Goal: Task Accomplishment & Management: Manage account settings

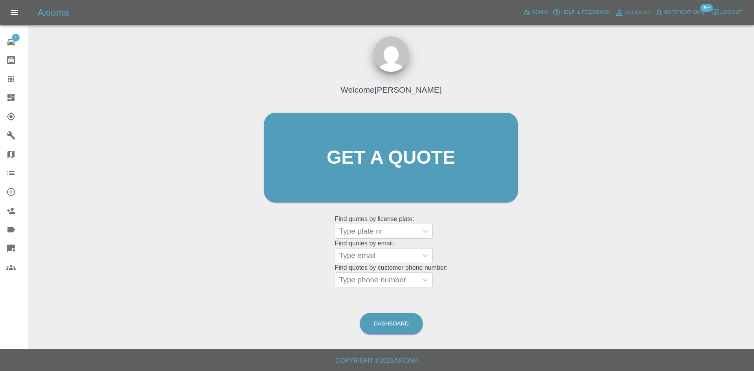
drag, startPoint x: 4, startPoint y: 95, endPoint x: 11, endPoint y: 106, distance: 13.2
click at [4, 95] on link "Dashboard" at bounding box center [14, 97] width 28 height 19
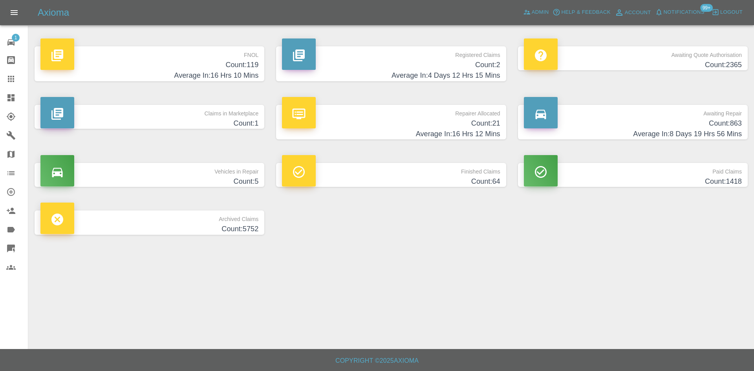
click at [252, 68] on h4 "Count: 119" at bounding box center [149, 65] width 218 height 11
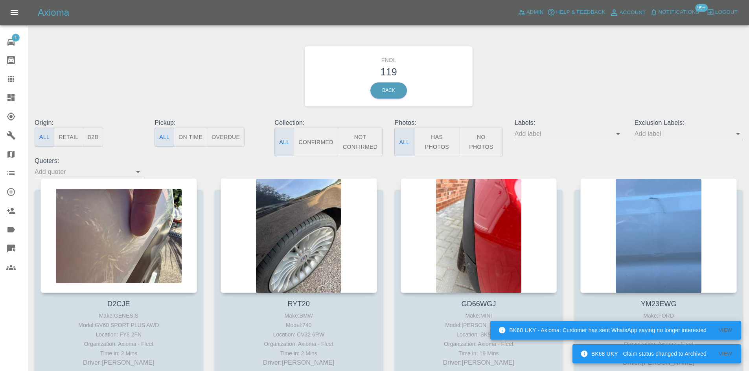
drag, startPoint x: 202, startPoint y: 85, endPoint x: 9, endPoint y: 132, distance: 198.8
click at [196, 86] on div "FNOL 119 Back" at bounding box center [388, 77] width 719 height 84
click at [13, 101] on icon at bounding box center [10, 97] width 7 height 7
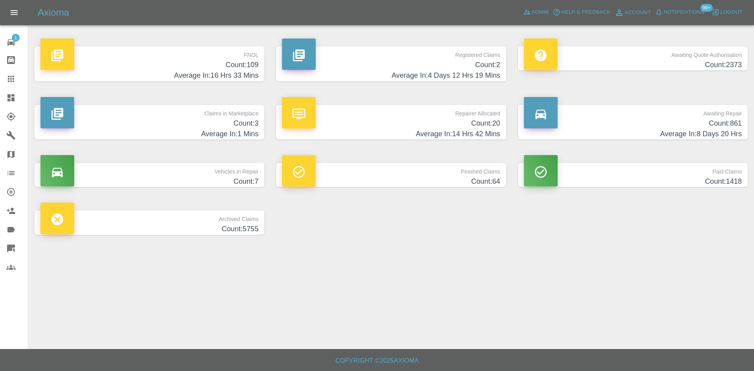
click at [202, 69] on h4 "Count: 109" at bounding box center [149, 65] width 218 height 11
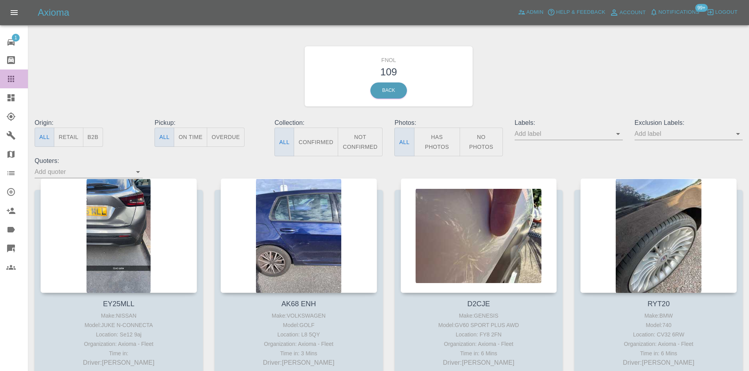
click at [11, 80] on icon at bounding box center [10, 78] width 9 height 9
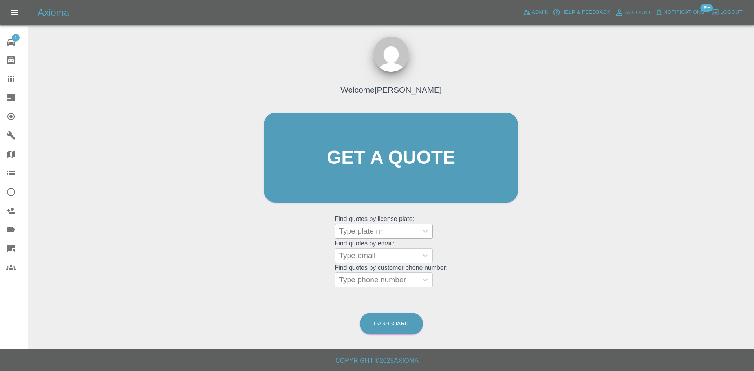
click at [365, 233] on div at bounding box center [376, 231] width 75 height 11
paste input "DU74WNH"
type input "DU74WNH"
click at [371, 254] on div "DU74WNH, Bidding" at bounding box center [384, 252] width 98 height 16
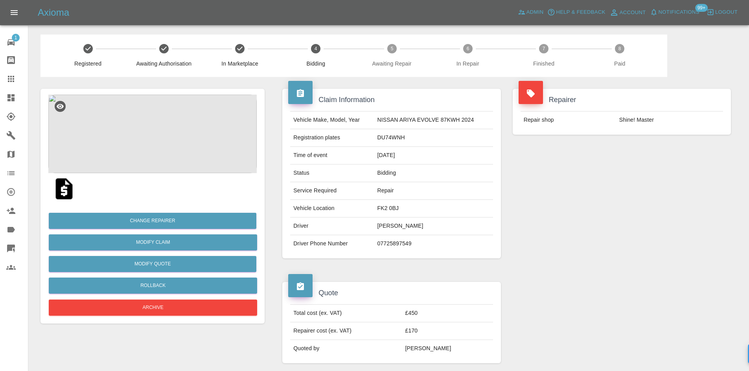
click at [384, 244] on td "07725897549" at bounding box center [433, 243] width 119 height 17
copy div "07725897549"
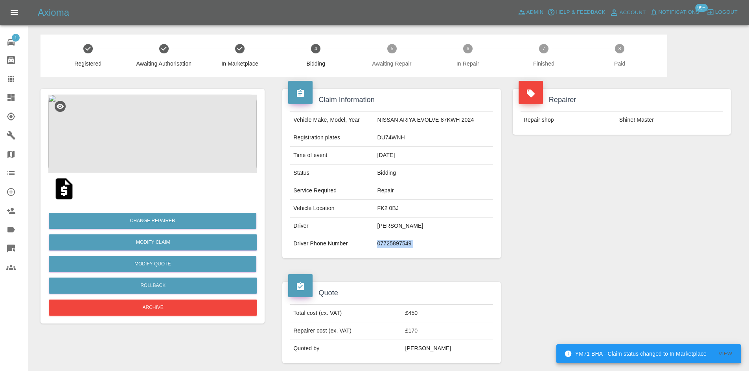
click at [3, 92] on link "Dashboard" at bounding box center [14, 97] width 28 height 19
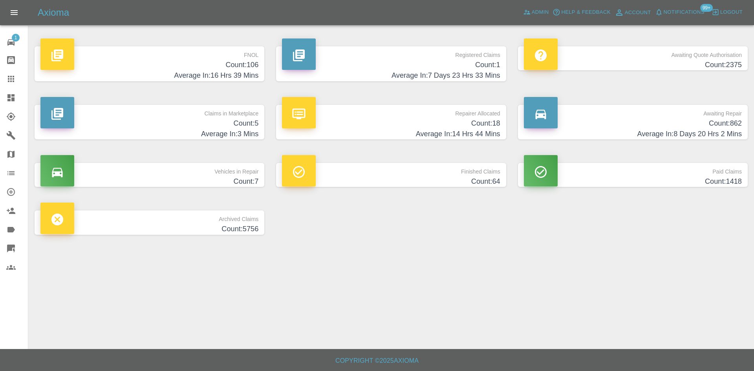
click at [238, 128] on h4 "Count: 5" at bounding box center [149, 123] width 218 height 11
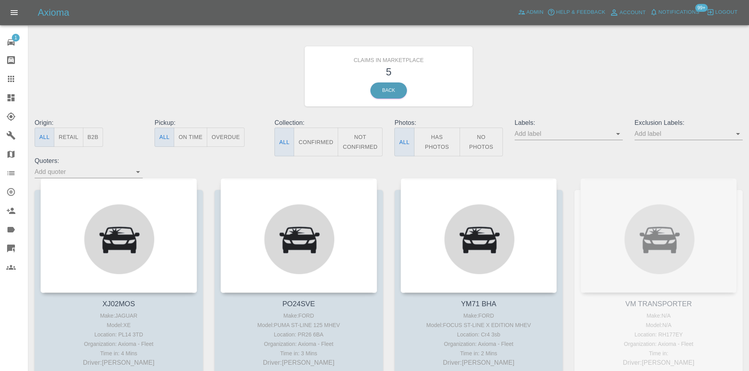
click at [8, 95] on icon at bounding box center [10, 97] width 7 height 7
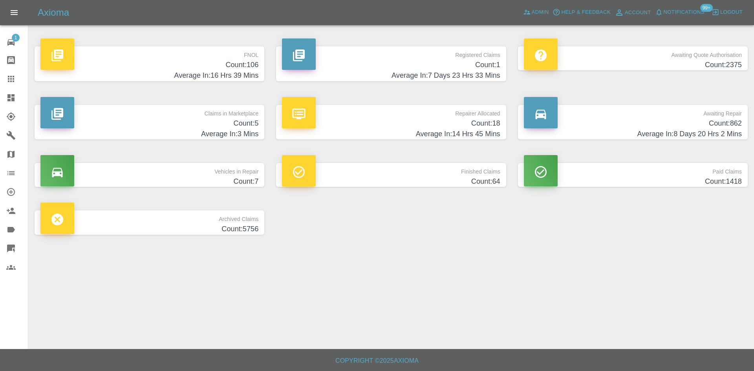
click at [451, 127] on h4 "Count: 18" at bounding box center [391, 123] width 218 height 11
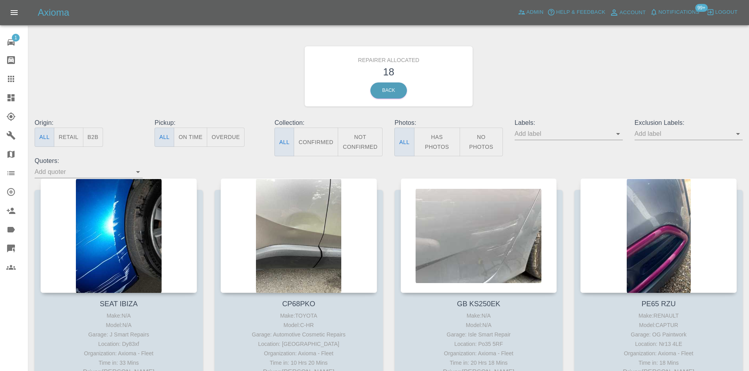
drag, startPoint x: 12, startPoint y: 93, endPoint x: 207, endPoint y: 260, distance: 256.7
click at [12, 93] on icon at bounding box center [10, 97] width 9 height 9
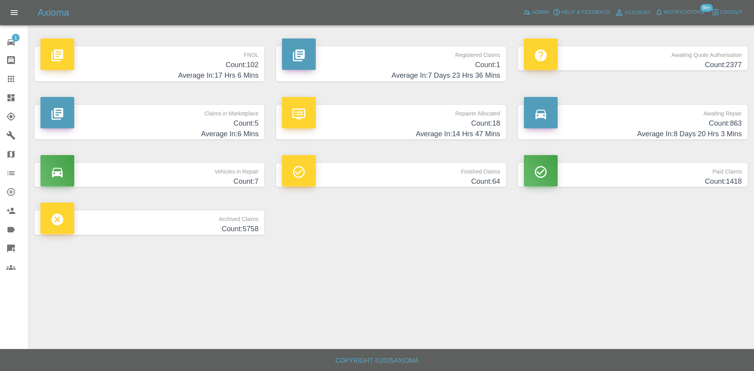
click at [470, 120] on h4 "Count: 18" at bounding box center [391, 123] width 218 height 11
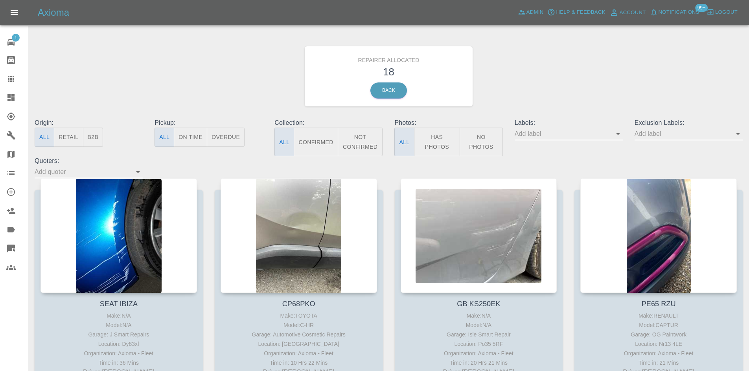
click at [14, 95] on icon at bounding box center [10, 97] width 7 height 7
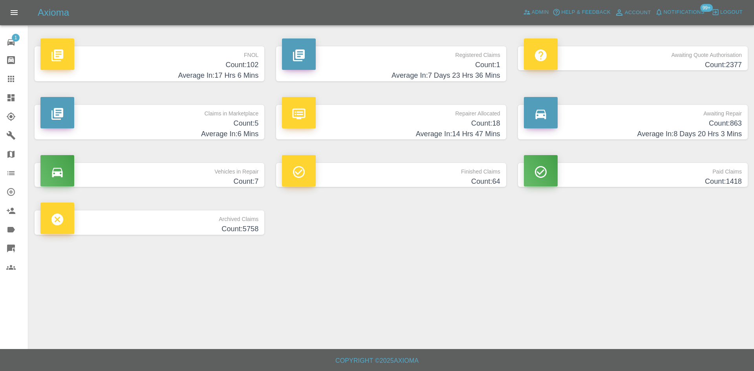
click at [669, 125] on h4 "Count: 863" at bounding box center [633, 123] width 218 height 11
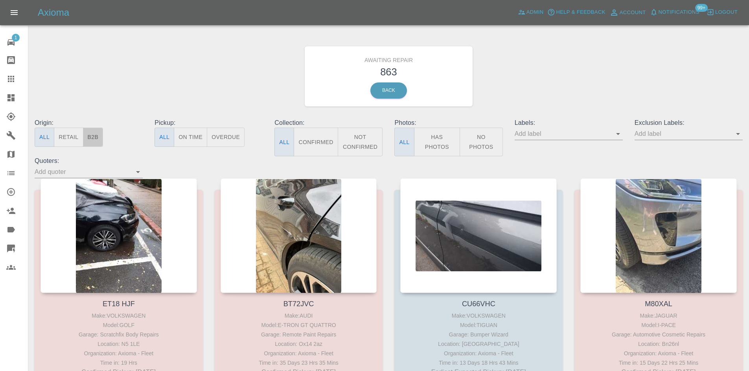
click at [95, 140] on button "B2B" at bounding box center [93, 137] width 20 height 19
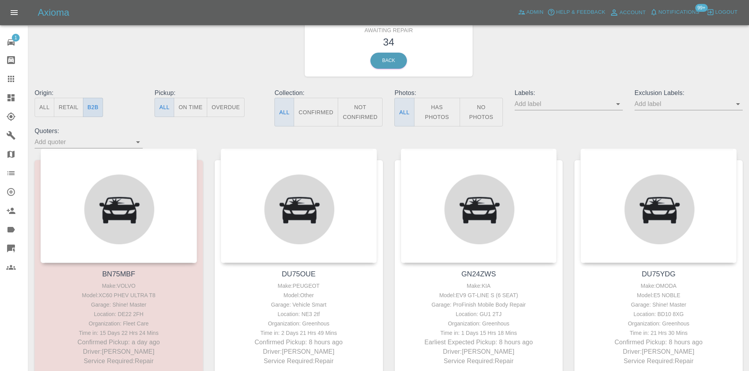
scroll to position [79, 0]
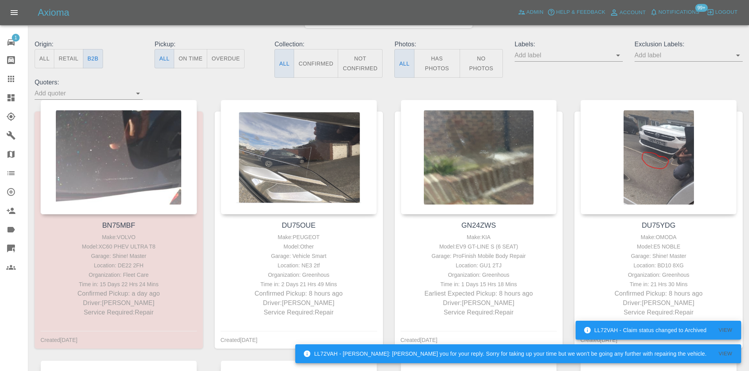
click at [12, 79] on icon at bounding box center [10, 78] width 9 height 9
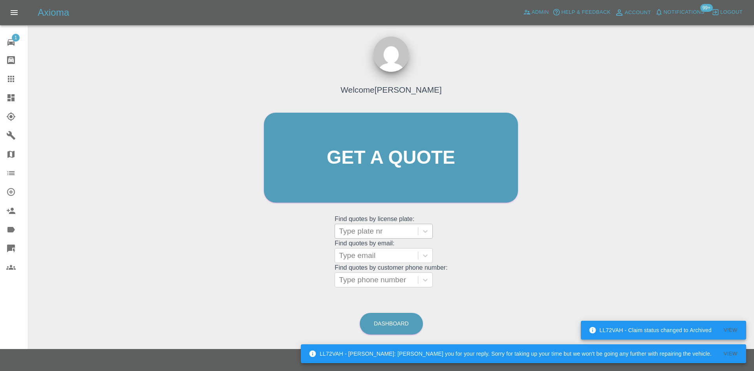
click at [375, 230] on div at bounding box center [376, 231] width 75 height 11
paste input "YD74ZWK"
type input "YD74ZWK"
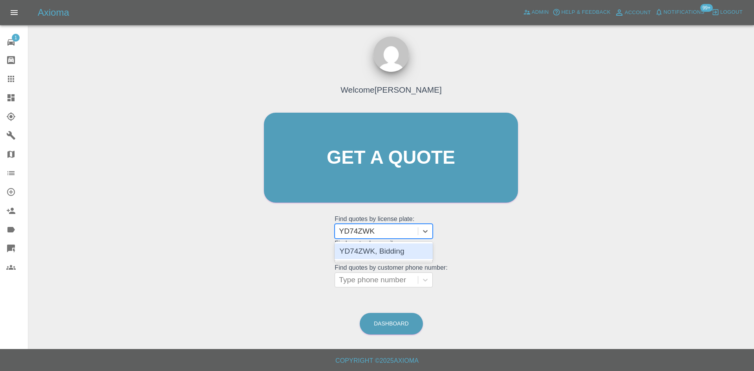
click at [380, 255] on div "YD74ZWK, Bidding" at bounding box center [384, 252] width 98 height 16
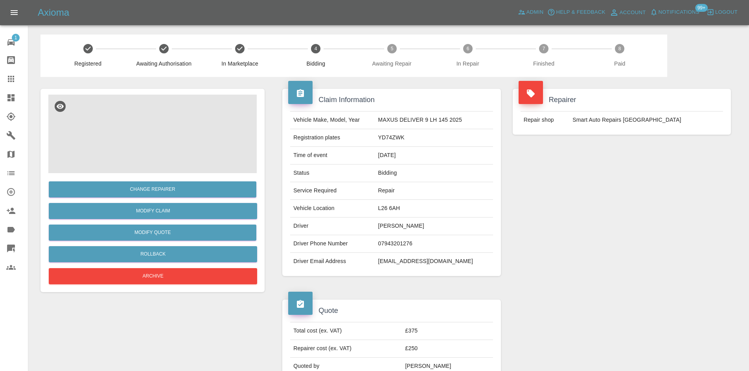
click at [145, 140] on img at bounding box center [152, 134] width 208 height 79
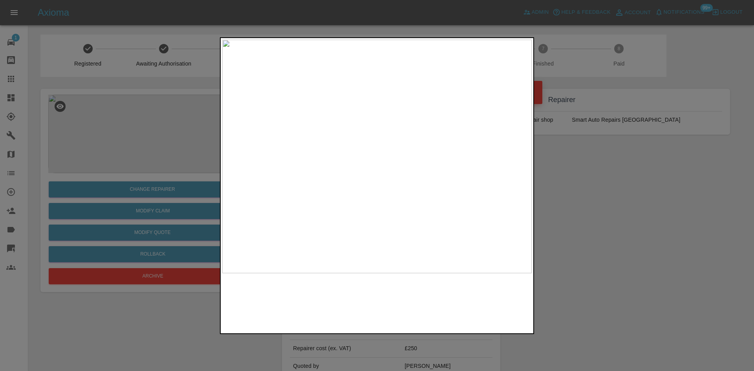
click at [368, 159] on img at bounding box center [377, 157] width 310 height 234
click at [368, 159] on img at bounding box center [404, 149] width 929 height 702
click at [228, 163] on img at bounding box center [377, 157] width 310 height 234
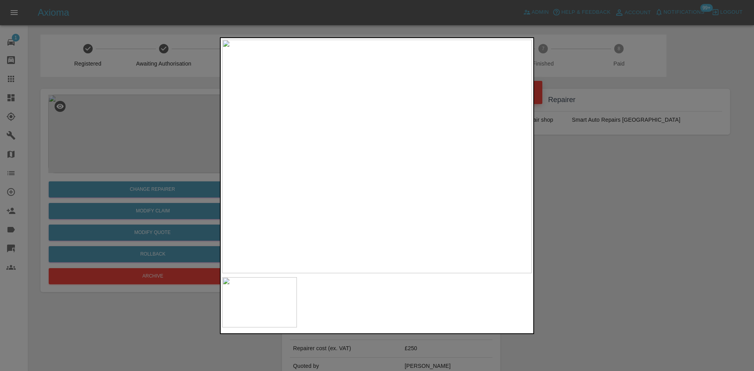
click at [179, 152] on div at bounding box center [377, 185] width 754 height 371
click at [446, 184] on img at bounding box center [377, 157] width 310 height 234
click at [168, 138] on div at bounding box center [377, 185] width 754 height 371
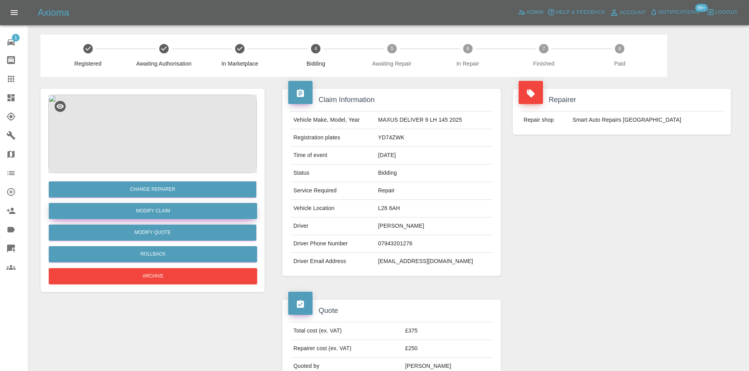
click at [160, 207] on link "Modify Claim" at bounding box center [153, 211] width 208 height 16
click at [11, 99] on icon at bounding box center [10, 97] width 7 height 7
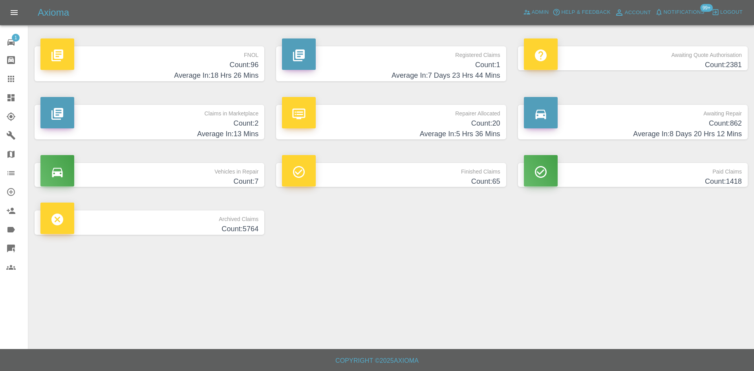
click at [229, 78] on h4 "Average In: 18 Hrs 26 Mins" at bounding box center [149, 75] width 218 height 11
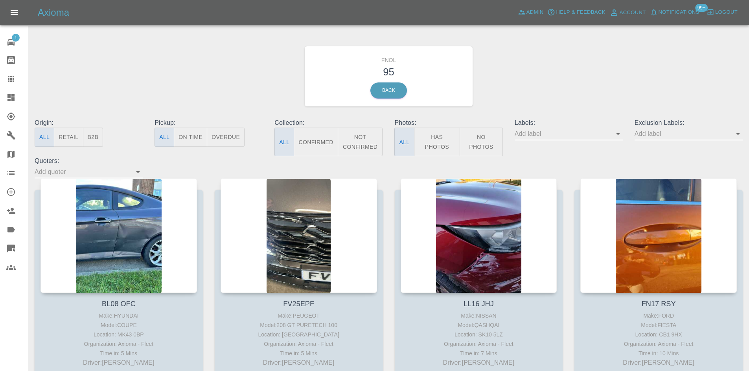
drag, startPoint x: 15, startPoint y: 96, endPoint x: 47, endPoint y: 96, distance: 31.8
click at [15, 96] on icon at bounding box center [10, 97] width 9 height 9
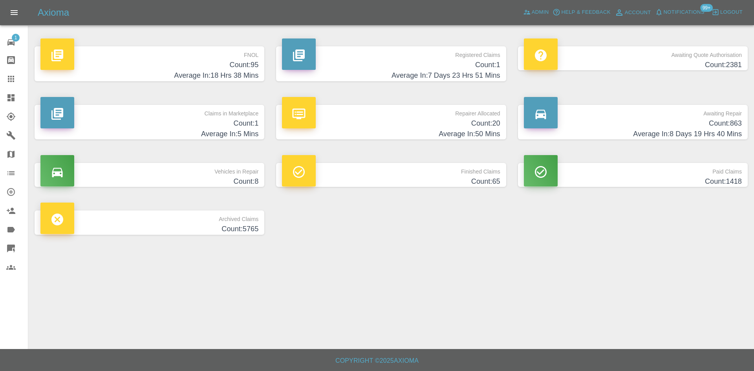
drag, startPoint x: 219, startPoint y: 59, endPoint x: 223, endPoint y: 68, distance: 10.1
click at [219, 59] on p "FNOL" at bounding box center [149, 52] width 218 height 13
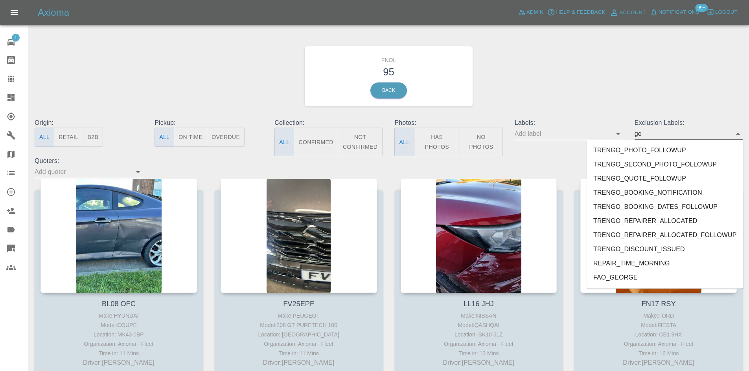
type input "geo"
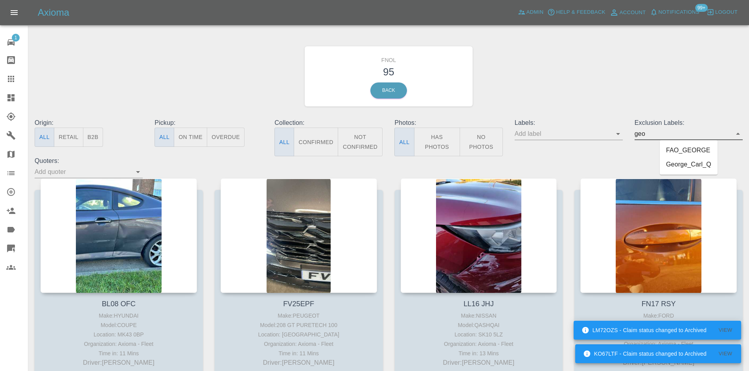
click at [682, 163] on li "George_Carl_Q" at bounding box center [688, 165] width 58 height 14
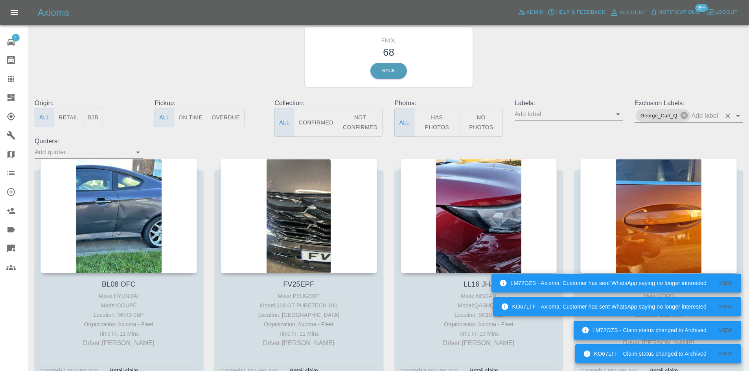
scroll to position [39, 0]
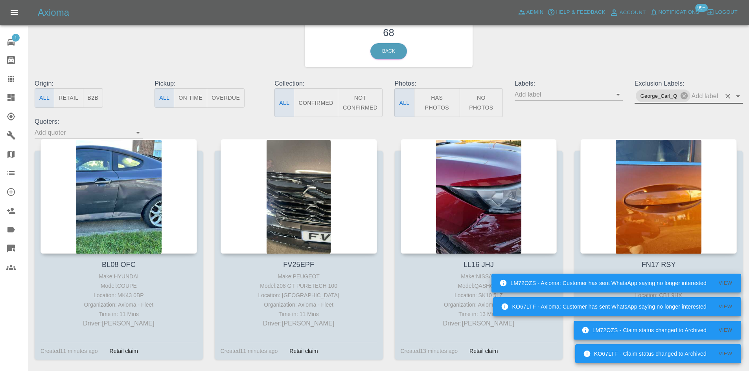
click at [447, 107] on button "Has Photos" at bounding box center [437, 102] width 46 height 29
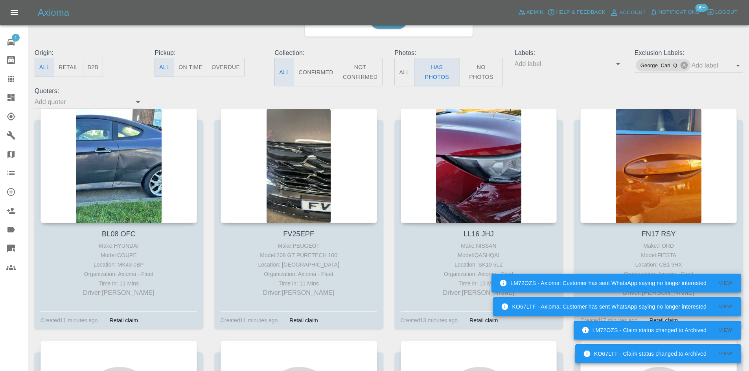
scroll to position [0, 0]
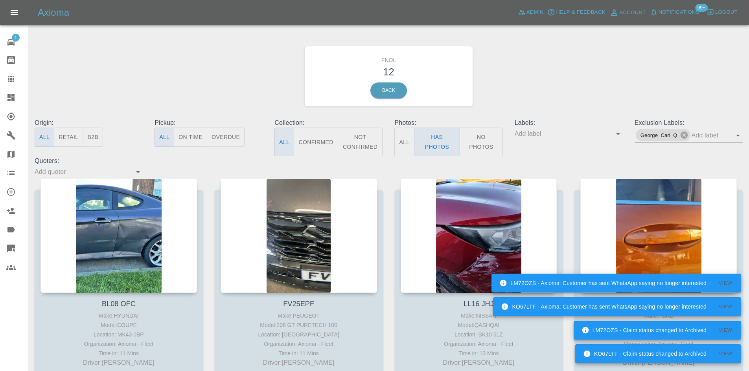
click at [482, 134] on button "No Photos" at bounding box center [480, 142] width 43 height 29
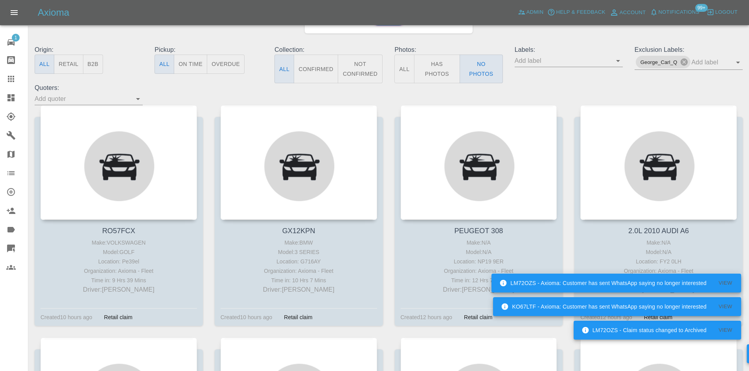
scroll to position [79, 0]
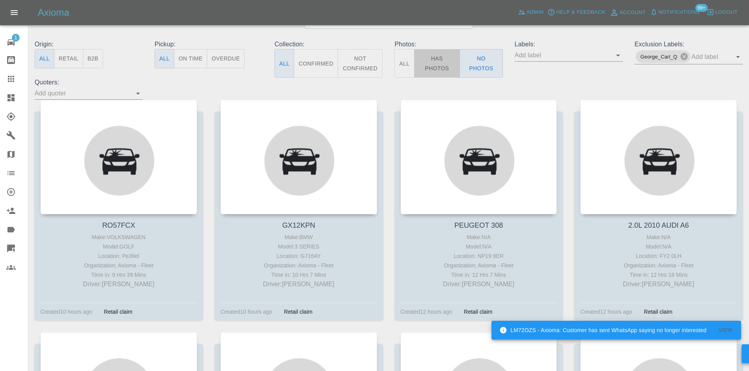
drag, startPoint x: 453, startPoint y: 70, endPoint x: 115, endPoint y: 93, distance: 338.7
click at [452, 70] on button "Has Photos" at bounding box center [437, 63] width 46 height 29
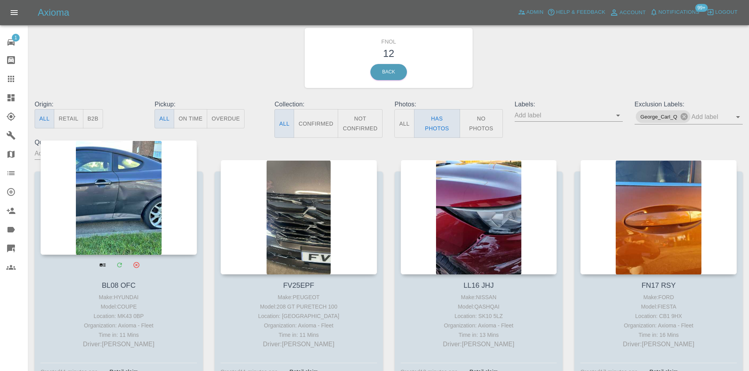
scroll to position [0, 0]
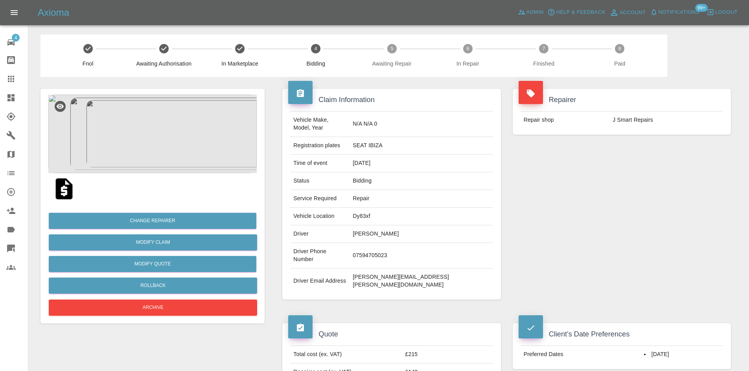
drag, startPoint x: 11, startPoint y: 83, endPoint x: 316, endPoint y: 201, distance: 327.6
click at [11, 83] on icon at bounding box center [10, 78] width 9 height 9
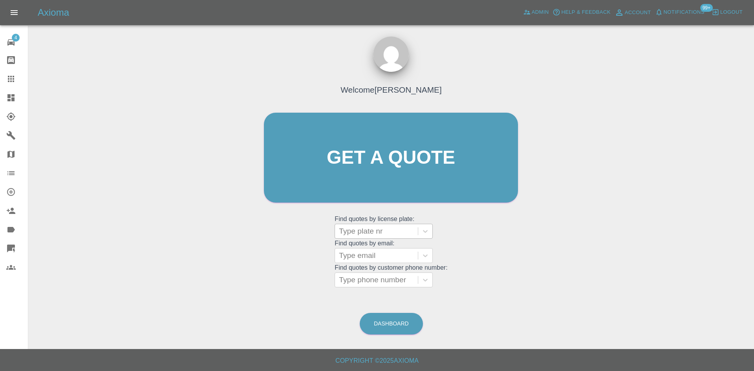
click at [360, 230] on div at bounding box center [376, 231] width 75 height 11
paste input "YD75MRV"
type input "YD75MRV"
click at [389, 255] on div "YD75MRV, Bidding" at bounding box center [384, 252] width 98 height 16
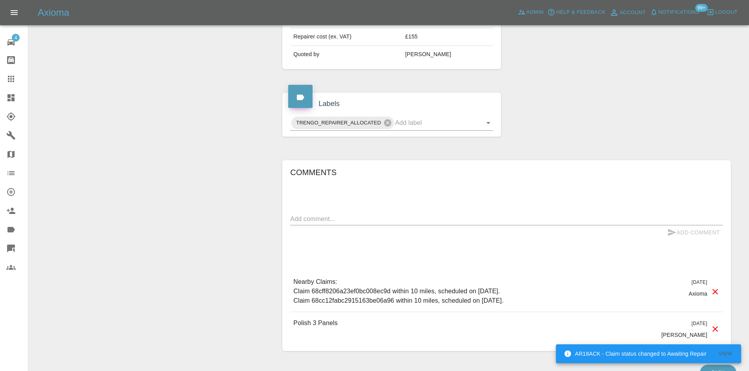
scroll to position [363, 0]
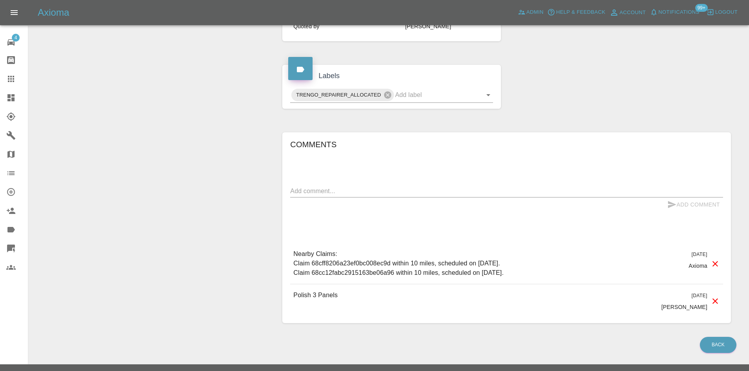
paste textarea "Spoke to him he says the full van needs a machine polish scratches and swirl ma…"
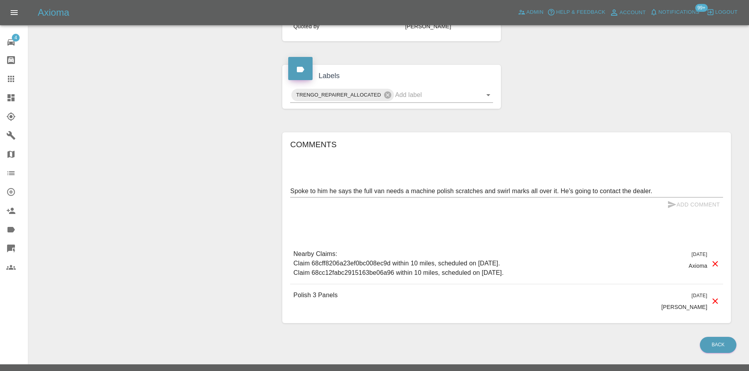
click at [357, 187] on textarea "Spoke to him he says the full van needs a machine polish scratches and swirl ma…" at bounding box center [506, 191] width 433 height 9
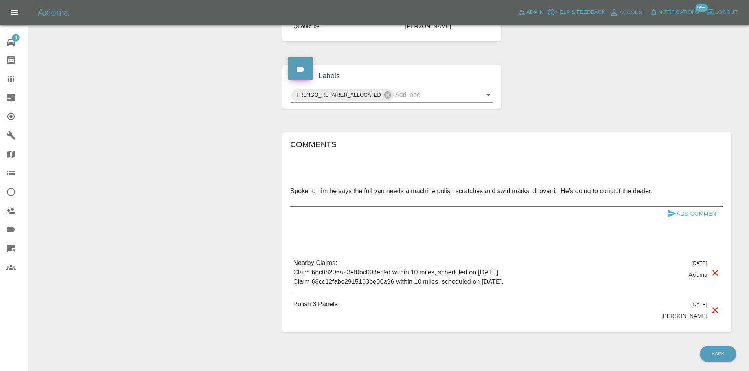
click at [541, 187] on textarea "Spoke to him he says the full van needs a machine polish scratches and swirl ma…" at bounding box center [506, 196] width 433 height 18
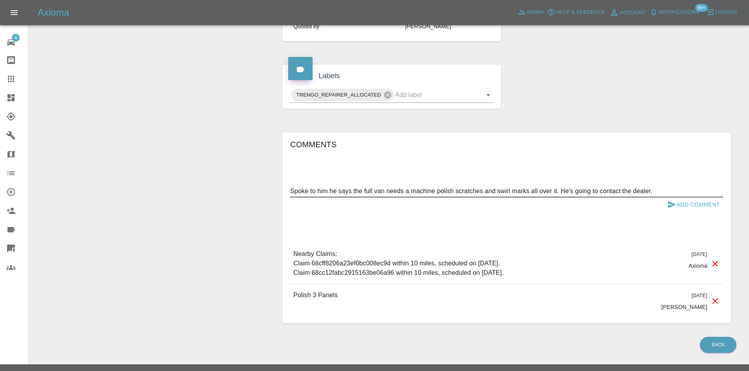
type textarea "Spoke to him he says the full van needs a machine polish scratches and swirl ma…"
drag, startPoint x: 693, startPoint y: 190, endPoint x: 581, endPoint y: 203, distance: 112.7
click at [693, 198] on button "Add Comment" at bounding box center [693, 205] width 59 height 15
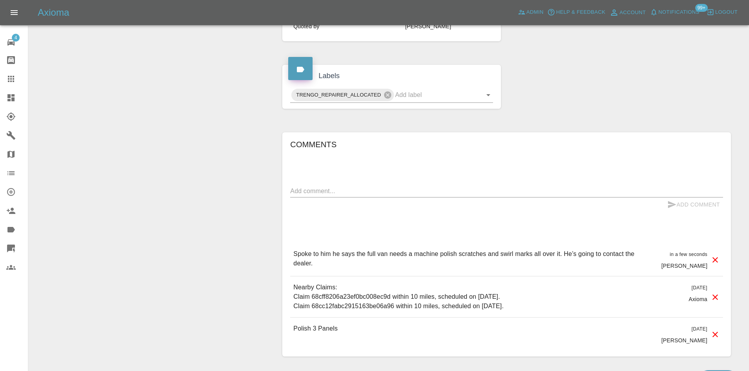
click at [13, 77] on icon at bounding box center [11, 79] width 6 height 6
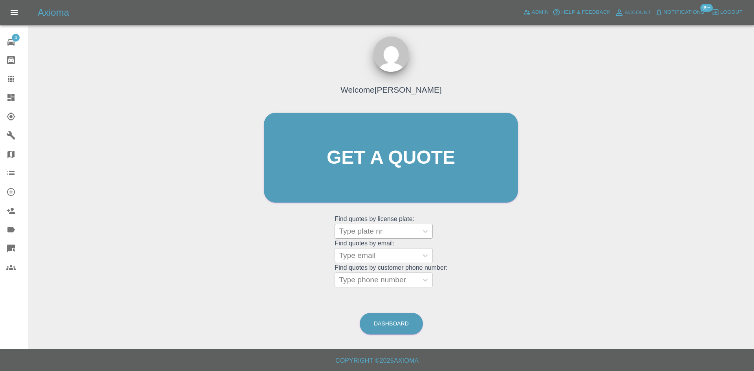
click at [365, 235] on div at bounding box center [376, 231] width 75 height 11
paste input "YD74ZWK"
type input "YD74ZWK"
click at [370, 246] on div "YD74ZWK, Bidding" at bounding box center [384, 252] width 98 height 16
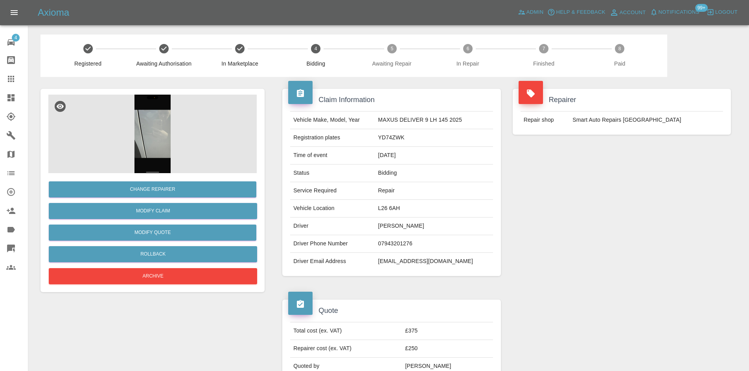
click at [10, 96] on icon at bounding box center [10, 97] width 7 height 7
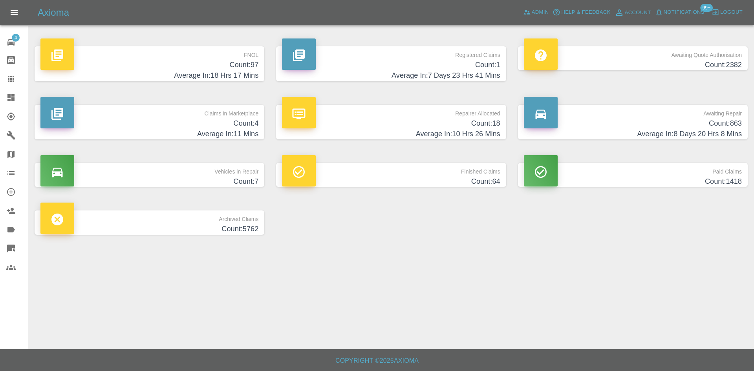
click at [472, 132] on h4 "Average In: 10 Hrs 26 Mins" at bounding box center [391, 134] width 218 height 11
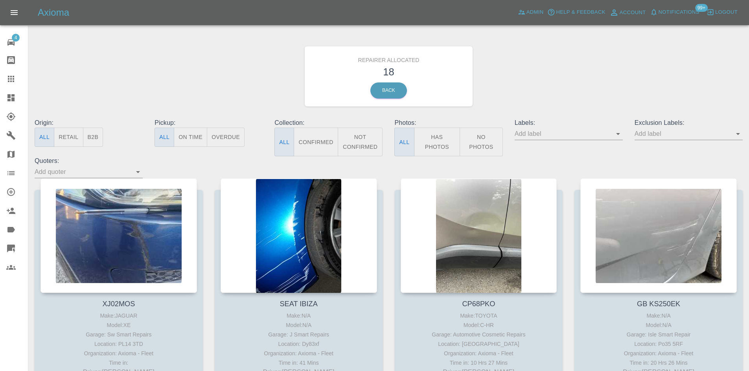
click at [86, 140] on button "B2B" at bounding box center [93, 137] width 20 height 19
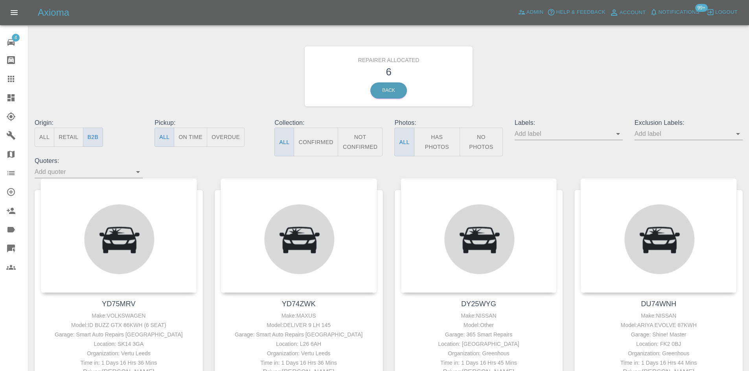
click at [447, 138] on button "Has Photos" at bounding box center [437, 142] width 46 height 29
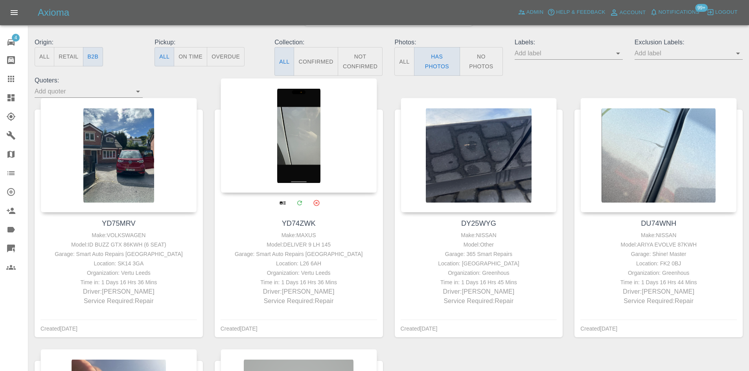
scroll to position [79, 0]
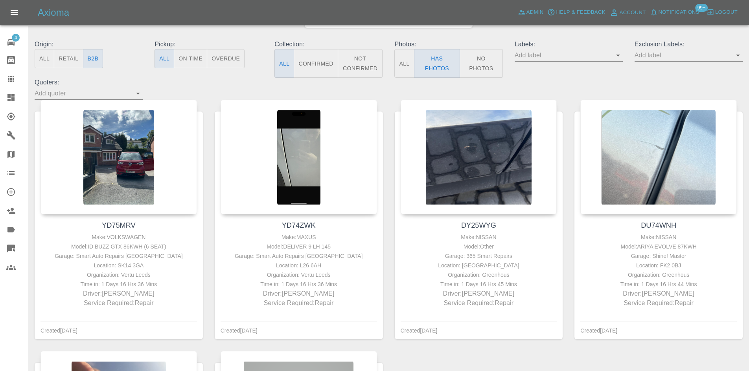
drag, startPoint x: 16, startPoint y: 101, endPoint x: 188, endPoint y: 11, distance: 194.0
click at [16, 101] on div at bounding box center [17, 97] width 22 height 9
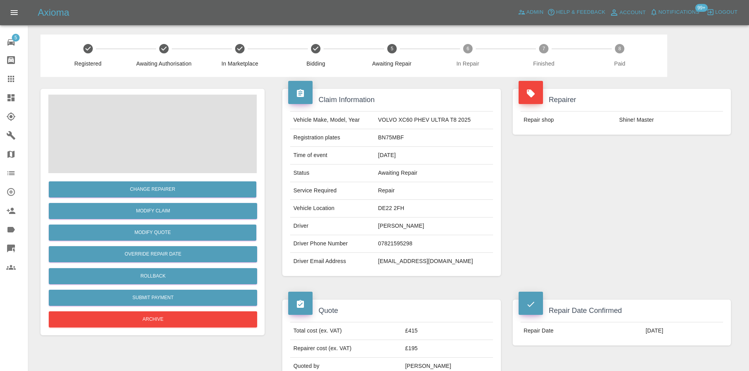
click at [385, 139] on td "BN75MBF" at bounding box center [434, 138] width 118 height 18
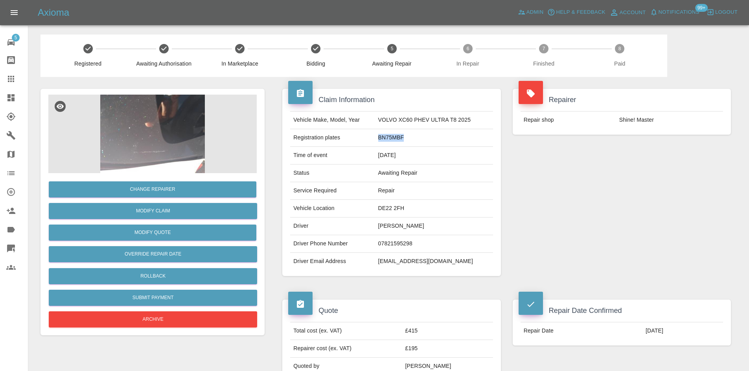
click at [385, 139] on td "BN75MBF" at bounding box center [434, 138] width 118 height 18
copy td "BN75MBF"
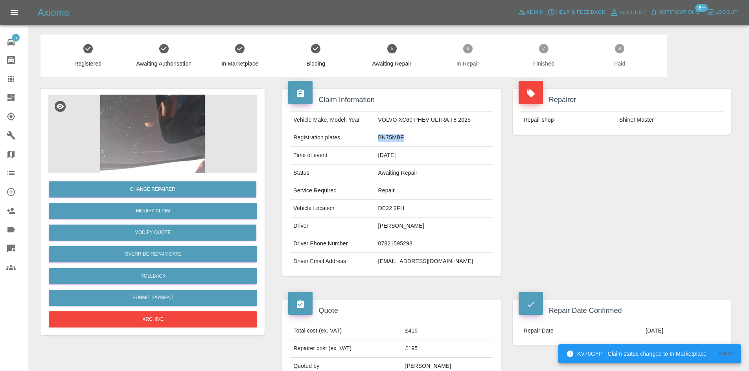
drag, startPoint x: 615, startPoint y: 179, endPoint x: 604, endPoint y: 184, distance: 11.8
click at [615, 179] on div "Repairer Repair shop Shine! Master" at bounding box center [622, 182] width 230 height 211
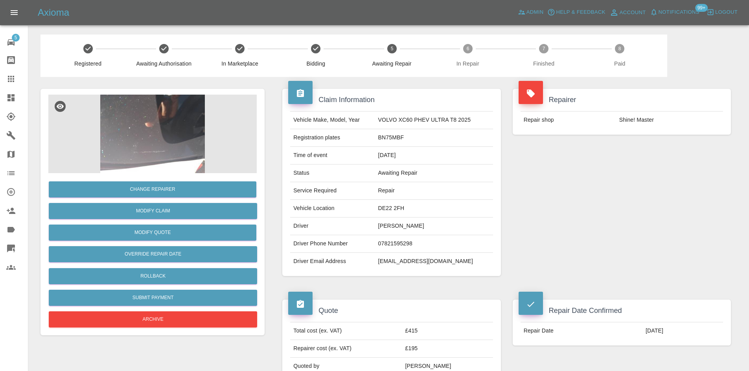
click at [157, 129] on img at bounding box center [152, 134] width 208 height 79
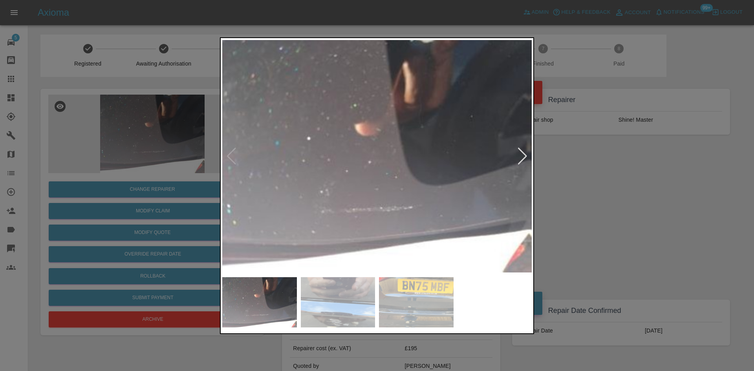
click at [387, 180] on img at bounding box center [377, 157] width 310 height 234
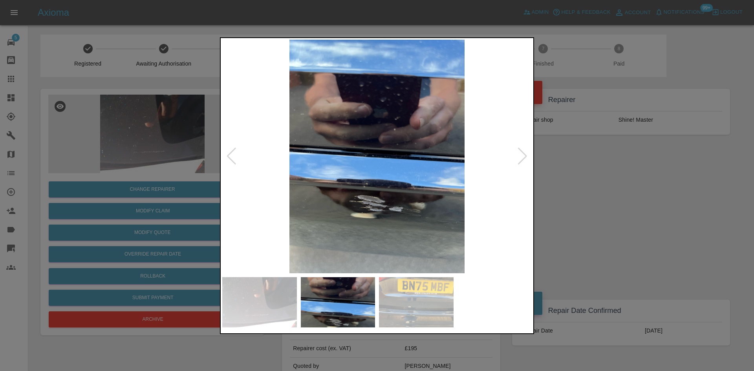
click at [342, 200] on img at bounding box center [377, 157] width 310 height 234
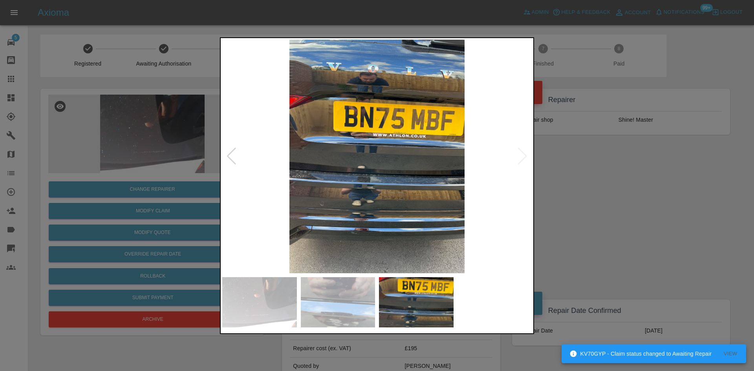
click at [277, 197] on img at bounding box center [377, 157] width 310 height 234
click at [361, 196] on img at bounding box center [377, 157] width 310 height 234
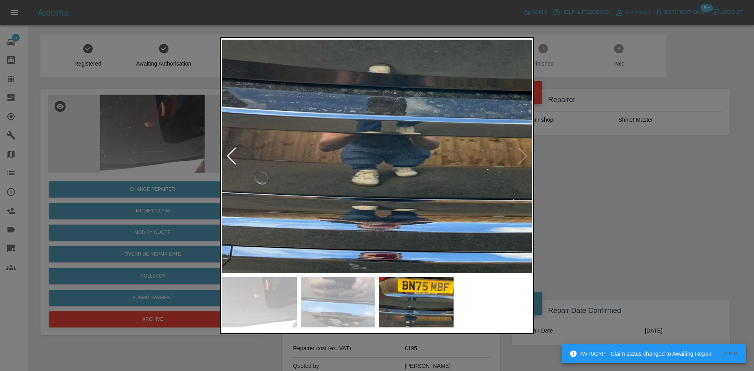
click at [361, 196] on img at bounding box center [426, 37] width 929 height 702
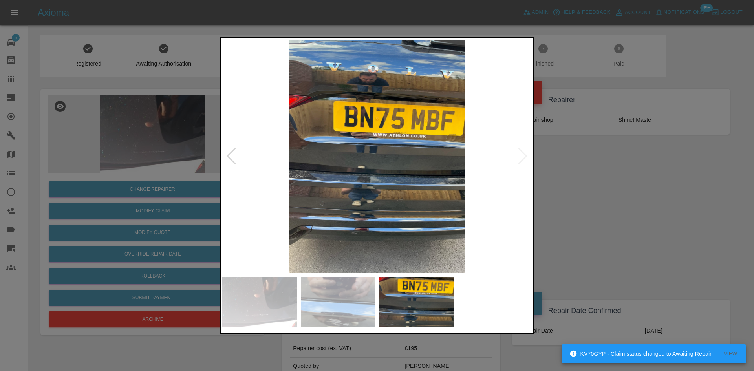
click at [404, 196] on img at bounding box center [377, 157] width 310 height 234
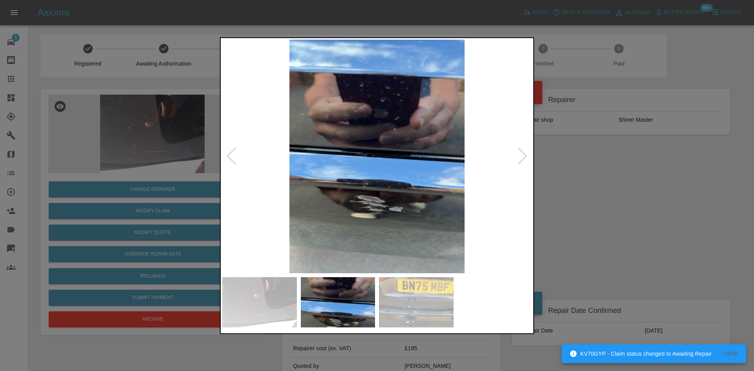
click at [444, 202] on img at bounding box center [377, 157] width 310 height 234
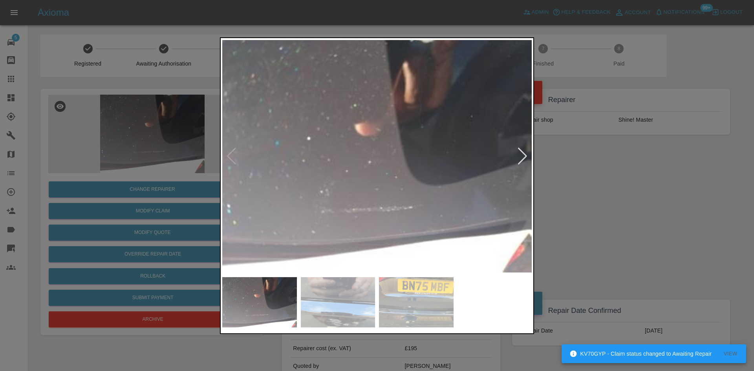
click at [435, 203] on img at bounding box center [377, 157] width 310 height 234
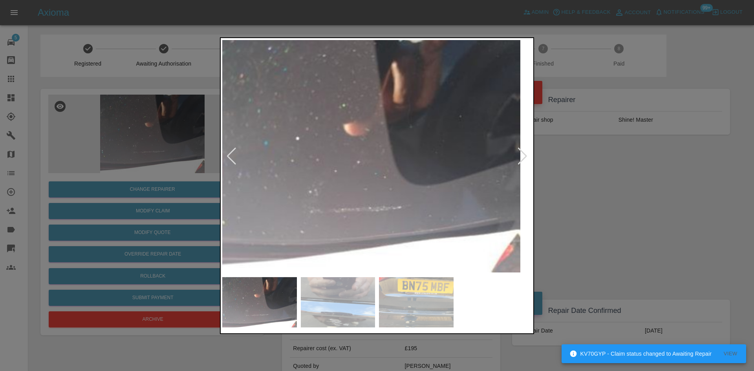
click at [339, 199] on img at bounding box center [366, 157] width 310 height 234
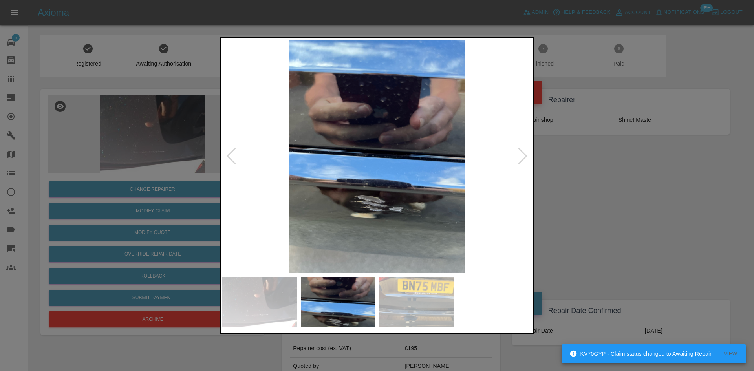
click at [337, 195] on img at bounding box center [377, 157] width 310 height 234
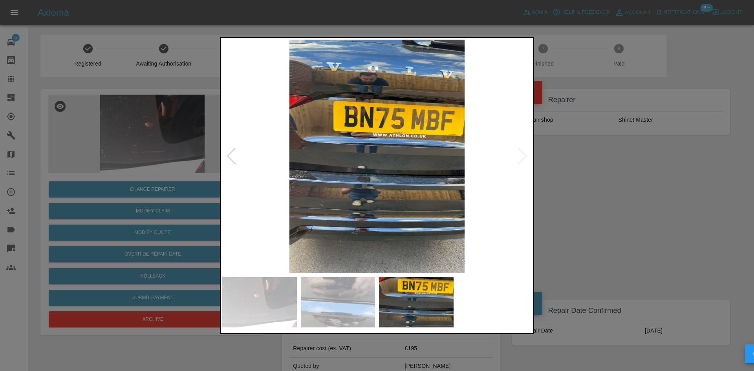
click at [220, 178] on div at bounding box center [377, 185] width 314 height 297
drag, startPoint x: 99, startPoint y: 149, endPoint x: 104, endPoint y: 149, distance: 4.7
click at [101, 149] on div at bounding box center [377, 185] width 754 height 371
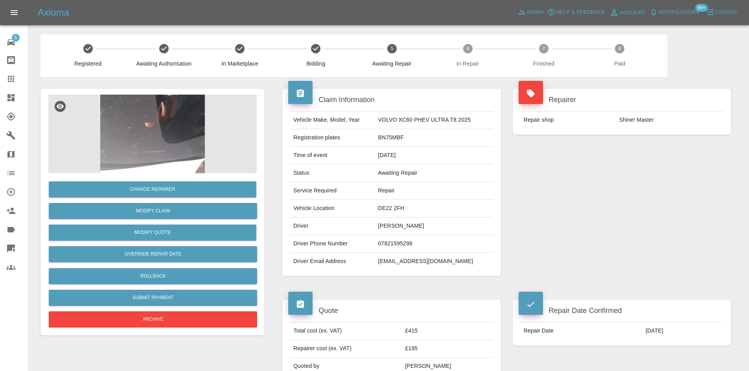
click at [143, 148] on img at bounding box center [152, 134] width 208 height 79
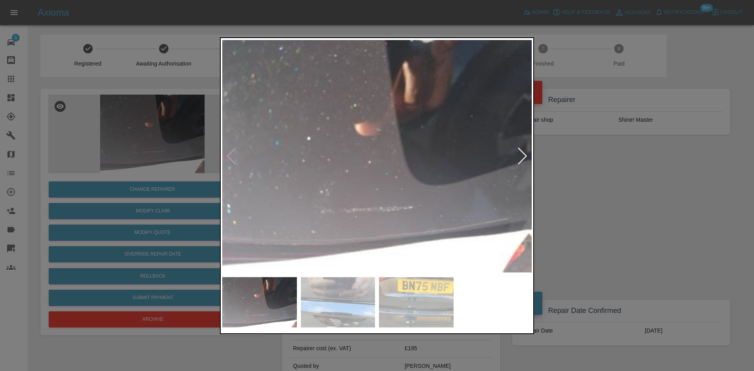
click at [364, 151] on img at bounding box center [377, 157] width 310 height 234
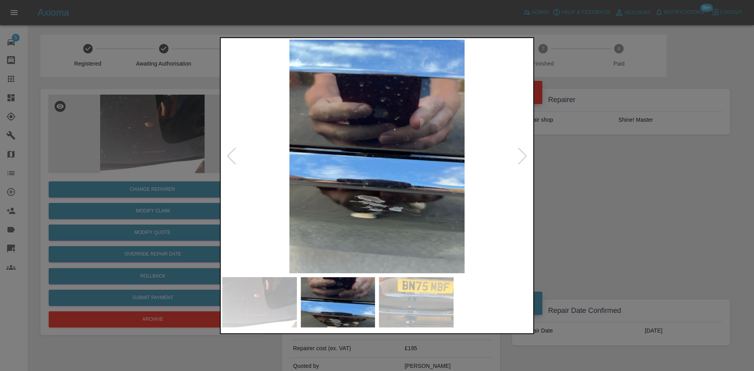
click at [372, 176] on img at bounding box center [377, 157] width 310 height 234
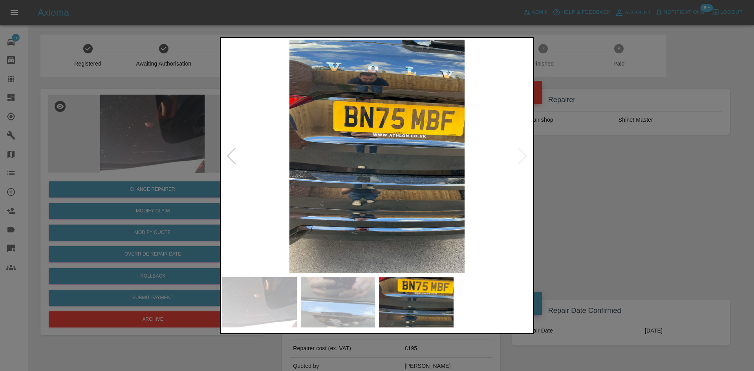
click at [321, 185] on img at bounding box center [377, 157] width 310 height 234
click at [345, 193] on img at bounding box center [377, 157] width 310 height 234
click at [338, 199] on img at bounding box center [377, 157] width 310 height 234
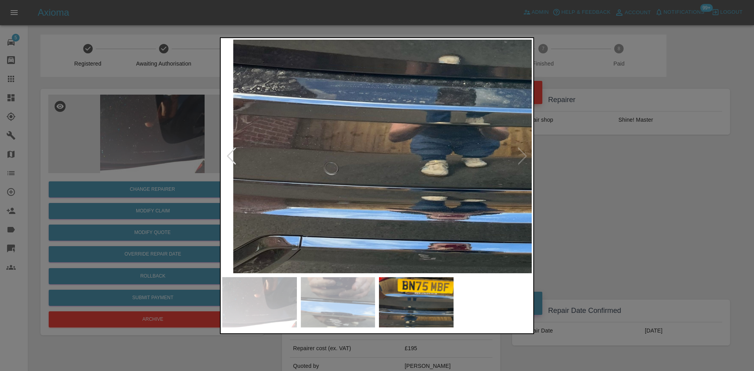
click at [338, 200] on img at bounding box center [496, 28] width 929 height 702
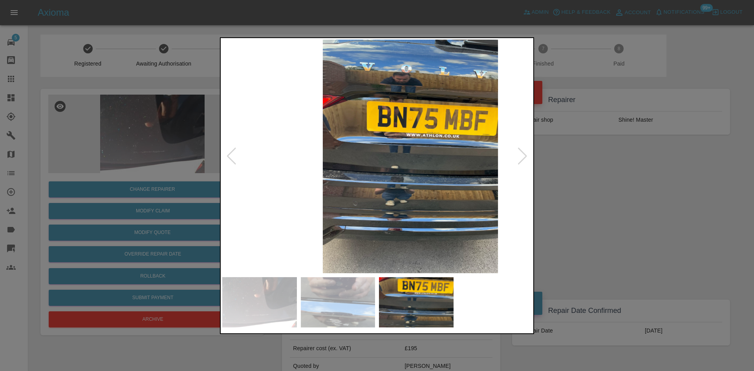
click at [357, 206] on img at bounding box center [411, 157] width 310 height 234
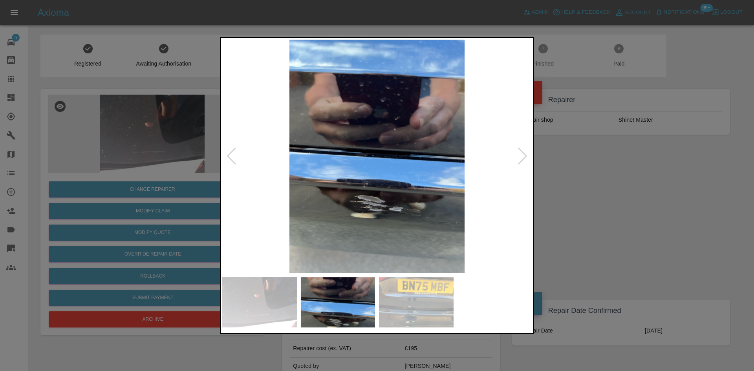
click at [352, 198] on img at bounding box center [377, 157] width 310 height 234
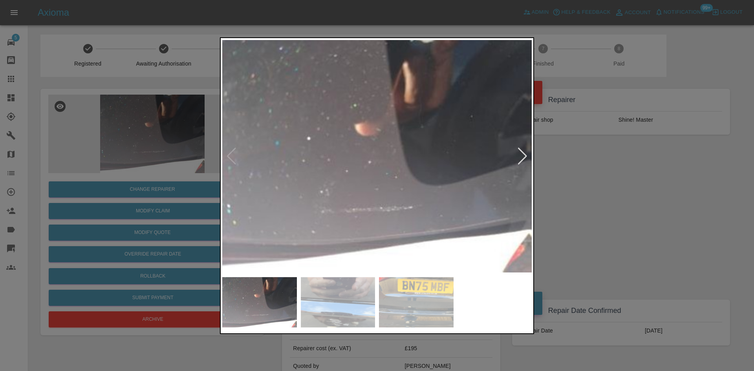
click at [336, 193] on img at bounding box center [377, 157] width 310 height 234
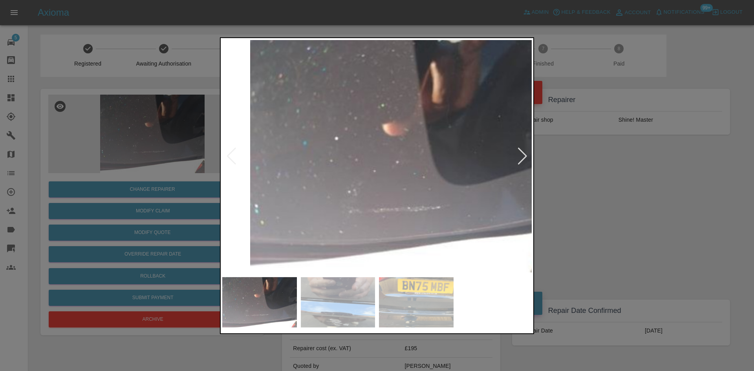
click at [411, 194] on img at bounding box center [405, 157] width 310 height 234
click at [337, 200] on img at bounding box center [405, 157] width 310 height 234
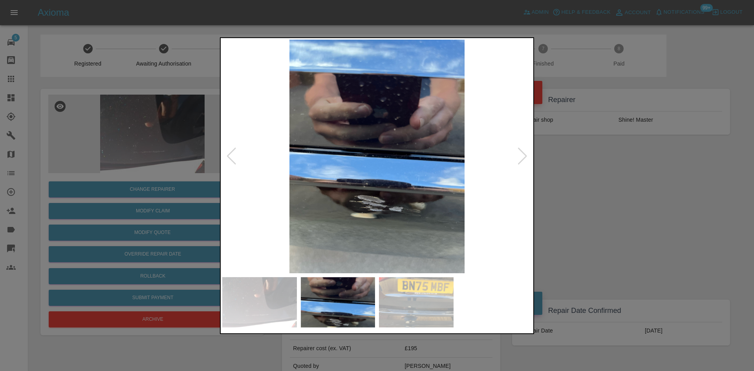
click at [380, 200] on img at bounding box center [377, 157] width 310 height 234
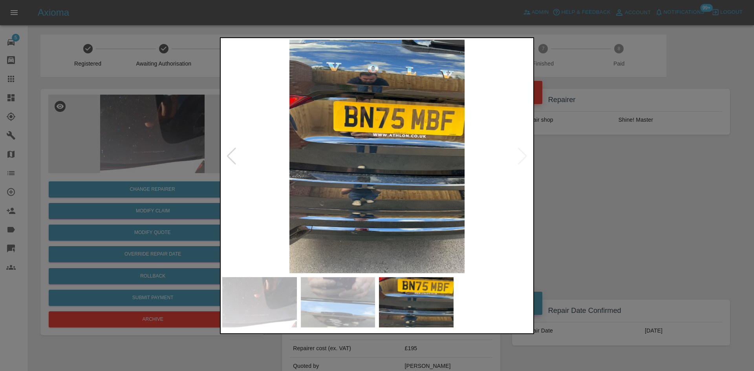
click at [372, 198] on img at bounding box center [377, 157] width 310 height 234
click at [409, 198] on img at bounding box center [377, 157] width 310 height 234
click at [198, 182] on div at bounding box center [377, 185] width 754 height 371
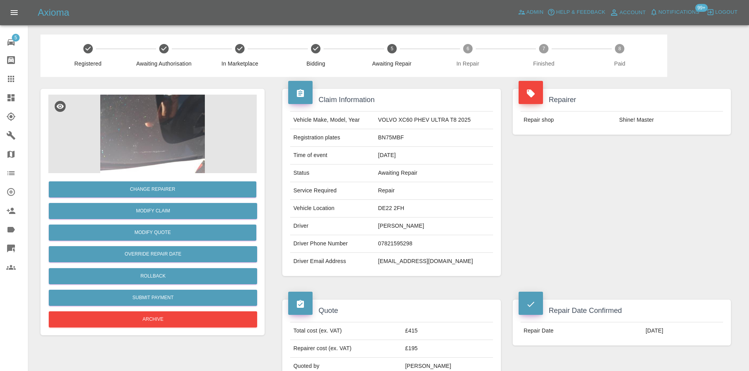
click at [391, 138] on td "BN75MBF" at bounding box center [434, 138] width 118 height 18
copy td "BN75MBF"
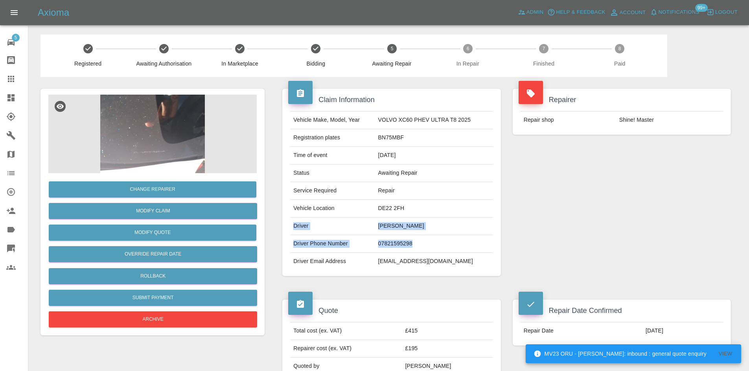
drag, startPoint x: 292, startPoint y: 226, endPoint x: 416, endPoint y: 244, distance: 125.4
click at [416, 244] on tbody "Vehicle Make, Model, Year VOLVO XC60 PHEV ULTRA T8 2025 Registration plates BN7…" at bounding box center [391, 191] width 202 height 159
copy tbody "Driver Liam Geoghegan Driver Phone Number 07821595298"
drag, startPoint x: 407, startPoint y: 137, endPoint x: 118, endPoint y: 143, distance: 288.5
click at [294, 136] on tr "Registration plates BN75MBF" at bounding box center [391, 138] width 202 height 18
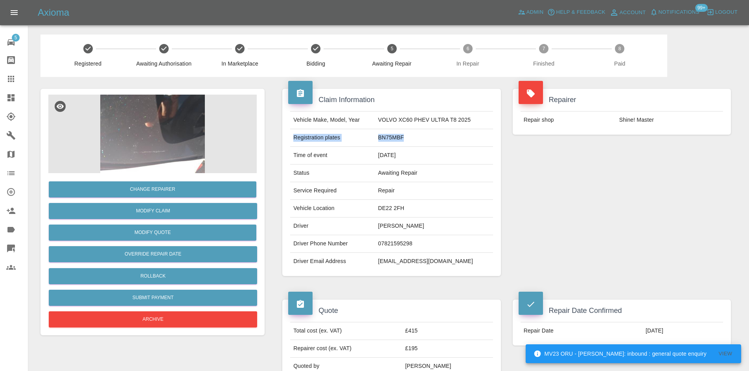
copy tr "Registration plates BN75MBF"
click at [543, 162] on div "Repairer Repair shop Shine! Master" at bounding box center [622, 182] width 230 height 211
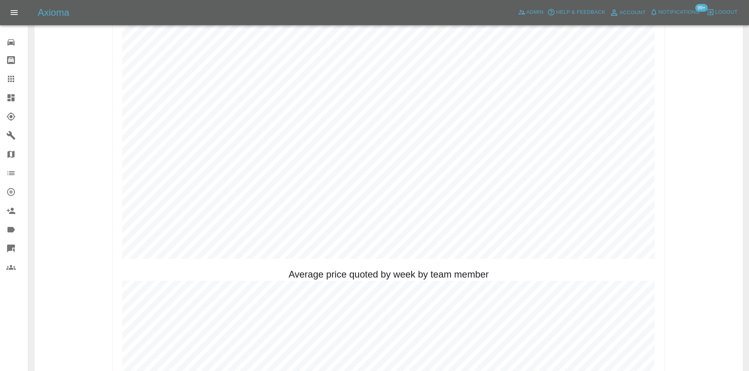
scroll to position [432, 0]
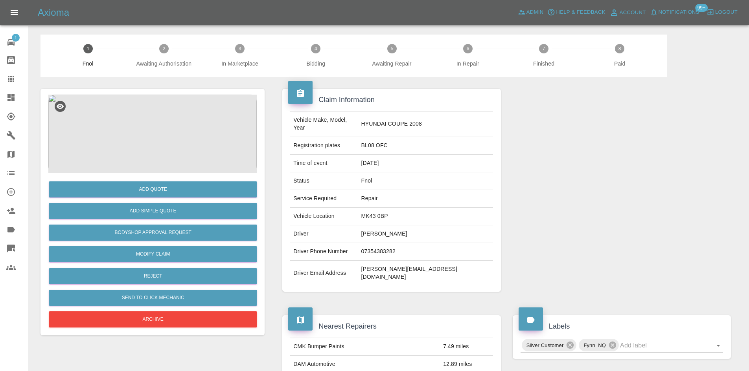
click at [147, 113] on img at bounding box center [152, 134] width 208 height 79
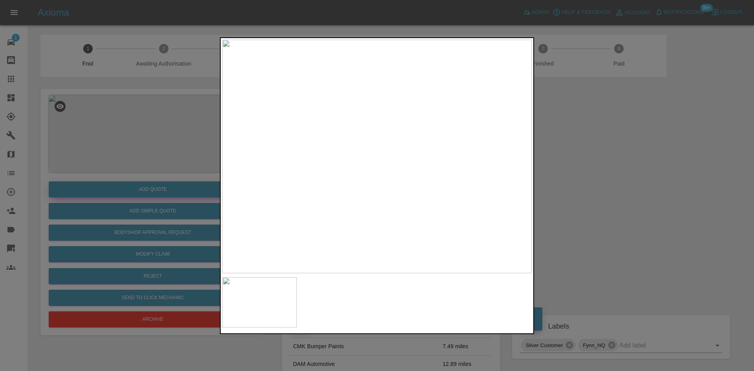
click at [179, 161] on div at bounding box center [377, 185] width 754 height 371
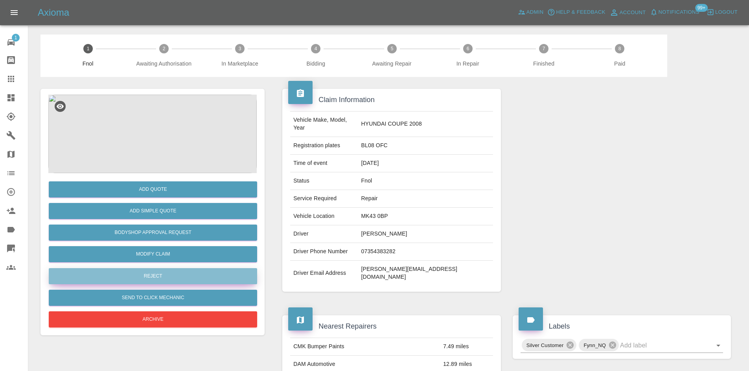
click at [157, 279] on button "Reject" at bounding box center [153, 276] width 208 height 16
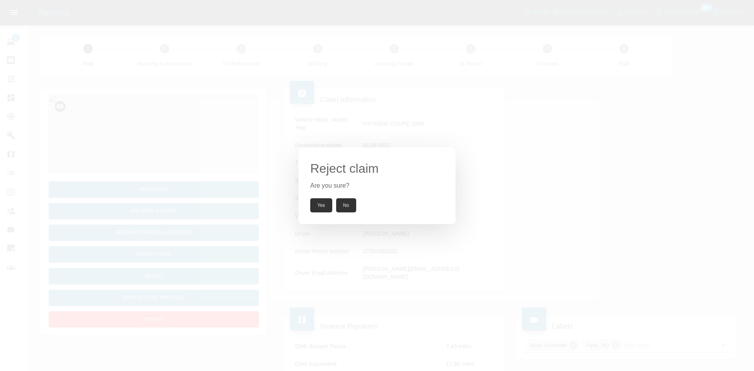
click at [324, 203] on button "Yes" at bounding box center [321, 205] width 22 height 14
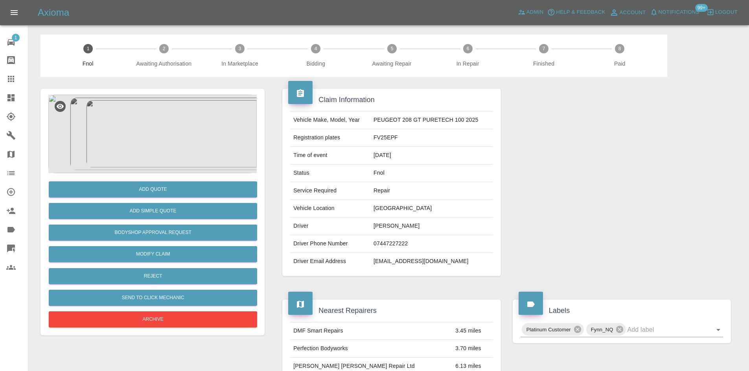
click at [150, 139] on img at bounding box center [152, 134] width 208 height 79
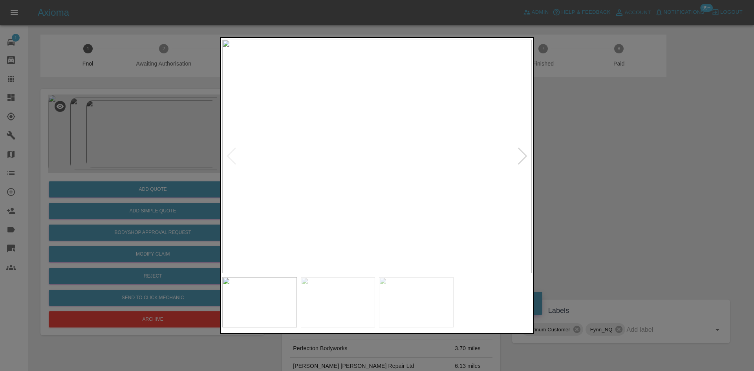
click at [360, 195] on img at bounding box center [377, 157] width 310 height 234
click at [270, 201] on img at bounding box center [288, 157] width 310 height 234
click at [332, 167] on img at bounding box center [375, 157] width 310 height 234
click at [347, 138] on img at bounding box center [377, 157] width 310 height 234
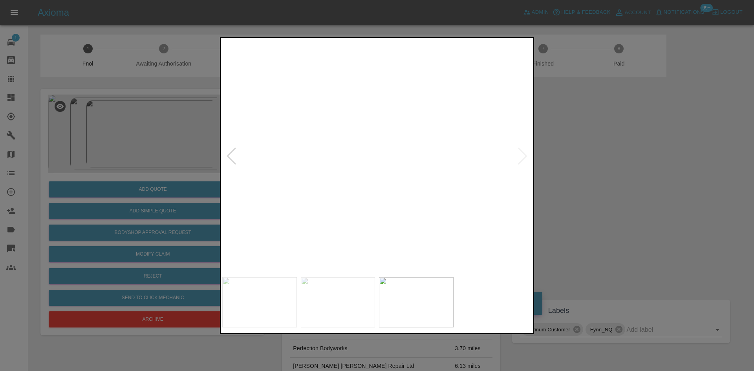
click at [345, 140] on img at bounding box center [469, 213] width 929 height 702
click at [339, 212] on img at bounding box center [377, 157] width 310 height 234
click at [357, 204] on img at bounding box center [377, 157] width 310 height 234
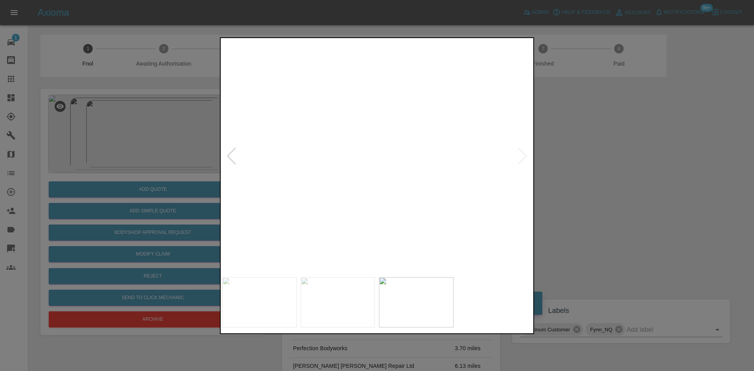
click at [332, 91] on img at bounding box center [438, 14] width 929 height 702
click at [403, 226] on img at bounding box center [440, 52] width 929 height 702
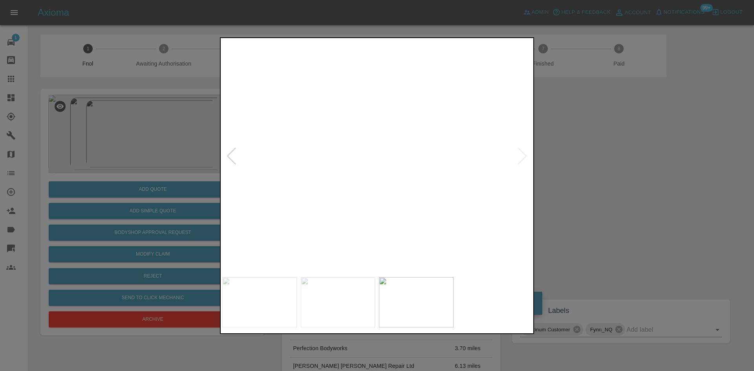
click at [384, 201] on img at bounding box center [445, 83] width 929 height 702
click at [347, 211] on img at bounding box center [523, 136] width 929 height 702
click at [373, 174] on img at bounding box center [508, 192] width 929 height 702
click at [372, 174] on img at bounding box center [508, 192] width 929 height 702
click at [156, 182] on div at bounding box center [377, 185] width 754 height 371
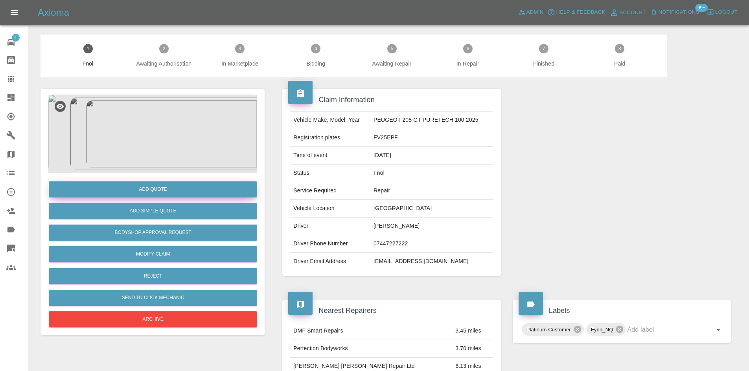
click at [190, 191] on button "Add Quote" at bounding box center [153, 190] width 208 height 16
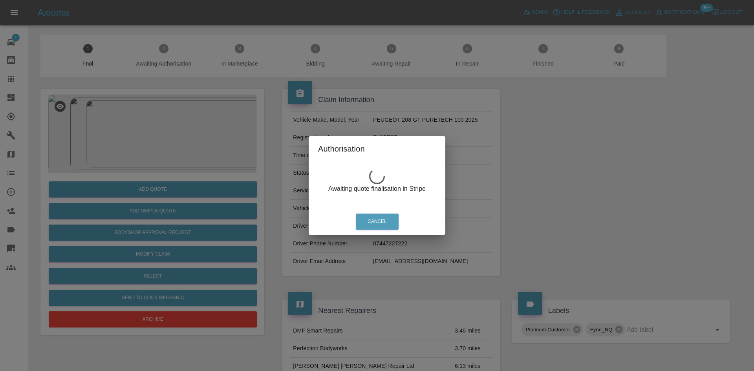
click at [153, 153] on div "Authorisation Awaiting quote finalisation in Stripe Cancel" at bounding box center [377, 185] width 754 height 371
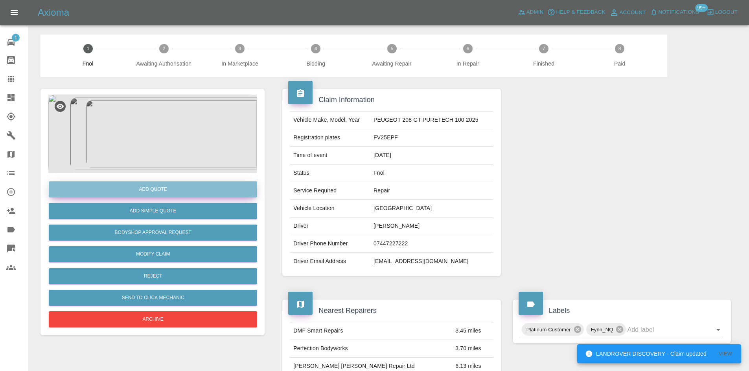
click at [158, 183] on button "Add Quote" at bounding box center [153, 190] width 208 height 16
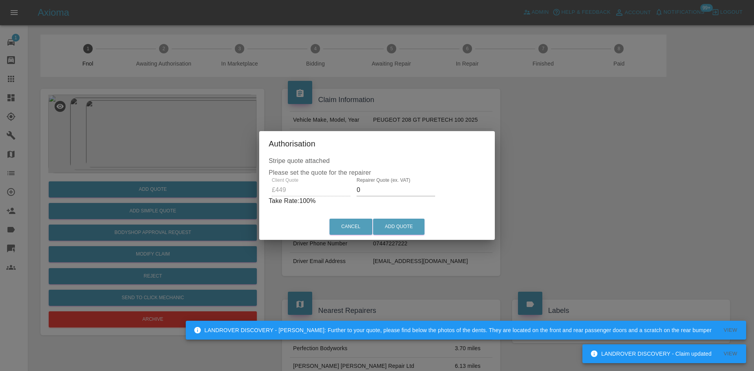
click at [329, 194] on div "Client Quote £449 Repairer Quote (ex. VAT) 0 Take Rate: 100 %" at bounding box center [377, 192] width 217 height 28
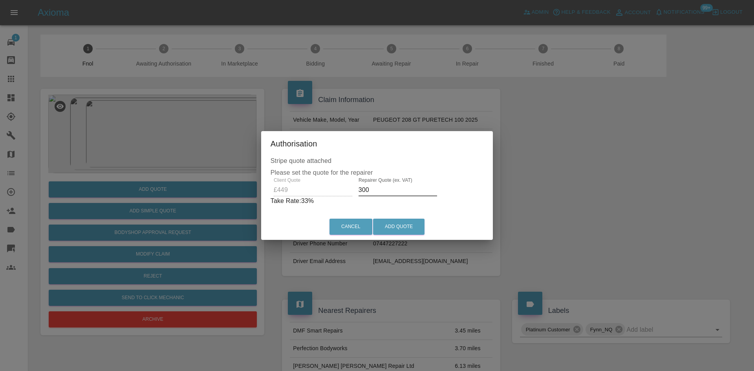
type input "300"
click at [395, 236] on div "Cancel Add Quote" at bounding box center [377, 227] width 232 height 26
drag, startPoint x: 394, startPoint y: 230, endPoint x: 516, endPoint y: 359, distance: 177.1
click at [394, 230] on button "Add Quote" at bounding box center [398, 227] width 51 height 16
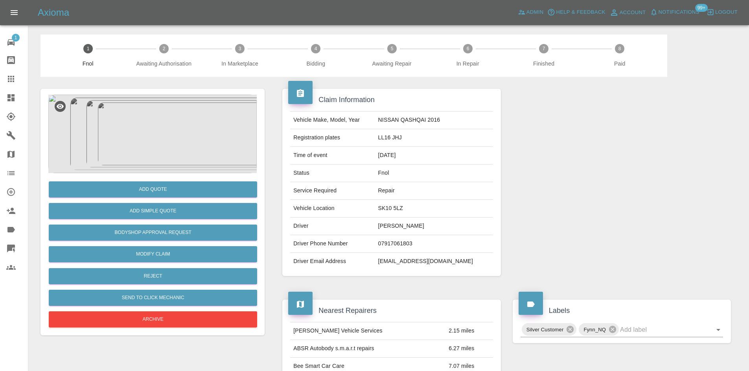
click at [147, 141] on img at bounding box center [152, 134] width 208 height 79
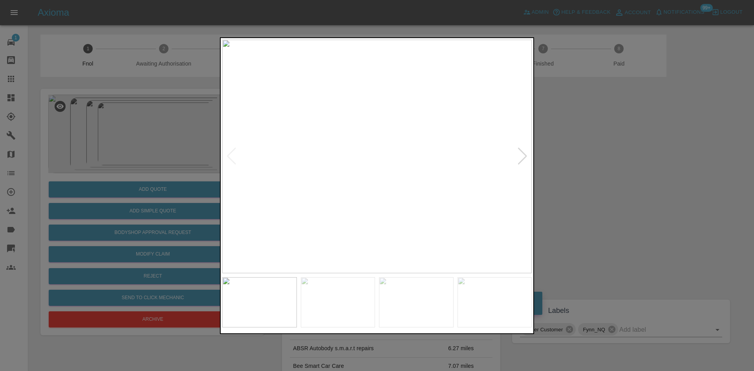
drag, startPoint x: 587, startPoint y: 174, endPoint x: 581, endPoint y: 175, distance: 6.1
click at [587, 174] on div at bounding box center [377, 185] width 754 height 371
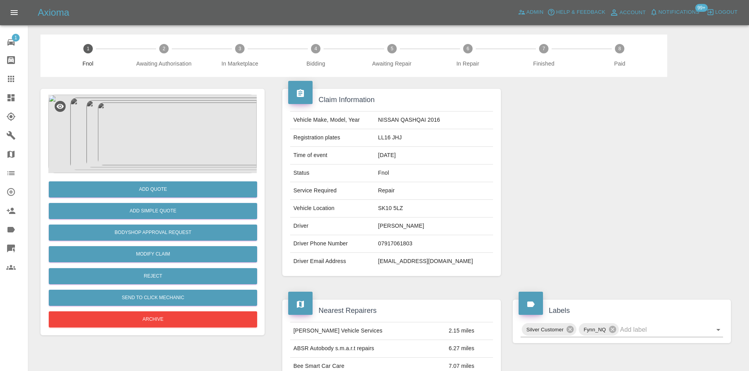
click at [163, 127] on img at bounding box center [152, 134] width 208 height 79
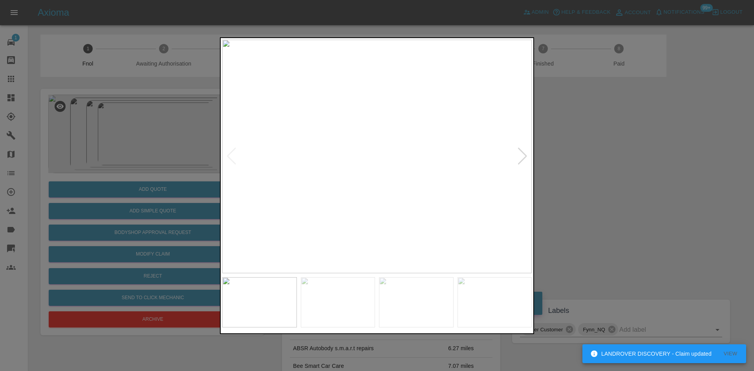
click at [378, 201] on img at bounding box center [377, 157] width 310 height 234
click at [379, 201] on img at bounding box center [377, 157] width 310 height 234
drag, startPoint x: 148, startPoint y: 166, endPoint x: 208, endPoint y: 227, distance: 85.9
click at [150, 174] on div at bounding box center [377, 185] width 754 height 371
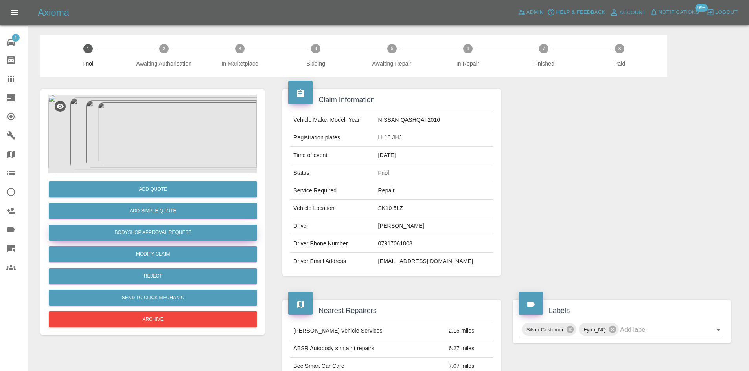
drag, startPoint x: 174, startPoint y: 232, endPoint x: 178, endPoint y: 234, distance: 4.2
click at [174, 232] on button "Bodyshop Approval Request" at bounding box center [153, 233] width 208 height 16
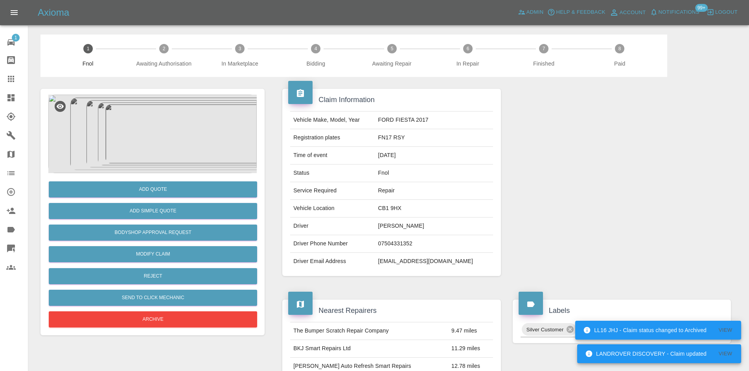
click at [132, 149] on div at bounding box center [152, 134] width 208 height 79
click at [158, 163] on img at bounding box center [152, 134] width 208 height 79
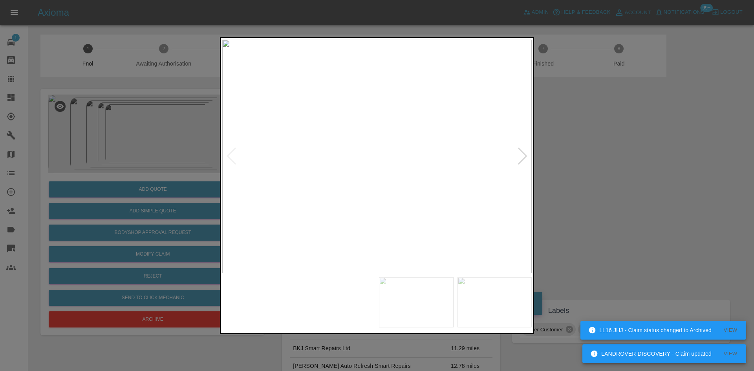
click at [340, 207] on img at bounding box center [377, 157] width 310 height 234
click at [322, 218] on img at bounding box center [377, 157] width 310 height 234
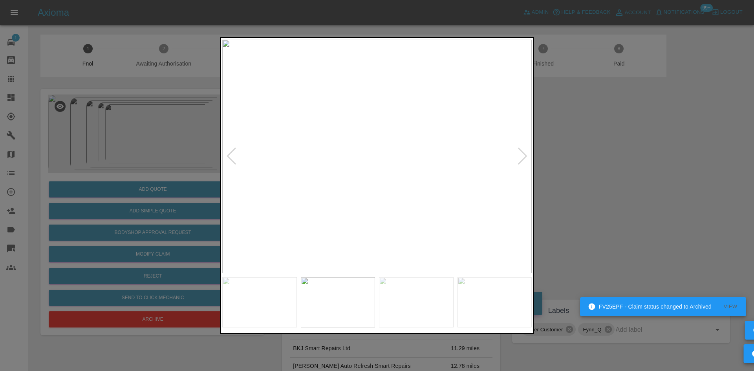
click at [281, 216] on img at bounding box center [377, 157] width 310 height 234
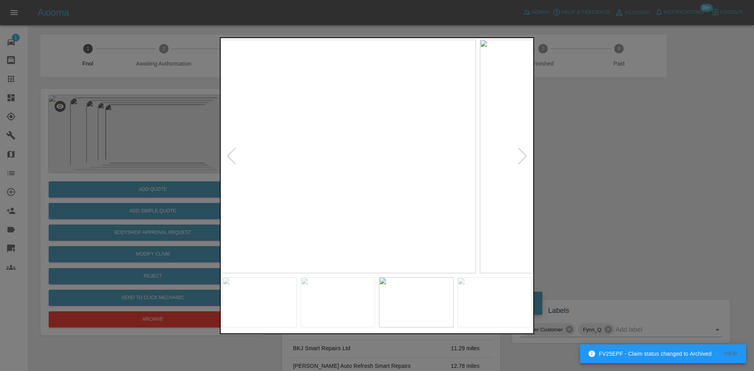
click at [248, 210] on img at bounding box center [322, 157] width 310 height 234
click at [218, 208] on div at bounding box center [377, 185] width 754 height 371
click at [176, 196] on div at bounding box center [377, 185] width 754 height 371
click at [250, 173] on img at bounding box center [377, 157] width 310 height 234
click at [93, 223] on div at bounding box center [377, 185] width 754 height 371
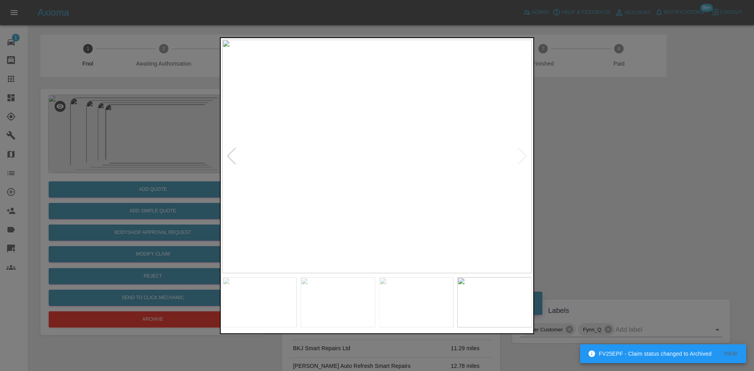
click at [142, 191] on div at bounding box center [377, 185] width 754 height 371
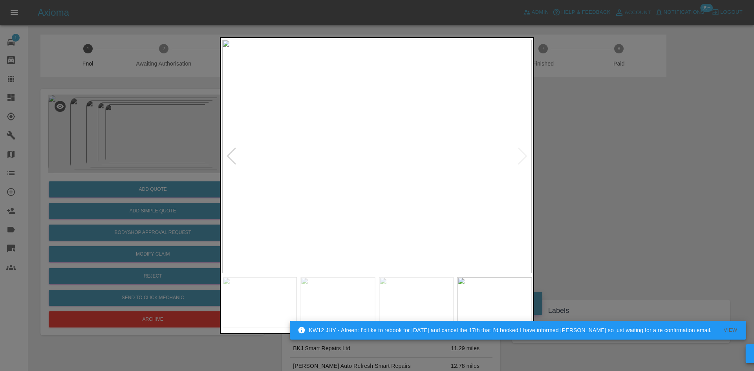
click at [369, 203] on img at bounding box center [377, 157] width 310 height 234
click at [218, 203] on img at bounding box center [64, 157] width 310 height 234
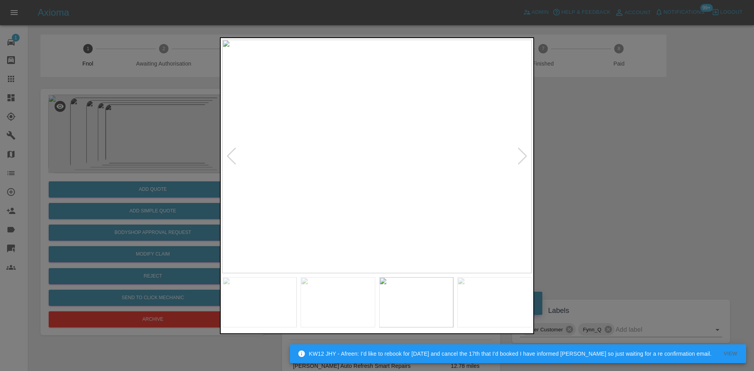
click at [487, 192] on img at bounding box center [377, 157] width 310 height 234
click at [440, 182] on img at bounding box center [377, 157] width 310 height 234
click at [364, 188] on img at bounding box center [377, 157] width 310 height 234
click at [384, 187] on img at bounding box center [377, 157] width 310 height 234
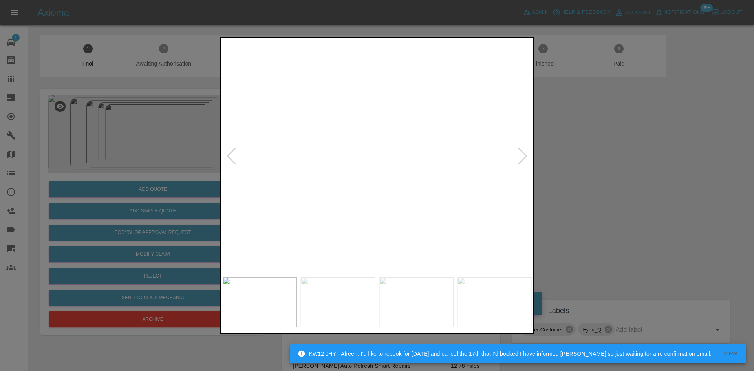
click at [372, 218] on img at bounding box center [351, 115] width 929 height 702
click at [368, 215] on img at bounding box center [351, 115] width 929 height 702
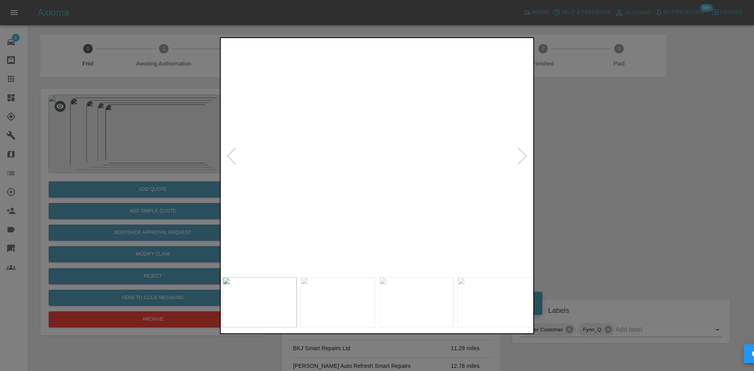
click at [363, 215] on img at bounding box center [351, 115] width 929 height 702
click at [339, 213] on img at bounding box center [287, 115] width 929 height 702
click at [172, 174] on div at bounding box center [377, 185] width 754 height 371
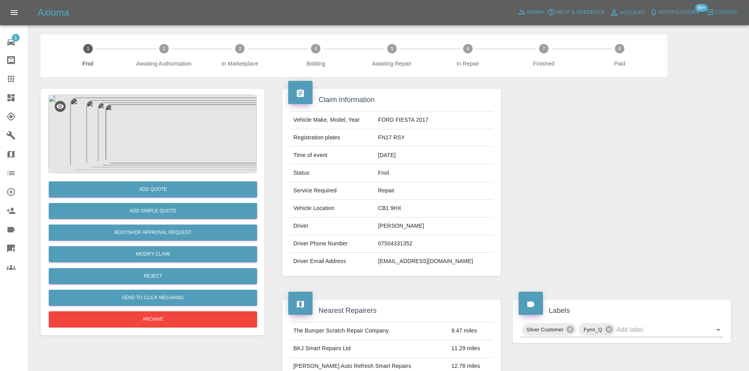
click at [152, 153] on img at bounding box center [152, 134] width 208 height 79
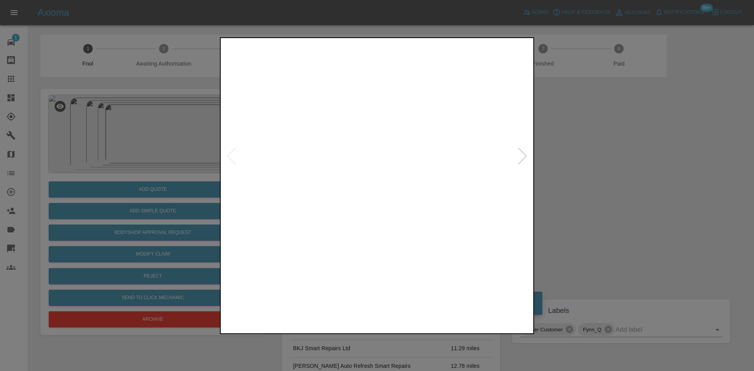
click at [380, 176] on img at bounding box center [377, 157] width 310 height 234
drag, startPoint x: 142, startPoint y: 154, endPoint x: 192, endPoint y: 180, distance: 56.2
click at [150, 161] on div at bounding box center [377, 185] width 754 height 371
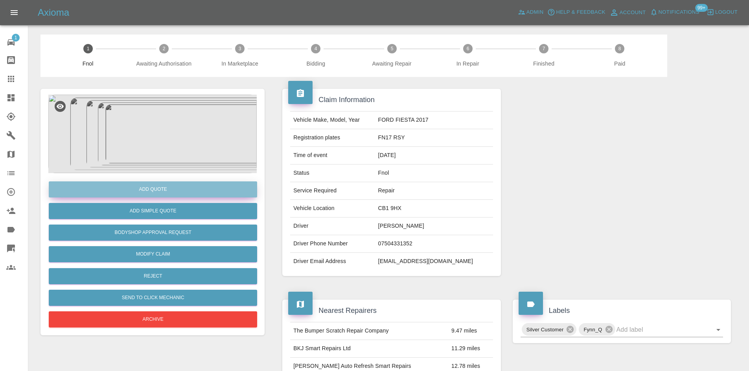
click at [183, 188] on button "Add Quote" at bounding box center [153, 190] width 208 height 16
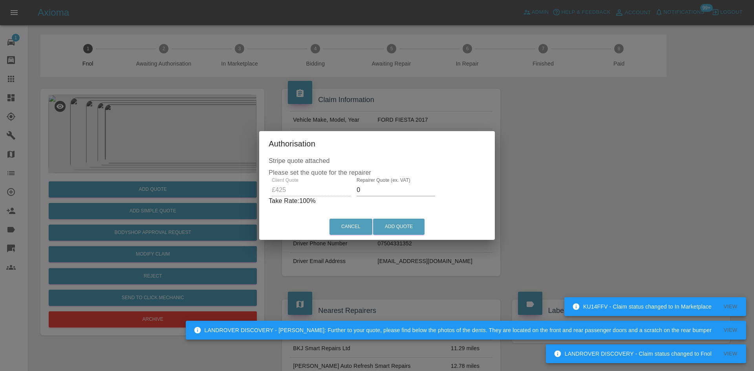
click at [279, 185] on div "Client Quote £425 Repairer Quote (ex. VAT) 0 Take Rate: 100 %" at bounding box center [377, 192] width 217 height 28
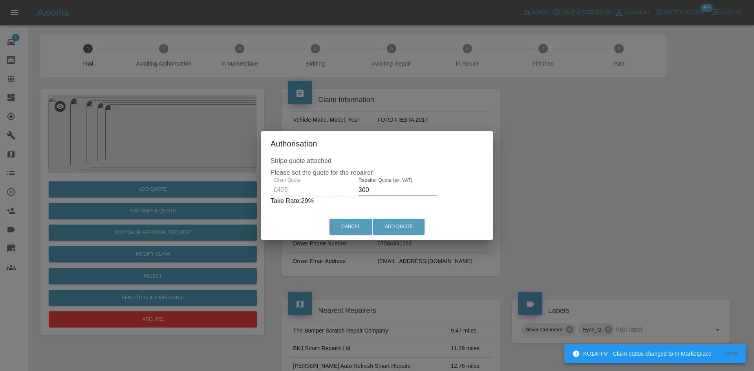
drag, startPoint x: 377, startPoint y: 191, endPoint x: 133, endPoint y: 182, distance: 244.2
click at [169, 187] on div "Authorisation Stripe quote attached Please set the quote for the repairer Clien…" at bounding box center [377, 185] width 754 height 371
type input "250"
click at [404, 229] on button "Add Quote" at bounding box center [398, 227] width 51 height 16
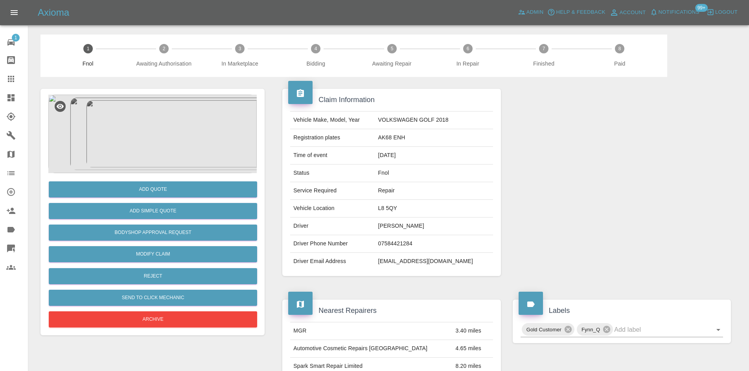
click at [173, 125] on img at bounding box center [152, 134] width 208 height 79
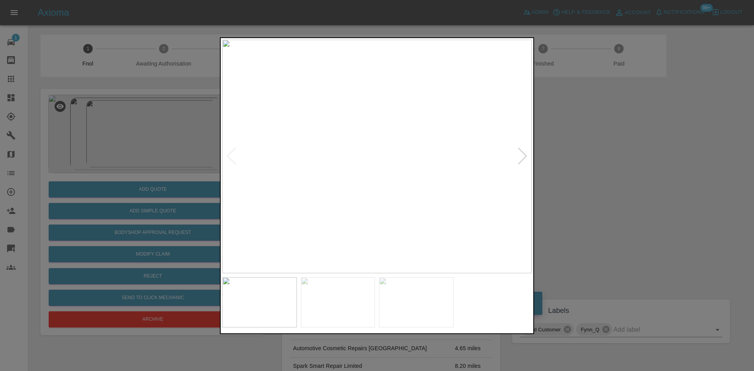
click at [356, 182] on img at bounding box center [377, 157] width 310 height 234
click at [355, 197] on img at bounding box center [377, 157] width 310 height 234
click at [348, 197] on img at bounding box center [377, 157] width 310 height 234
click at [388, 189] on img at bounding box center [377, 157] width 310 height 234
click at [369, 182] on img at bounding box center [377, 157] width 310 height 234
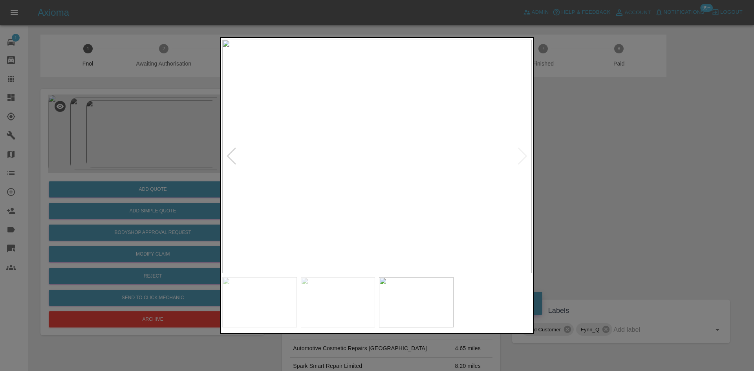
click at [369, 182] on img at bounding box center [377, 157] width 310 height 234
click at [300, 184] on img at bounding box center [302, 80] width 929 height 702
click at [345, 181] on img at bounding box center [267, 80] width 929 height 702
click at [396, 181] on img at bounding box center [377, 157] width 310 height 234
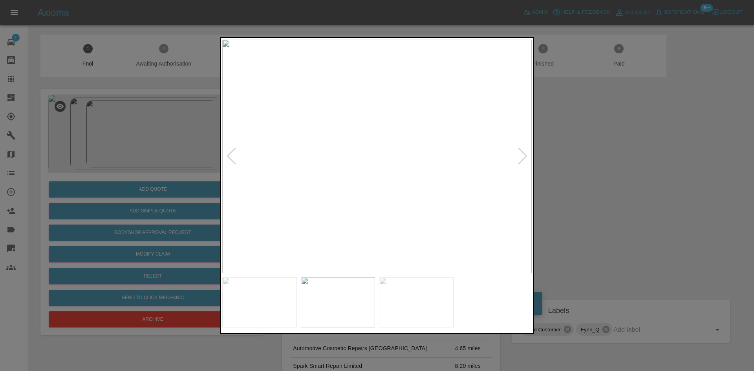
click at [354, 174] on img at bounding box center [377, 157] width 310 height 234
click at [235, 215] on img at bounding box center [445, 102] width 929 height 702
click at [337, 226] on img at bounding box center [328, 230] width 929 height 702
click at [327, 196] on img at bounding box center [327, 230] width 929 height 702
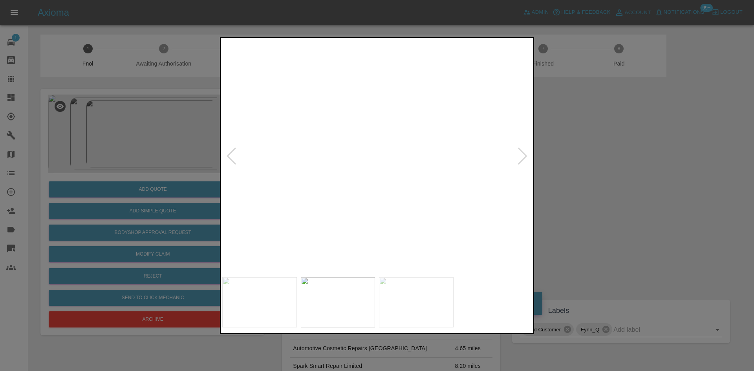
click at [327, 196] on img at bounding box center [327, 230] width 929 height 702
click at [399, 204] on img at bounding box center [385, 157] width 310 height 234
click at [351, 182] on img at bounding box center [377, 157] width 310 height 234
click at [351, 182] on img at bounding box center [455, 80] width 929 height 702
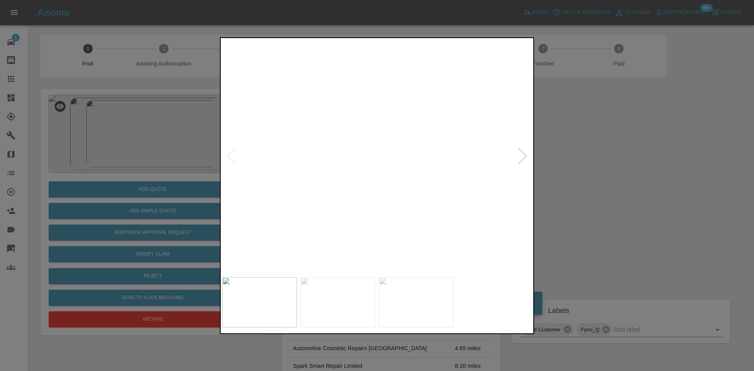
click at [350, 182] on img at bounding box center [455, 80] width 929 height 702
click at [408, 200] on img at bounding box center [377, 157] width 310 height 234
click at [499, 190] on img at bounding box center [377, 157] width 310 height 234
click at [282, 186] on img at bounding box center [377, 157] width 310 height 234
click at [389, 180] on img at bounding box center [377, 157] width 310 height 234
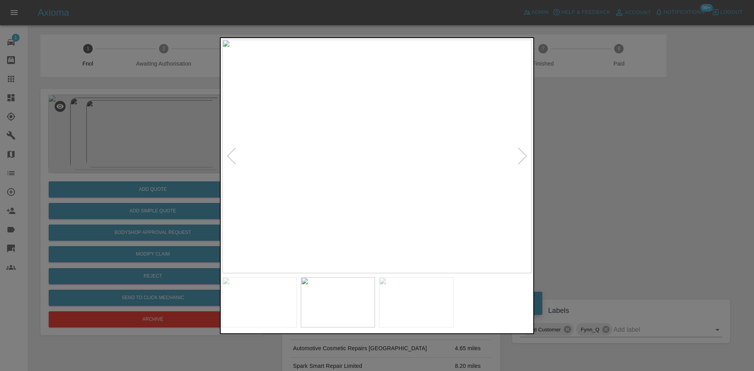
click at [389, 180] on img at bounding box center [377, 157] width 310 height 234
click at [450, 217] on img at bounding box center [288, 145] width 929 height 702
drag, startPoint x: 222, startPoint y: 172, endPoint x: 215, endPoint y: 174, distance: 6.9
click at [220, 172] on div at bounding box center [377, 185] width 754 height 371
click at [160, 189] on div at bounding box center [377, 185] width 754 height 371
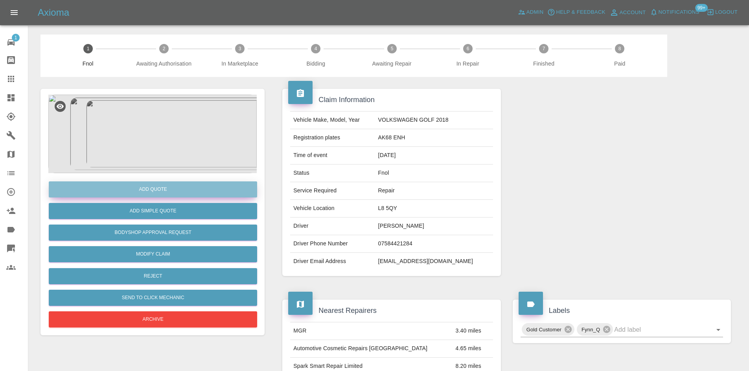
click at [160, 189] on button "Add Quote" at bounding box center [153, 190] width 208 height 16
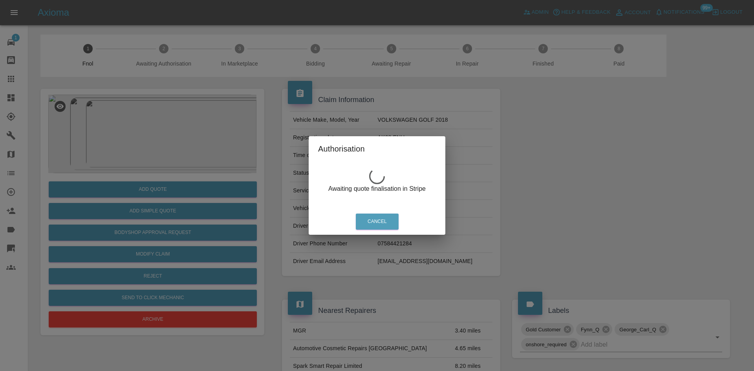
click at [145, 147] on div "Authorisation Awaiting quote finalisation in Stripe Cancel" at bounding box center [377, 185] width 754 height 371
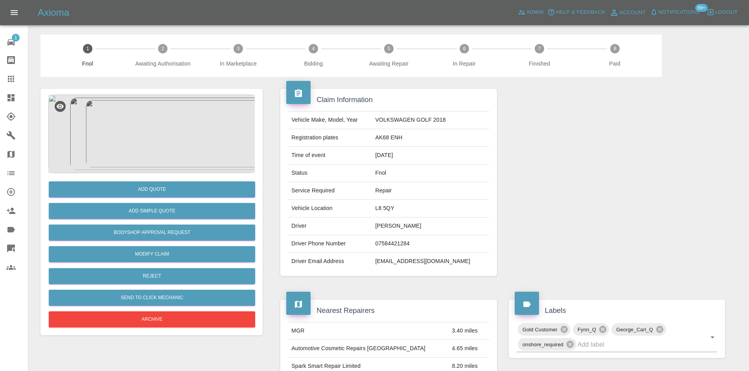
click at [155, 143] on img at bounding box center [152, 134] width 208 height 79
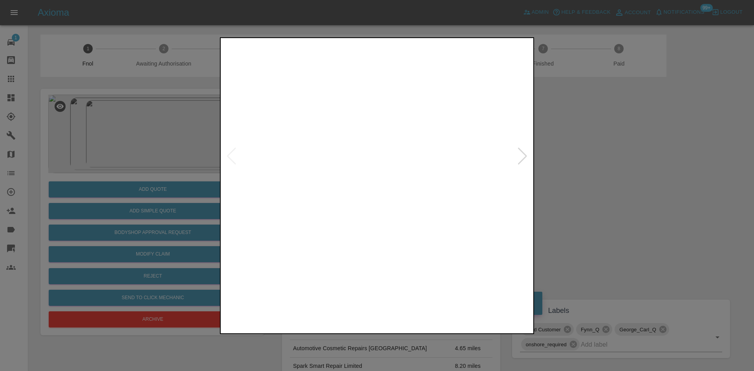
click at [312, 185] on img at bounding box center [377, 157] width 310 height 234
click at [367, 184] on img at bounding box center [377, 157] width 310 height 234
click at [308, 194] on img at bounding box center [377, 157] width 310 height 234
click at [396, 175] on img at bounding box center [583, 45] width 929 height 702
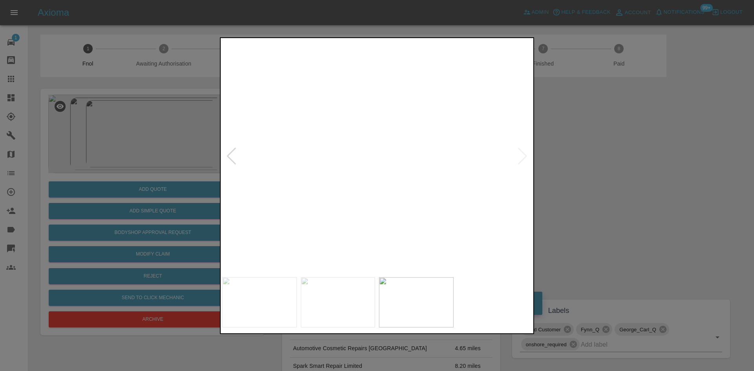
click at [395, 175] on img at bounding box center [583, 45] width 929 height 702
click at [389, 185] on img at bounding box center [377, 157] width 310 height 234
click at [145, 170] on div at bounding box center [377, 185] width 754 height 371
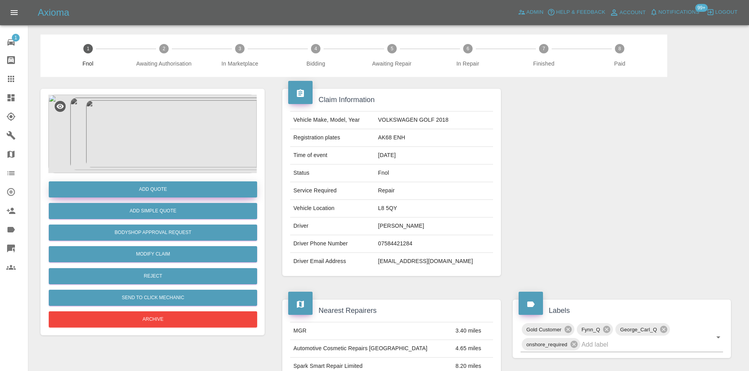
click at [153, 189] on button "Add Quote" at bounding box center [153, 190] width 208 height 16
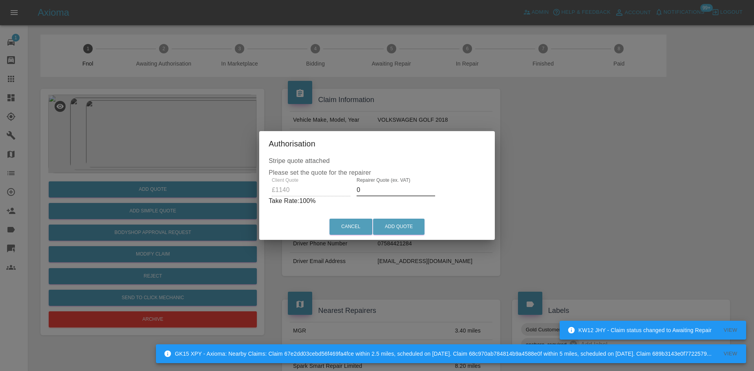
drag, startPoint x: 363, startPoint y: 191, endPoint x: 262, endPoint y: 193, distance: 101.4
click at [268, 192] on div "Stripe quote attached Please set the quote for the repairer Client Quote £1140 …" at bounding box center [377, 184] width 236 height 57
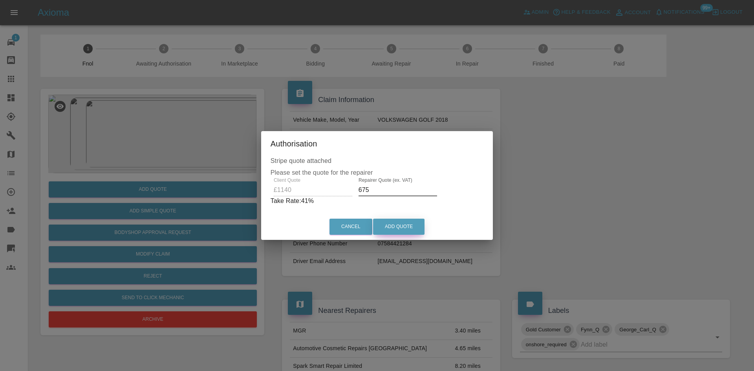
type input "675"
click at [401, 228] on button "Add Quote" at bounding box center [398, 227] width 51 height 16
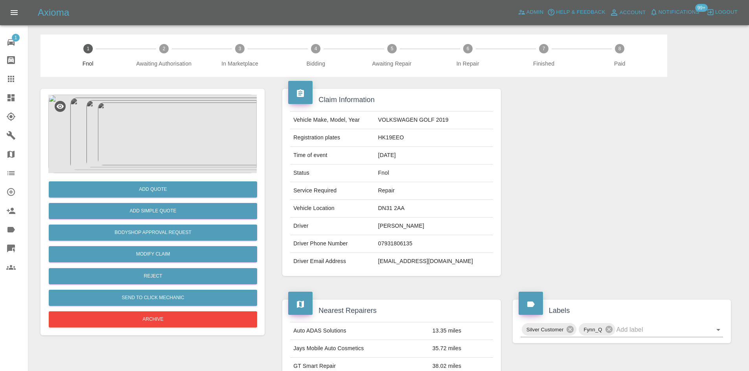
click at [145, 156] on img at bounding box center [152, 134] width 208 height 79
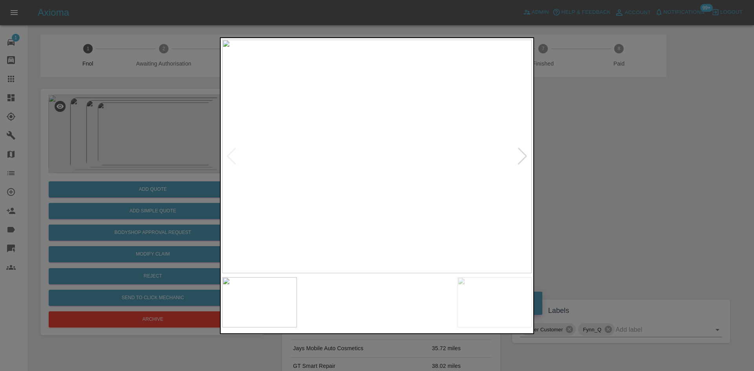
click at [384, 126] on img at bounding box center [377, 157] width 310 height 234
click at [389, 147] on img at bounding box center [357, 248] width 929 height 702
click at [373, 180] on img at bounding box center [377, 157] width 310 height 234
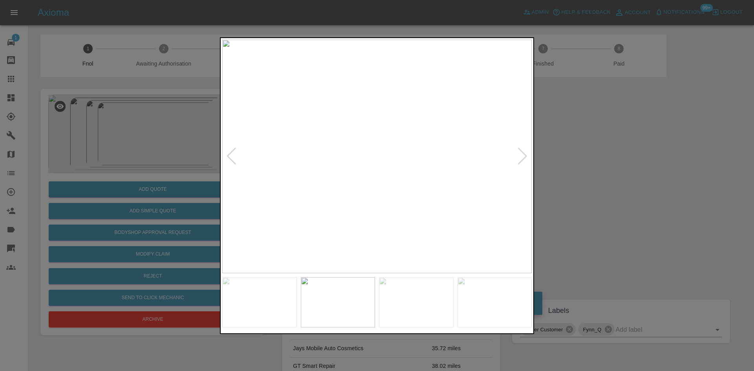
click at [356, 191] on img at bounding box center [377, 157] width 310 height 234
click at [306, 177] on img at bounding box center [377, 157] width 310 height 234
click at [221, 147] on div at bounding box center [377, 185] width 314 height 297
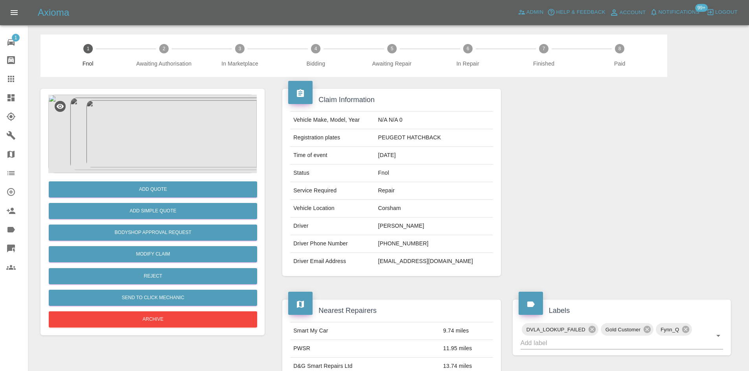
click at [152, 150] on img at bounding box center [152, 134] width 208 height 79
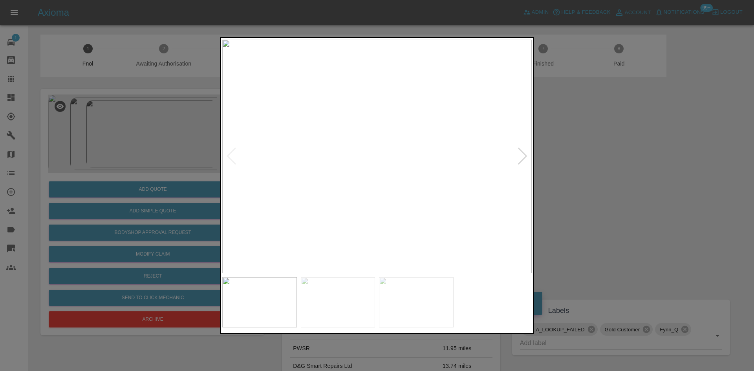
click at [347, 171] on img at bounding box center [377, 157] width 310 height 234
click at [336, 180] on img at bounding box center [377, 157] width 310 height 234
click at [327, 180] on img at bounding box center [366, 157] width 310 height 234
click at [369, 178] on img at bounding box center [369, 157] width 310 height 234
click at [363, 174] on img at bounding box center [377, 157] width 310 height 234
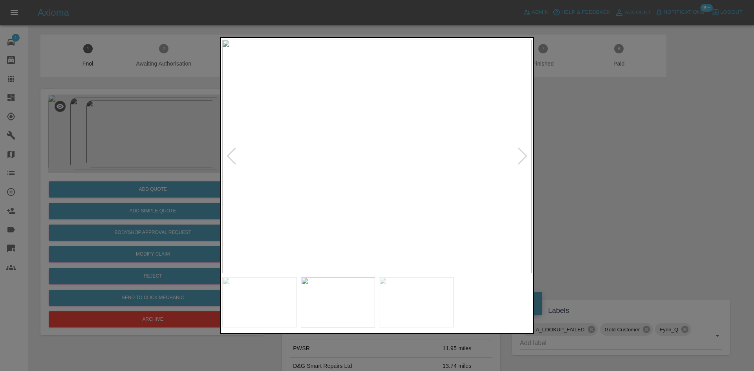
click at [358, 179] on img at bounding box center [377, 157] width 310 height 234
click at [358, 179] on img at bounding box center [436, 89] width 929 height 702
click at [367, 181] on img at bounding box center [383, 157] width 310 height 234
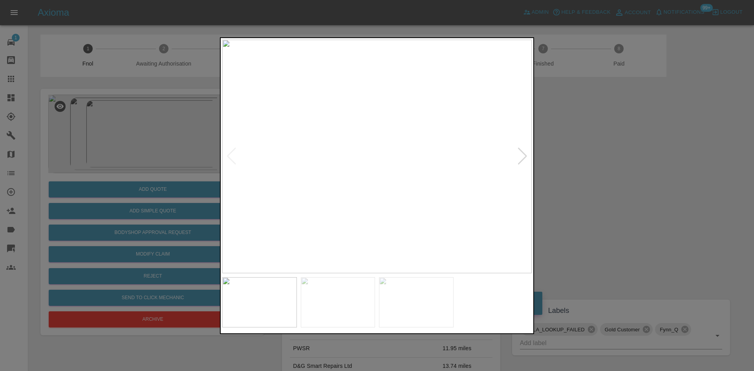
click at [391, 168] on img at bounding box center [377, 157] width 310 height 234
click at [405, 185] on img at bounding box center [377, 157] width 310 height 234
click at [423, 191] on img at bounding box center [377, 157] width 310 height 234
click at [348, 200] on img at bounding box center [346, 157] width 310 height 234
click at [368, 198] on img at bounding box center [377, 157] width 310 height 234
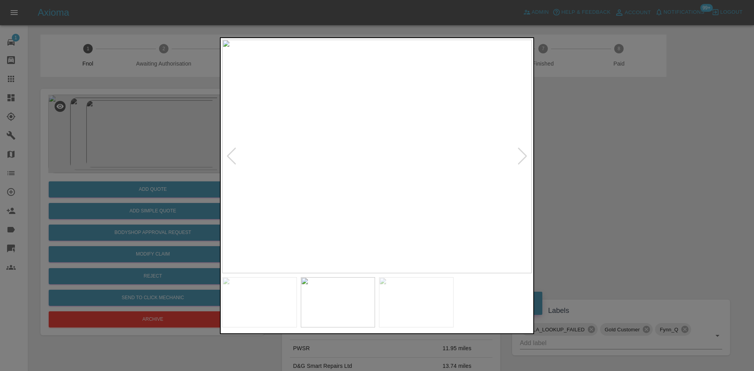
click at [368, 198] on img at bounding box center [377, 157] width 310 height 234
click at [365, 200] on img at bounding box center [405, 32] width 929 height 702
click at [393, 211] on img at bounding box center [377, 157] width 310 height 234
click at [288, 211] on img at bounding box center [350, 157] width 310 height 234
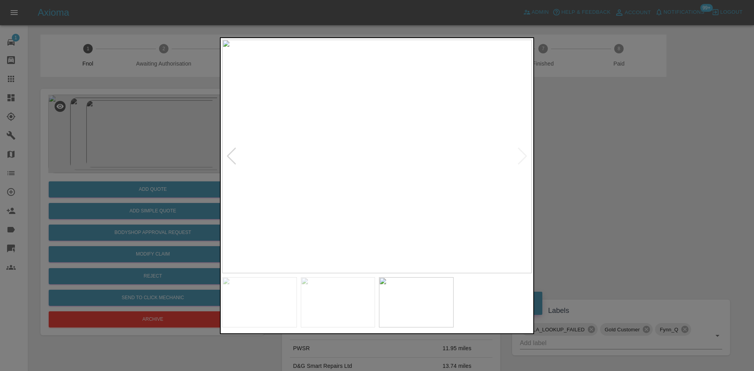
click at [296, 209] on img at bounding box center [377, 157] width 310 height 234
drag, startPoint x: 152, startPoint y: 168, endPoint x: 188, endPoint y: 213, distance: 57.3
click at [152, 169] on div at bounding box center [377, 185] width 754 height 371
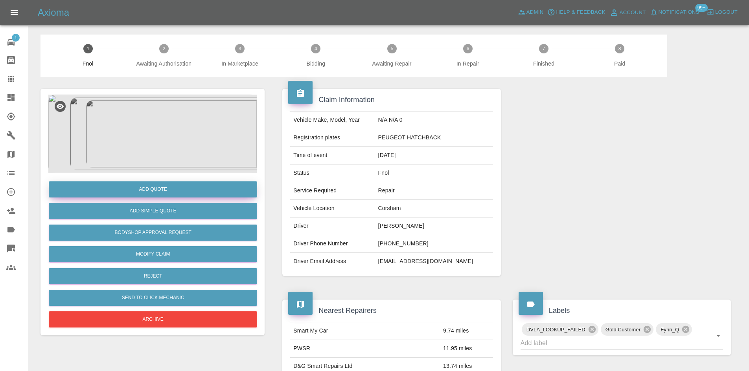
click at [163, 189] on button "Add Quote" at bounding box center [153, 190] width 208 height 16
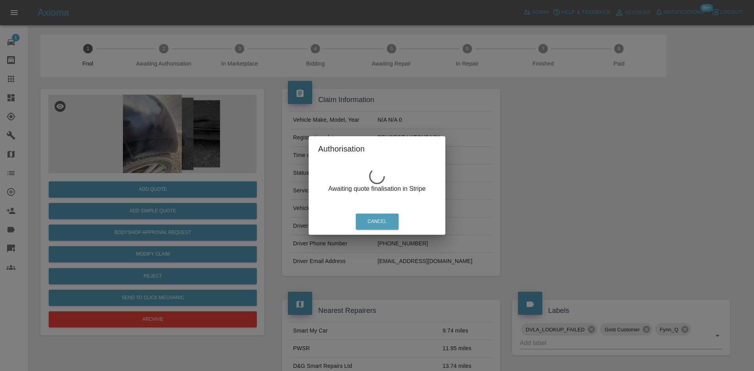
click at [203, 137] on div "Authorisation Awaiting quote finalisation in Stripe Cancel" at bounding box center [377, 185] width 754 height 371
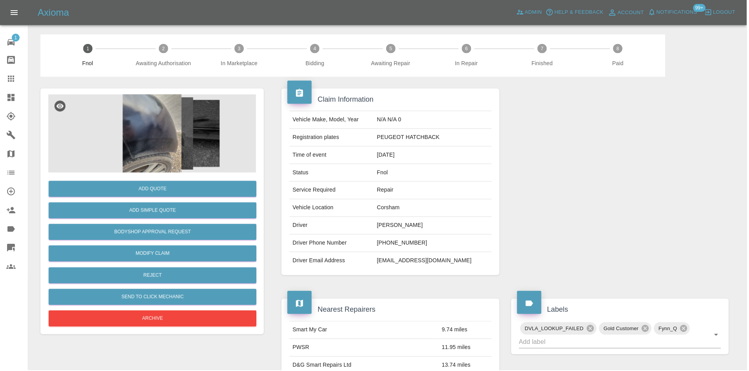
click at [173, 137] on img at bounding box center [152, 134] width 208 height 79
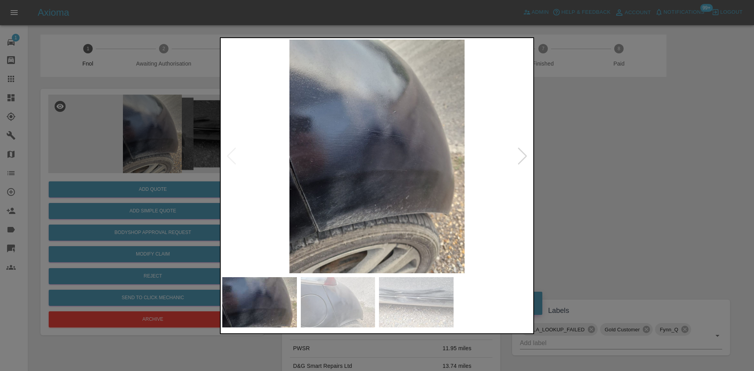
click at [342, 180] on img at bounding box center [377, 157] width 310 height 234
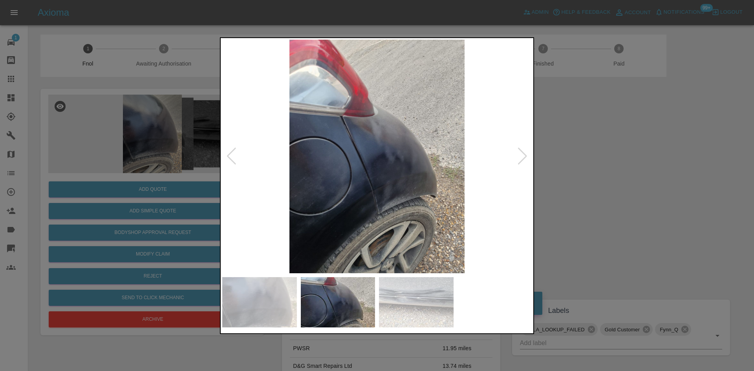
click at [359, 200] on img at bounding box center [377, 157] width 310 height 234
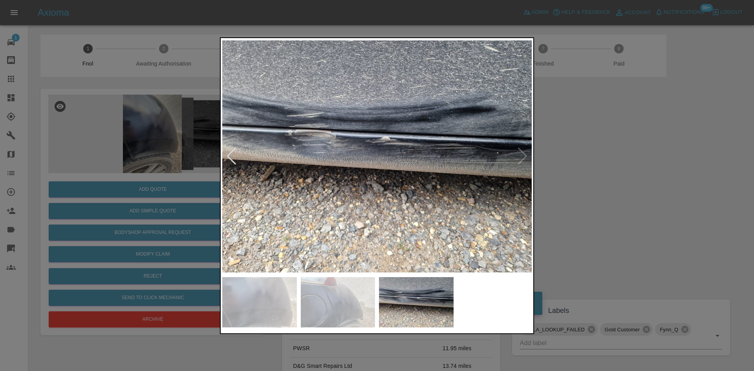
click at [384, 132] on img at bounding box center [377, 157] width 310 height 234
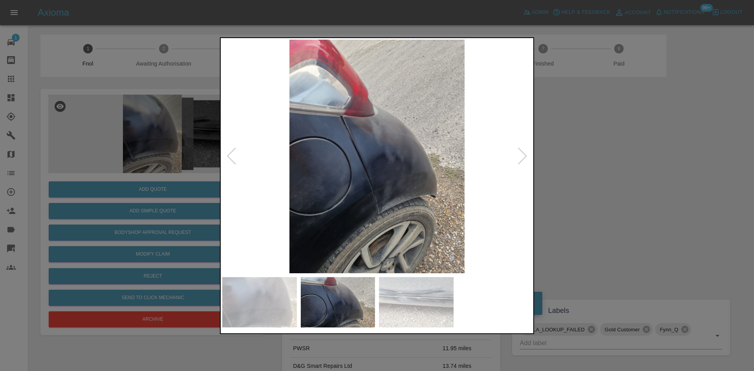
click at [312, 191] on img at bounding box center [377, 157] width 310 height 234
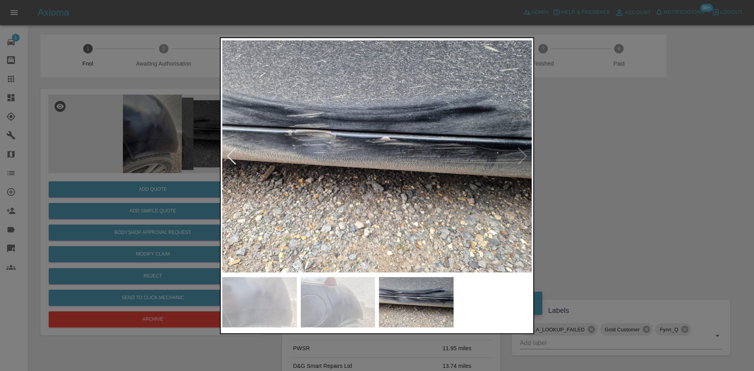
click at [321, 136] on img at bounding box center [377, 157] width 310 height 234
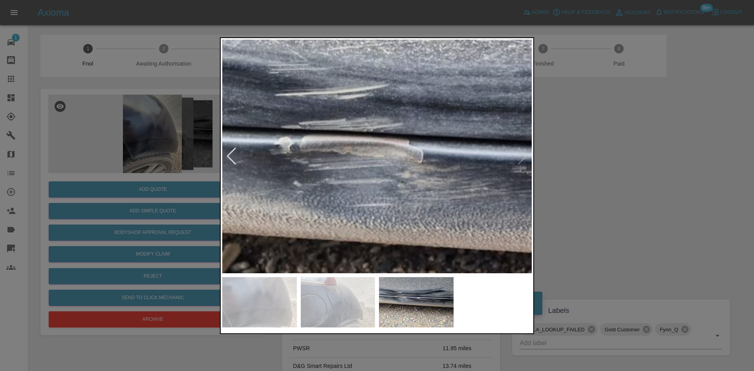
click at [321, 136] on img at bounding box center [547, 217] width 929 height 702
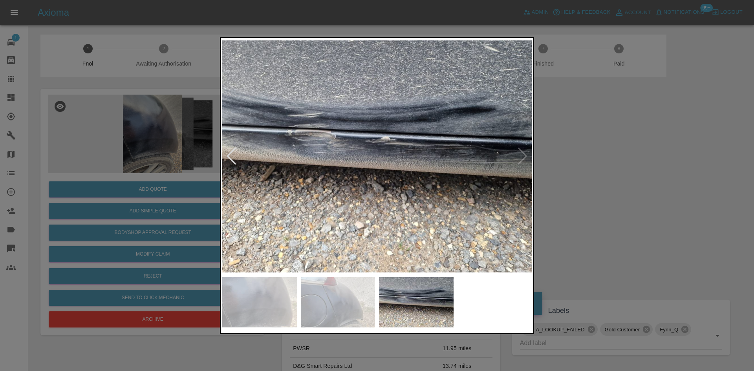
click at [296, 193] on img at bounding box center [377, 157] width 310 height 234
click at [390, 218] on img at bounding box center [377, 157] width 310 height 234
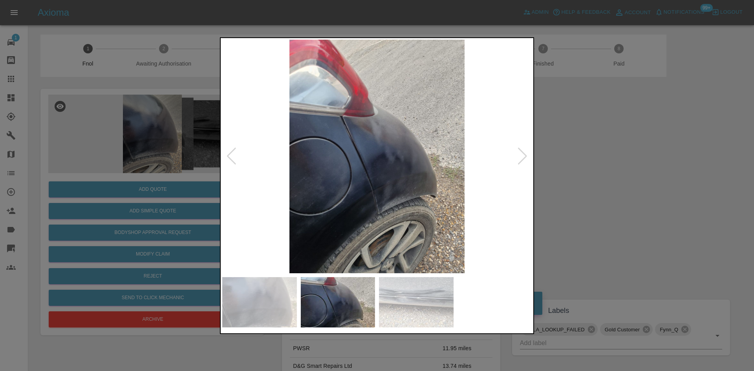
click at [263, 186] on img at bounding box center [377, 157] width 310 height 234
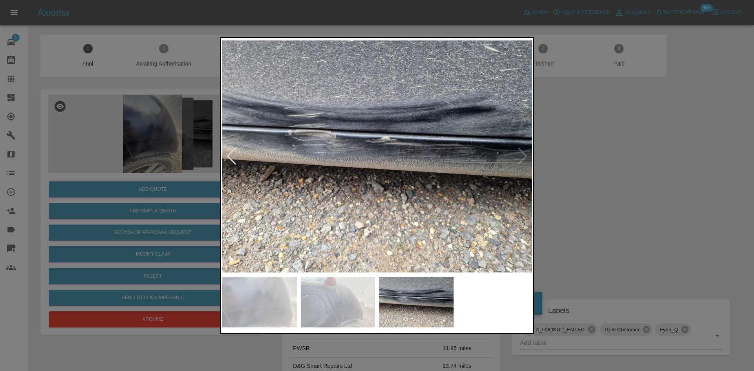
click at [142, 160] on div at bounding box center [377, 185] width 754 height 371
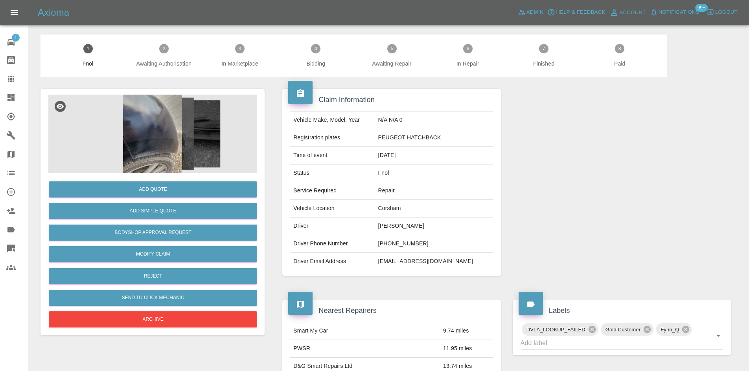
click at [149, 179] on div "Add Quote Add Simple Quote Bodyshop Approval Request Modify Claim Reject Send t…" at bounding box center [152, 251] width 208 height 156
click at [149, 182] on button "Add Quote" at bounding box center [153, 190] width 208 height 16
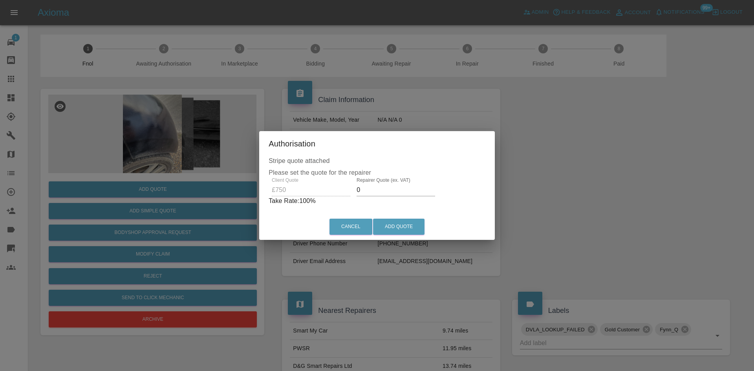
drag, startPoint x: 382, startPoint y: 196, endPoint x: 243, endPoint y: 195, distance: 139.1
click at [269, 202] on div "Client Quote £750 Repairer Quote (ex. VAT) 0 Take Rate: 100 %" at bounding box center [377, 192] width 217 height 28
type input "425"
click at [412, 231] on button "Add Quote" at bounding box center [398, 227] width 51 height 16
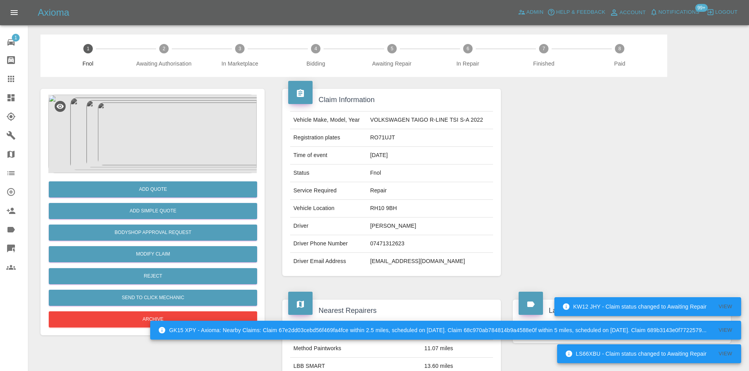
click at [173, 117] on img at bounding box center [152, 134] width 208 height 79
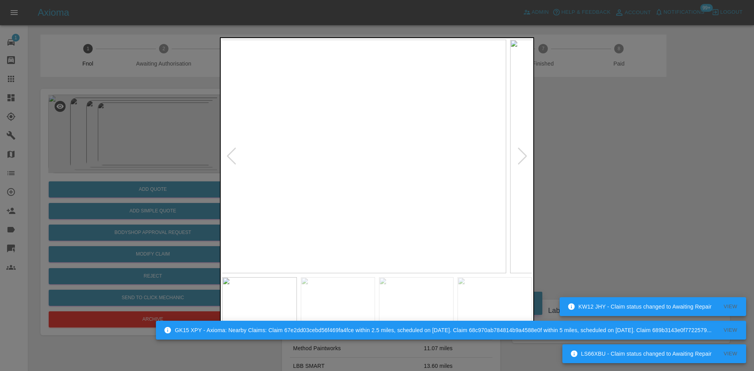
click at [367, 194] on img at bounding box center [352, 157] width 310 height 234
click at [343, 210] on img at bounding box center [377, 157] width 310 height 234
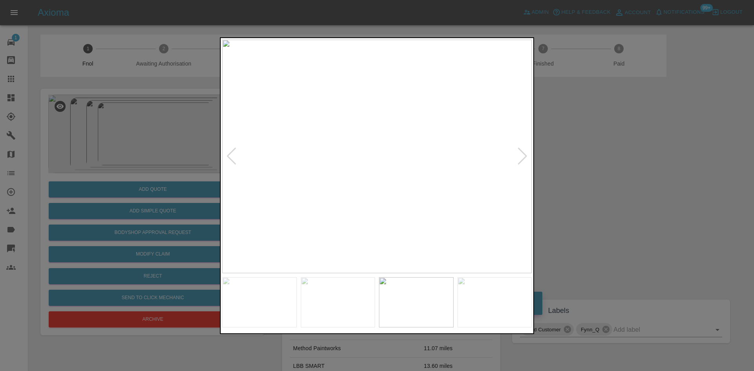
click at [312, 215] on img at bounding box center [377, 157] width 310 height 234
click at [291, 240] on img at bounding box center [377, 157] width 310 height 234
click at [296, 236] on img at bounding box center [377, 157] width 310 height 234
click at [102, 154] on div at bounding box center [377, 185] width 754 height 371
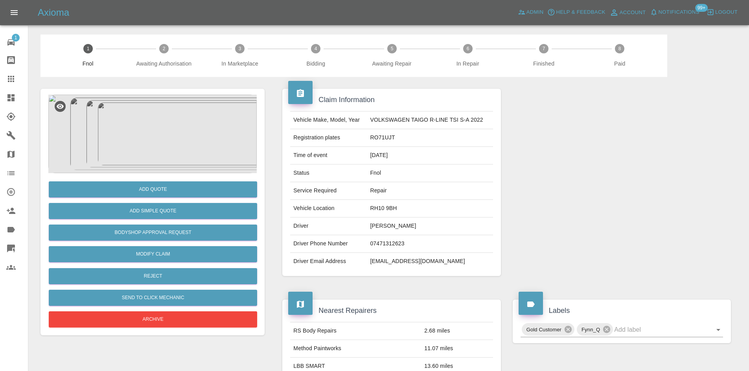
click at [164, 140] on img at bounding box center [152, 134] width 208 height 79
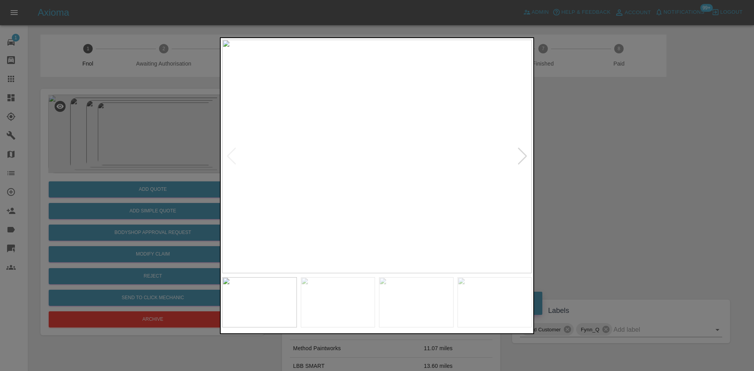
click at [343, 217] on img at bounding box center [377, 157] width 310 height 234
click at [312, 205] on img at bounding box center [377, 157] width 310 height 234
click at [191, 151] on div at bounding box center [377, 185] width 754 height 371
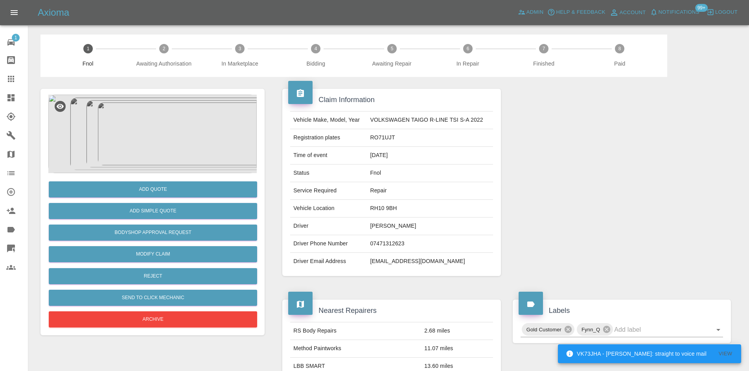
click at [164, 147] on img at bounding box center [152, 134] width 208 height 79
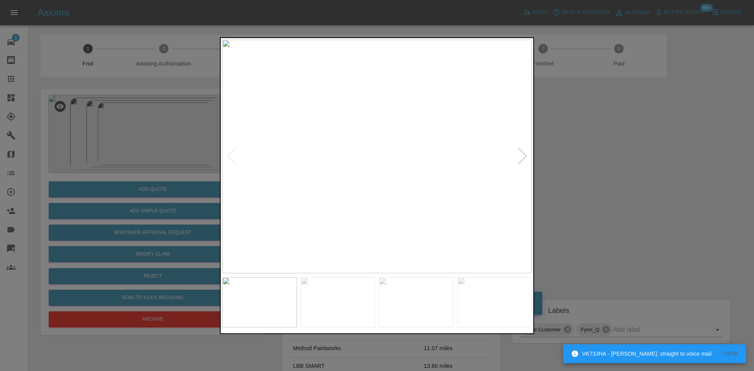
click at [323, 218] on img at bounding box center [377, 157] width 310 height 234
click at [354, 215] on img at bounding box center [377, 157] width 310 height 234
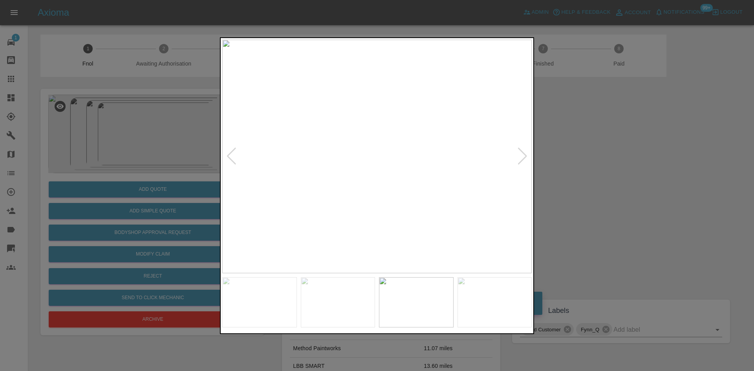
click at [376, 174] on img at bounding box center [377, 157] width 310 height 234
click at [352, 226] on img at bounding box center [377, 157] width 310 height 234
click at [272, 230] on img at bounding box center [361, 157] width 310 height 234
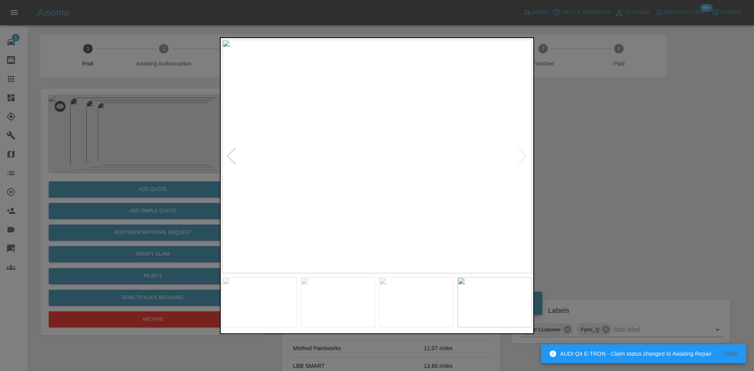
click at [420, 128] on img at bounding box center [377, 157] width 310 height 234
click at [375, 213] on img at bounding box center [248, 243] width 929 height 702
click at [431, 218] on img at bounding box center [377, 157] width 310 height 234
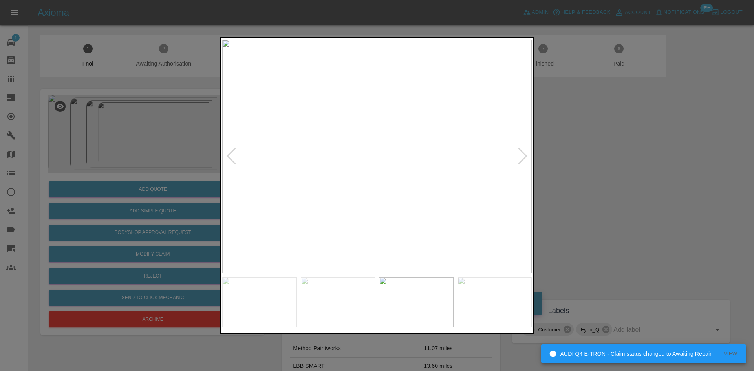
click at [409, 211] on img at bounding box center [377, 157] width 310 height 234
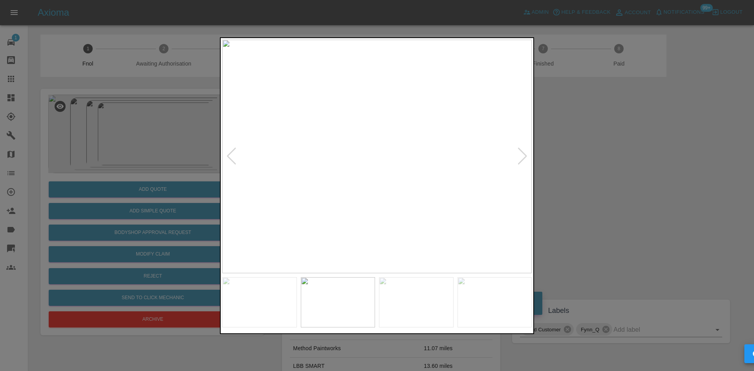
click at [527, 225] on img at bounding box center [377, 157] width 310 height 234
click at [197, 182] on div at bounding box center [377, 185] width 754 height 371
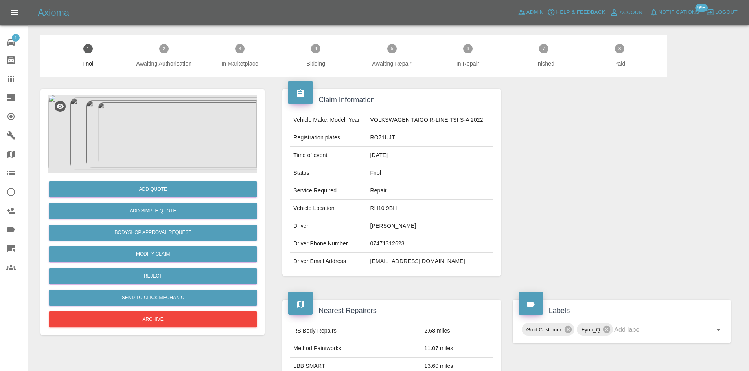
click at [172, 117] on img at bounding box center [152, 134] width 208 height 79
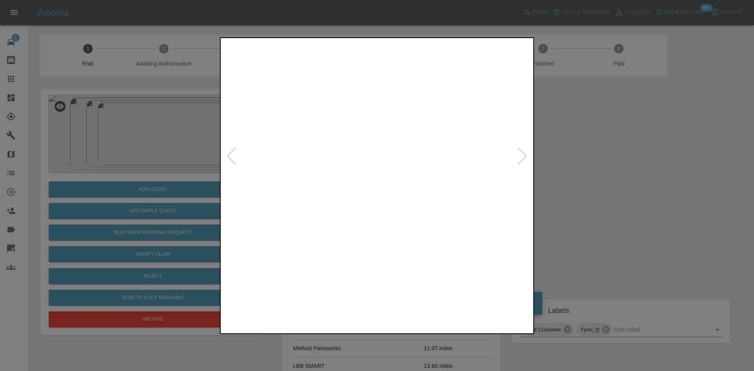
click at [324, 184] on img at bounding box center [373, 157] width 310 height 234
click at [191, 193] on div at bounding box center [377, 185] width 754 height 371
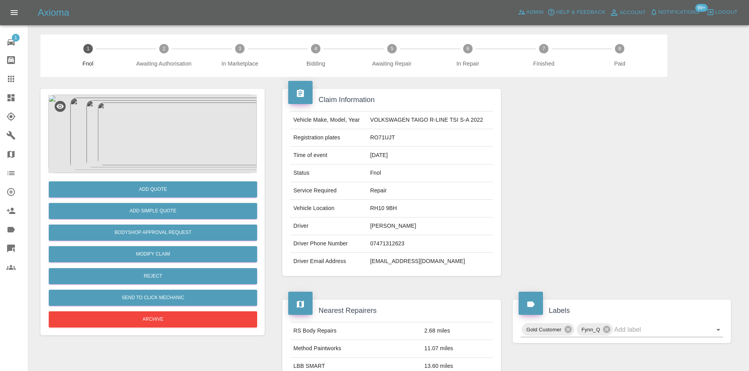
click at [203, 142] on img at bounding box center [152, 134] width 208 height 79
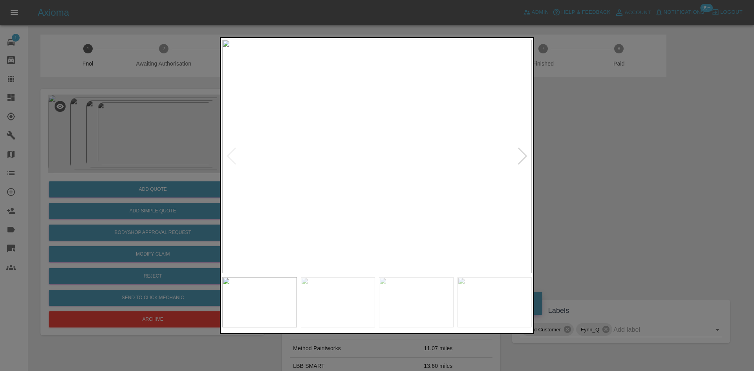
click at [302, 155] on img at bounding box center [377, 157] width 310 height 234
click at [237, 179] on img at bounding box center [305, 157] width 310 height 234
click at [305, 181] on img at bounding box center [377, 157] width 310 height 234
click at [289, 178] on img at bounding box center [377, 157] width 310 height 234
click at [120, 108] on div at bounding box center [377, 185] width 754 height 371
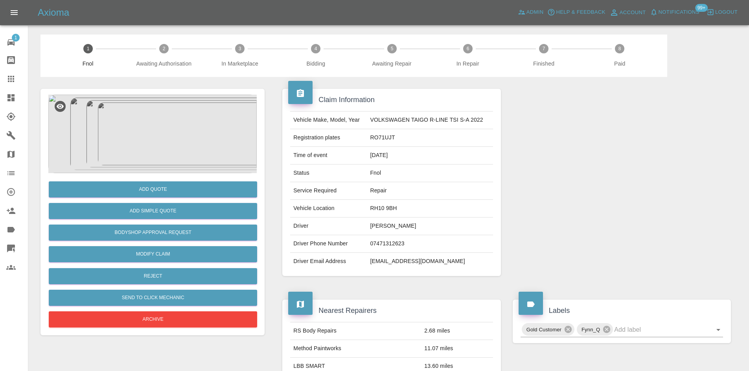
click at [135, 130] on img at bounding box center [152, 134] width 208 height 79
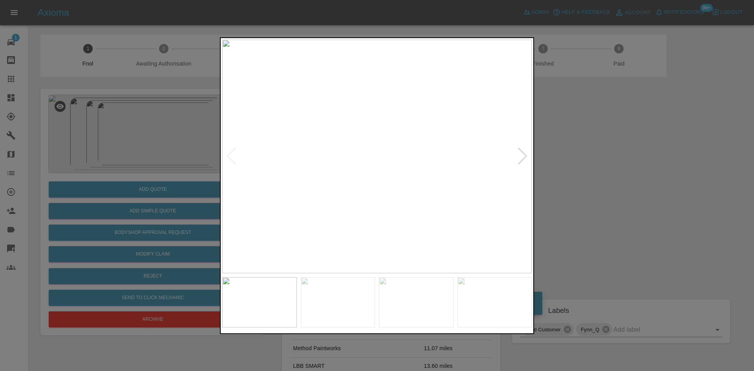
click at [381, 156] on img at bounding box center [377, 157] width 310 height 234
click at [382, 156] on img at bounding box center [377, 157] width 310 height 234
click at [382, 156] on img at bounding box center [363, 159] width 929 height 702
click at [351, 158] on img at bounding box center [377, 157] width 310 height 234
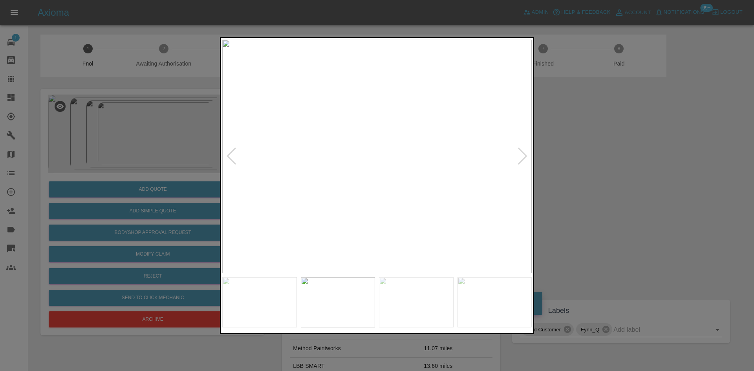
click at [352, 163] on img at bounding box center [377, 157] width 310 height 234
click at [347, 175] on img at bounding box center [377, 157] width 310 height 234
click at [373, 184] on img at bounding box center [377, 157] width 310 height 234
click at [336, 216] on img at bounding box center [377, 157] width 310 height 234
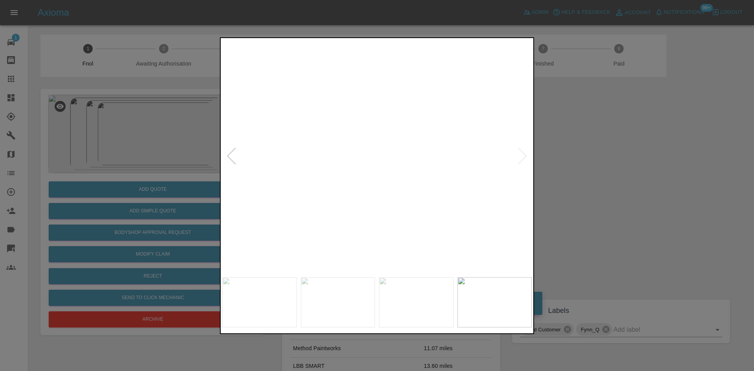
click at [117, 128] on div at bounding box center [377, 185] width 754 height 371
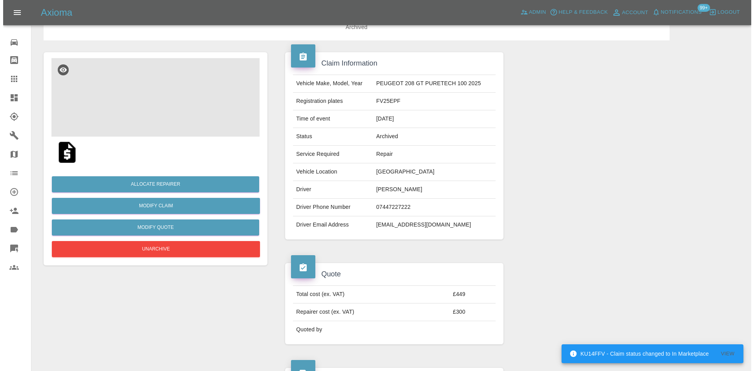
scroll to position [118, 0]
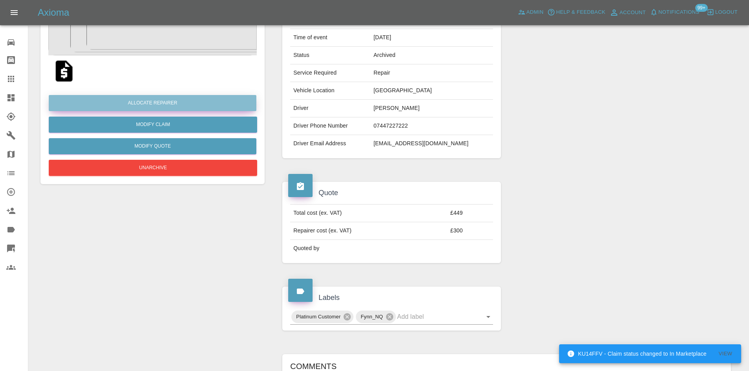
click at [155, 105] on button "Allocate Repairer" at bounding box center [152, 103] width 207 height 16
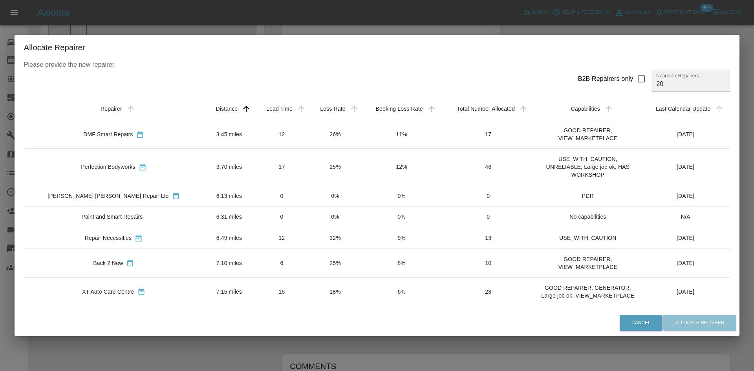
drag, startPoint x: 35, startPoint y: 70, endPoint x: 29, endPoint y: 83, distance: 14.4
click at [35, 70] on div "Allocate Repairer Please provide the new repairer. B2B Repairers only Nearest x…" at bounding box center [377, 185] width 754 height 371
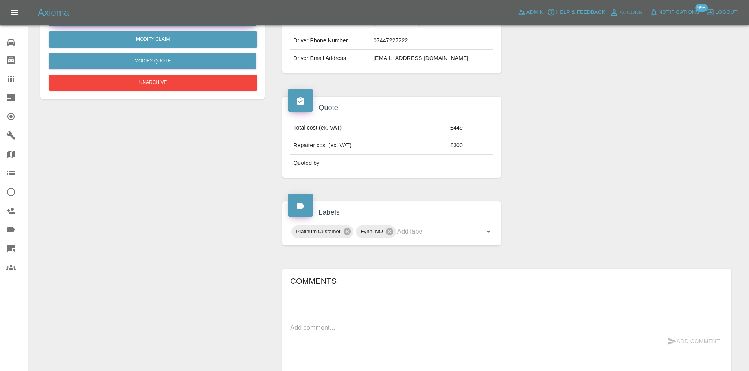
scroll to position [52, 0]
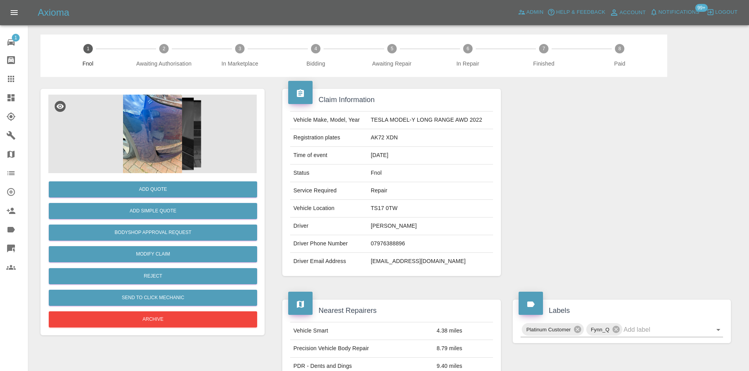
click at [163, 112] on img at bounding box center [152, 134] width 208 height 79
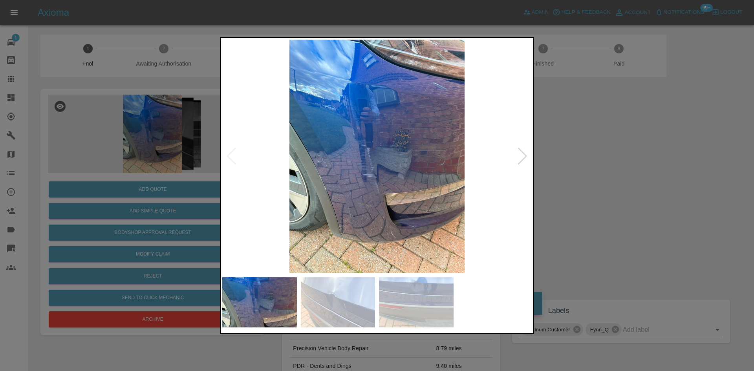
click at [349, 186] on img at bounding box center [377, 157] width 310 height 234
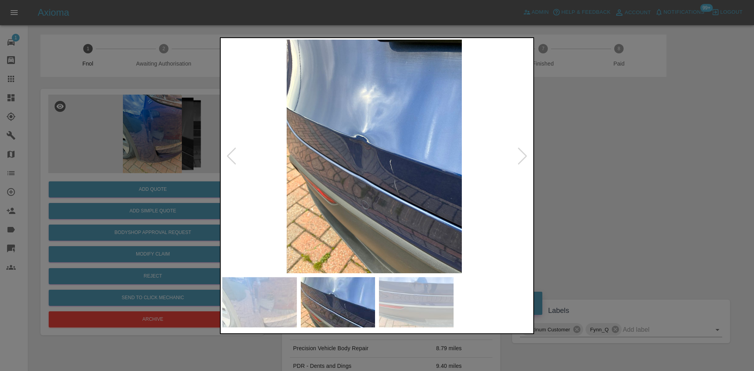
click at [293, 196] on img at bounding box center [375, 157] width 310 height 234
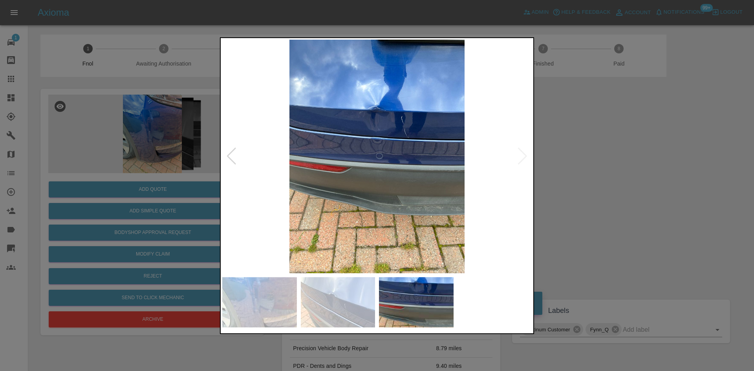
click at [317, 189] on img at bounding box center [377, 157] width 310 height 234
click at [388, 151] on img at bounding box center [377, 157] width 310 height 234
click at [387, 151] on img at bounding box center [377, 157] width 310 height 234
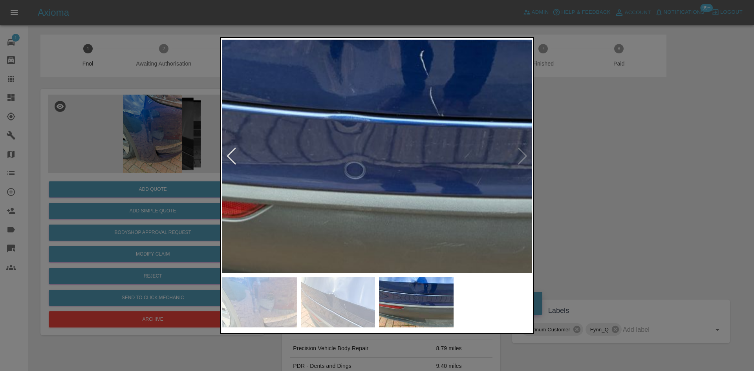
click at [362, 137] on img at bounding box center [347, 172] width 929 height 702
click at [119, 141] on div at bounding box center [377, 185] width 754 height 371
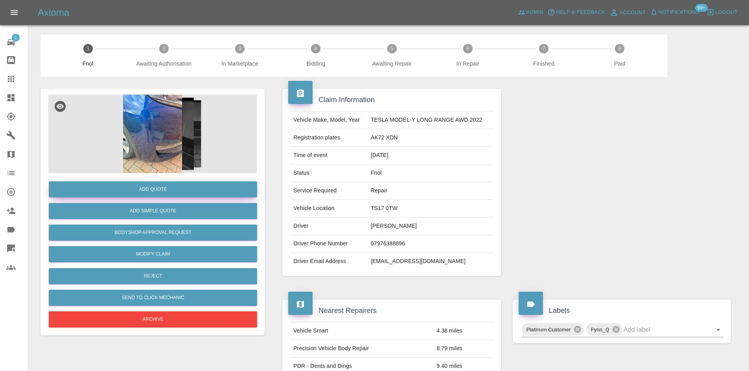
click at [151, 191] on button "Add Quote" at bounding box center [153, 190] width 208 height 16
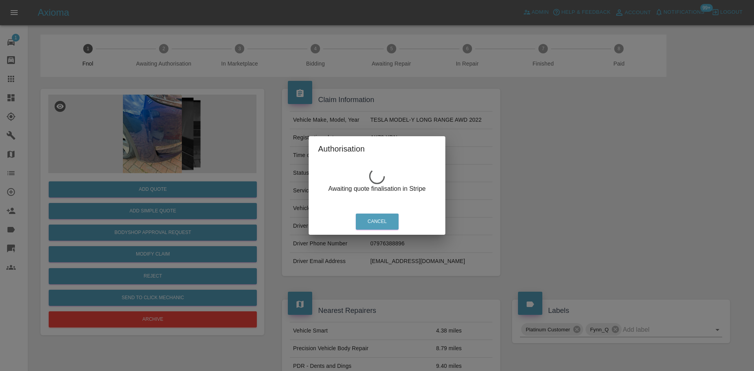
click at [158, 131] on div "Authorisation Awaiting quote finalisation in Stripe Cancel" at bounding box center [377, 185] width 754 height 371
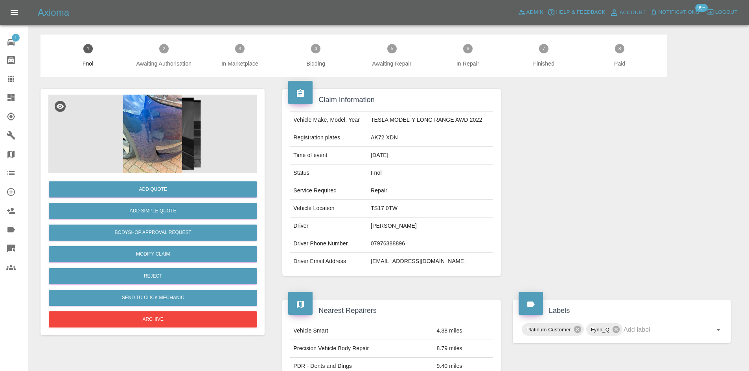
click at [164, 129] on img at bounding box center [152, 134] width 208 height 79
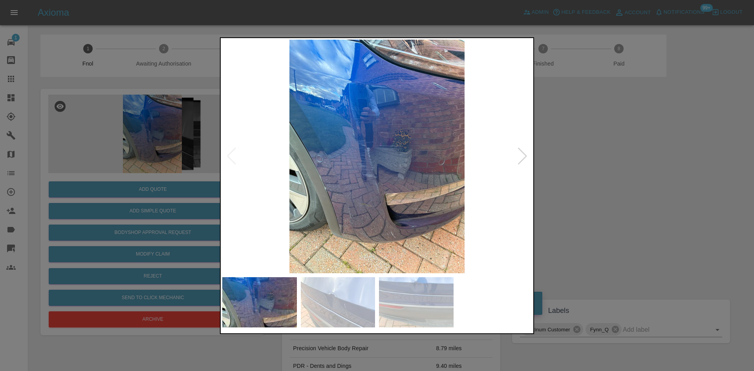
click at [357, 188] on img at bounding box center [377, 157] width 310 height 234
click at [357, 189] on img at bounding box center [377, 157] width 310 height 234
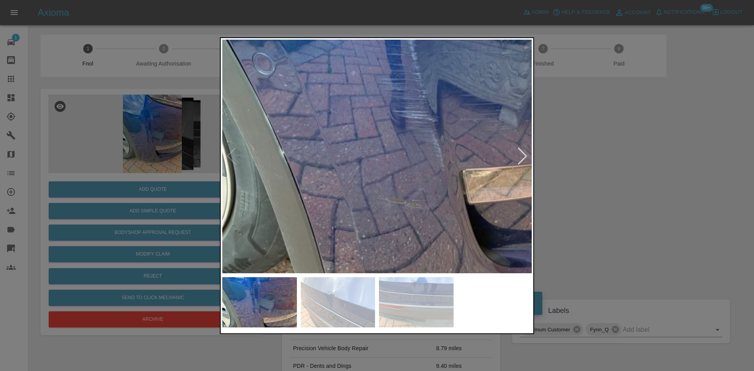
click at [324, 84] on img at bounding box center [437, 57] width 929 height 702
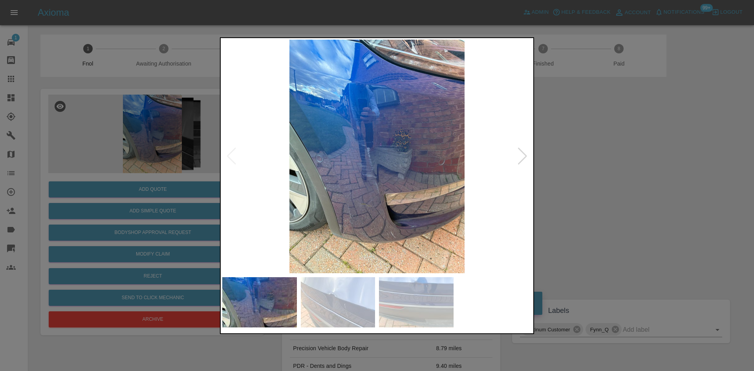
click at [293, 143] on img at bounding box center [377, 157] width 310 height 234
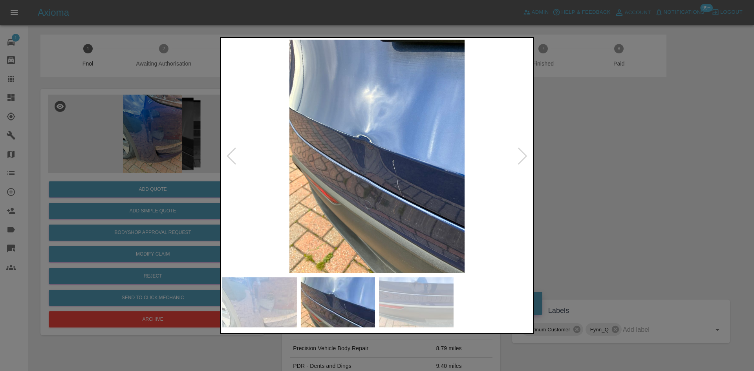
click at [310, 134] on img at bounding box center [377, 157] width 310 height 234
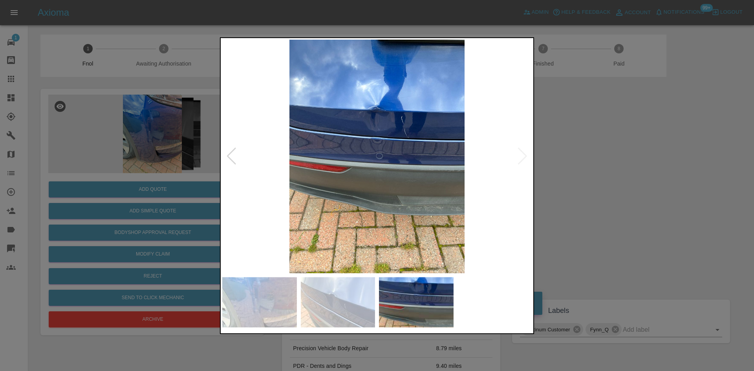
click at [378, 150] on img at bounding box center [377, 157] width 310 height 234
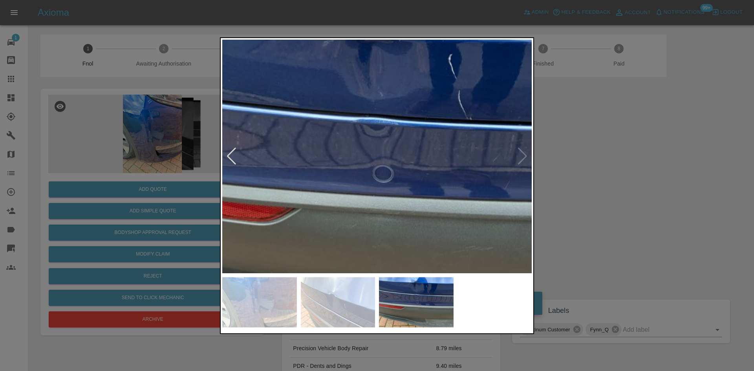
click at [378, 150] on img at bounding box center [376, 175] width 929 height 702
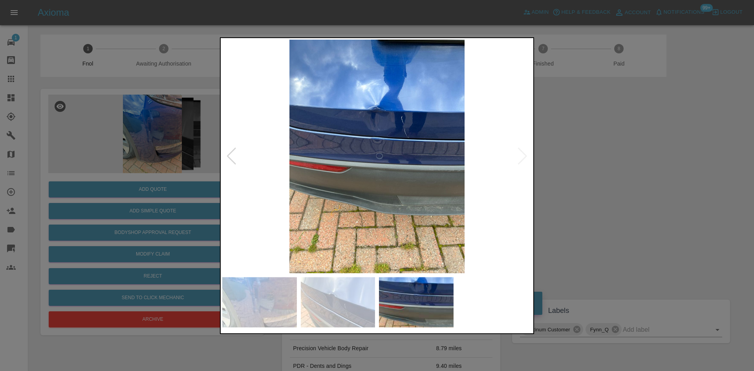
click at [374, 182] on img at bounding box center [377, 157] width 310 height 234
click at [354, 196] on img at bounding box center [377, 157] width 310 height 234
click at [395, 196] on img at bounding box center [377, 157] width 310 height 234
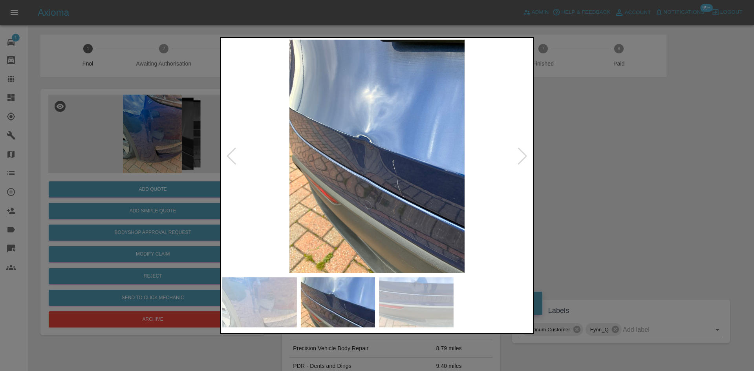
click at [415, 198] on img at bounding box center [377, 157] width 310 height 234
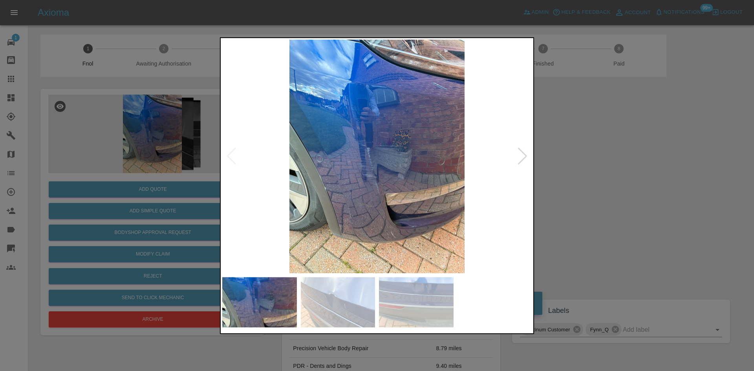
click at [461, 205] on img at bounding box center [377, 157] width 310 height 234
drag, startPoint x: 154, startPoint y: 103, endPoint x: 152, endPoint y: 158, distance: 55.0
click at [154, 104] on div at bounding box center [377, 185] width 754 height 371
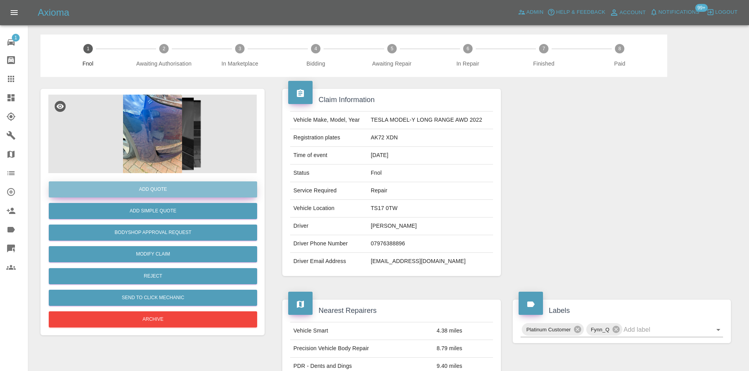
click at [154, 187] on button "Add Quote" at bounding box center [153, 190] width 208 height 16
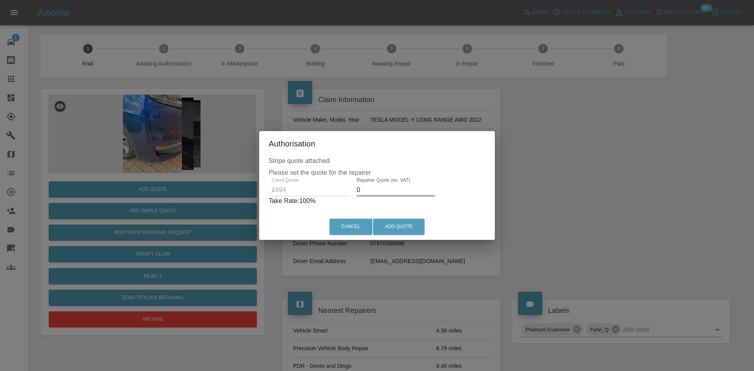
click at [303, 192] on div "Client Quote £694 Repairer Quote (ex. VAT) 0 Take Rate: 100 %" at bounding box center [377, 192] width 217 height 28
drag, startPoint x: 378, startPoint y: 189, endPoint x: 224, endPoint y: 169, distance: 156.1
click at [234, 169] on div "Authorisation Stripe quote attached Please set the quote for the repairer Clien…" at bounding box center [377, 185] width 754 height 371
type input "400"
click at [400, 224] on button "Add Quote" at bounding box center [398, 227] width 51 height 16
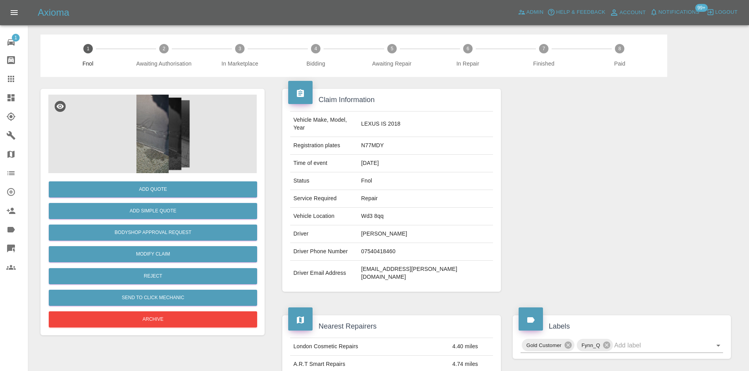
click at [162, 135] on img at bounding box center [152, 134] width 208 height 79
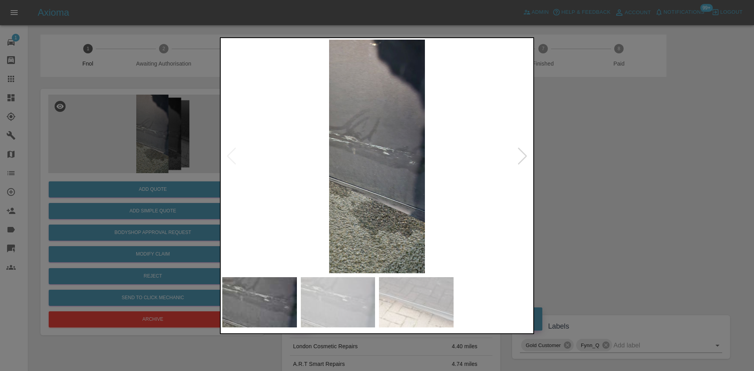
click at [347, 172] on img at bounding box center [377, 157] width 310 height 234
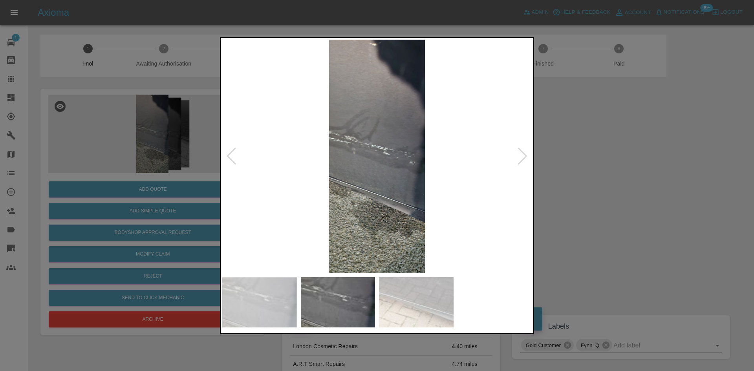
click at [330, 180] on img at bounding box center [377, 157] width 310 height 234
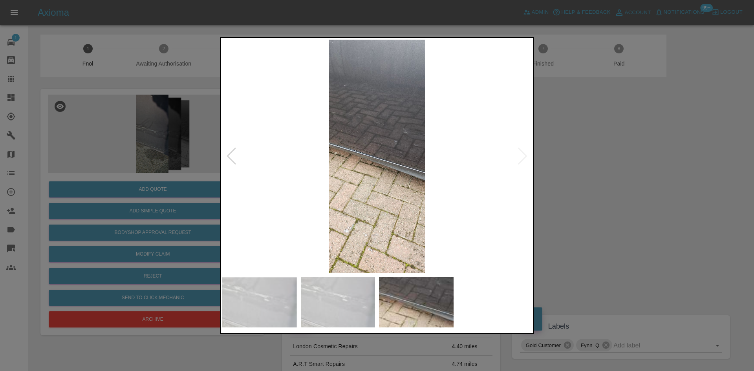
click at [314, 180] on img at bounding box center [377, 157] width 310 height 234
click at [422, 149] on img at bounding box center [377, 157] width 310 height 234
click at [244, 160] on img at bounding box center [377, 157] width 310 height 234
click at [182, 167] on div at bounding box center [377, 185] width 754 height 371
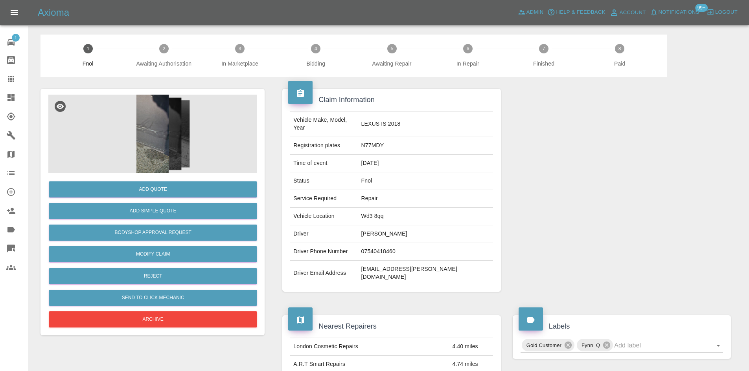
click at [178, 112] on img at bounding box center [152, 134] width 208 height 79
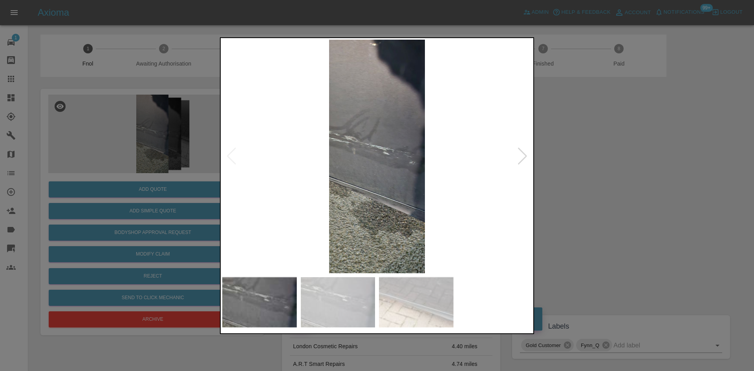
click at [377, 180] on img at bounding box center [377, 157] width 310 height 234
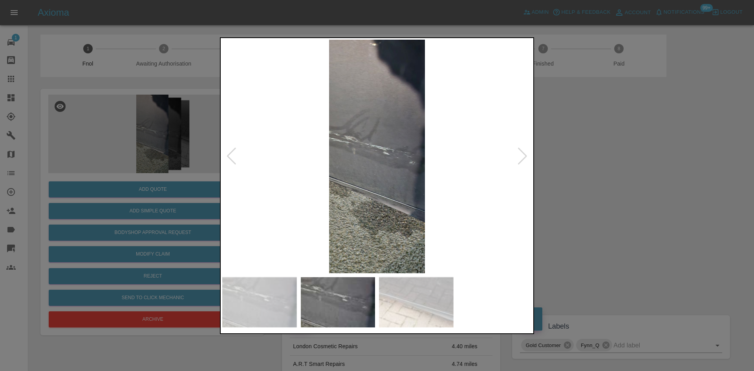
click at [358, 178] on img at bounding box center [377, 157] width 310 height 234
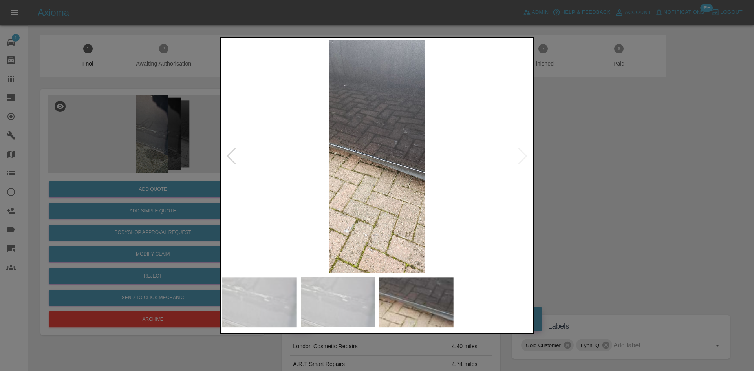
click at [401, 149] on img at bounding box center [377, 157] width 310 height 234
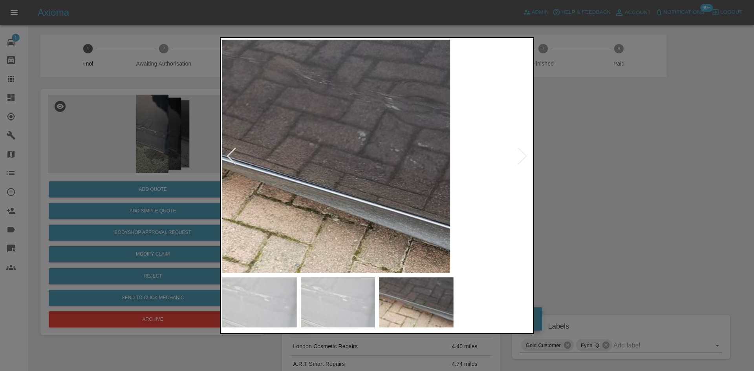
click at [401, 149] on img at bounding box center [306, 179] width 929 height 702
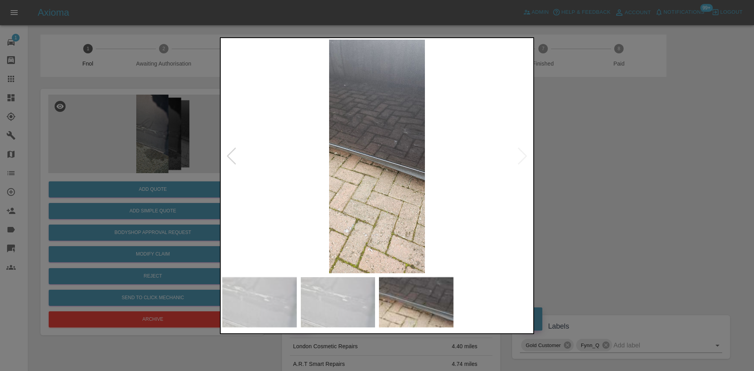
click at [293, 150] on img at bounding box center [377, 157] width 310 height 234
click at [370, 158] on img at bounding box center [377, 157] width 310 height 234
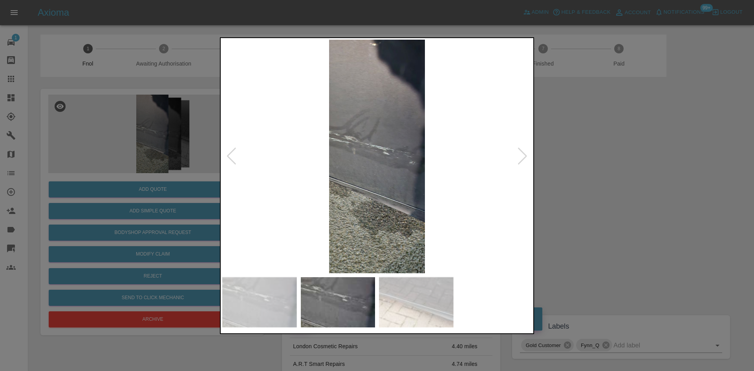
click at [380, 149] on img at bounding box center [377, 157] width 310 height 234
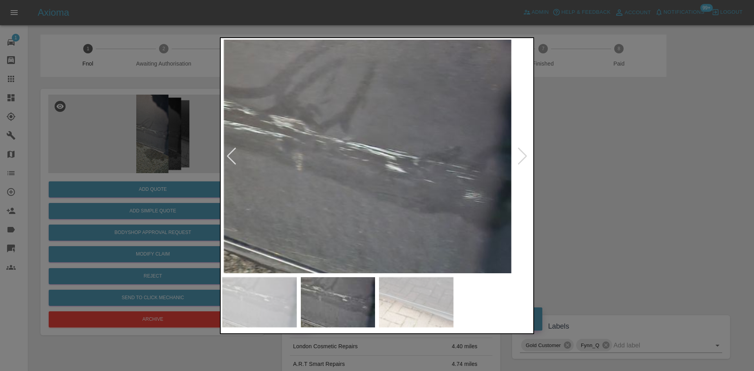
click at [372, 175] on img at bounding box center [367, 178] width 929 height 702
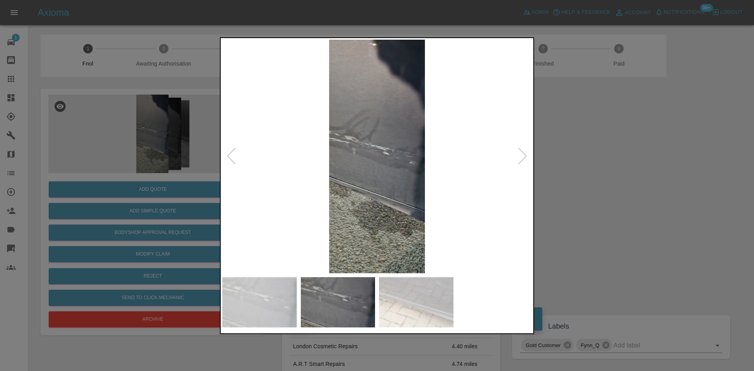
click at [382, 185] on img at bounding box center [377, 157] width 310 height 234
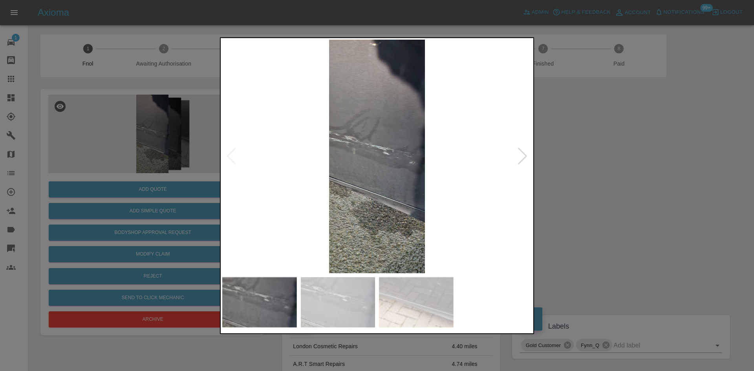
click at [360, 158] on img at bounding box center [377, 157] width 310 height 234
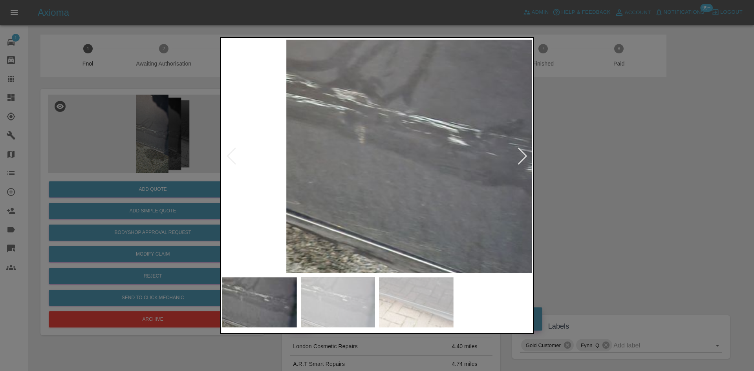
click at [358, 158] on img at bounding box center [430, 151] width 929 height 702
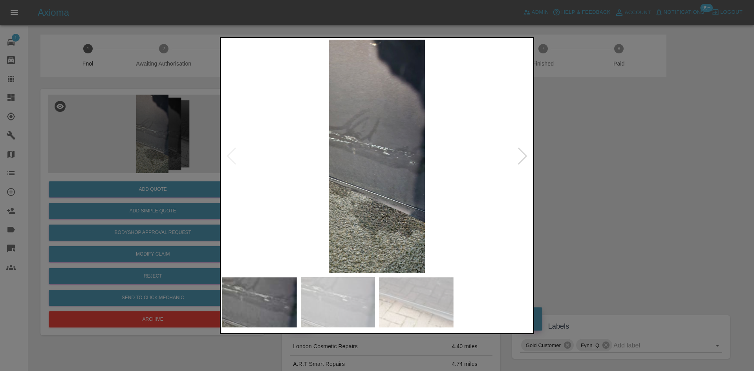
click at [426, 171] on img at bounding box center [377, 157] width 310 height 234
click at [199, 160] on div at bounding box center [377, 185] width 754 height 371
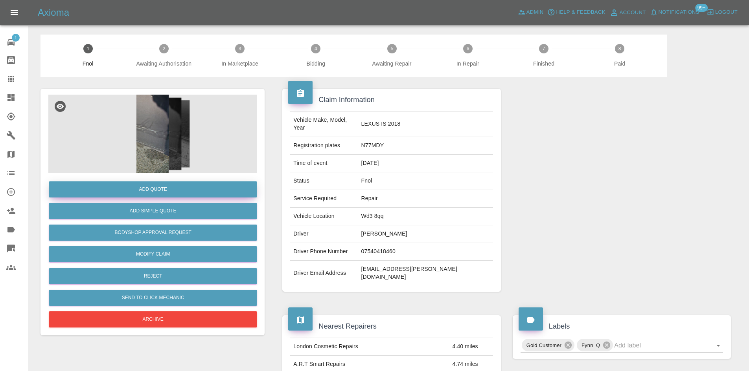
click at [159, 192] on button "Add Quote" at bounding box center [153, 190] width 208 height 16
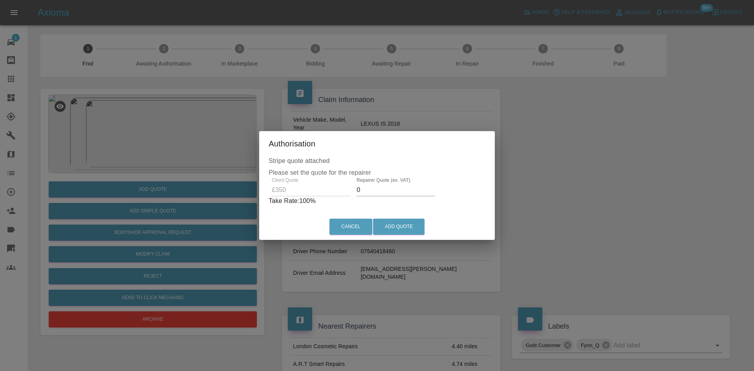
click at [334, 190] on div "Client Quote £350 Repairer Quote (ex. VAT) 0 Take Rate: 100 %" at bounding box center [377, 192] width 217 height 28
type input "200"
click at [396, 227] on button "Add Quote" at bounding box center [398, 227] width 51 height 16
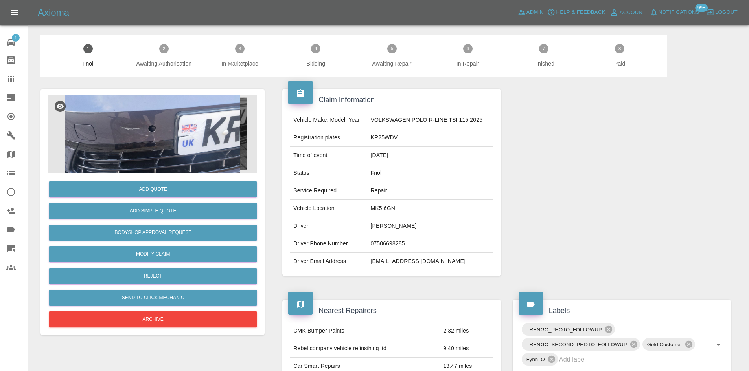
click at [157, 120] on img at bounding box center [152, 134] width 208 height 79
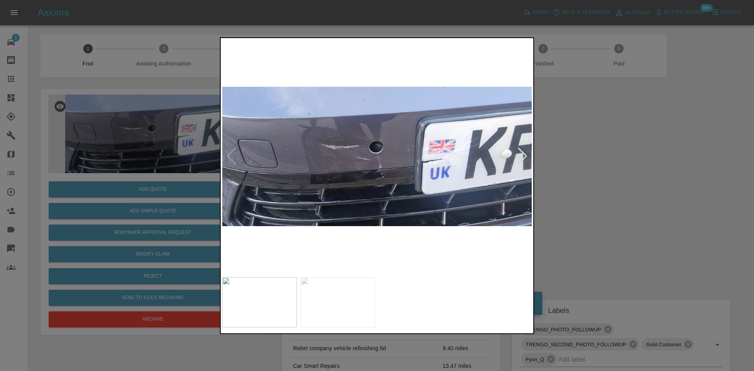
click at [349, 166] on img at bounding box center [377, 157] width 310 height 234
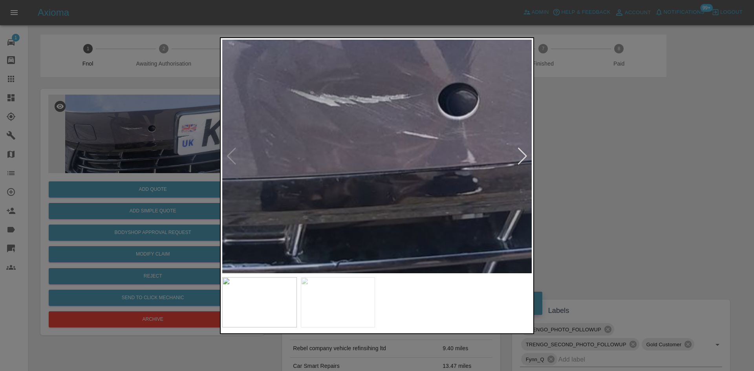
click at [360, 178] on img at bounding box center [460, 128] width 929 height 702
click at [360, 179] on img at bounding box center [460, 128] width 929 height 702
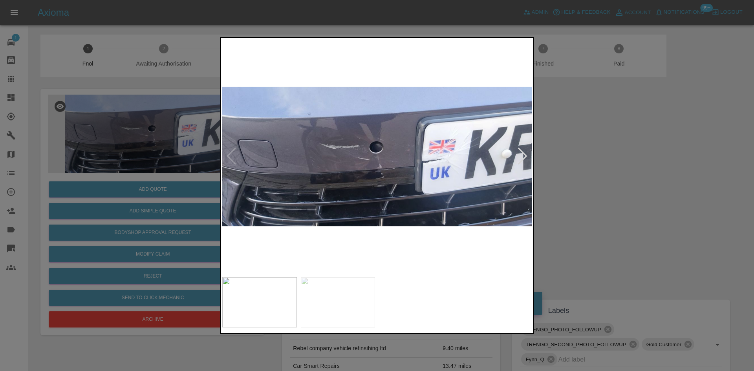
click at [289, 193] on img at bounding box center [377, 157] width 310 height 234
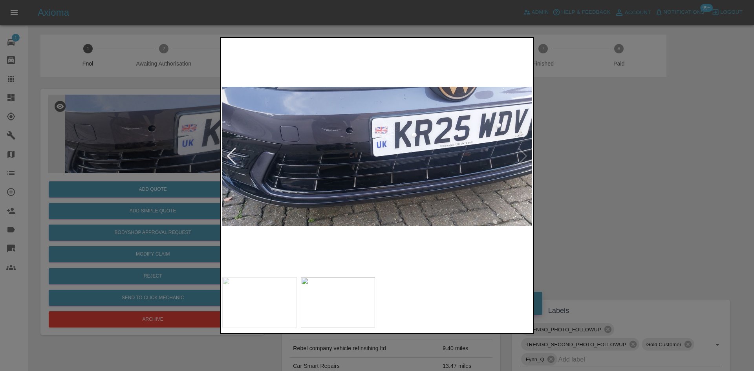
click at [343, 152] on img at bounding box center [377, 157] width 310 height 234
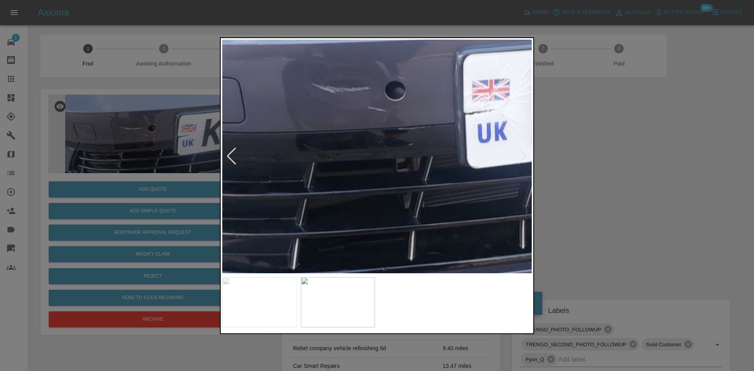
click at [443, 189] on img at bounding box center [478, 168] width 929 height 702
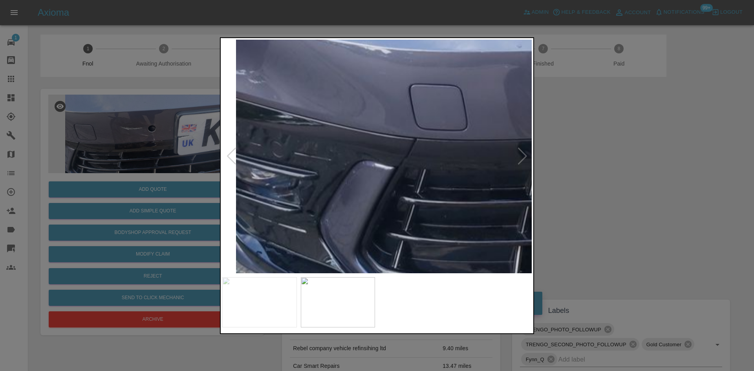
click at [403, 195] on img at bounding box center [700, 176] width 929 height 702
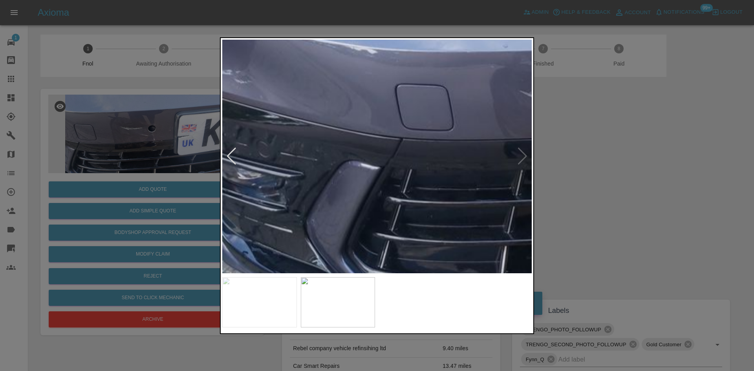
click at [255, 170] on img at bounding box center [686, 176] width 929 height 702
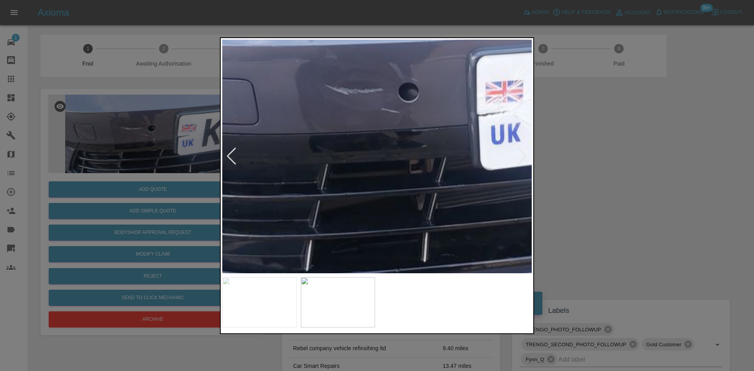
click at [344, 189] on img at bounding box center [492, 170] width 929 height 702
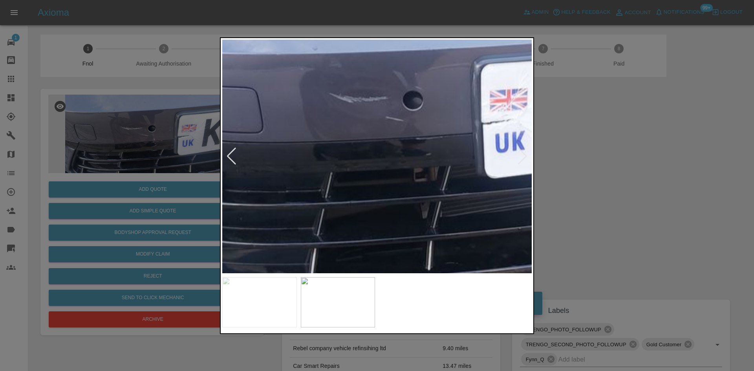
click at [345, 189] on img at bounding box center [496, 178] width 929 height 702
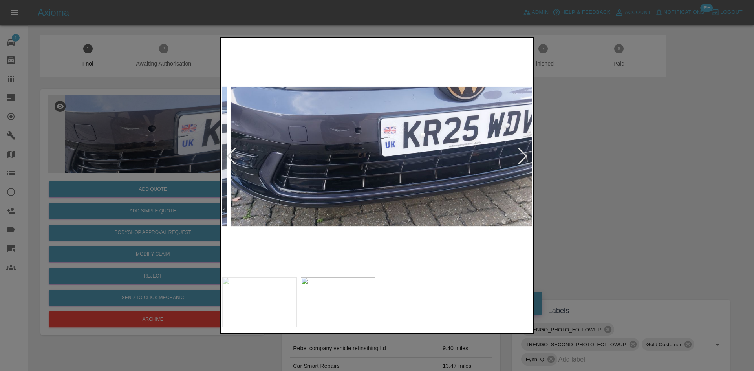
click at [323, 147] on img at bounding box center [386, 157] width 310 height 234
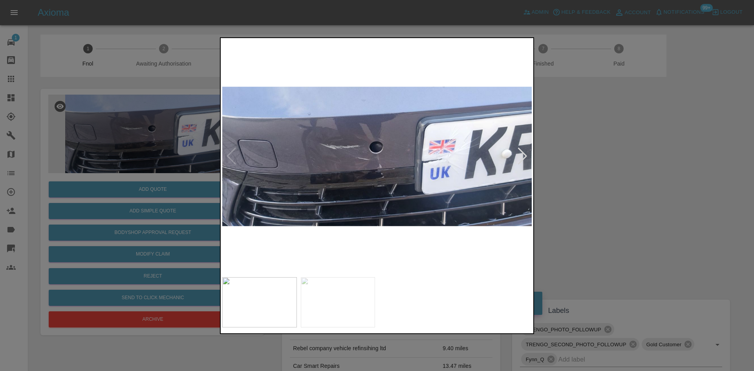
click at [356, 171] on img at bounding box center [377, 157] width 310 height 234
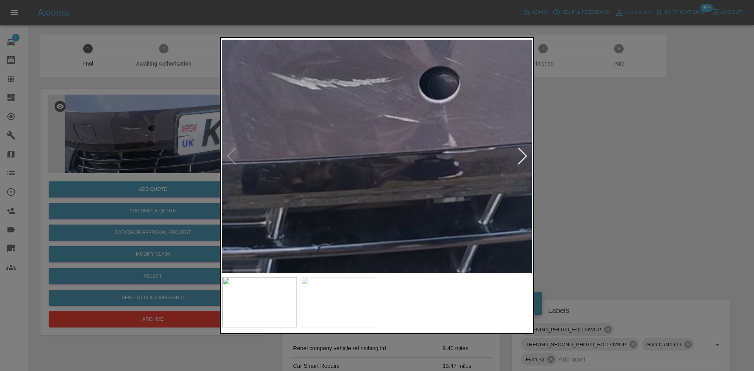
click at [198, 171] on div at bounding box center [377, 185] width 754 height 371
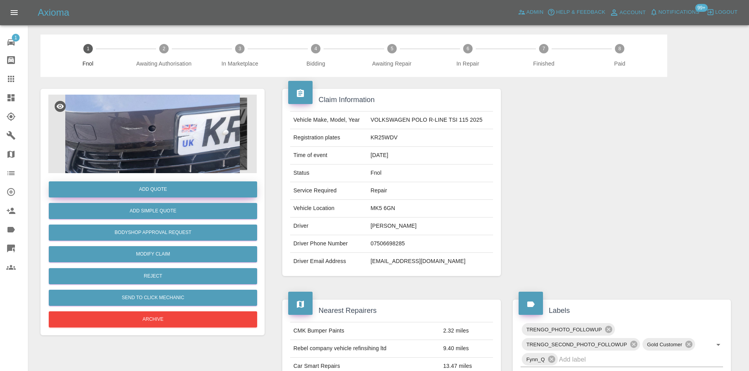
click at [171, 193] on button "Add Quote" at bounding box center [153, 190] width 208 height 16
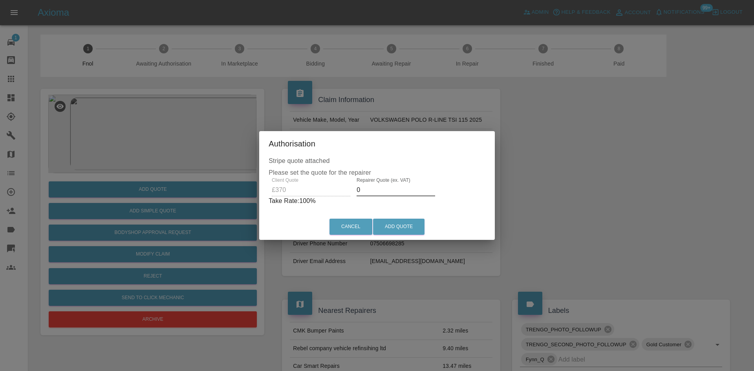
drag, startPoint x: 359, startPoint y: 190, endPoint x: 332, endPoint y: 192, distance: 26.4
click at [354, 194] on div "Repairer Quote (ex. VAT) 0" at bounding box center [396, 187] width 85 height 19
type input "235"
drag, startPoint x: 415, startPoint y: 231, endPoint x: 517, endPoint y: 358, distance: 163.2
click at [414, 231] on button "Add Quote" at bounding box center [398, 227] width 51 height 16
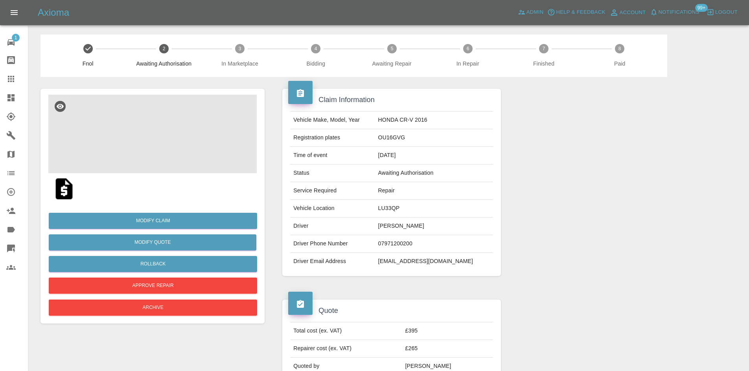
click at [156, 134] on img at bounding box center [152, 134] width 208 height 79
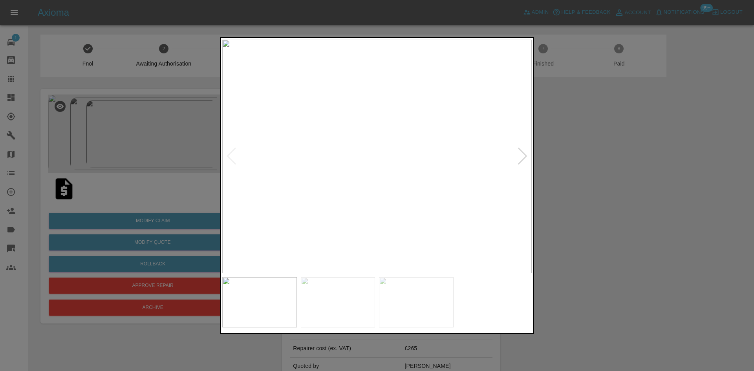
click at [359, 206] on img at bounding box center [377, 157] width 310 height 234
click at [363, 204] on img at bounding box center [377, 157] width 310 height 234
click at [394, 211] on img at bounding box center [419, 13] width 929 height 702
click at [376, 222] on img at bounding box center [377, 157] width 310 height 234
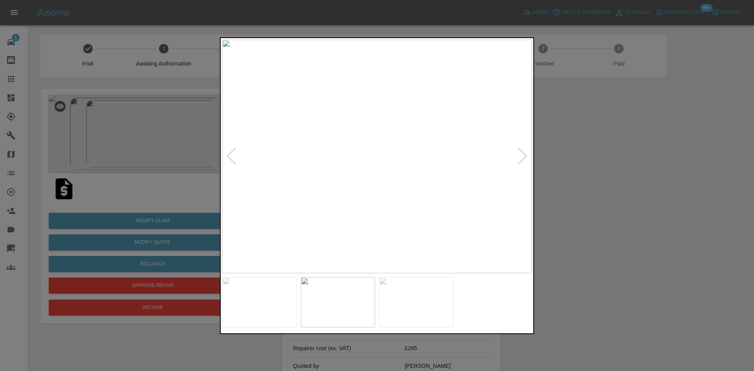
click at [361, 219] on img at bounding box center [377, 157] width 310 height 234
click at [182, 164] on div at bounding box center [377, 185] width 754 height 371
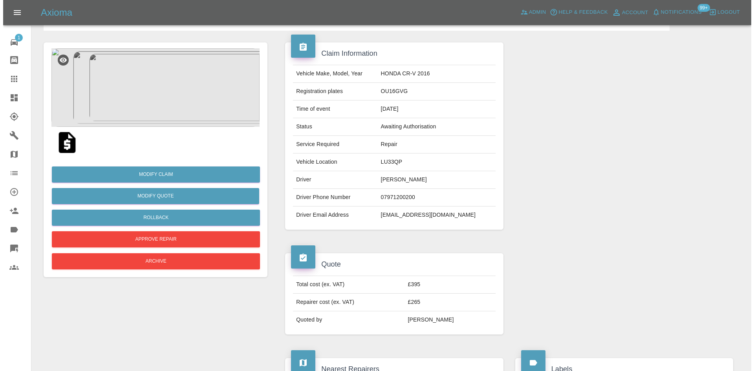
scroll to position [39, 0]
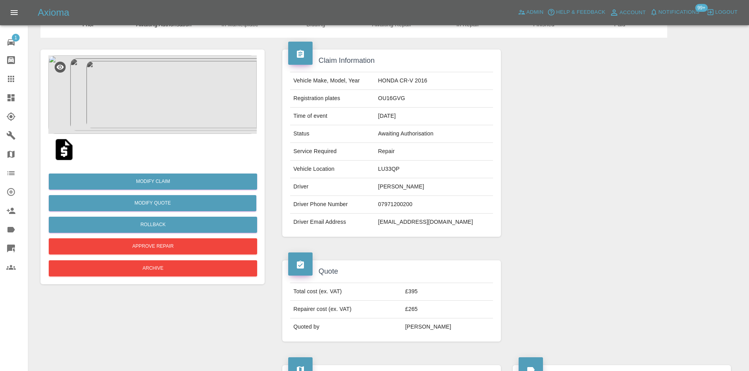
click at [159, 104] on img at bounding box center [152, 94] width 208 height 79
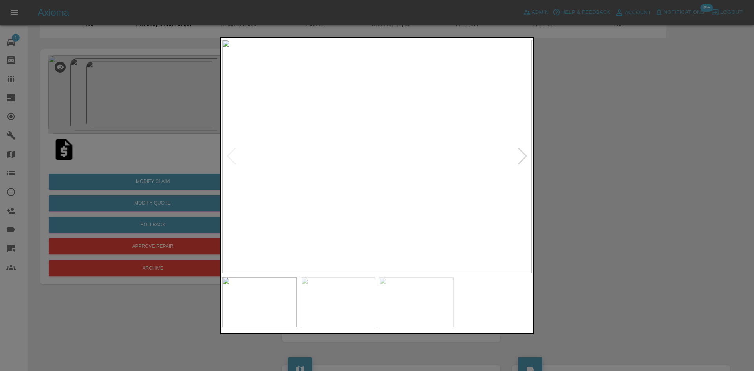
click at [374, 165] on img at bounding box center [377, 157] width 310 height 234
click at [370, 193] on img at bounding box center [387, 131] width 929 height 702
click at [239, 198] on img at bounding box center [377, 157] width 310 height 234
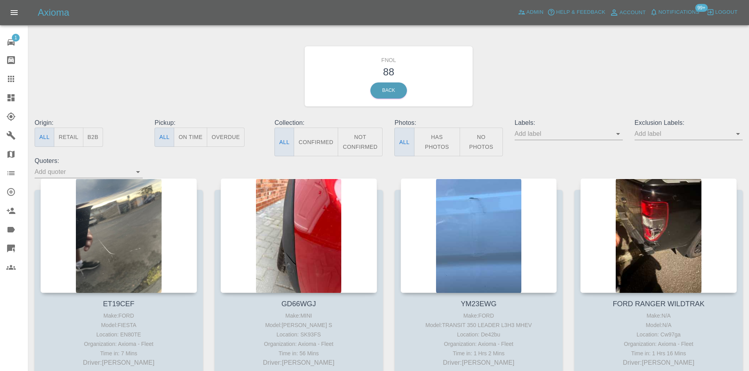
drag, startPoint x: 433, startPoint y: 145, endPoint x: 161, endPoint y: 123, distance: 272.8
click at [433, 145] on button "Has Photos" at bounding box center [437, 142] width 46 height 29
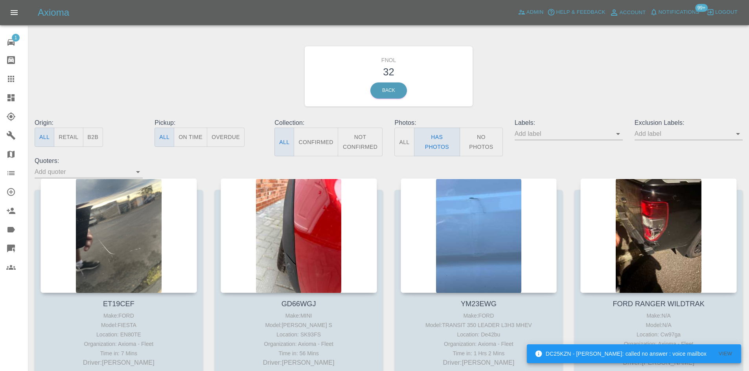
click at [650, 134] on input "text" at bounding box center [682, 134] width 96 height 12
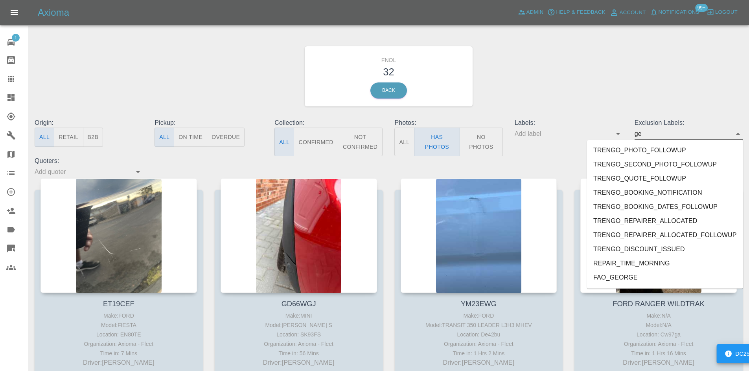
type input "geo"
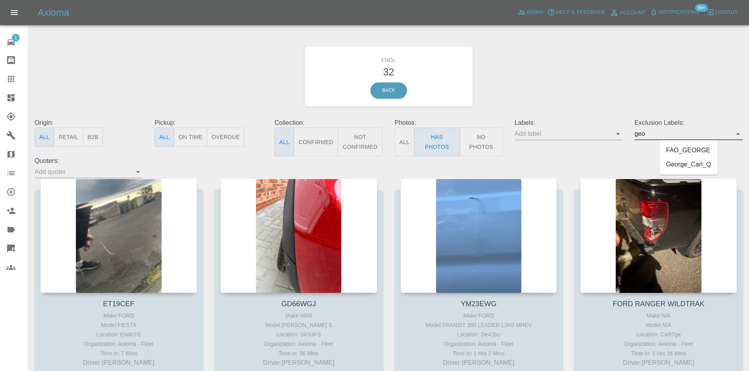
click at [695, 166] on li "George_Carl_Q" at bounding box center [688, 165] width 58 height 14
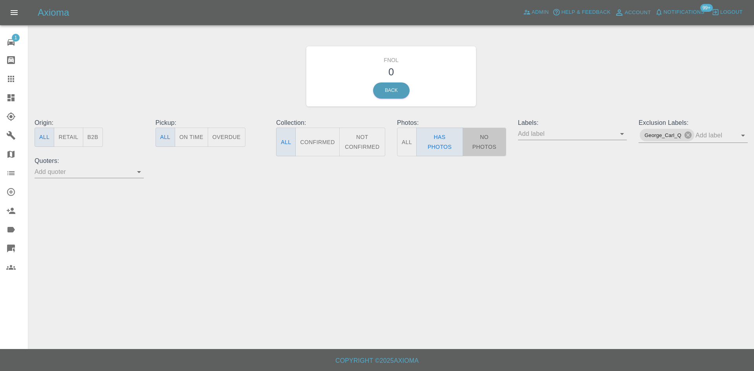
click at [475, 148] on button "No Photos" at bounding box center [485, 142] width 44 height 29
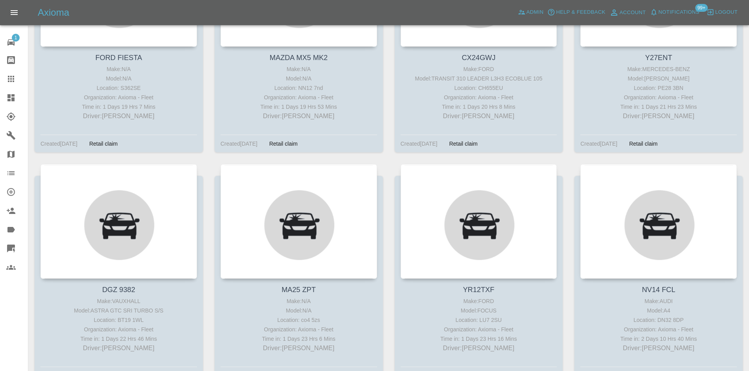
scroll to position [3092, 0]
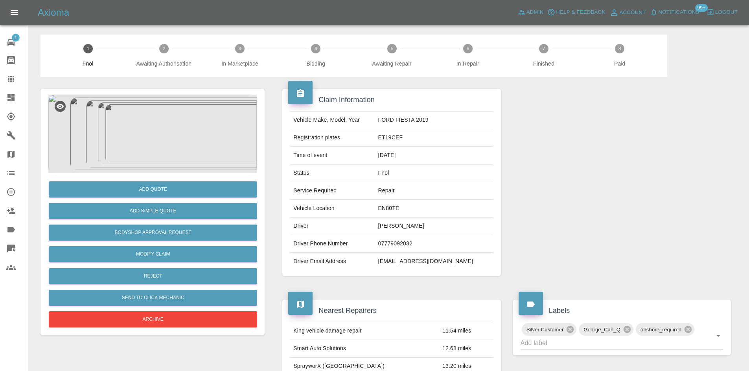
click at [163, 147] on img at bounding box center [152, 134] width 208 height 79
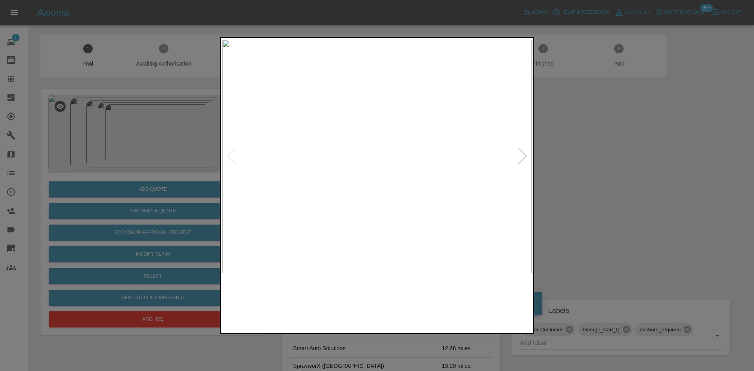
click at [303, 171] on img at bounding box center [377, 157] width 310 height 234
click at [371, 190] on img at bounding box center [370, 157] width 310 height 234
click at [297, 212] on img at bounding box center [377, 157] width 310 height 234
click at [329, 211] on img at bounding box center [377, 157] width 310 height 234
click at [303, 206] on img at bounding box center [377, 157] width 310 height 234
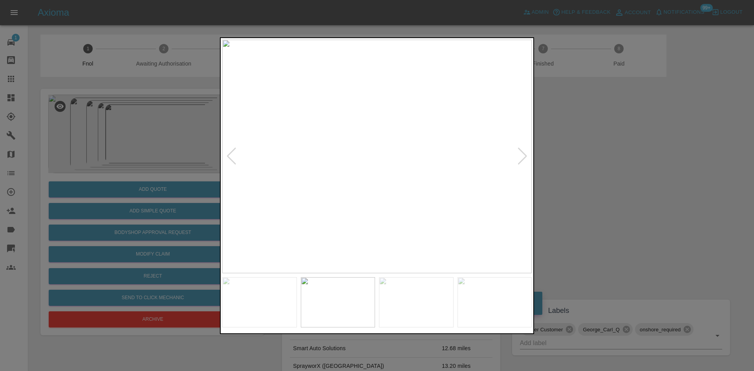
click at [322, 205] on img at bounding box center [377, 157] width 310 height 234
click at [159, 204] on div at bounding box center [377, 185] width 754 height 371
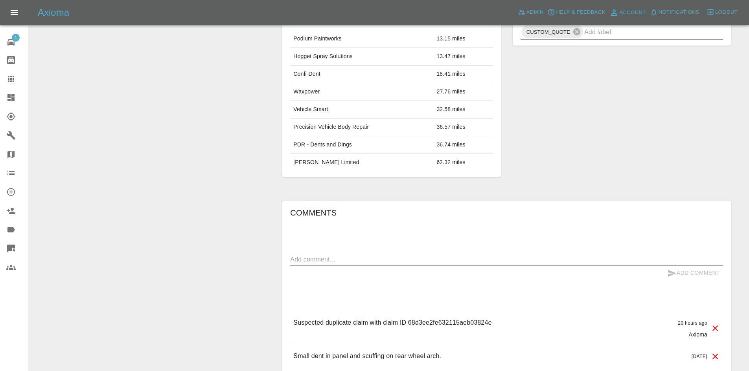
scroll to position [402, 0]
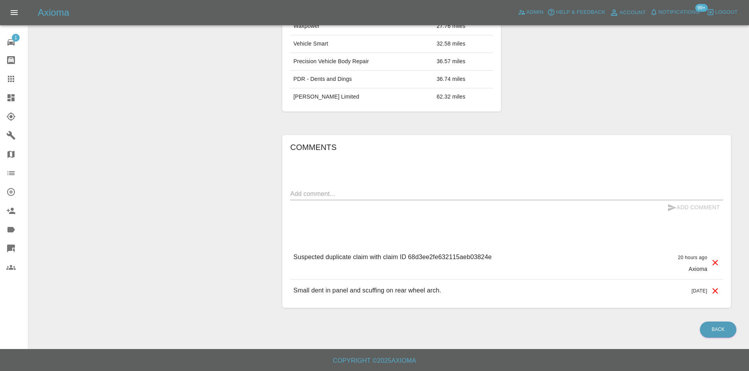
click at [426, 253] on p "Suspected duplicate claim with claim ID 68d3ee2fe632115aeb03824e" at bounding box center [392, 257] width 198 height 9
copy p "68d3ee2fe632115aeb03824e"
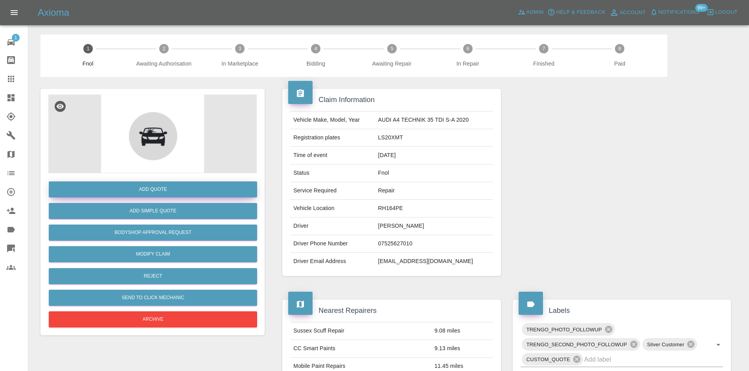
click at [174, 187] on button "Add Quote" at bounding box center [153, 190] width 208 height 16
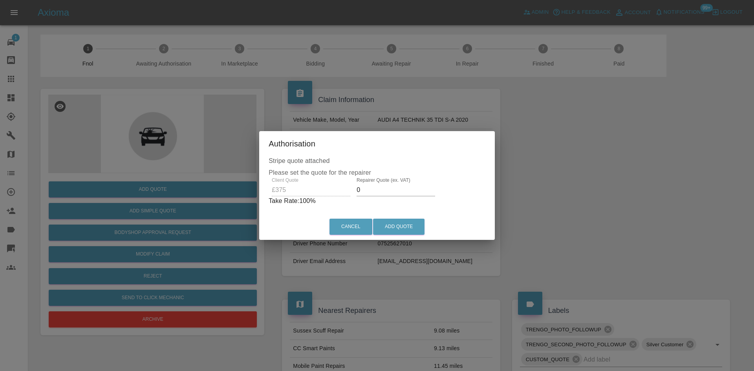
click at [310, 200] on div "Client Quote £375 Repairer Quote (ex. VAT) 0 Take Rate: 100 %" at bounding box center [377, 192] width 217 height 28
type input "220"
drag, startPoint x: 392, startPoint y: 222, endPoint x: 379, endPoint y: 228, distance: 14.2
click at [392, 221] on button "Add Quote" at bounding box center [398, 227] width 51 height 16
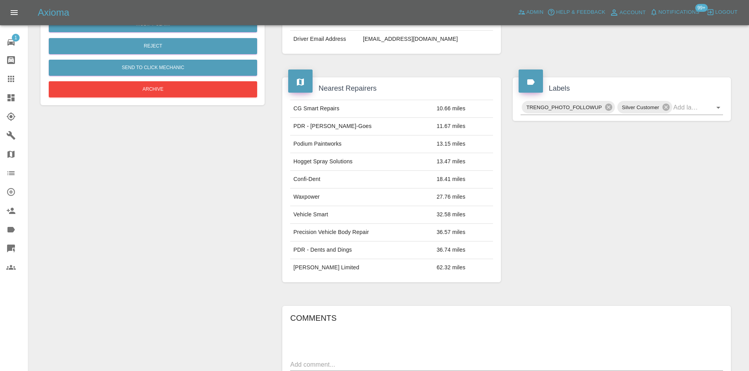
scroll to position [93, 0]
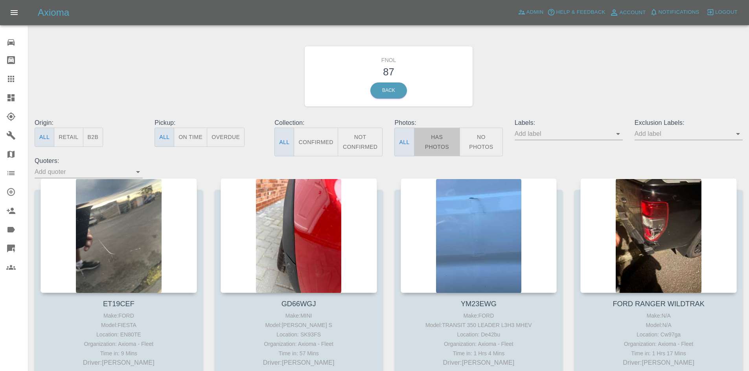
click at [455, 138] on button "Has Photos" at bounding box center [437, 142] width 46 height 29
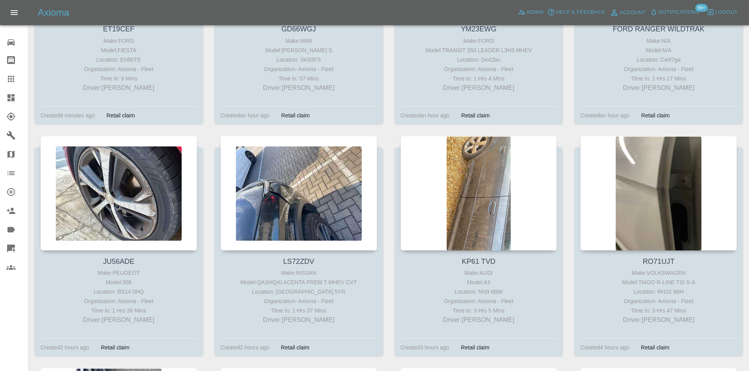
scroll to position [236, 0]
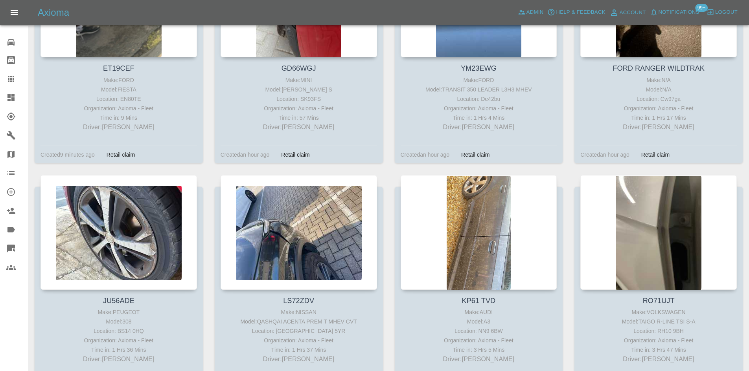
drag, startPoint x: 19, startPoint y: 101, endPoint x: 15, endPoint y: 102, distance: 4.1
click at [19, 101] on div at bounding box center [17, 97] width 22 height 9
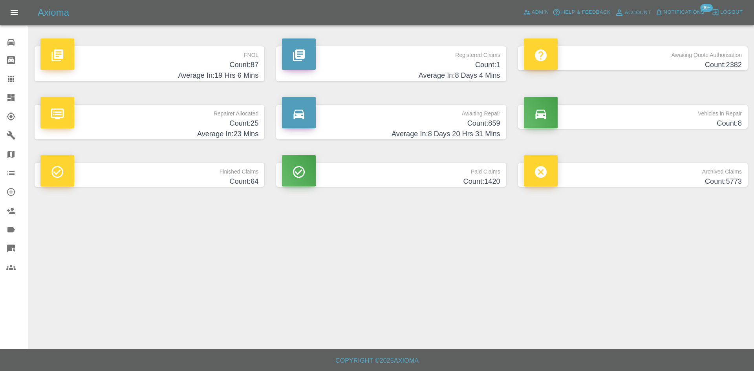
click at [237, 66] on h4 "Count: 87" at bounding box center [149, 65] width 218 height 11
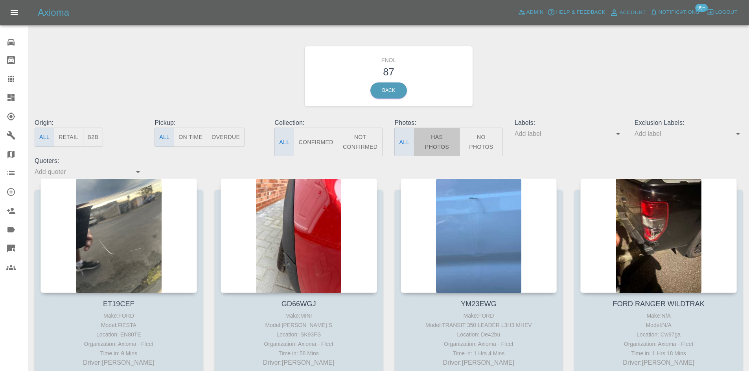
click at [419, 136] on button "Has Photos" at bounding box center [437, 142] width 46 height 29
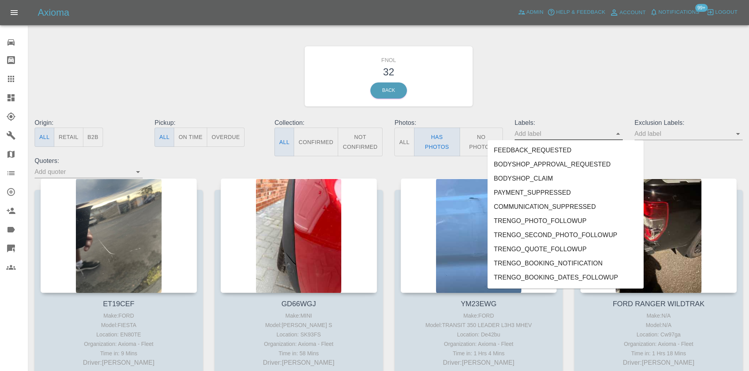
click at [525, 135] on input "text" at bounding box center [562, 134] width 96 height 12
type input "ge"
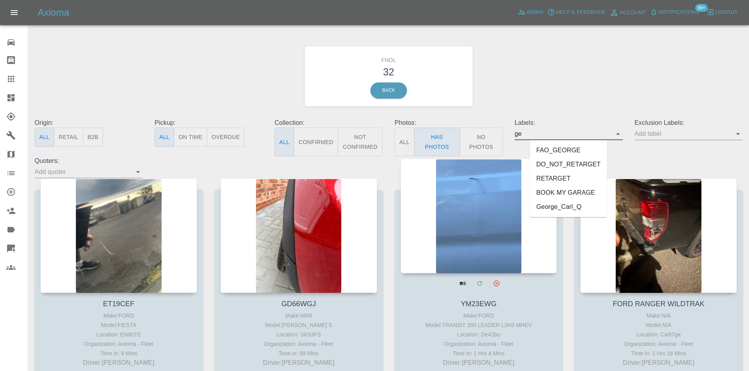
click at [563, 207] on li "George_Carl_Q" at bounding box center [568, 207] width 77 height 14
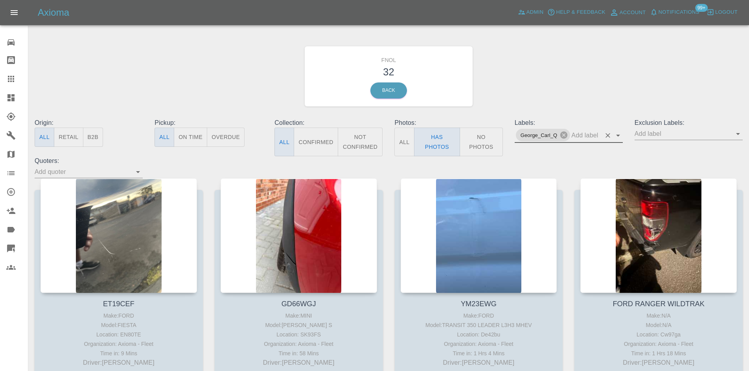
click at [503, 69] on div "FNOL 32 Back" at bounding box center [388, 77] width 719 height 84
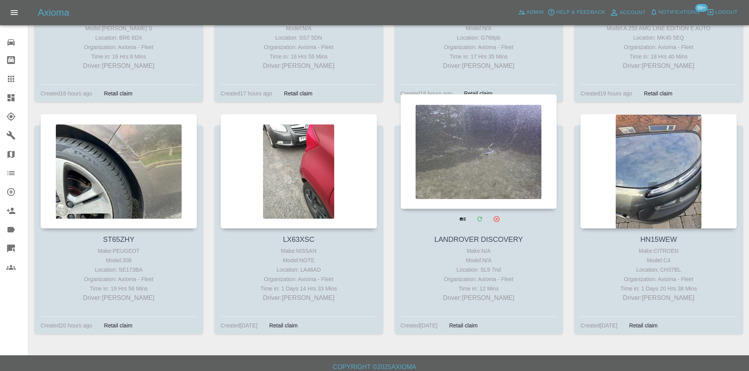
scroll to position [1698, 0]
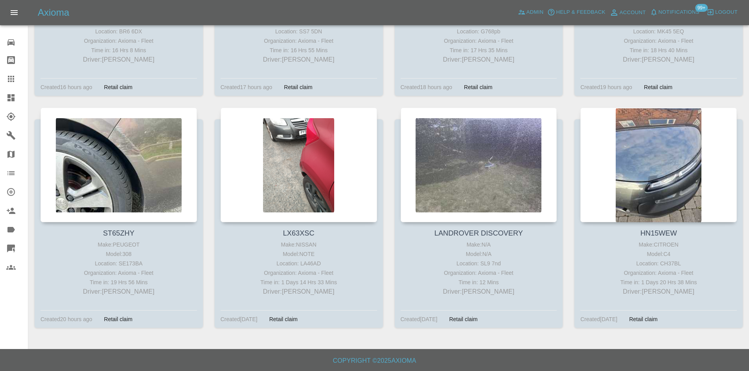
click at [13, 100] on icon at bounding box center [10, 97] width 7 height 7
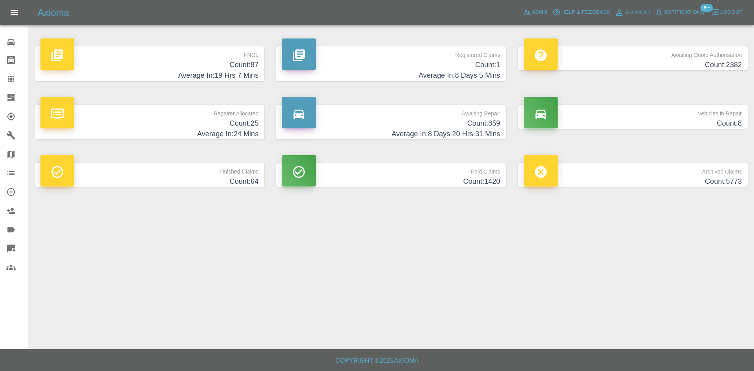
click at [229, 61] on h4 "Count: 87" at bounding box center [149, 65] width 218 height 11
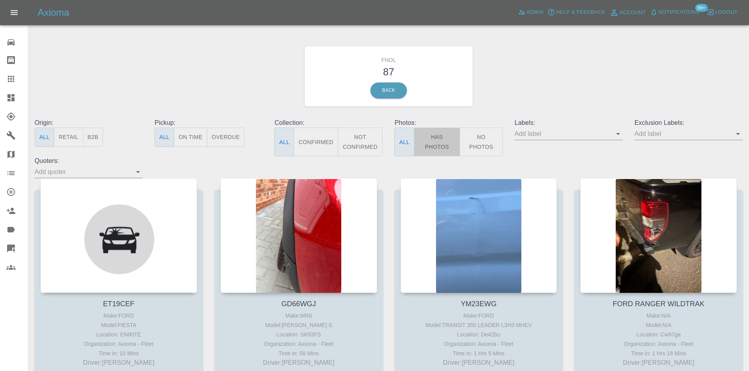
click at [433, 149] on button "Has Photos" at bounding box center [437, 142] width 46 height 29
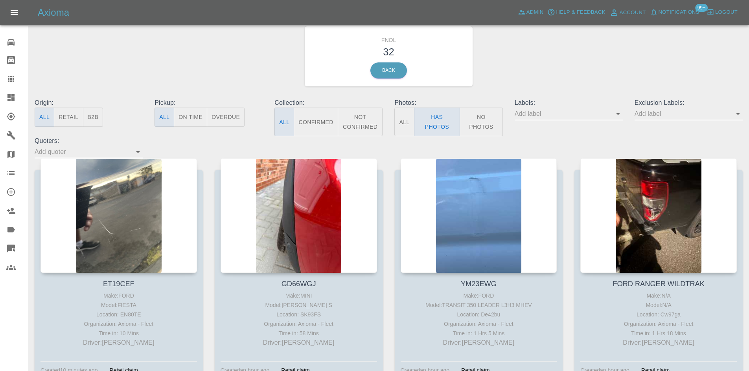
scroll to position [39, 0]
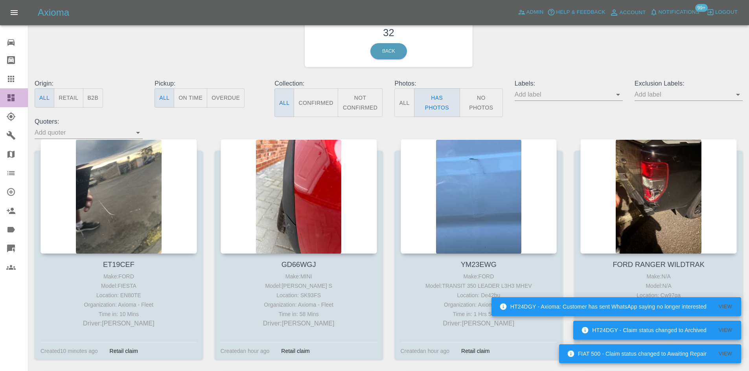
click at [13, 94] on icon at bounding box center [10, 97] width 9 height 9
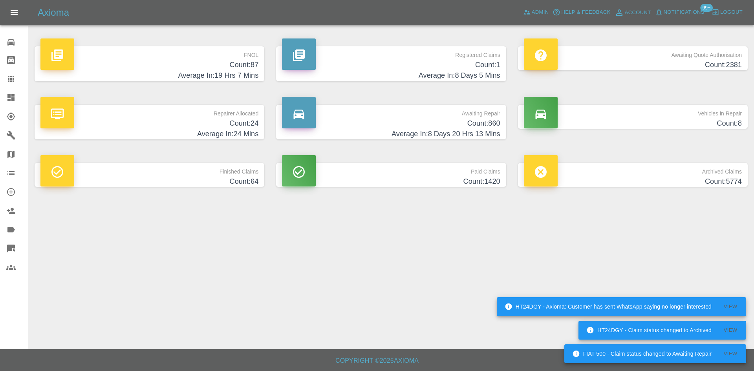
click at [244, 64] on h4 "Count: 87" at bounding box center [149, 65] width 218 height 11
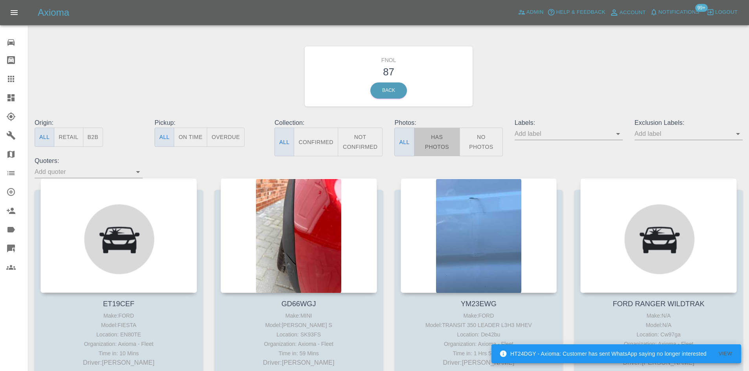
click at [420, 143] on button "Has Photos" at bounding box center [437, 142] width 46 height 29
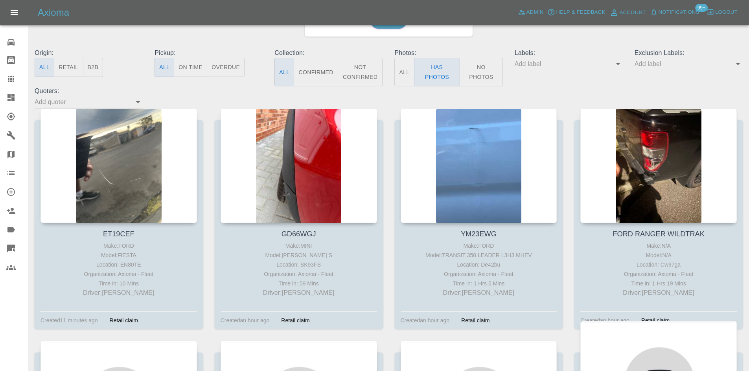
scroll to position [157, 0]
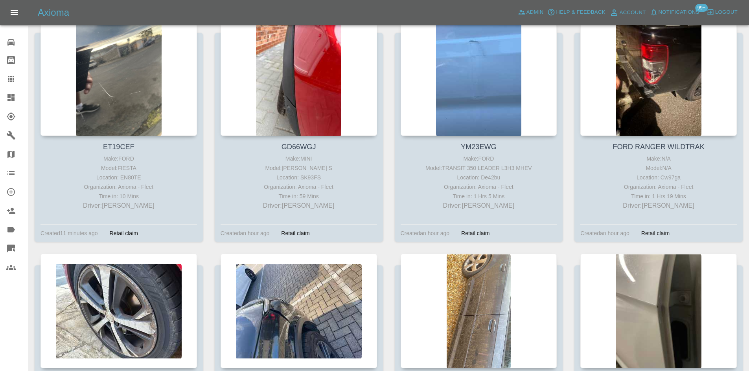
click at [569, 186] on div "FORD RANGER WILDTRAK Make: N/A Model: N/A Location: Cw97ga Organization: Axioma…" at bounding box center [658, 137] width 180 height 232
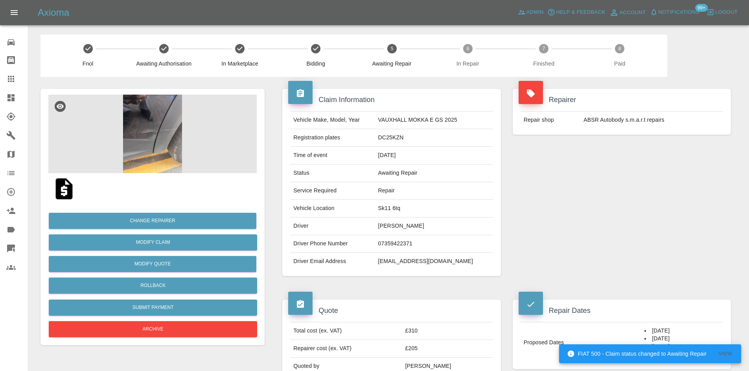
click at [156, 143] on img at bounding box center [152, 134] width 208 height 79
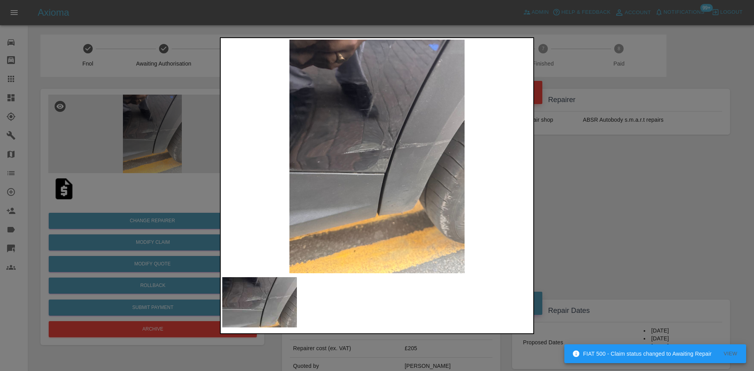
click at [373, 157] on img at bounding box center [377, 157] width 310 height 234
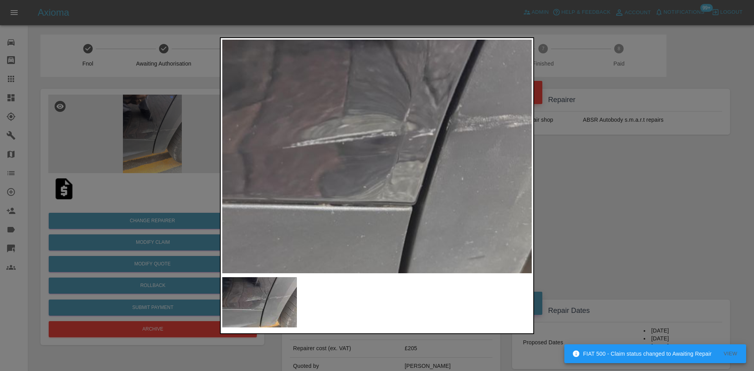
click at [373, 157] on img at bounding box center [390, 155] width 929 height 702
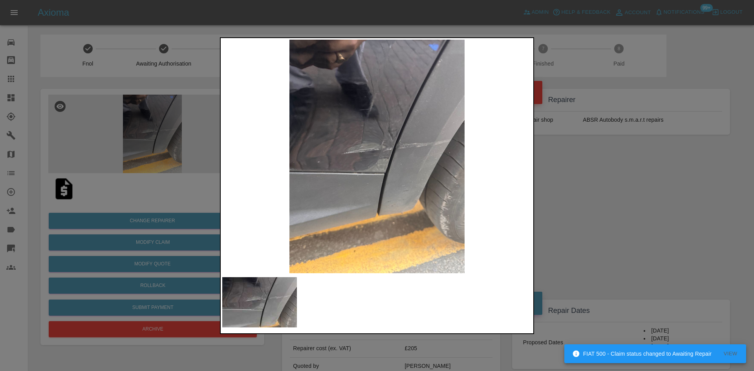
click at [366, 178] on img at bounding box center [377, 157] width 310 height 234
click at [235, 174] on img at bounding box center [377, 157] width 310 height 234
click at [144, 147] on div at bounding box center [377, 185] width 754 height 371
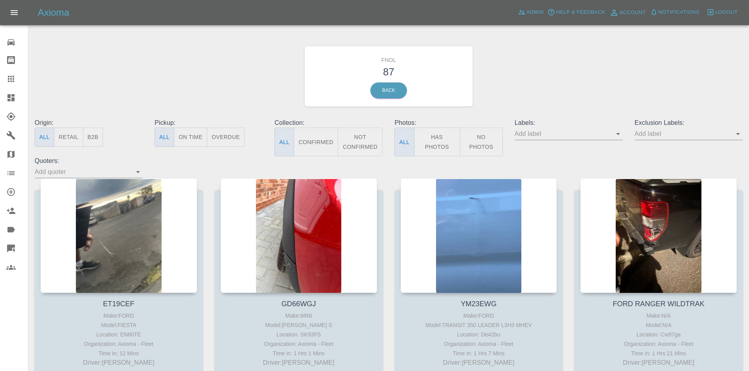
click at [424, 139] on button "Has Photos" at bounding box center [437, 142] width 46 height 29
drag, startPoint x: 451, startPoint y: 139, endPoint x: 444, endPoint y: 142, distance: 7.4
click at [450, 139] on button "Has Photos" at bounding box center [437, 142] width 46 height 29
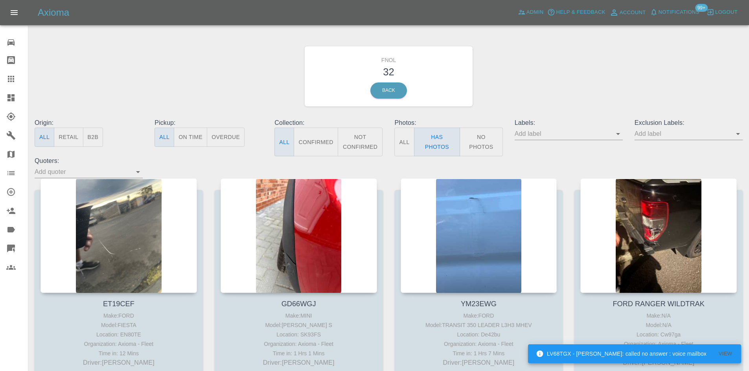
click at [12, 95] on icon at bounding box center [10, 97] width 7 height 7
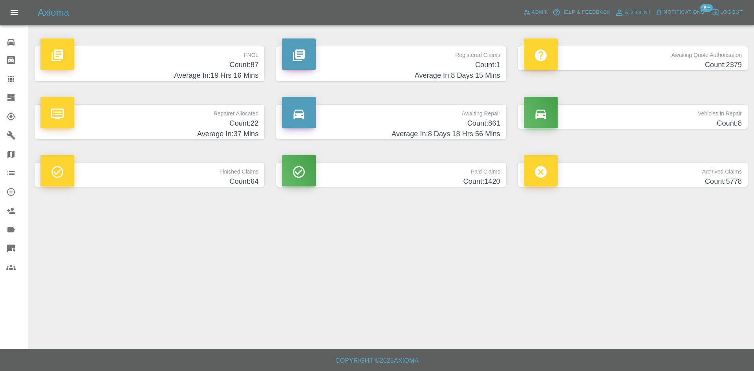
click at [248, 61] on h4 "Count: 87" at bounding box center [149, 65] width 218 height 11
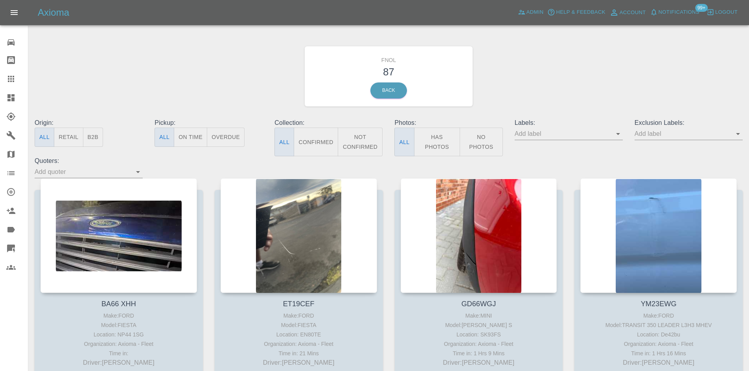
click at [9, 92] on link "Dashboard" at bounding box center [14, 97] width 28 height 19
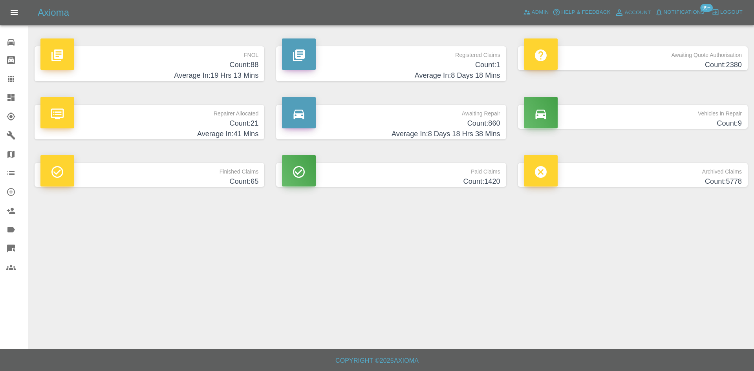
click at [220, 49] on p "FNOL" at bounding box center [149, 52] width 218 height 13
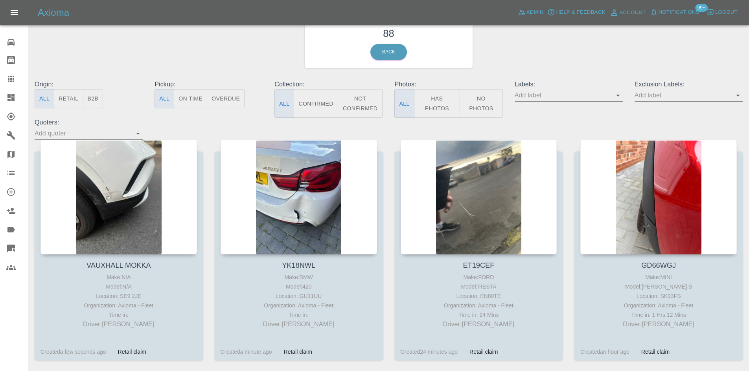
scroll to position [39, 0]
click at [9, 102] on icon at bounding box center [10, 97] width 9 height 9
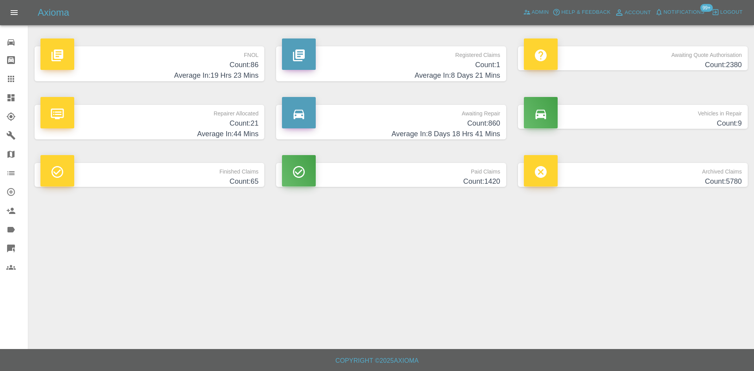
click at [209, 60] on h4 "Count: 86" at bounding box center [149, 65] width 218 height 11
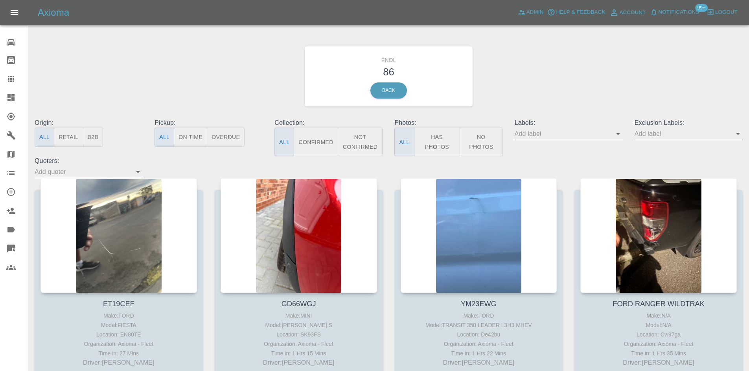
click at [437, 137] on button "Has Photos" at bounding box center [437, 142] width 46 height 29
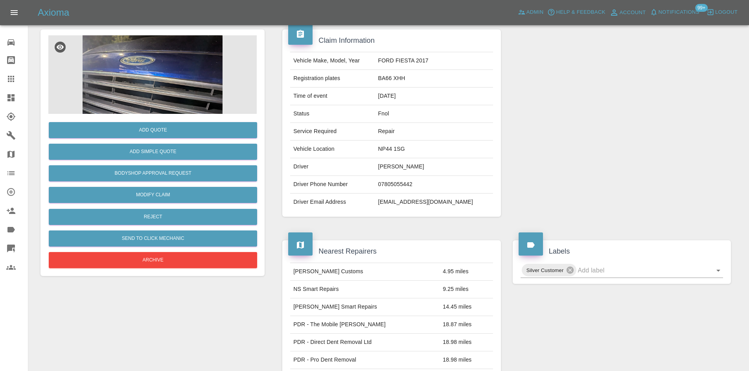
scroll to position [15, 0]
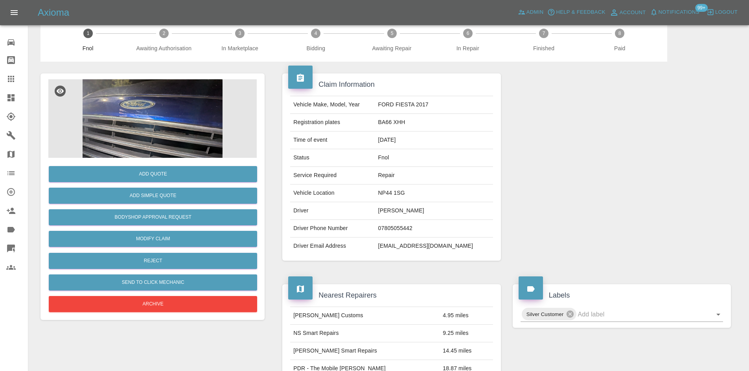
click at [186, 139] on img at bounding box center [152, 118] width 208 height 79
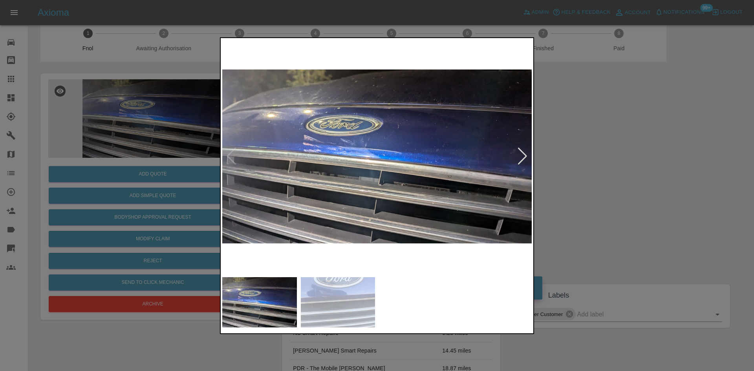
click at [315, 156] on img at bounding box center [377, 157] width 310 height 234
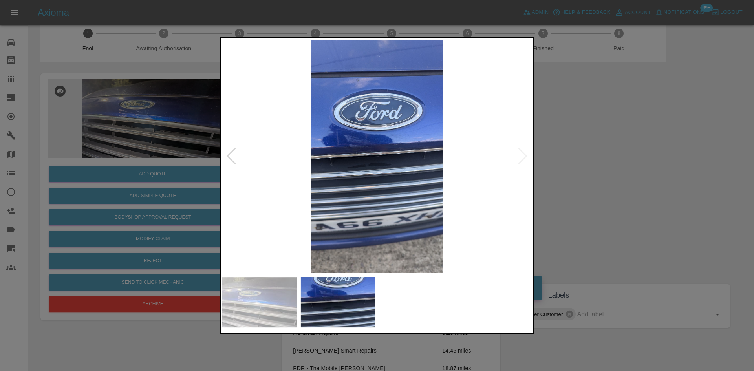
click at [284, 160] on img at bounding box center [377, 157] width 310 height 234
click at [332, 147] on img at bounding box center [377, 157] width 310 height 234
click at [373, 146] on img at bounding box center [377, 157] width 310 height 234
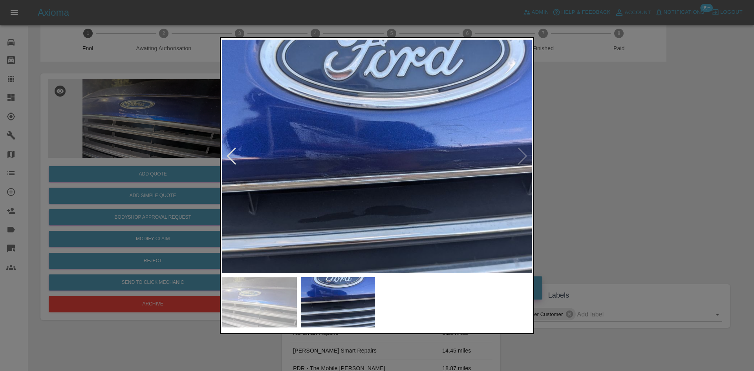
click at [364, 158] on img at bounding box center [389, 187] width 929 height 702
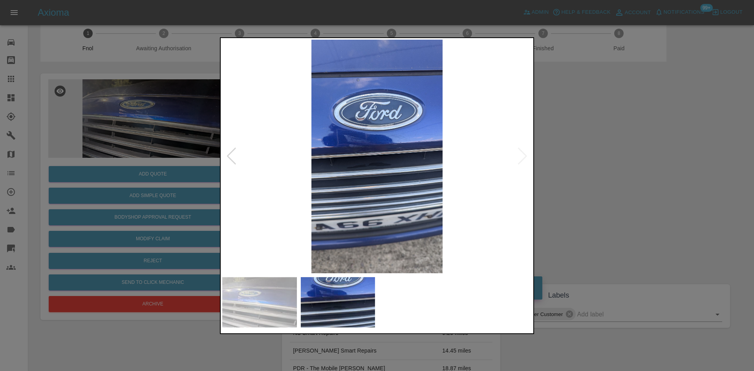
click at [356, 154] on img at bounding box center [377, 157] width 310 height 234
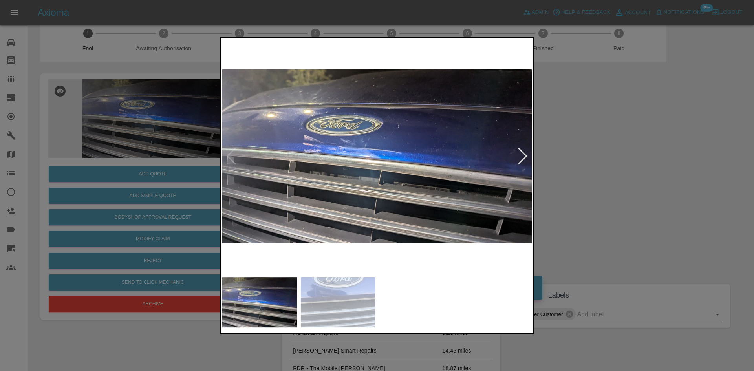
click at [315, 145] on img at bounding box center [377, 157] width 310 height 234
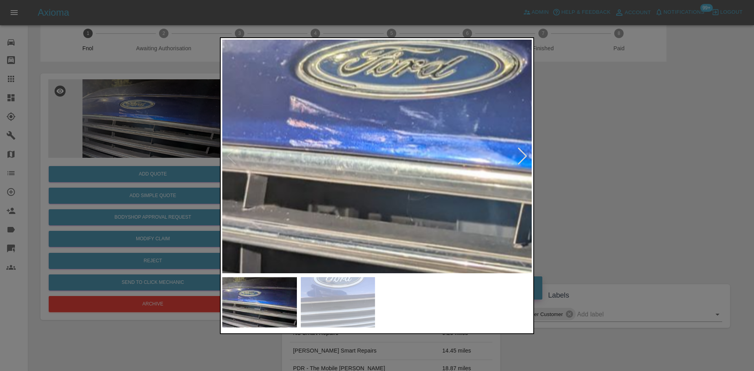
click at [299, 134] on img at bounding box center [509, 161] width 929 height 702
click at [317, 145] on img at bounding box center [509, 161] width 929 height 702
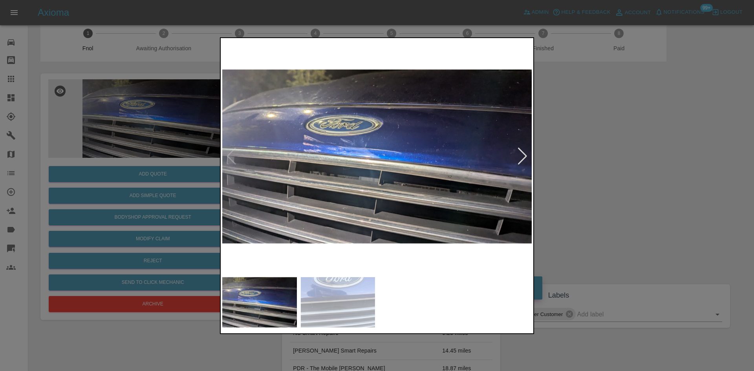
click at [308, 162] on img at bounding box center [377, 157] width 310 height 234
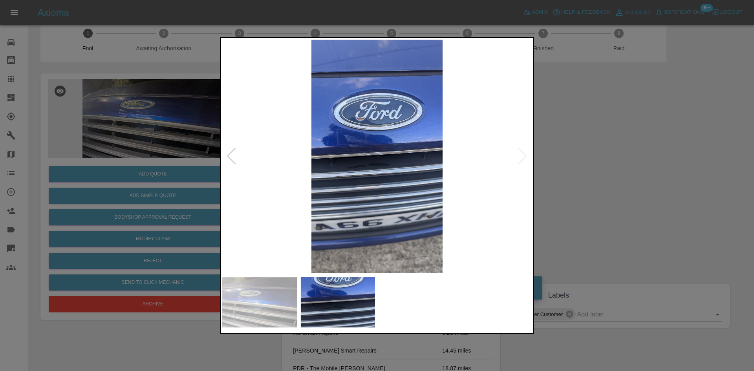
click at [333, 168] on img at bounding box center [377, 157] width 310 height 234
click at [368, 151] on img at bounding box center [377, 157] width 310 height 234
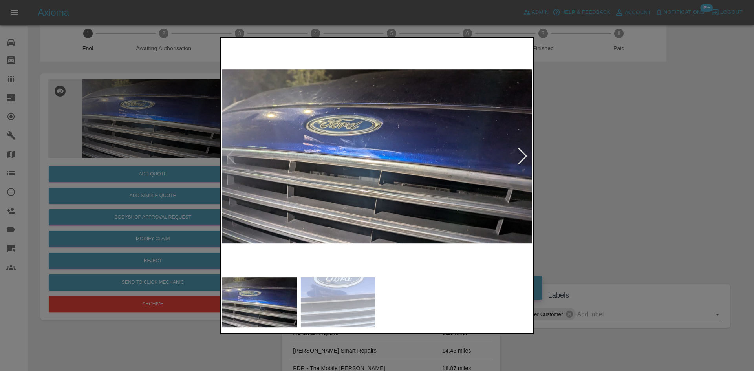
click at [322, 152] on img at bounding box center [377, 157] width 310 height 234
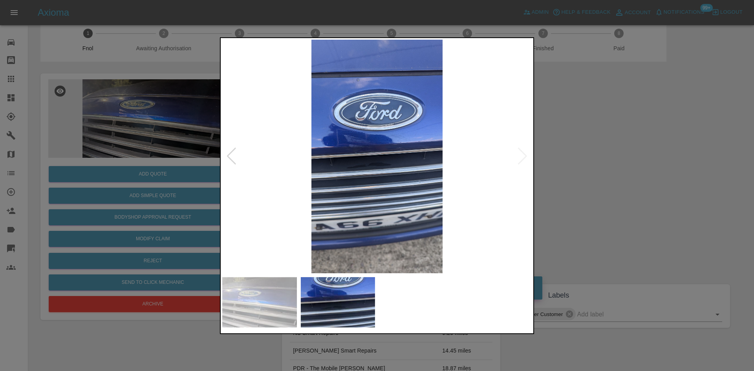
click at [380, 158] on img at bounding box center [377, 157] width 310 height 234
click at [358, 148] on img at bounding box center [377, 157] width 310 height 234
click at [142, 154] on div at bounding box center [377, 185] width 754 height 371
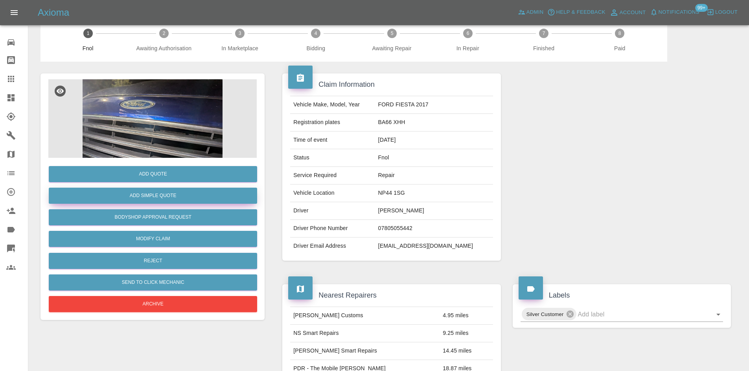
click at [161, 193] on button "Add Simple Quote" at bounding box center [153, 196] width 208 height 16
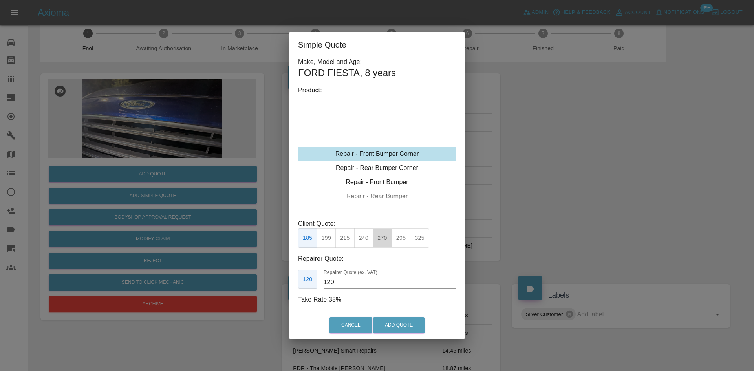
click at [384, 234] on button "270" at bounding box center [382, 238] width 19 height 19
click at [364, 239] on button "240" at bounding box center [363, 238] width 19 height 19
type input "150"
drag, startPoint x: 404, startPoint y: 325, endPoint x: 491, endPoint y: 340, distance: 88.0
click at [404, 325] on button "Add Quote" at bounding box center [398, 325] width 51 height 16
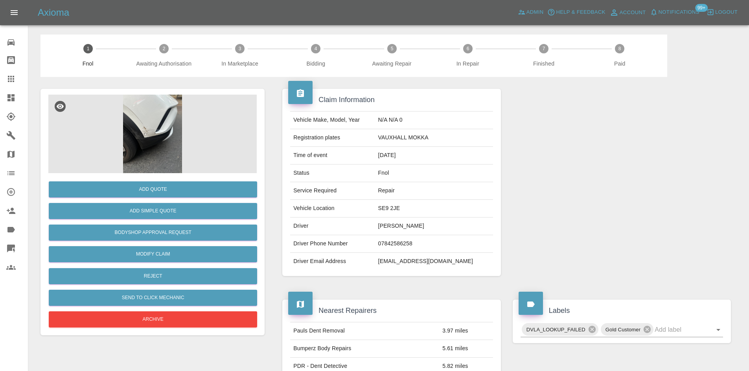
click at [130, 117] on img at bounding box center [152, 134] width 208 height 79
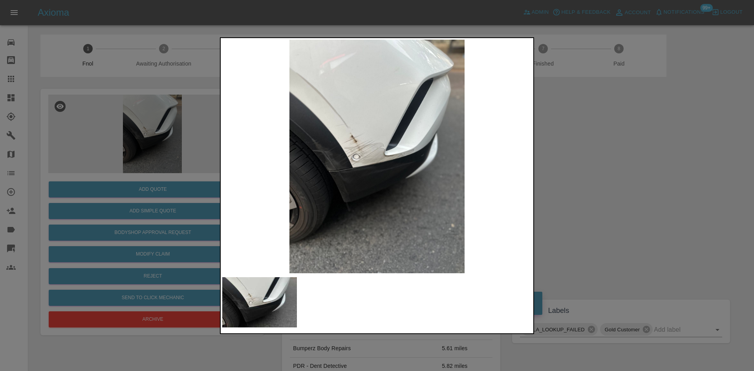
click at [349, 165] on img at bounding box center [377, 157] width 310 height 234
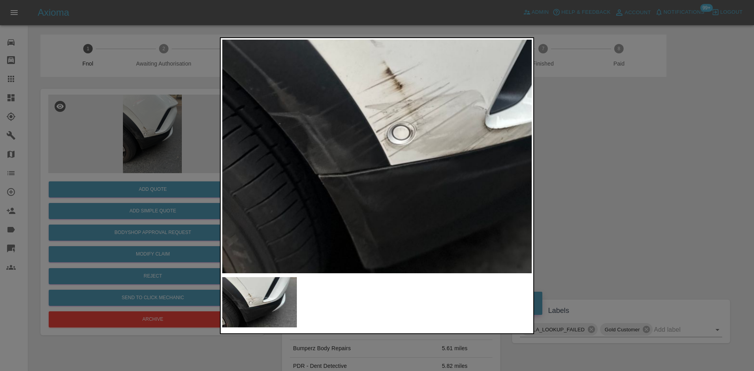
click at [349, 165] on img at bounding box center [463, 132] width 929 height 702
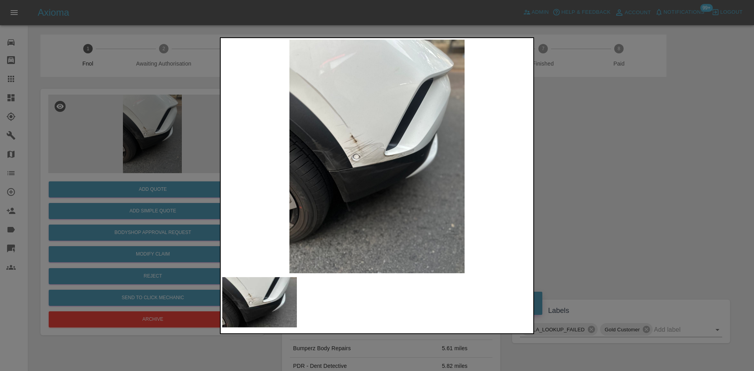
drag, startPoint x: 200, startPoint y: 149, endPoint x: 185, endPoint y: 151, distance: 15.4
click at [200, 149] on div at bounding box center [377, 185] width 754 height 371
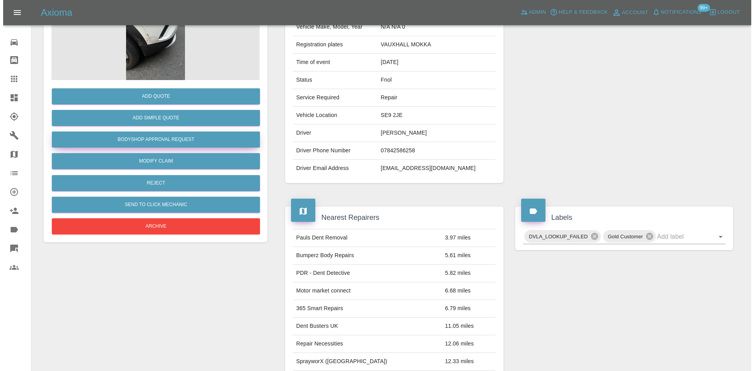
scroll to position [85, 0]
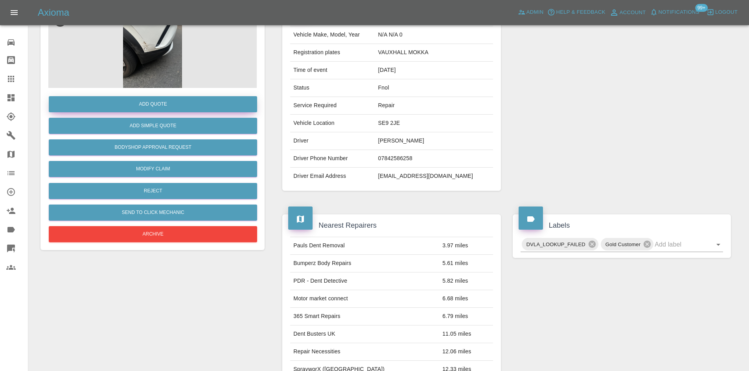
click at [175, 108] on button "Add Quote" at bounding box center [153, 104] width 208 height 16
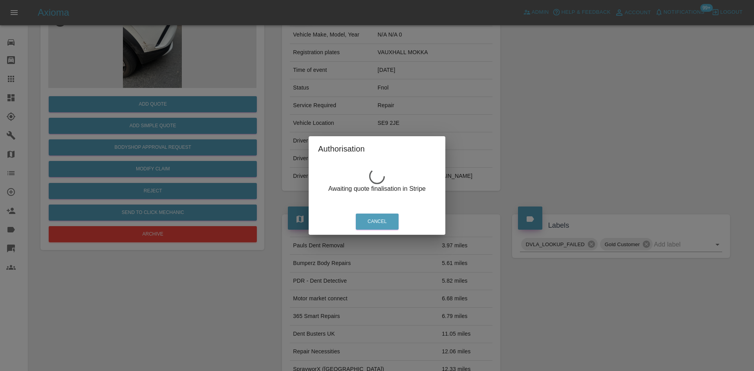
click at [163, 46] on div "Authorisation Awaiting quote finalisation in Stripe Cancel" at bounding box center [377, 185] width 754 height 371
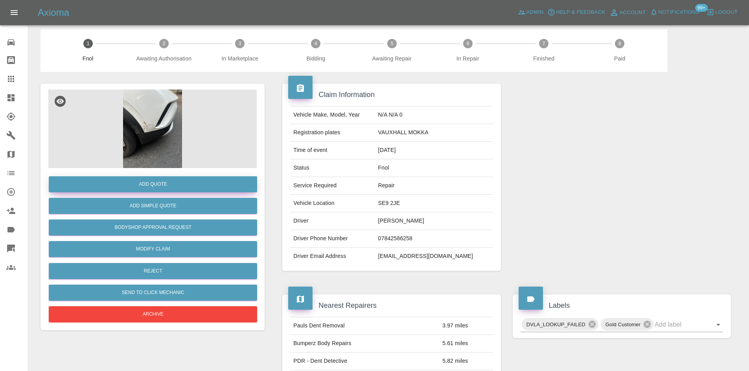
scroll to position [0, 0]
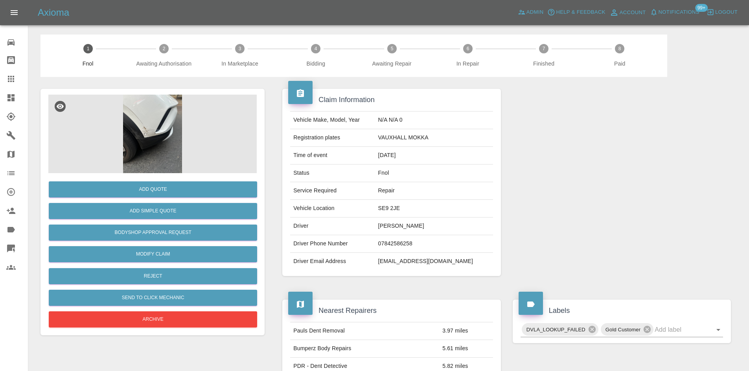
click at [136, 139] on img at bounding box center [152, 134] width 208 height 79
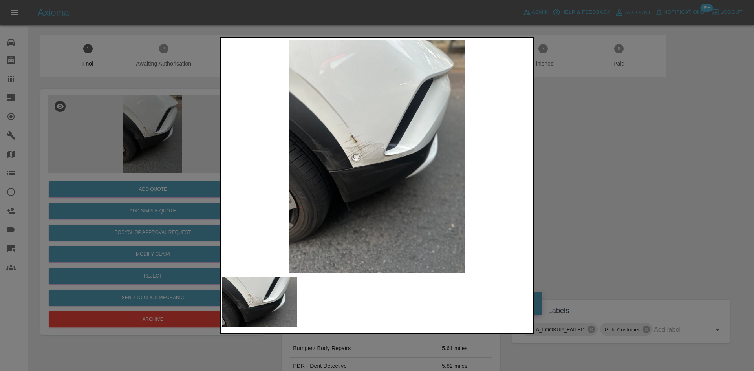
click at [167, 171] on div at bounding box center [377, 185] width 754 height 371
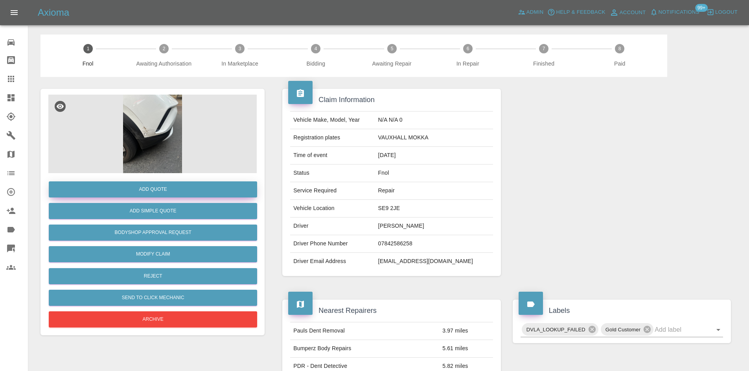
click at [167, 186] on button "Add Quote" at bounding box center [153, 190] width 208 height 16
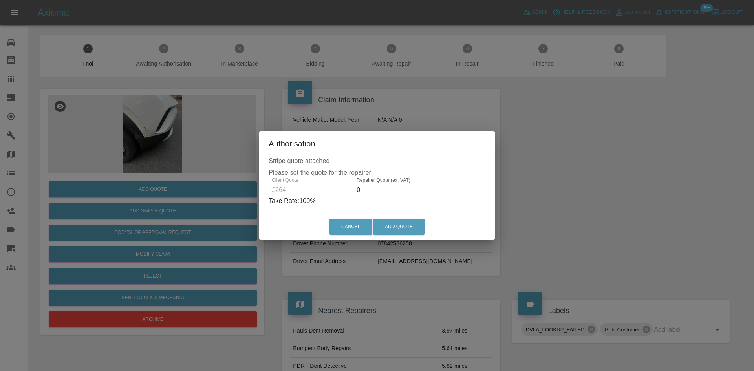
click at [334, 191] on div "Client Quote £264 Repairer Quote (ex. VAT) 0 Take Rate: 100 %" at bounding box center [377, 192] width 217 height 28
type input "2"
type input "160"
drag, startPoint x: 408, startPoint y: 233, endPoint x: 416, endPoint y: 255, distance: 22.5
click at [409, 233] on button "Add Quote" at bounding box center [398, 227] width 51 height 16
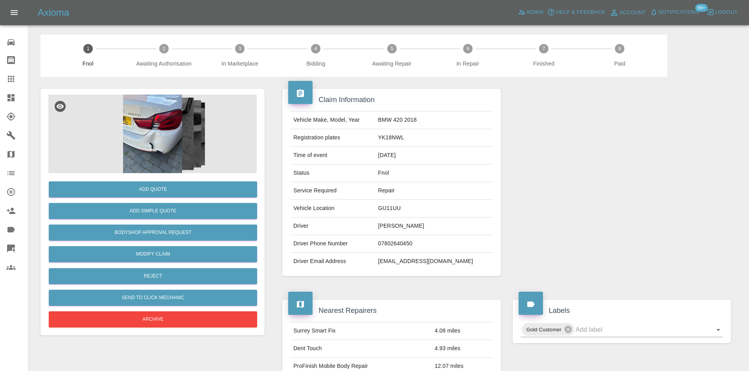
click at [152, 137] on img at bounding box center [152, 134] width 208 height 79
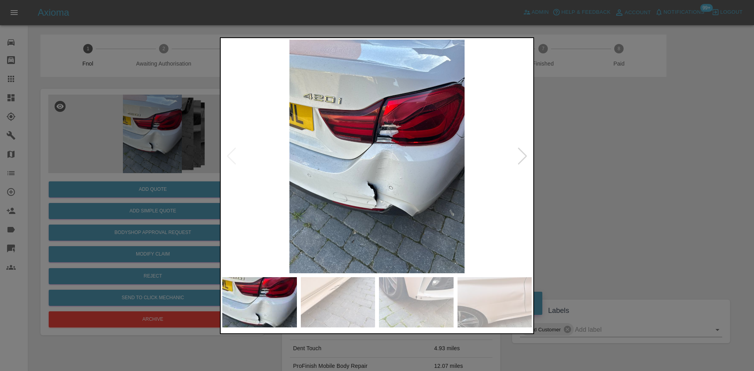
click at [353, 180] on img at bounding box center [377, 157] width 310 height 234
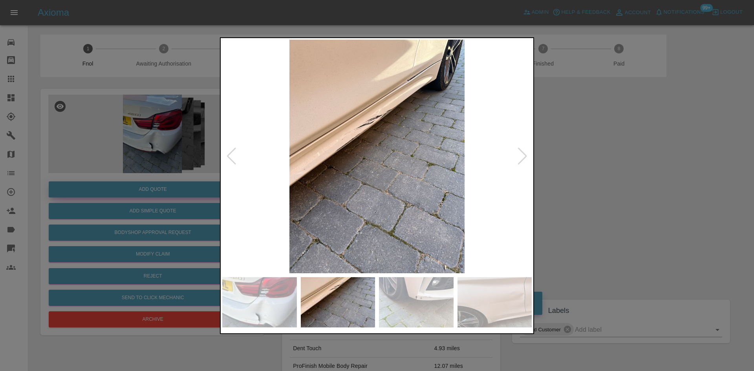
click at [179, 163] on div at bounding box center [377, 185] width 754 height 371
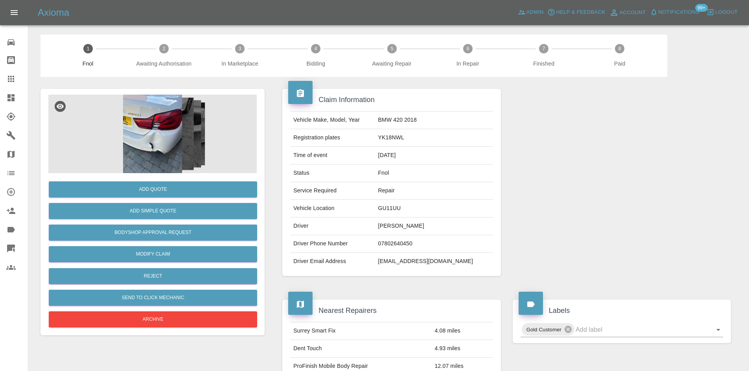
click at [167, 128] on img at bounding box center [152, 134] width 208 height 79
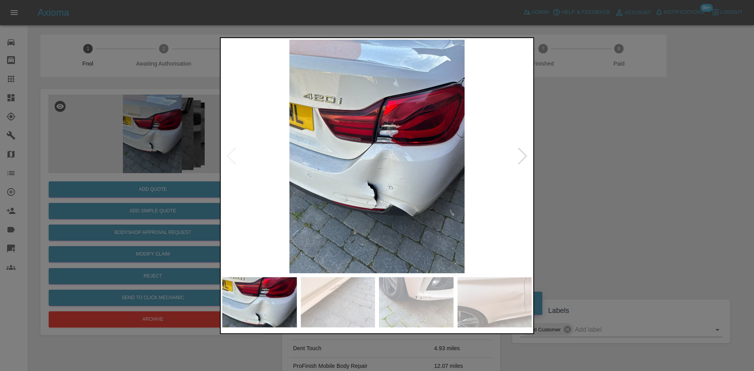
click at [366, 156] on img at bounding box center [377, 157] width 310 height 234
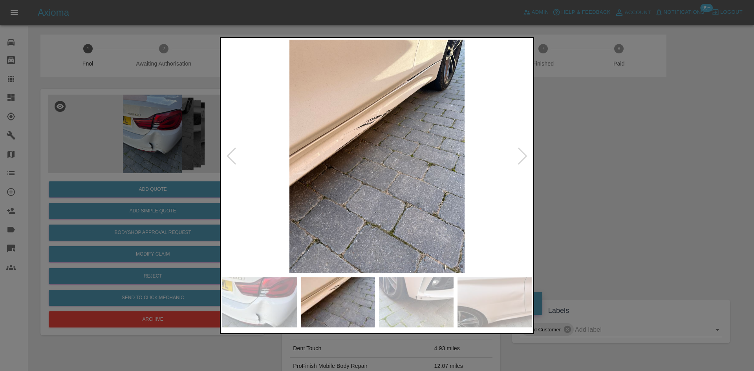
click at [345, 196] on img at bounding box center [377, 157] width 310 height 234
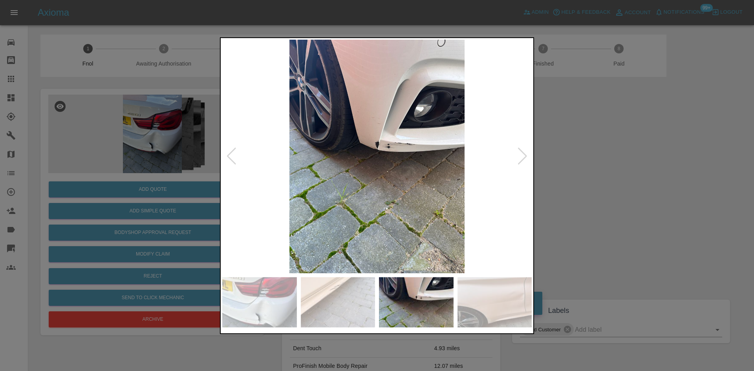
click at [314, 196] on img at bounding box center [377, 157] width 310 height 234
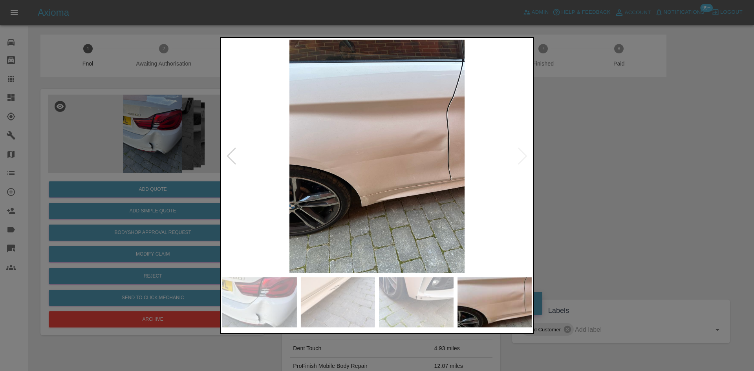
click at [299, 180] on img at bounding box center [377, 157] width 310 height 234
click at [389, 174] on img at bounding box center [377, 157] width 310 height 234
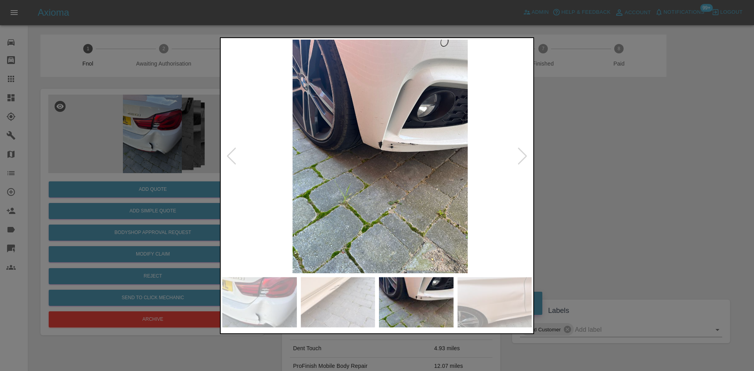
click at [395, 173] on img at bounding box center [381, 157] width 310 height 234
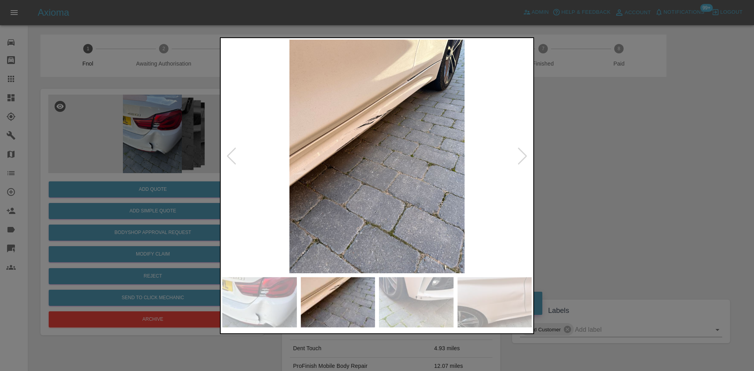
click at [325, 167] on img at bounding box center [377, 157] width 310 height 234
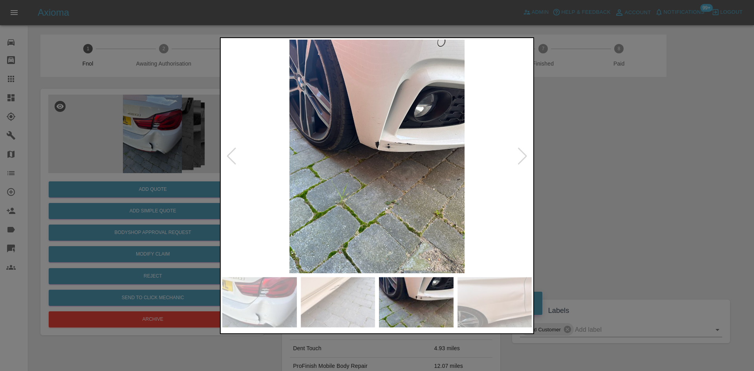
click at [353, 173] on img at bounding box center [377, 157] width 310 height 234
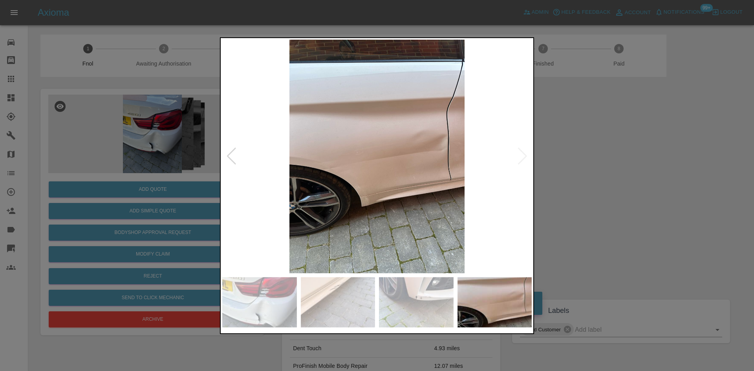
click at [298, 171] on img at bounding box center [377, 157] width 310 height 234
drag, startPoint x: 129, startPoint y: 141, endPoint x: 148, endPoint y: 170, distance: 34.5
click at [134, 144] on div at bounding box center [377, 185] width 754 height 371
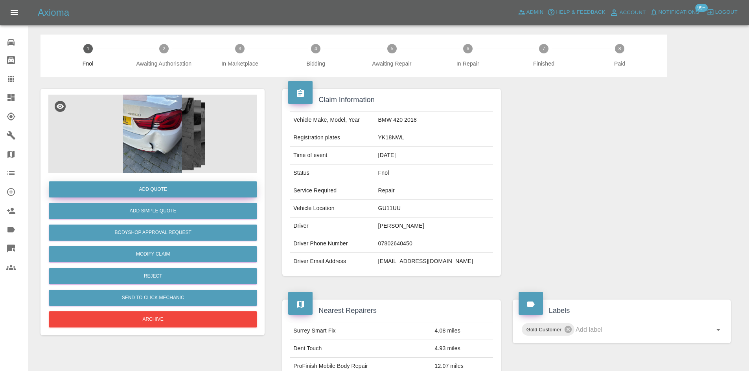
click at [156, 185] on button "Add Quote" at bounding box center [153, 190] width 208 height 16
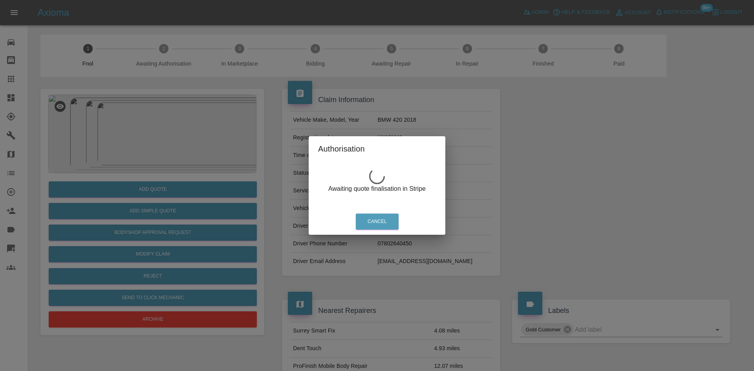
click at [172, 127] on div "Authorisation Awaiting quote finalisation in Stripe Cancel" at bounding box center [377, 185] width 754 height 371
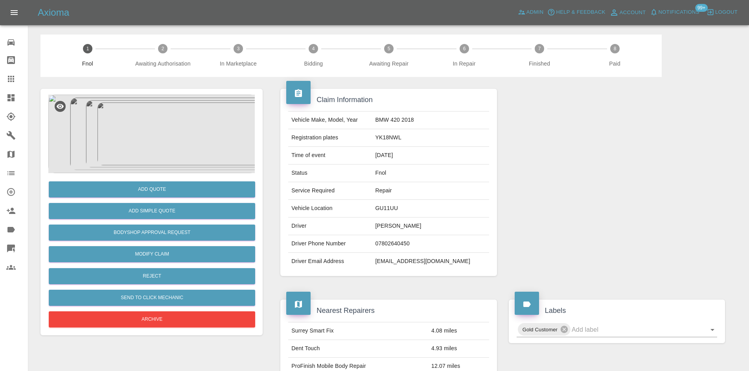
click at [174, 129] on img at bounding box center [152, 134] width 208 height 79
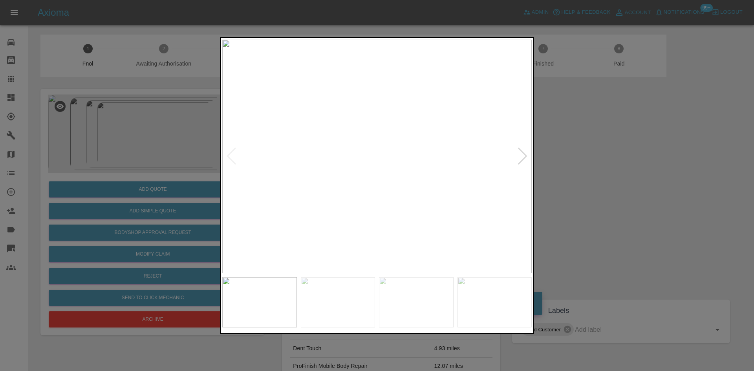
click at [359, 186] on img at bounding box center [377, 157] width 310 height 234
click at [378, 119] on img at bounding box center [377, 157] width 310 height 234
click at [394, 181] on img at bounding box center [374, 267] width 929 height 702
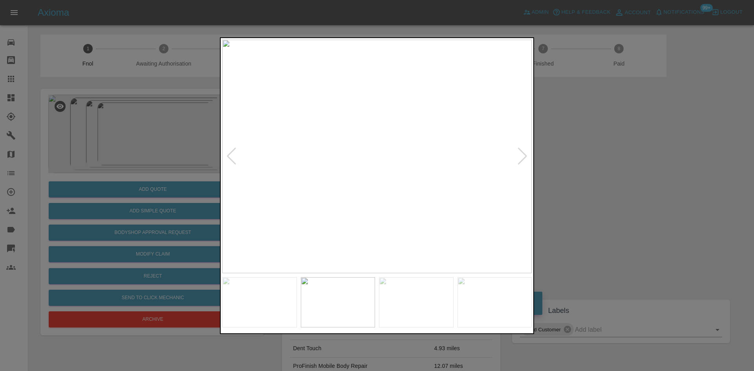
click at [184, 144] on div at bounding box center [377, 185] width 754 height 371
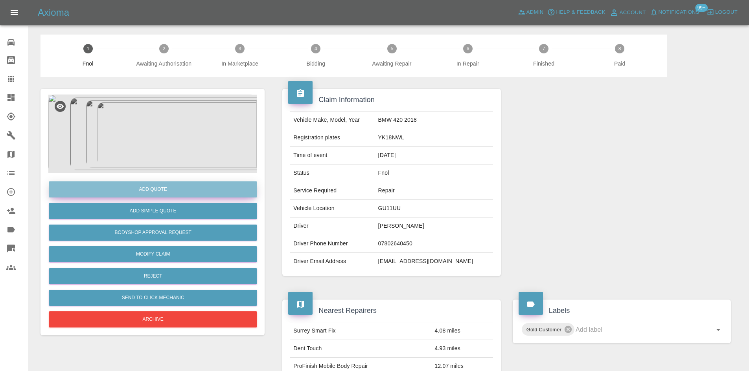
click at [178, 187] on button "Add Quote" at bounding box center [153, 190] width 208 height 16
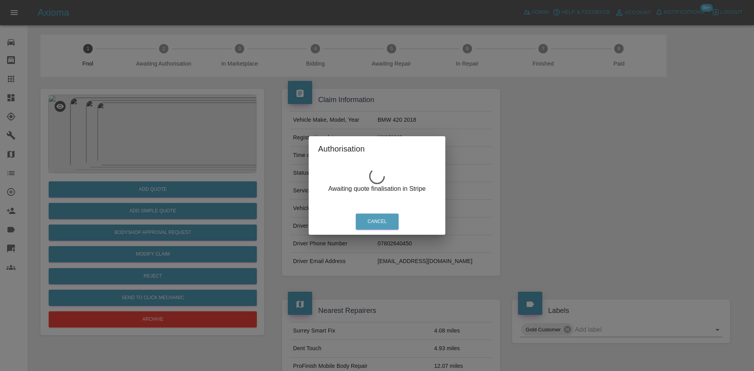
click at [138, 110] on div "Authorisation Awaiting quote finalisation in Stripe Cancel" at bounding box center [377, 185] width 754 height 371
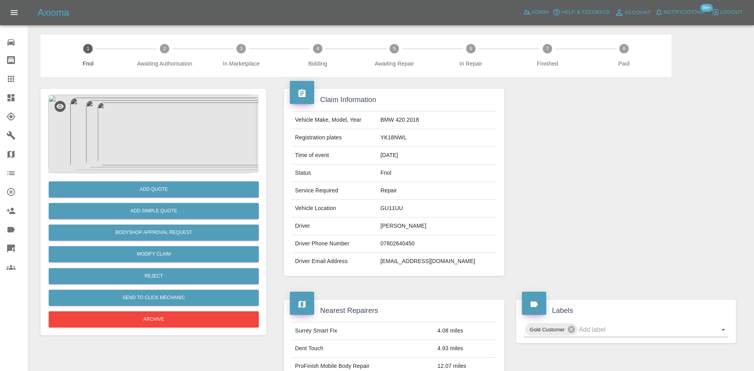
click at [170, 137] on img at bounding box center [152, 134] width 208 height 79
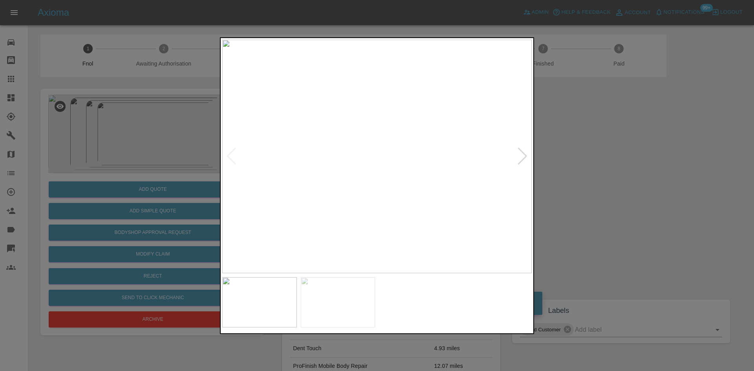
click at [319, 176] on img at bounding box center [377, 157] width 310 height 234
click at [310, 115] on img at bounding box center [377, 157] width 310 height 234
drag, startPoint x: 163, startPoint y: 80, endPoint x: 164, endPoint y: 172, distance: 92.3
click at [164, 85] on div at bounding box center [377, 185] width 754 height 371
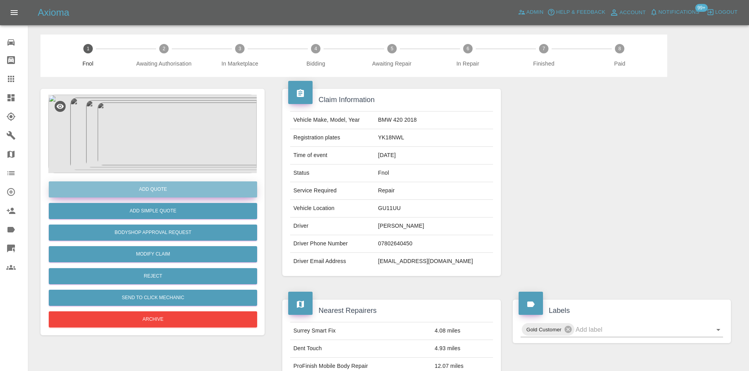
click at [164, 188] on button "Add Quote" at bounding box center [153, 190] width 208 height 16
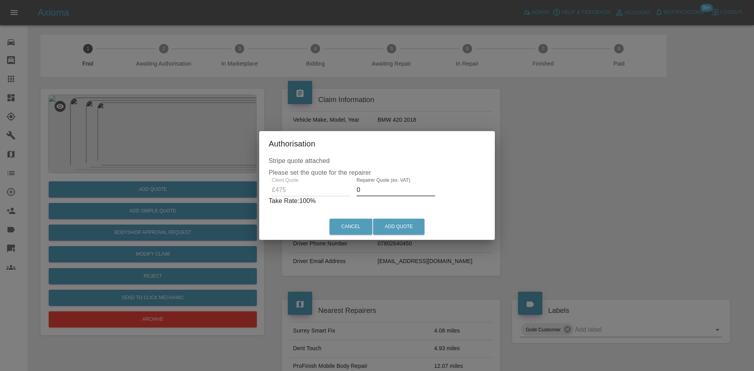
click at [308, 195] on div "Client Quote £475 Repairer Quote (ex. VAT) 0 Take Rate: 100 %" at bounding box center [377, 192] width 217 height 28
type input "270"
click at [396, 223] on button "Add Quote" at bounding box center [398, 227] width 51 height 16
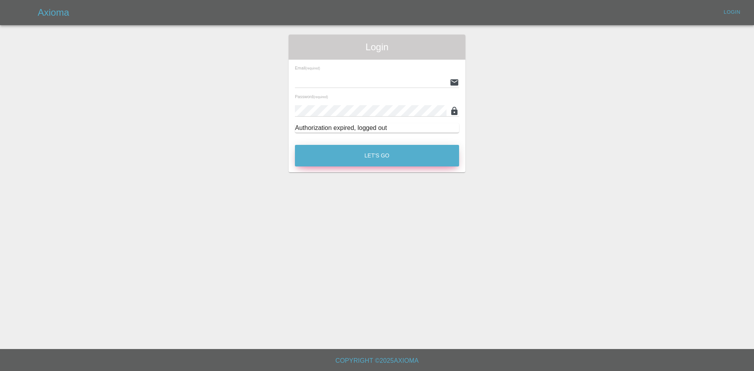
type input "[EMAIL_ADDRESS][DOMAIN_NAME]"
click at [388, 165] on button "Let's Go" at bounding box center [377, 156] width 164 height 22
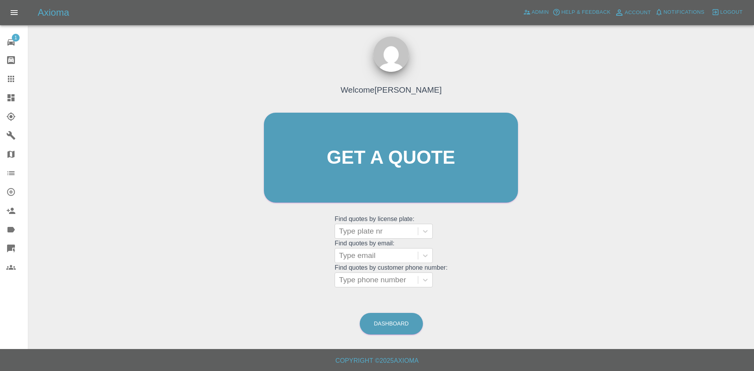
click at [9, 97] on icon at bounding box center [10, 97] width 7 height 7
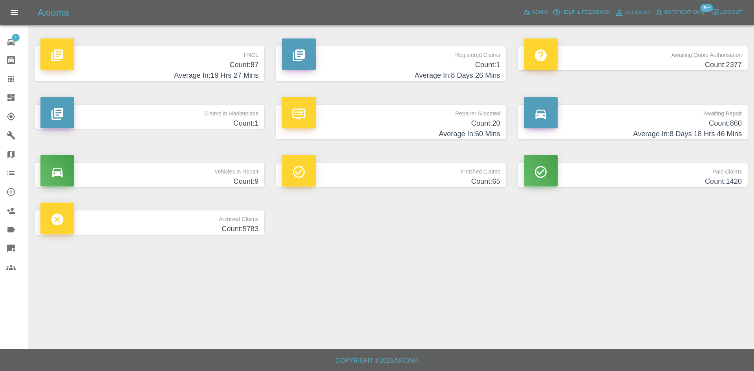
click at [229, 72] on h4 "Average In: 19 Hrs 27 Mins" at bounding box center [149, 75] width 218 height 11
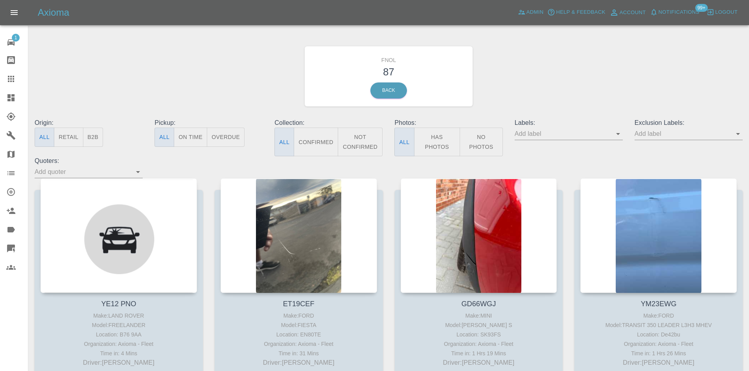
click at [437, 151] on button "Has Photos" at bounding box center [437, 142] width 46 height 29
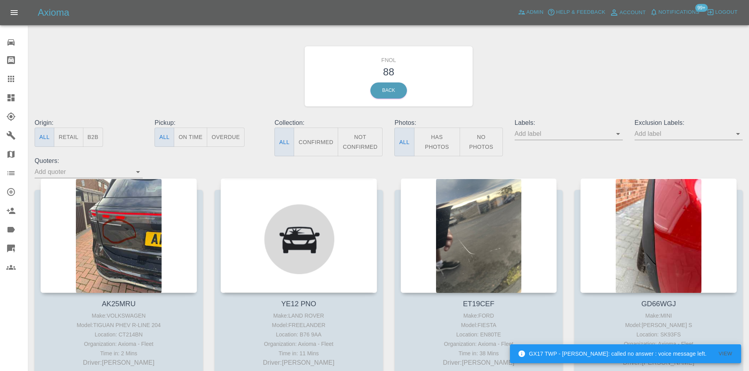
click at [446, 137] on button "Has Photos" at bounding box center [437, 142] width 46 height 29
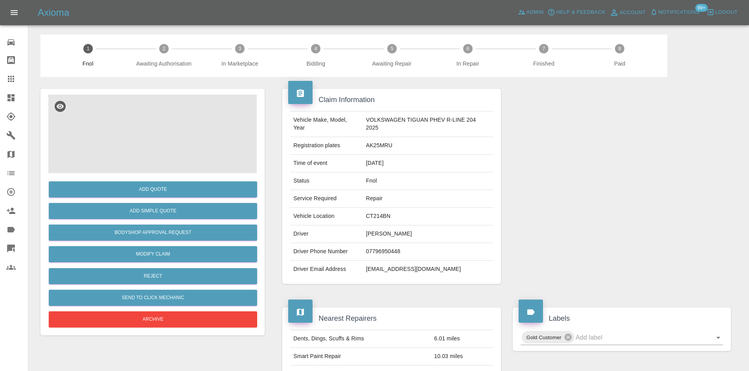
click at [155, 134] on img at bounding box center [152, 134] width 208 height 79
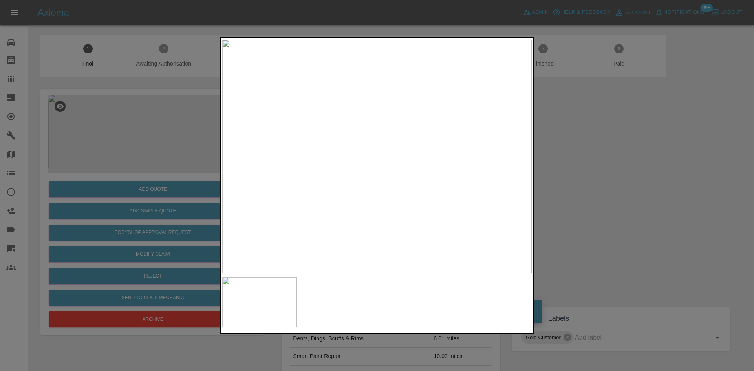
click at [404, 149] on img at bounding box center [377, 157] width 310 height 234
click at [387, 150] on img at bounding box center [377, 157] width 310 height 234
click at [387, 150] on img at bounding box center [346, 177] width 929 height 702
click at [319, 172] on img at bounding box center [377, 157] width 310 height 234
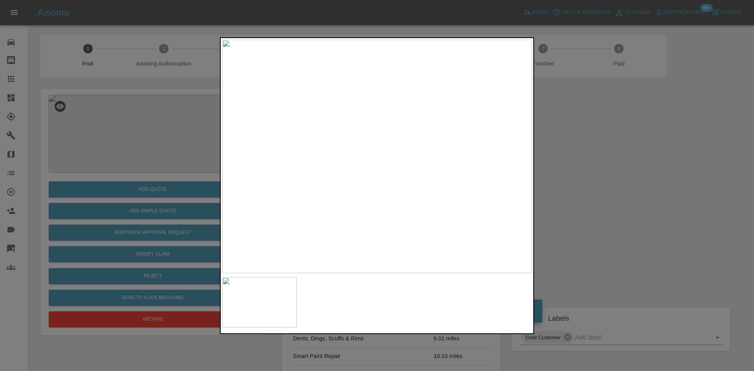
click at [397, 153] on img at bounding box center [377, 157] width 310 height 234
click at [388, 158] on img at bounding box center [359, 166] width 929 height 702
click at [398, 177] on img at bounding box center [403, 175] width 929 height 702
click at [363, 162] on img at bounding box center [389, 162] width 929 height 702
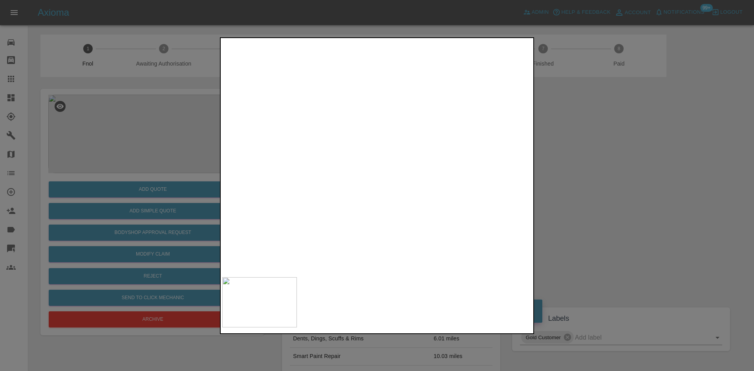
click at [381, 166] on img at bounding box center [365, 150] width 929 height 702
click at [143, 160] on div at bounding box center [377, 185] width 754 height 371
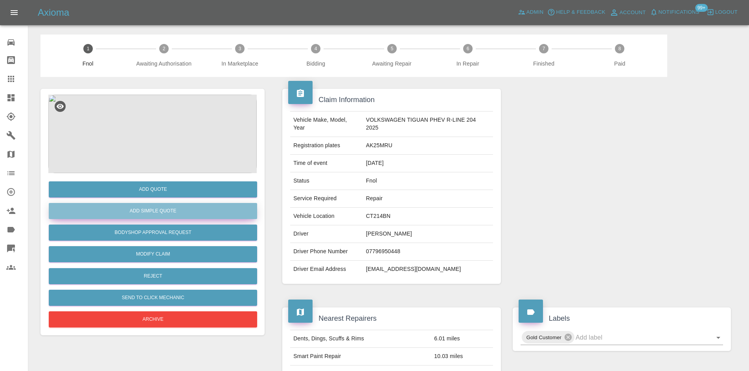
click at [150, 212] on button "Add Simple Quote" at bounding box center [153, 211] width 208 height 16
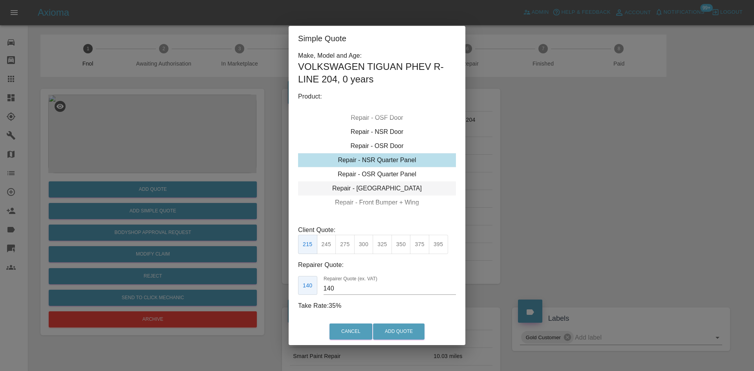
click at [387, 189] on div "Repair - Tailgate" at bounding box center [377, 189] width 158 height 14
click at [444, 242] on button "395" at bounding box center [438, 244] width 19 height 19
drag, startPoint x: 328, startPoint y: 295, endPoint x: 259, endPoint y: 282, distance: 69.9
click at [264, 282] on div "Simple Quote Make, Model and Age: VOLKSWAGEN TIGUAN PHEV R-LINE 204 , 0 years P…" at bounding box center [377, 185] width 754 height 371
drag, startPoint x: 346, startPoint y: 295, endPoint x: 339, endPoint y: 293, distance: 7.5
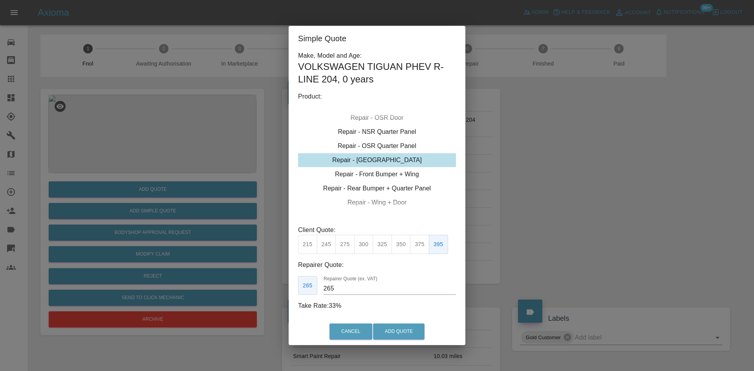
click at [345, 295] on div "Make, Model and Age: VOLKSWAGEN TIGUAN PHEV R-LINE 204 , 0 years Product: Repai…" at bounding box center [377, 181] width 158 height 260
drag, startPoint x: 341, startPoint y: 292, endPoint x: 301, endPoint y: 288, distance: 39.8
click at [301, 288] on div "265 Repairer Quote (ex. VAT) 265" at bounding box center [377, 285] width 158 height 19
type input "250"
click at [398, 335] on button "Add Quote" at bounding box center [398, 332] width 51 height 16
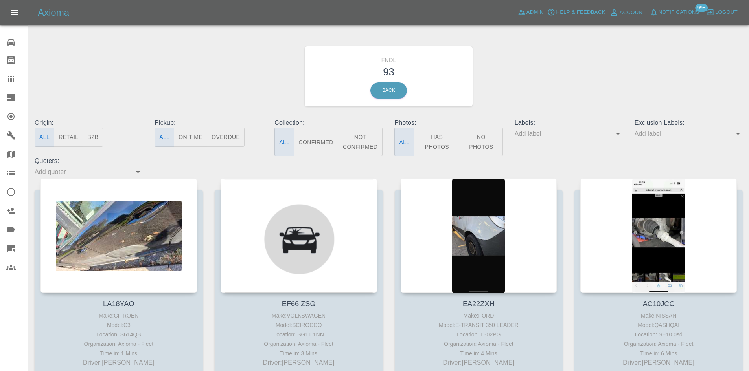
drag, startPoint x: 433, startPoint y: 136, endPoint x: 424, endPoint y: 138, distance: 8.6
click at [433, 136] on button "Has Photos" at bounding box center [437, 142] width 46 height 29
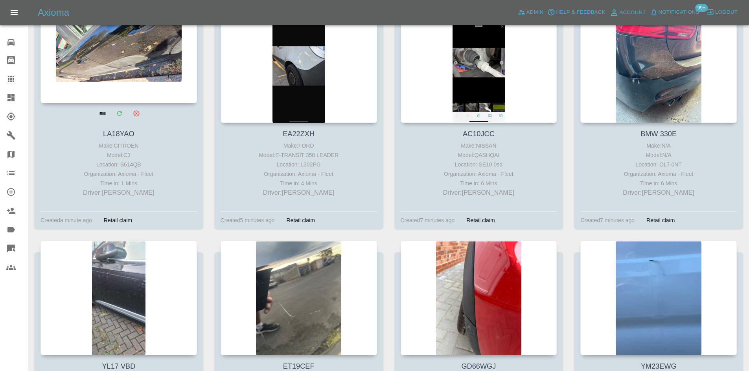
scroll to position [39, 0]
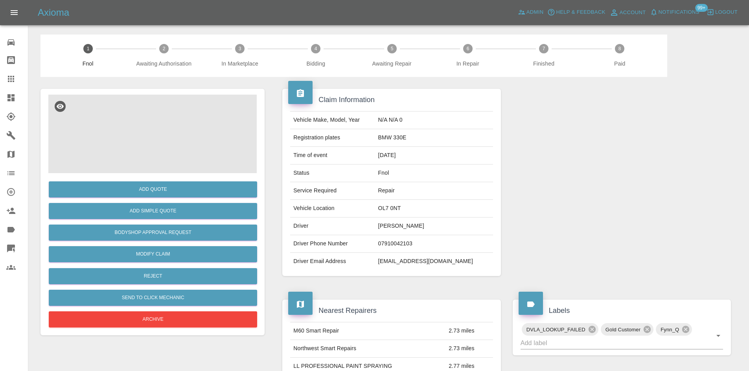
click at [156, 143] on img at bounding box center [152, 134] width 208 height 79
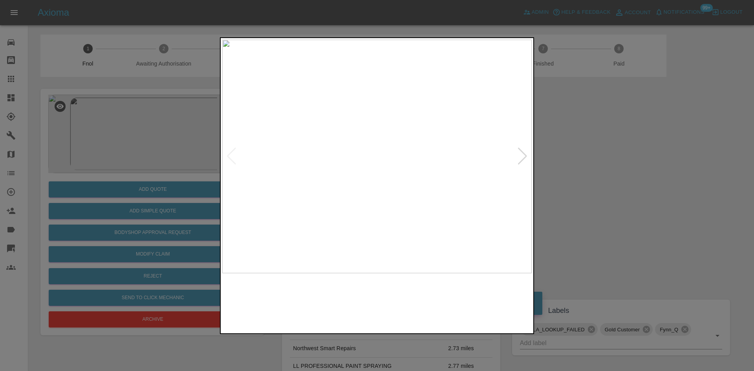
click at [323, 180] on img at bounding box center [377, 157] width 310 height 234
click at [292, 173] on img at bounding box center [377, 157] width 310 height 234
click at [445, 194] on img at bounding box center [377, 157] width 310 height 234
drag, startPoint x: 191, startPoint y: 180, endPoint x: 181, endPoint y: 194, distance: 16.6
click at [192, 179] on div at bounding box center [377, 185] width 754 height 371
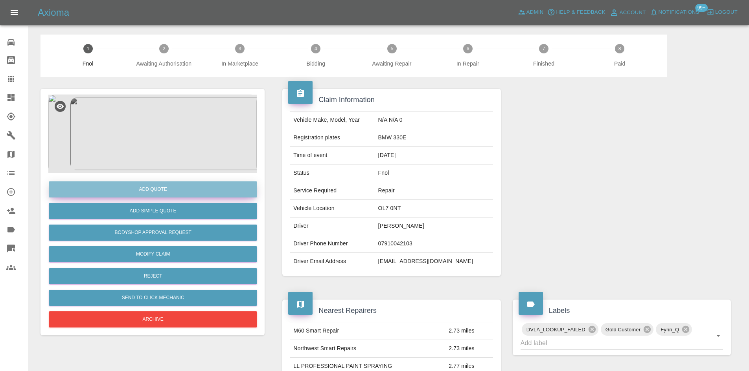
click at [181, 194] on button "Add Quote" at bounding box center [153, 190] width 208 height 16
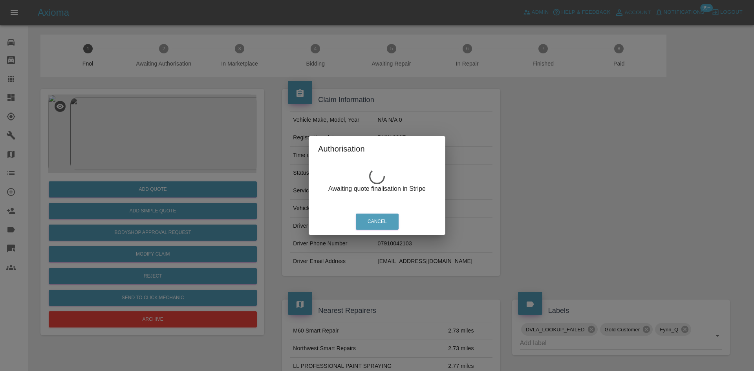
click at [117, 86] on div "Authorisation Awaiting quote finalisation in Stripe Cancel" at bounding box center [377, 185] width 754 height 371
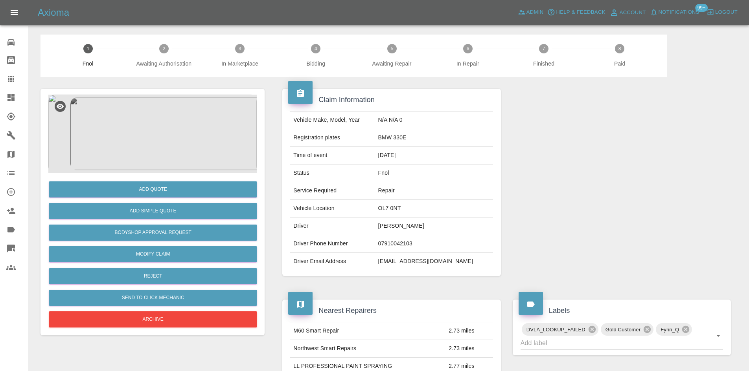
click at [132, 126] on img at bounding box center [152, 134] width 208 height 79
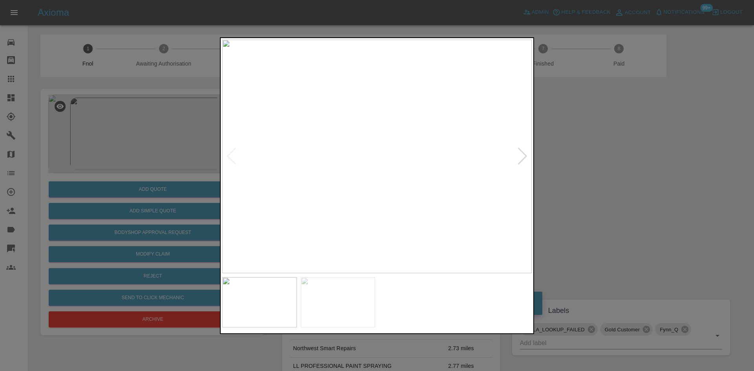
click at [145, 132] on div at bounding box center [377, 185] width 754 height 371
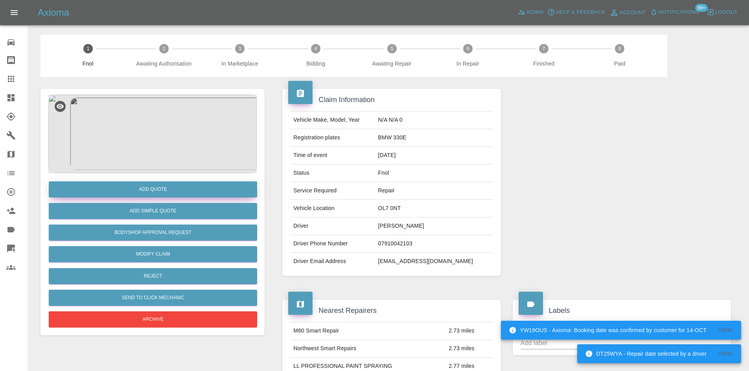
click at [177, 187] on button "Add Quote" at bounding box center [153, 190] width 208 height 16
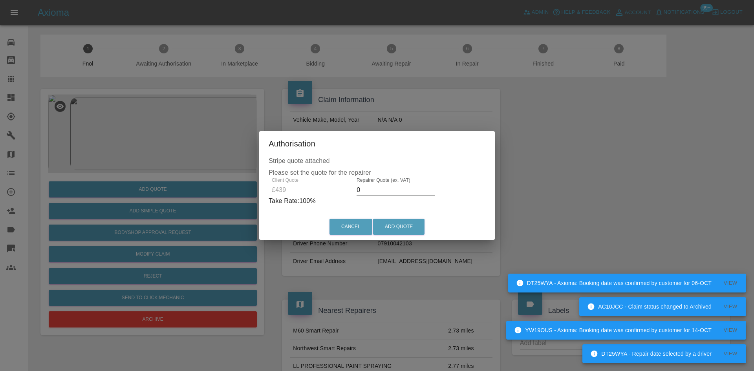
click at [345, 195] on div "Client Quote £439 Repairer Quote (ex. VAT) 0 Take Rate: 100 %" at bounding box center [377, 192] width 217 height 28
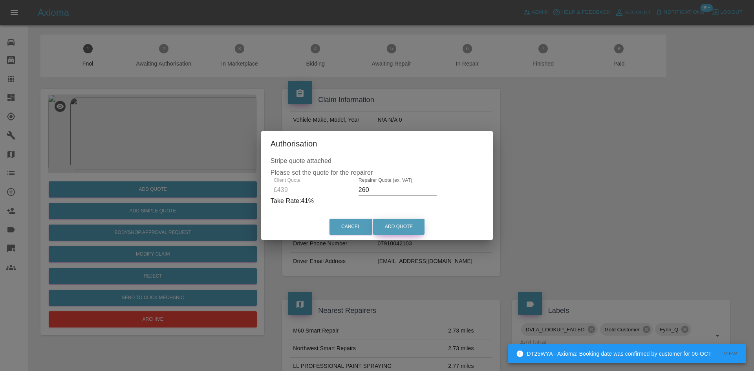
type input "260"
click at [404, 225] on button "Add Quote" at bounding box center [398, 227] width 51 height 16
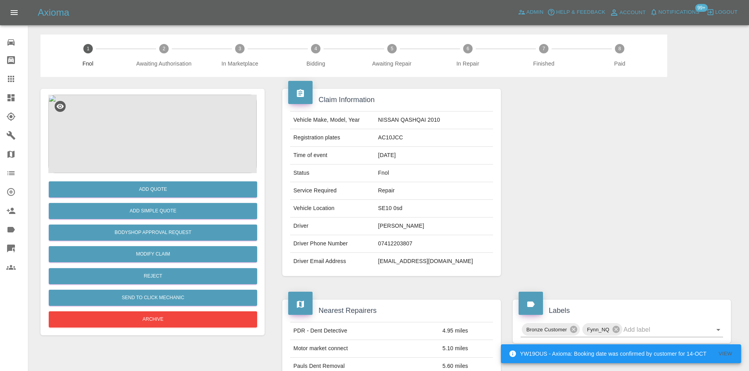
click at [168, 117] on img at bounding box center [152, 134] width 208 height 79
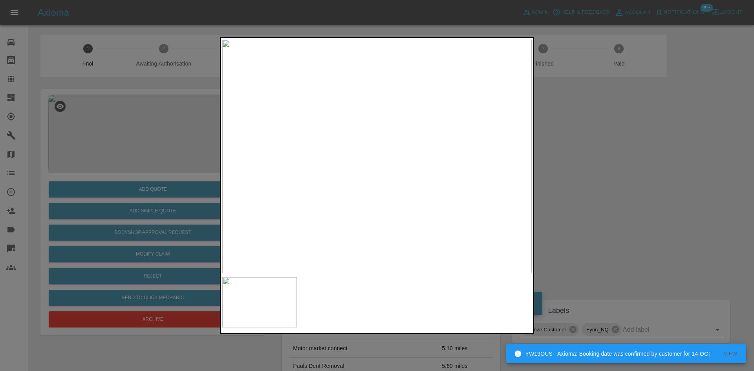
click at [271, 139] on img at bounding box center [377, 157] width 310 height 234
click at [302, 147] on img at bounding box center [377, 157] width 310 height 234
click at [166, 118] on div at bounding box center [377, 185] width 754 height 371
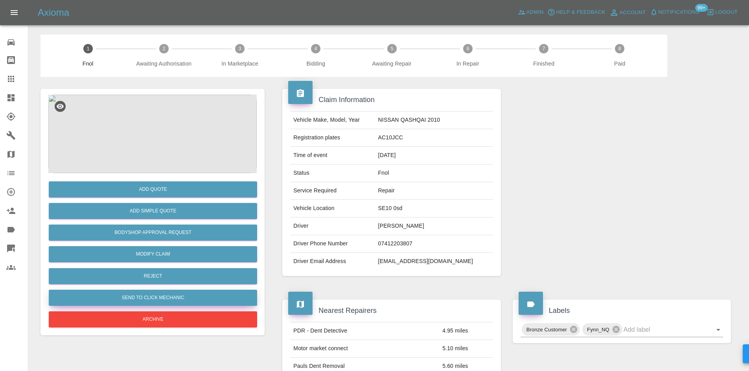
click at [157, 303] on button "Send to Click Mechanic" at bounding box center [153, 298] width 208 height 16
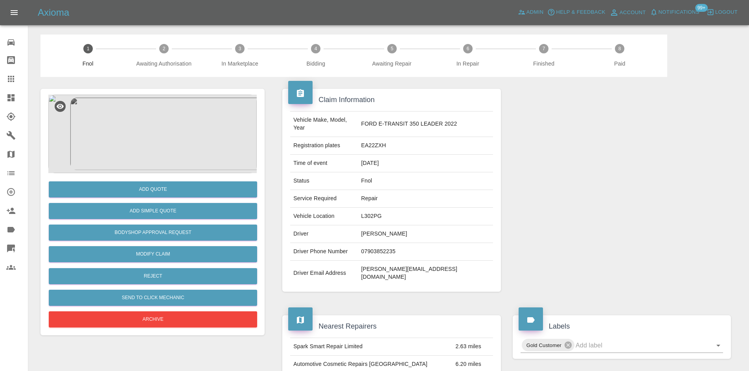
click at [167, 114] on img at bounding box center [152, 134] width 208 height 79
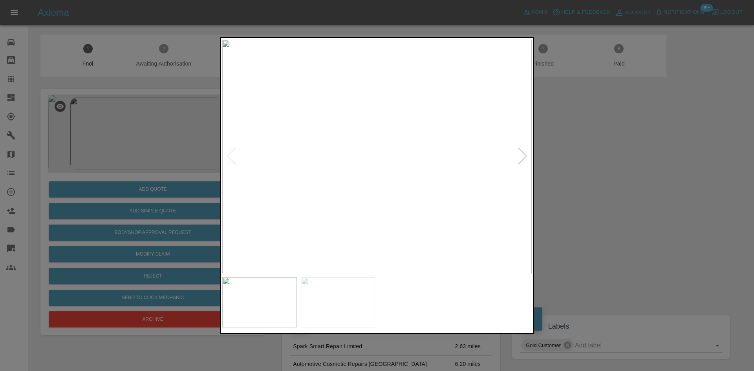
click at [381, 166] on img at bounding box center [377, 157] width 310 height 234
click at [336, 162] on img at bounding box center [377, 157] width 310 height 234
click at [391, 167] on img at bounding box center [377, 157] width 310 height 234
click at [367, 160] on img at bounding box center [377, 157] width 310 height 234
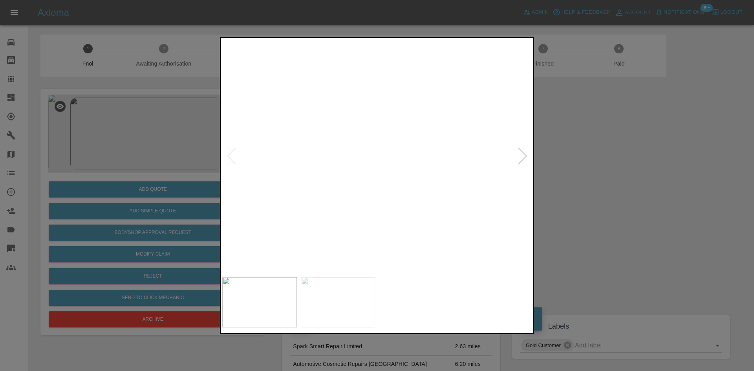
click at [367, 160] on img at bounding box center [406, 147] width 929 height 702
click at [407, 171] on img at bounding box center [377, 157] width 310 height 234
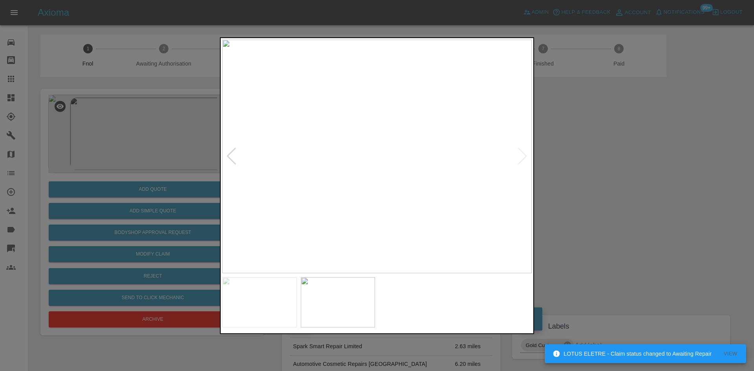
click at [386, 155] on img at bounding box center [377, 157] width 310 height 234
click at [385, 154] on img at bounding box center [377, 157] width 310 height 234
click at [327, 174] on img at bounding box center [352, 162] width 929 height 702
click at [365, 189] on img at bounding box center [377, 157] width 310 height 234
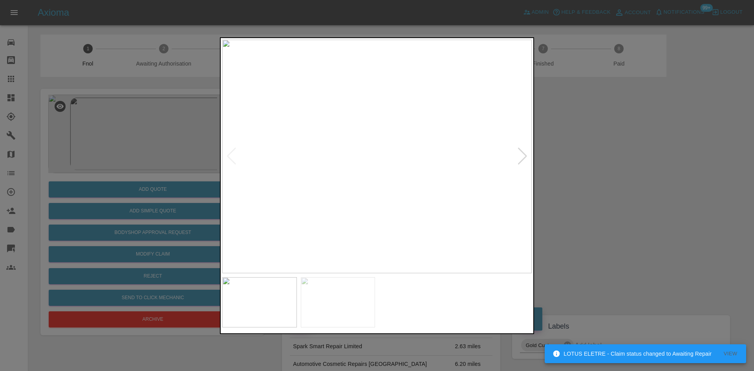
click at [356, 147] on img at bounding box center [377, 157] width 310 height 234
click at [174, 143] on div at bounding box center [377, 185] width 754 height 371
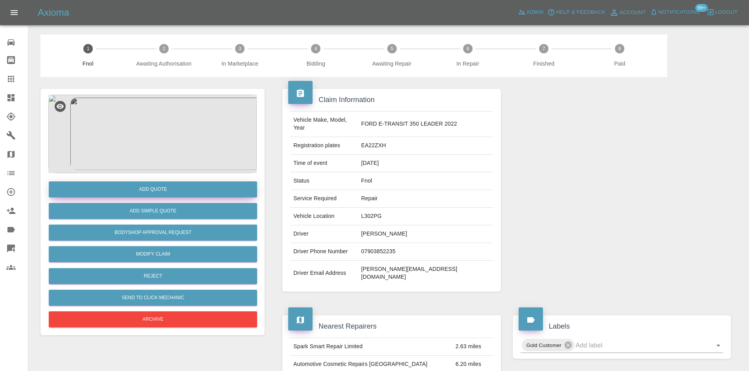
click at [185, 188] on button "Add Quote" at bounding box center [153, 190] width 208 height 16
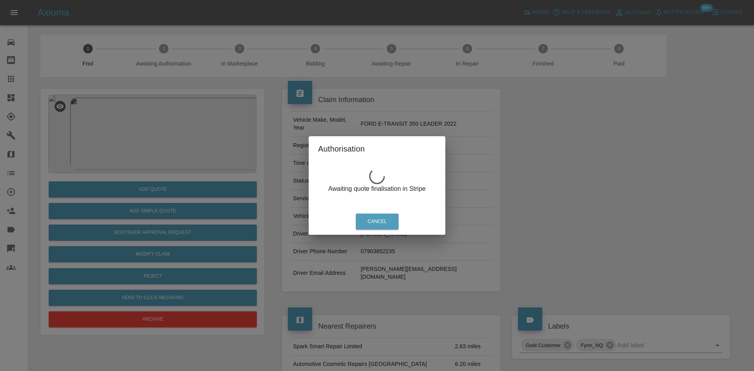
drag, startPoint x: 200, startPoint y: 112, endPoint x: 167, endPoint y: 131, distance: 38.6
click at [198, 113] on div "Authorisation Awaiting quote finalisation in Stripe Cancel" at bounding box center [377, 185] width 754 height 371
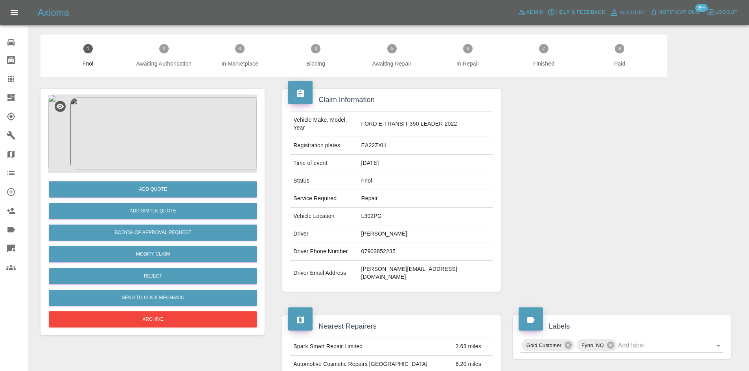
click at [167, 131] on img at bounding box center [152, 134] width 208 height 79
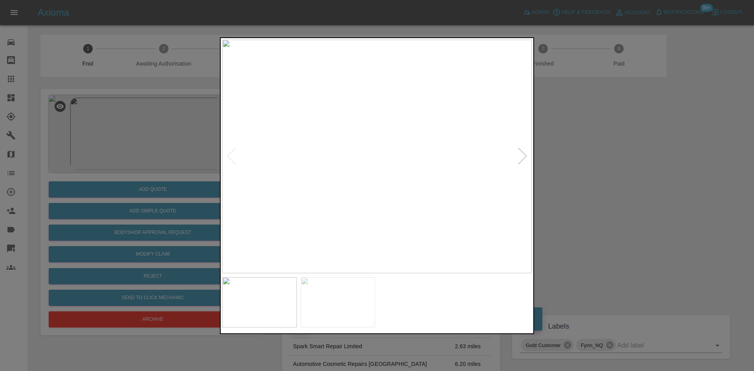
click at [361, 164] on img at bounding box center [377, 157] width 310 height 234
drag, startPoint x: 117, startPoint y: 133, endPoint x: 135, endPoint y: 217, distance: 85.5
click at [119, 135] on div at bounding box center [377, 185] width 754 height 371
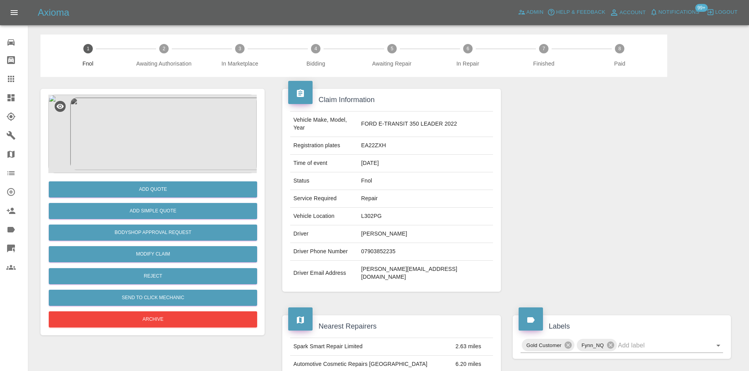
click at [156, 181] on div "Add Quote" at bounding box center [152, 190] width 208 height 20
click at [156, 192] on button "Add Quote" at bounding box center [153, 190] width 208 height 16
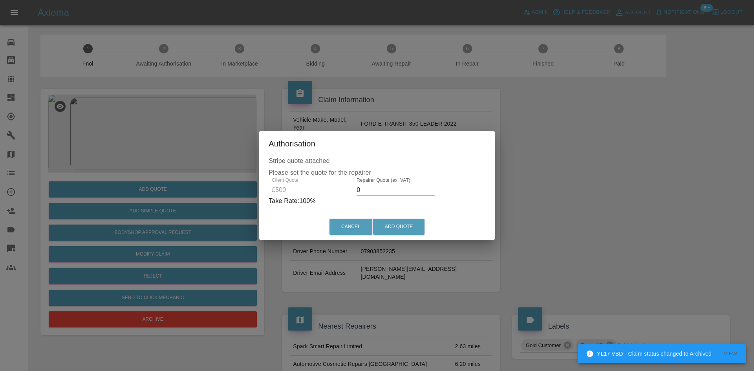
click at [329, 193] on div "Client Quote £500 Repairer Quote (ex. VAT) 0 Take Rate: 100 %" at bounding box center [377, 192] width 217 height 28
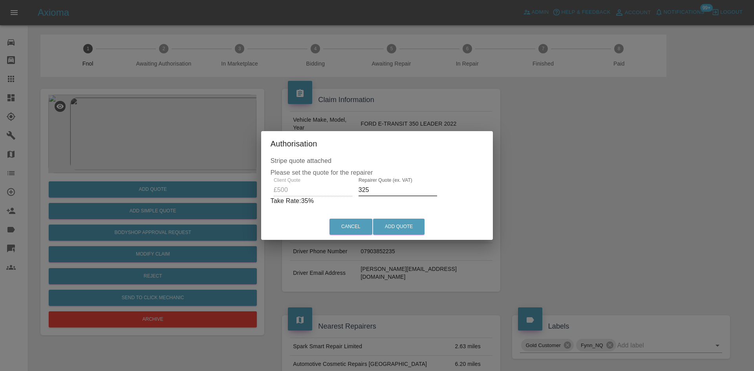
drag, startPoint x: 374, startPoint y: 188, endPoint x: 234, endPoint y: 193, distance: 140.4
click at [261, 188] on div "Stripe quote attached Please set the quote for the repairer Client Quote £500 R…" at bounding box center [377, 184] width 232 height 57
type input "290"
click at [408, 222] on button "Add Quote" at bounding box center [398, 227] width 51 height 16
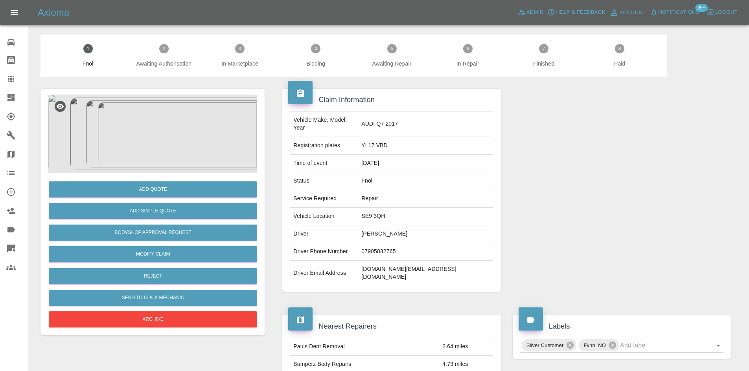
click at [156, 118] on img at bounding box center [152, 134] width 208 height 79
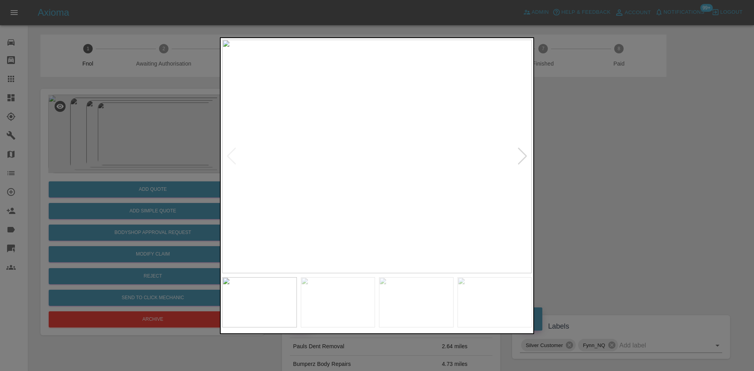
click at [290, 148] on img at bounding box center [377, 157] width 310 height 234
click at [324, 139] on img at bounding box center [377, 157] width 310 height 234
click at [314, 125] on img at bounding box center [377, 157] width 310 height 234
click at [319, 176] on img at bounding box center [377, 157] width 310 height 234
click at [94, 128] on div at bounding box center [377, 185] width 754 height 371
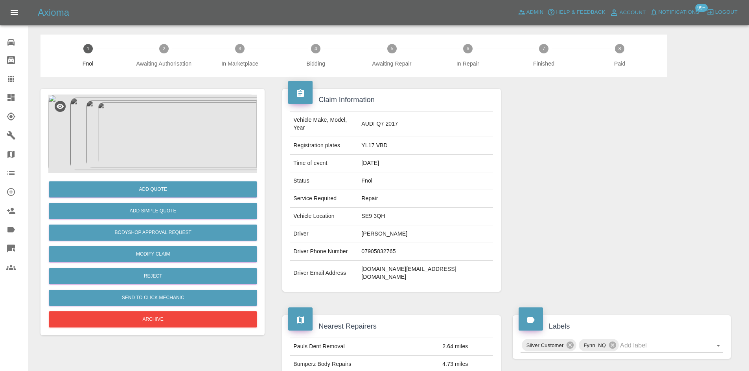
drag, startPoint x: 172, startPoint y: 224, endPoint x: 169, endPoint y: 230, distance: 6.2
click at [171, 225] on div "Add Quote Add Simple Quote Bodyshop Approval Request Modify Claim Reject Send t…" at bounding box center [152, 251] width 208 height 156
click at [169, 230] on button "Bodyshop Approval Request" at bounding box center [153, 233] width 208 height 16
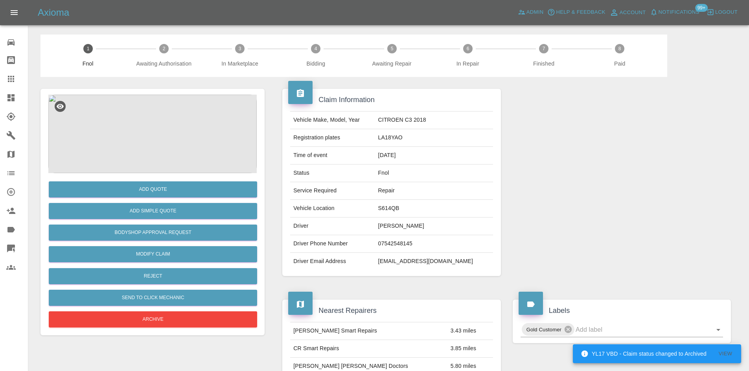
click at [170, 131] on img at bounding box center [152, 134] width 208 height 79
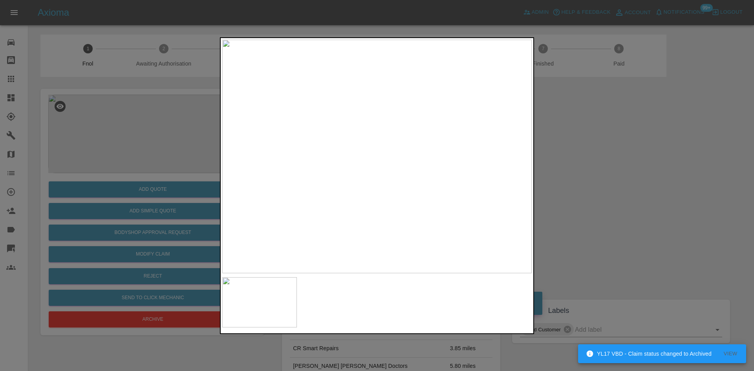
click at [312, 163] on img at bounding box center [377, 157] width 310 height 234
click at [330, 176] on img at bounding box center [377, 157] width 310 height 234
click at [262, 150] on img at bounding box center [377, 157] width 310 height 234
drag, startPoint x: 182, startPoint y: 171, endPoint x: 162, endPoint y: 182, distance: 22.7
click at [178, 171] on div at bounding box center [377, 185] width 754 height 371
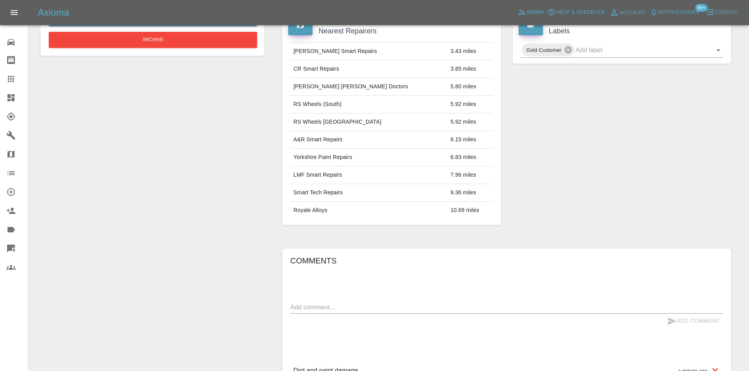
scroll to position [85, 0]
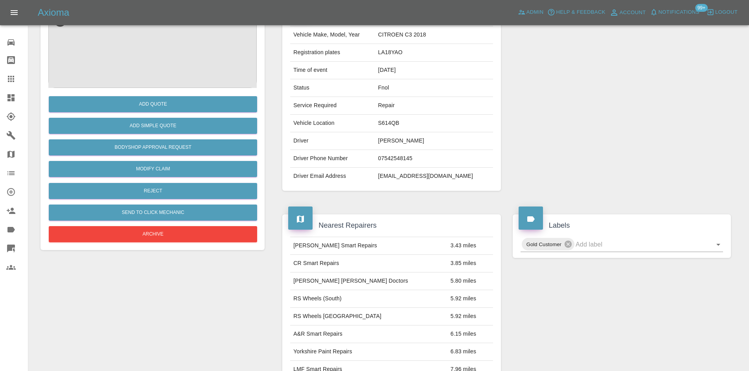
click at [183, 57] on img at bounding box center [152, 48] width 208 height 79
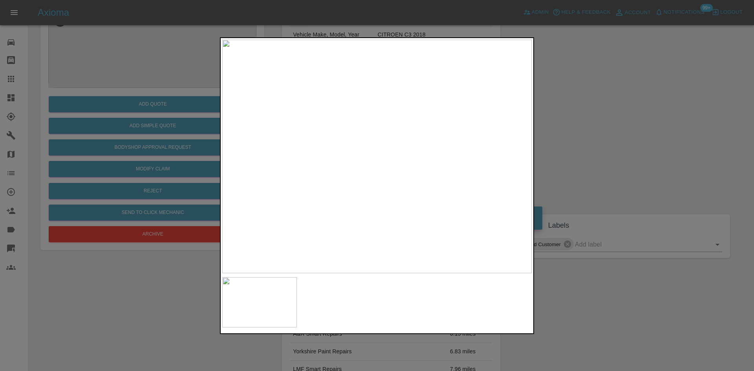
click at [316, 206] on img at bounding box center [377, 157] width 310 height 234
click at [317, 237] on img at bounding box center [370, 19] width 929 height 702
click at [315, 251] on img at bounding box center [288, 108] width 929 height 702
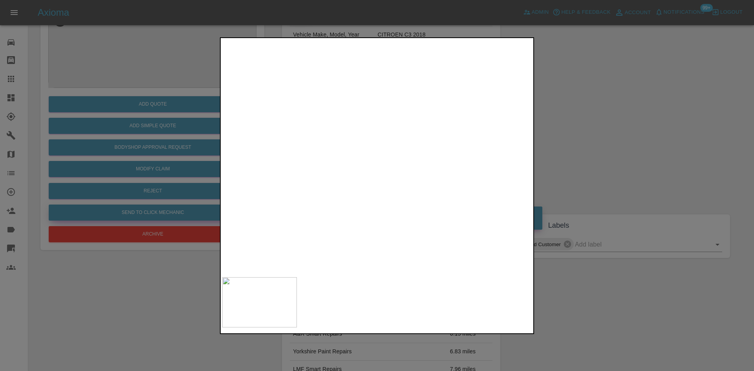
drag, startPoint x: 100, startPoint y: 187, endPoint x: 194, endPoint y: 217, distance: 98.5
click at [124, 199] on div at bounding box center [377, 185] width 754 height 371
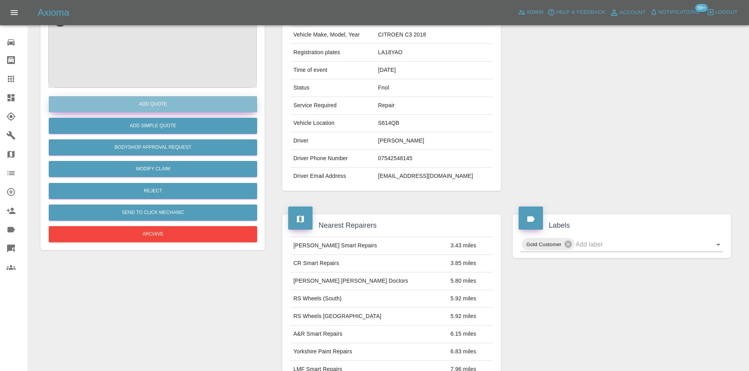
click at [167, 97] on button "Add Quote" at bounding box center [153, 104] width 208 height 16
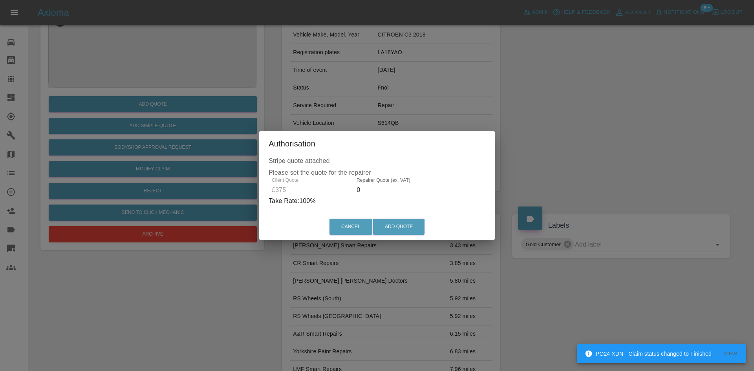
click at [298, 195] on div "Client Quote £375 Repairer Quote (ex. VAT) 0 Take Rate: 100 %" at bounding box center [377, 192] width 217 height 28
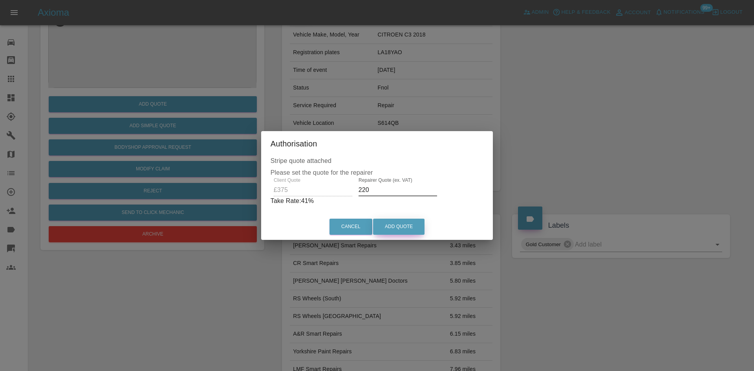
type input "220"
click at [383, 224] on button "Add Quote" at bounding box center [398, 227] width 51 height 16
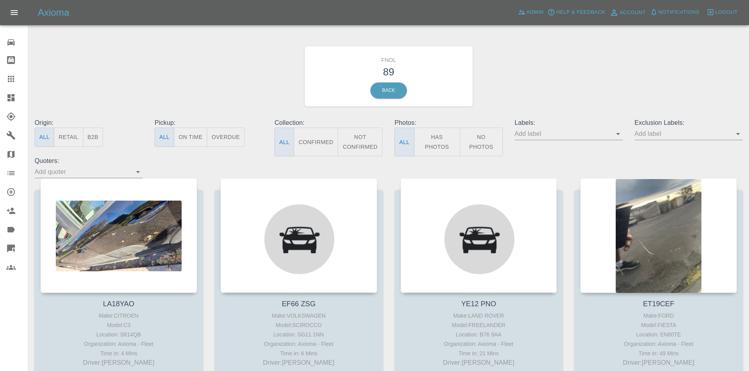
click at [454, 139] on button "Has Photos" at bounding box center [437, 142] width 46 height 29
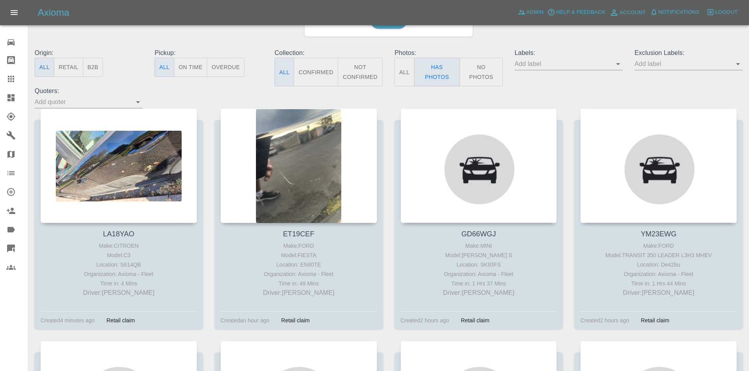
scroll to position [79, 0]
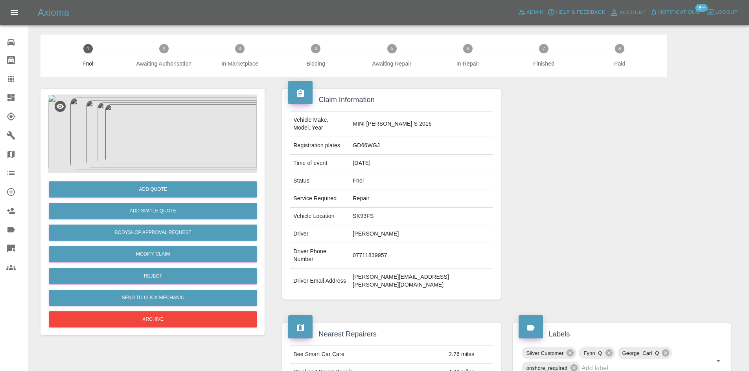
click at [165, 137] on img at bounding box center [152, 134] width 208 height 79
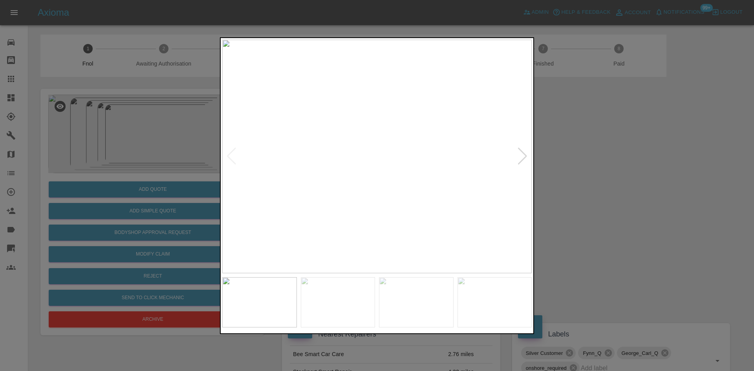
click at [321, 167] on img at bounding box center [377, 157] width 310 height 234
click at [312, 165] on img at bounding box center [377, 157] width 310 height 234
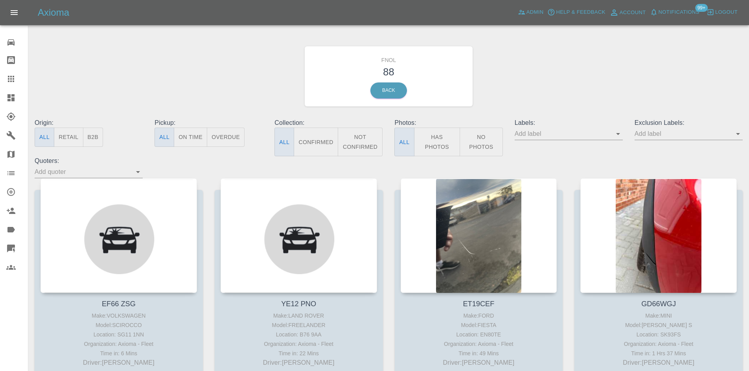
click at [9, 102] on icon at bounding box center [10, 97] width 9 height 9
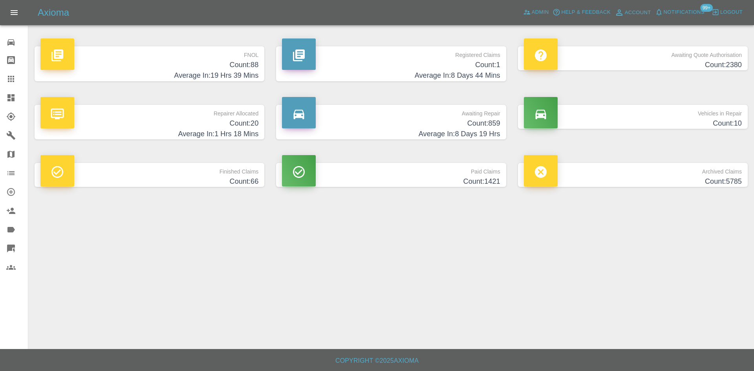
click at [252, 61] on h4 "Count: 88" at bounding box center [149, 65] width 218 height 11
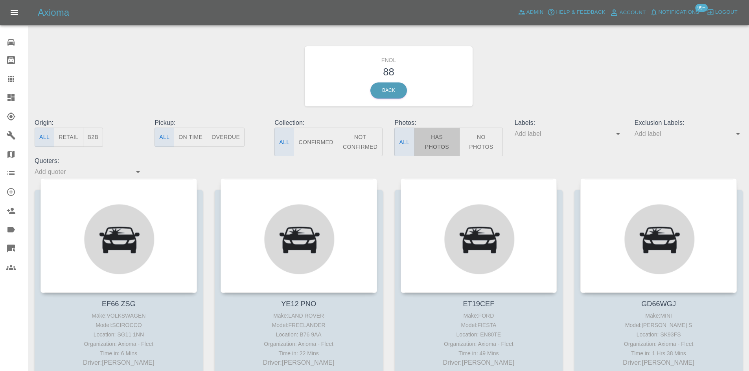
click at [444, 149] on button "Has Photos" at bounding box center [437, 142] width 46 height 29
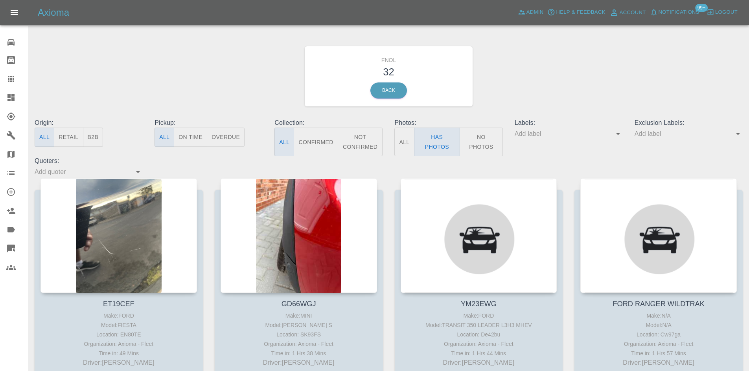
scroll to position [39, 0]
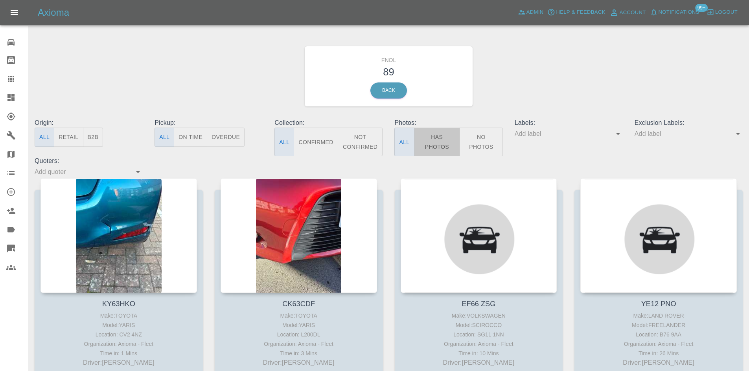
click at [445, 139] on button "Has Photos" at bounding box center [437, 142] width 46 height 29
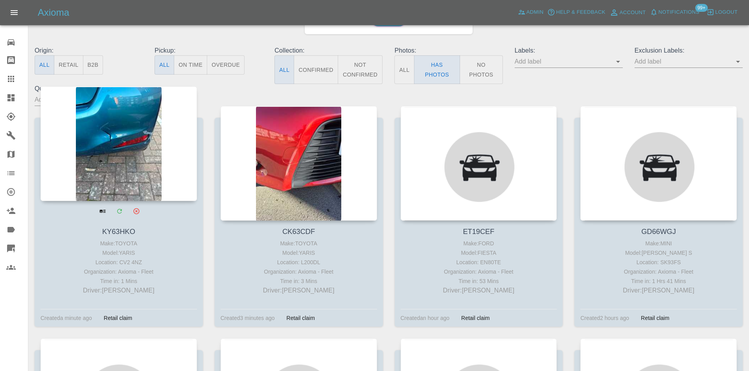
scroll to position [79, 0]
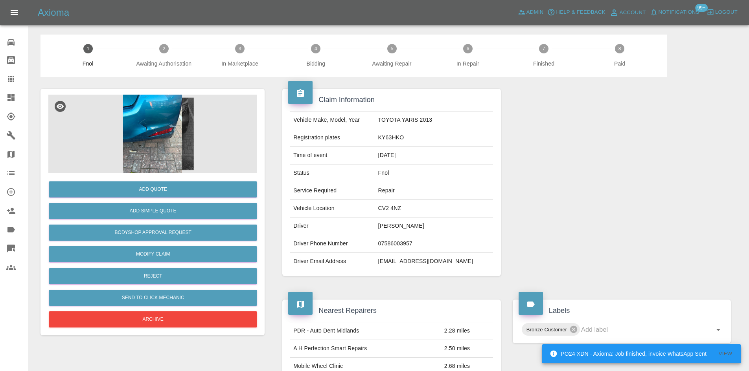
click at [165, 131] on img at bounding box center [152, 134] width 208 height 79
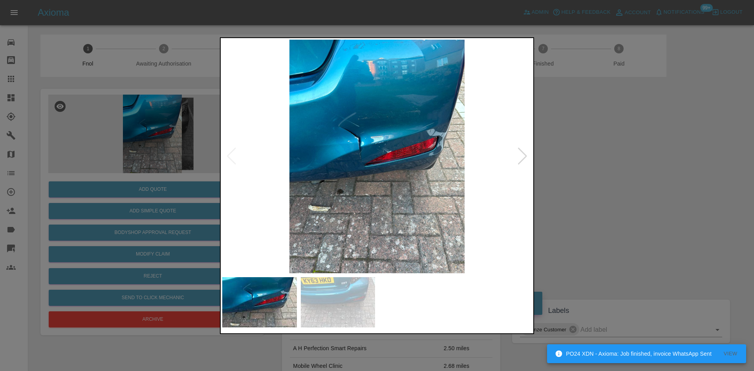
click at [350, 143] on img at bounding box center [377, 157] width 310 height 234
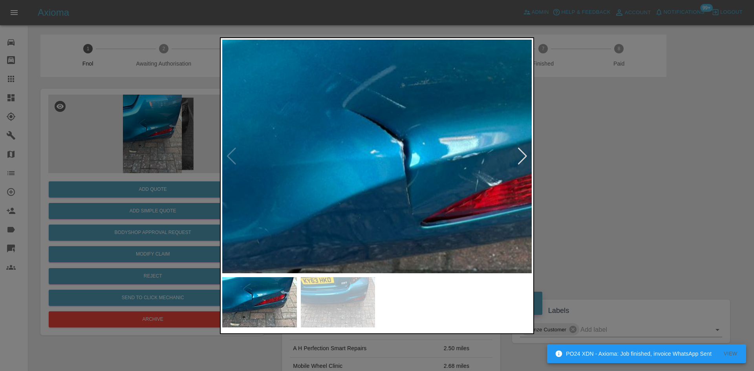
click at [368, 139] on img at bounding box center [458, 198] width 929 height 702
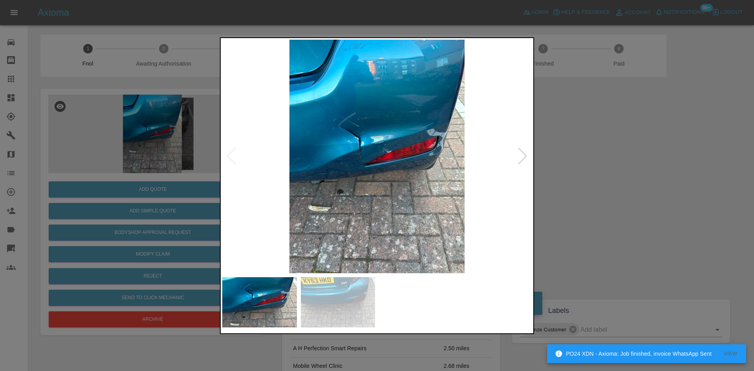
click at [347, 154] on img at bounding box center [377, 157] width 310 height 234
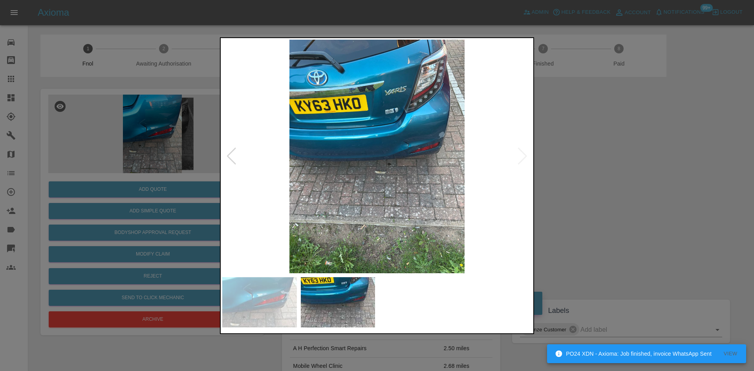
click at [396, 139] on img at bounding box center [377, 157] width 310 height 234
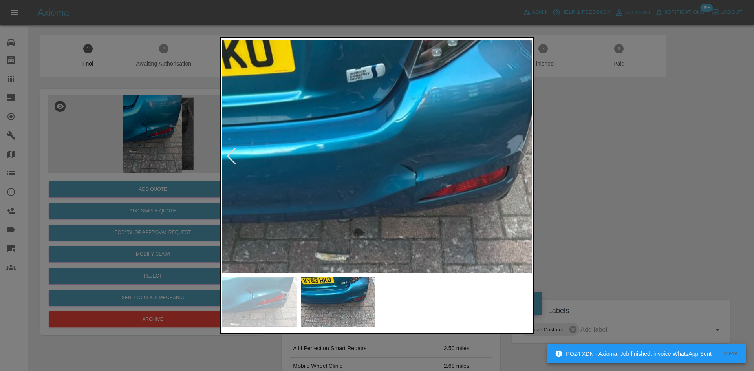
click at [398, 159] on img at bounding box center [321, 210] width 929 height 702
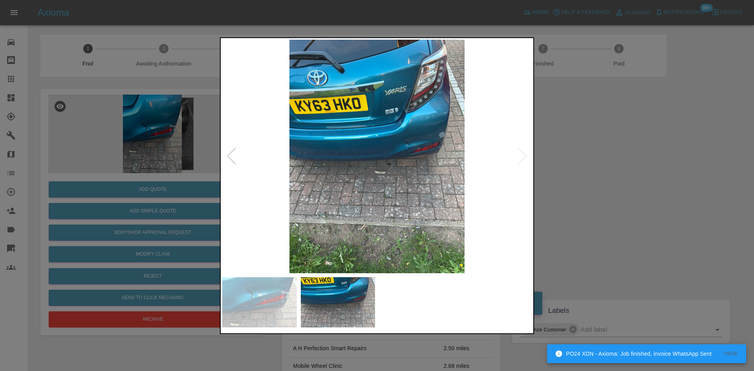
click at [349, 174] on img at bounding box center [377, 157] width 310 height 234
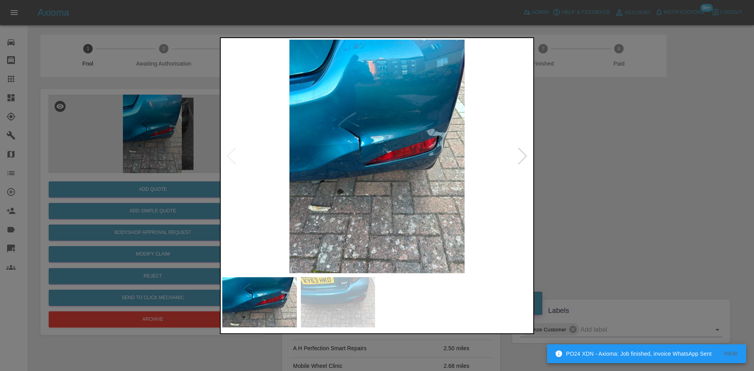
click at [380, 149] on img at bounding box center [377, 157] width 310 height 234
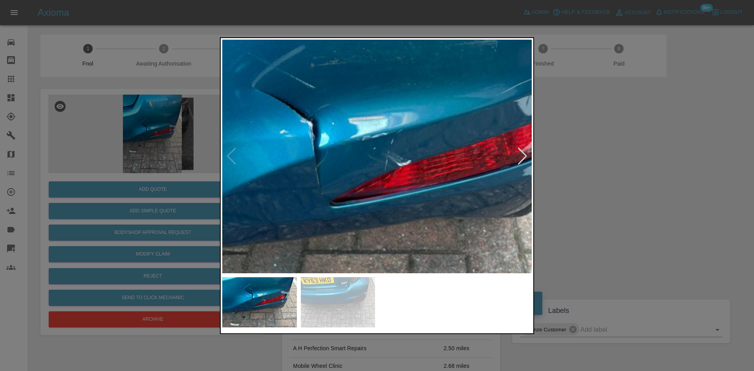
click at [378, 148] on img at bounding box center [367, 178] width 929 height 702
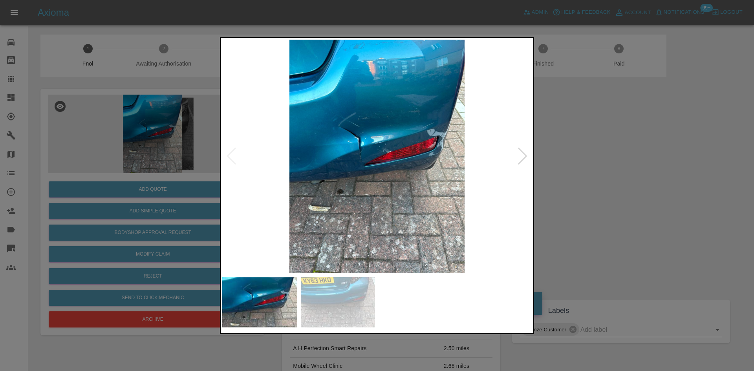
click at [378, 148] on img at bounding box center [377, 157] width 310 height 234
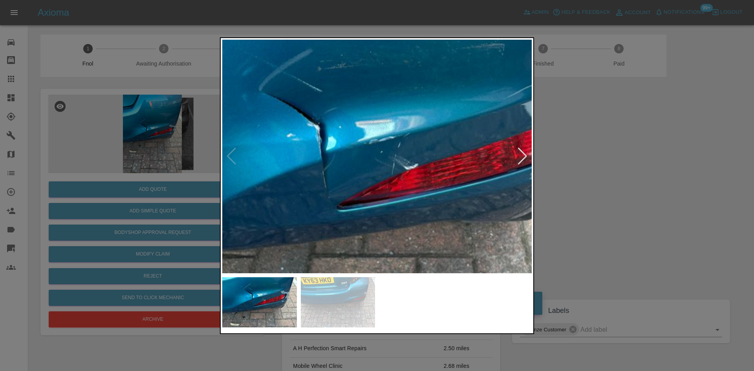
click at [378, 148] on img at bounding box center [374, 181] width 929 height 702
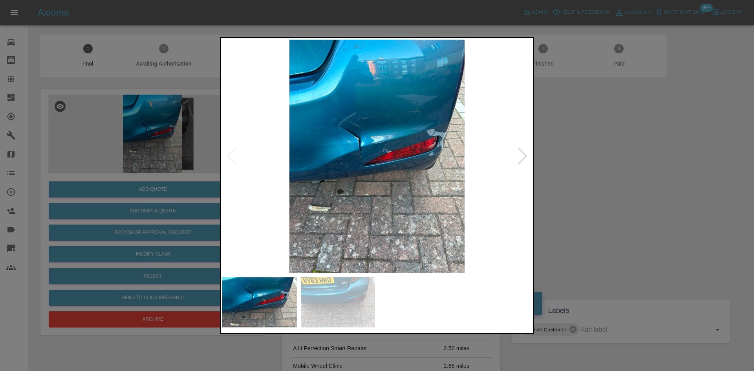
click at [309, 148] on img at bounding box center [377, 157] width 310 height 234
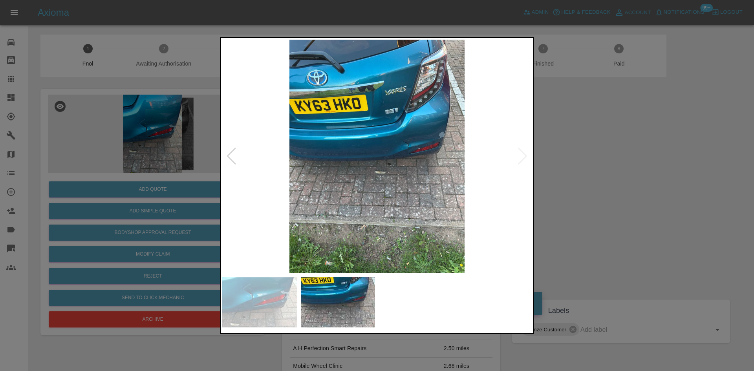
click at [394, 150] on img at bounding box center [377, 157] width 310 height 234
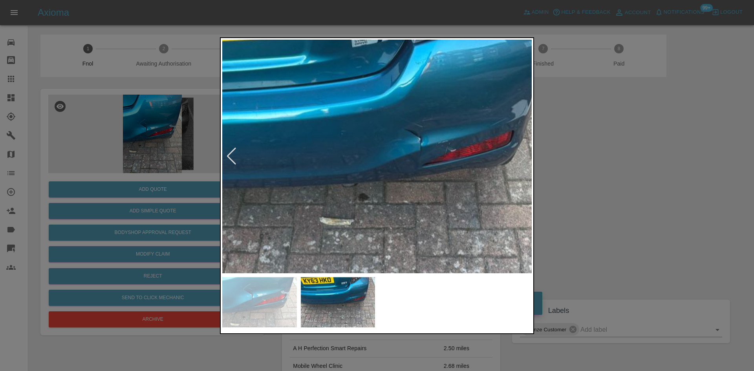
click at [394, 150] on img at bounding box center [326, 174] width 929 height 702
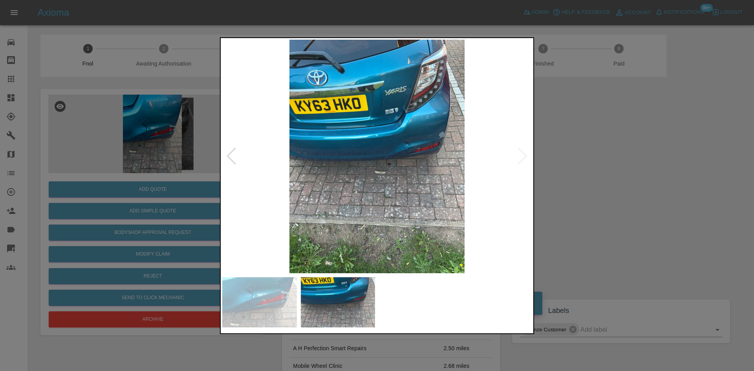
click at [367, 150] on img at bounding box center [377, 157] width 310 height 234
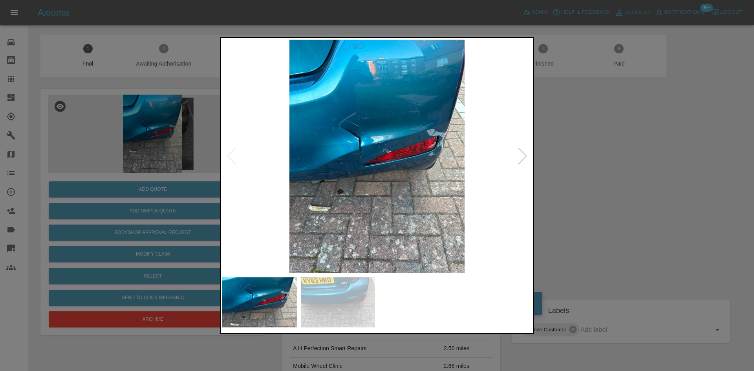
click at [393, 151] on img at bounding box center [377, 157] width 310 height 234
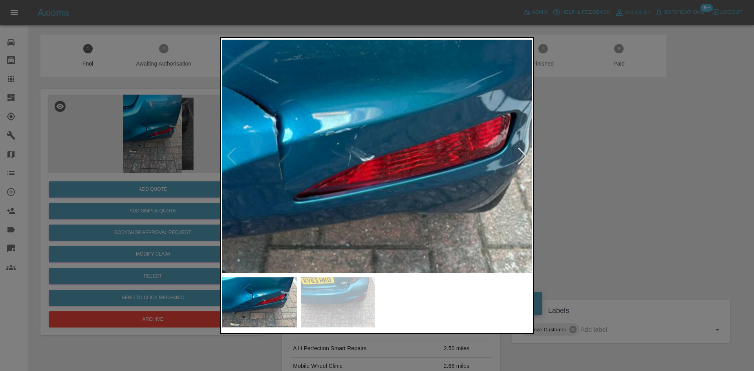
click at [393, 151] on img at bounding box center [331, 173] width 929 height 702
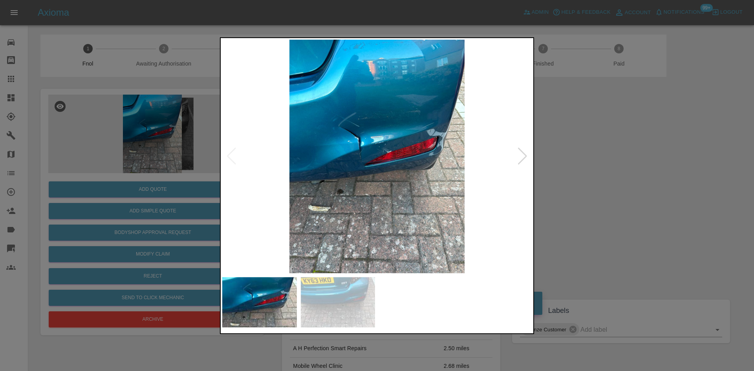
click at [152, 163] on div at bounding box center [377, 185] width 754 height 371
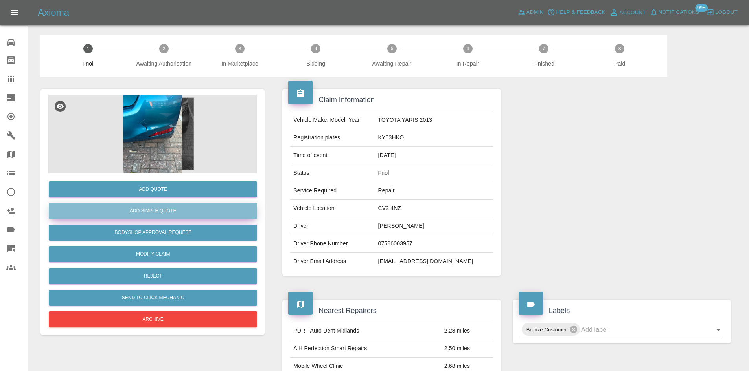
click at [162, 209] on button "Add Simple Quote" at bounding box center [153, 211] width 208 height 16
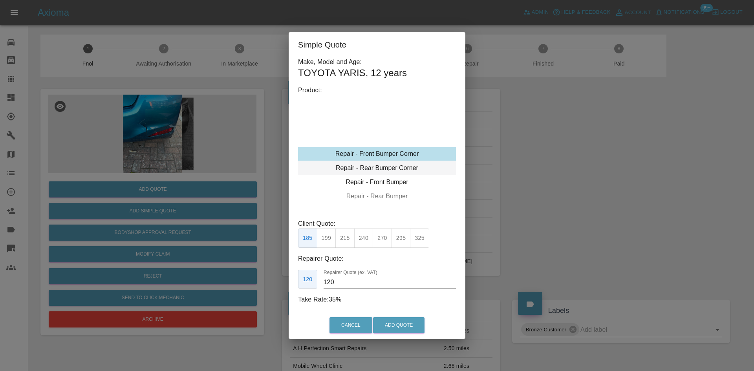
click at [385, 167] on div "Repair - Rear Bumper Corner" at bounding box center [377, 168] width 158 height 14
click at [416, 238] on button "325" at bounding box center [419, 238] width 19 height 19
type input "200"
drag, startPoint x: 340, startPoint y: 286, endPoint x: 314, endPoint y: 285, distance: 25.6
click at [316, 285] on div "200 Repairer Quote (ex. VAT) 200" at bounding box center [377, 279] width 158 height 19
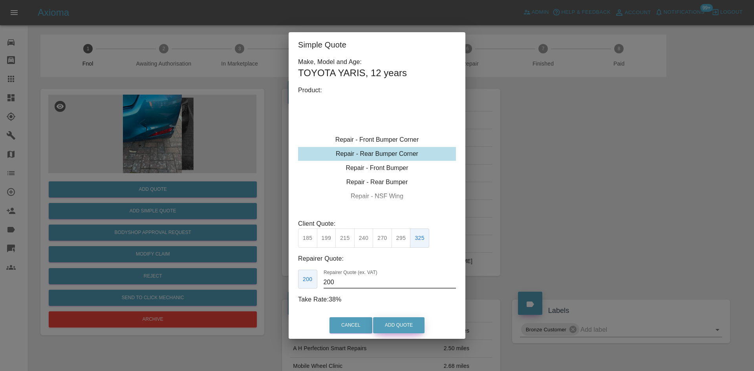
drag, startPoint x: 410, startPoint y: 327, endPoint x: 415, endPoint y: 322, distance: 7.2
click at [410, 327] on button "Add Quote" at bounding box center [398, 325] width 51 height 16
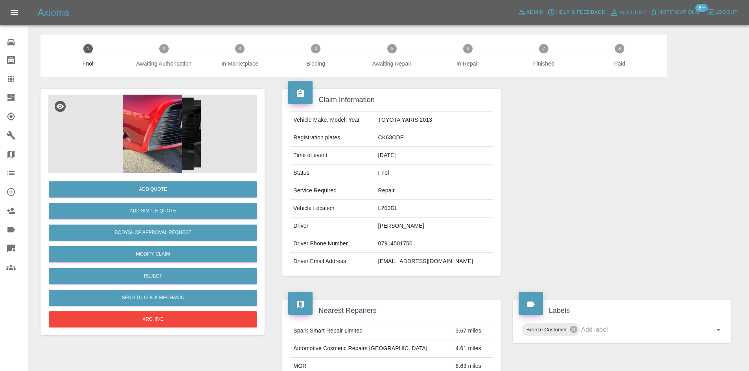
click at [139, 130] on img at bounding box center [152, 134] width 208 height 79
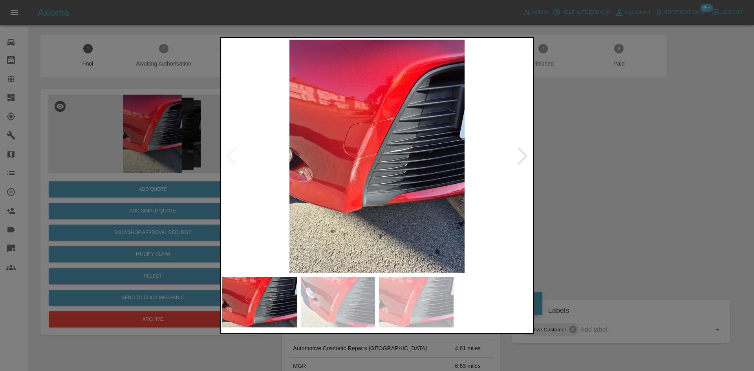
click at [363, 168] on img at bounding box center [377, 157] width 310 height 234
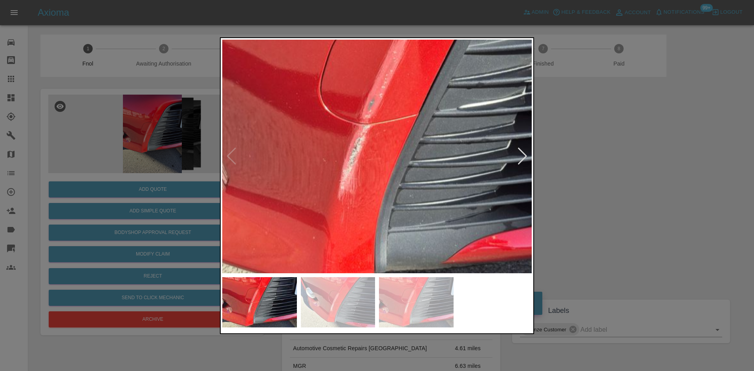
click at [362, 168] on img at bounding box center [419, 121] width 929 height 702
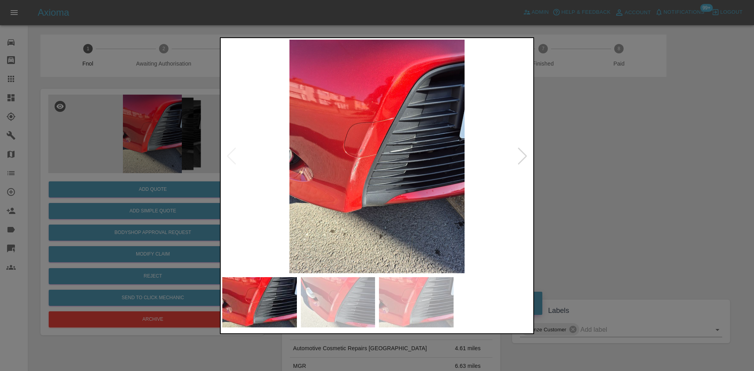
click at [364, 175] on img at bounding box center [377, 157] width 310 height 234
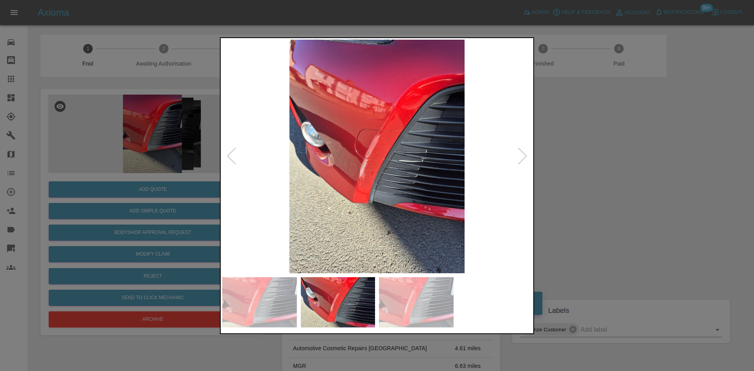
click at [371, 169] on img at bounding box center [377, 157] width 310 height 234
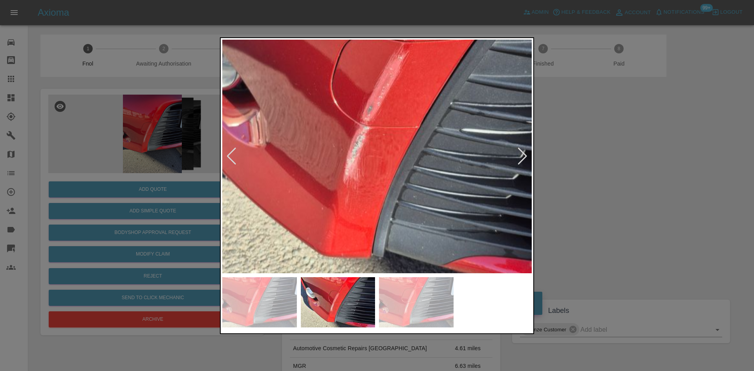
click at [371, 169] on img at bounding box center [397, 118] width 929 height 702
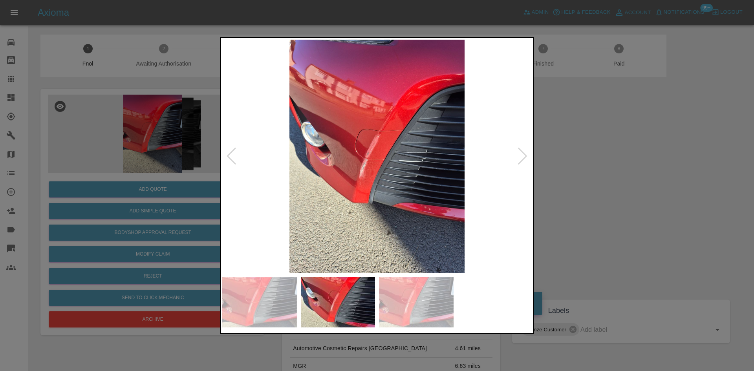
click at [341, 174] on img at bounding box center [377, 157] width 310 height 234
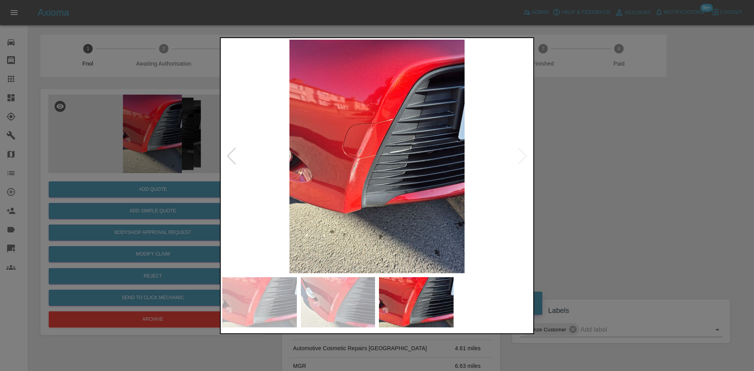
click at [283, 173] on img at bounding box center [377, 157] width 310 height 234
click at [363, 174] on img at bounding box center [377, 157] width 310 height 234
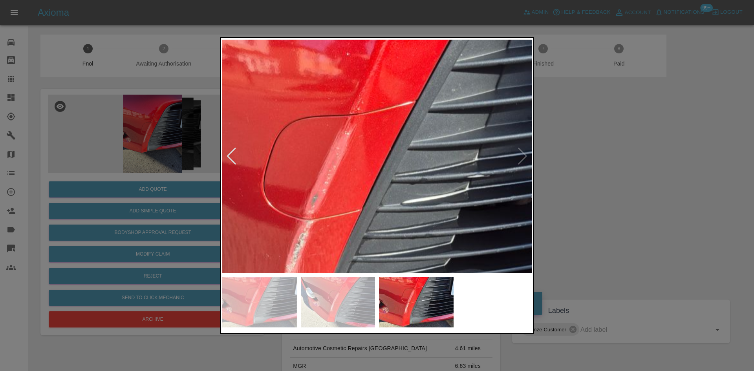
click at [321, 234] on img at bounding box center [365, 214] width 929 height 702
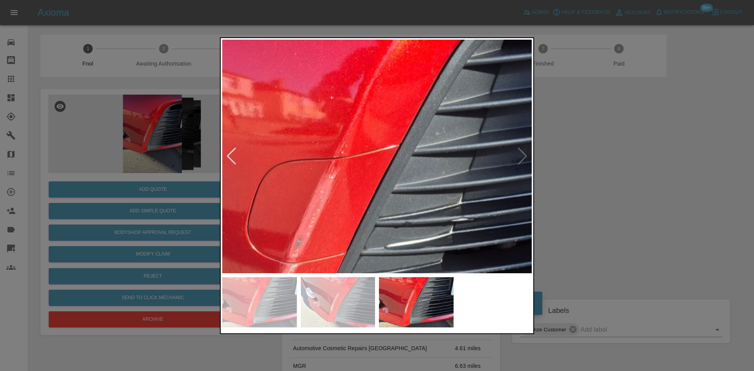
click at [340, 214] on img at bounding box center [349, 257] width 929 height 702
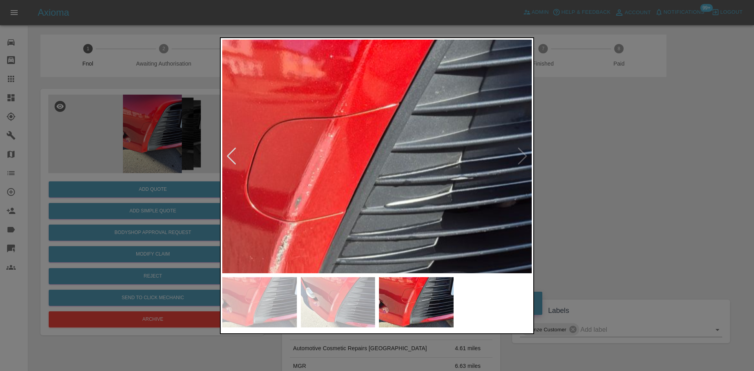
click at [340, 214] on img at bounding box center [348, 216] width 929 height 702
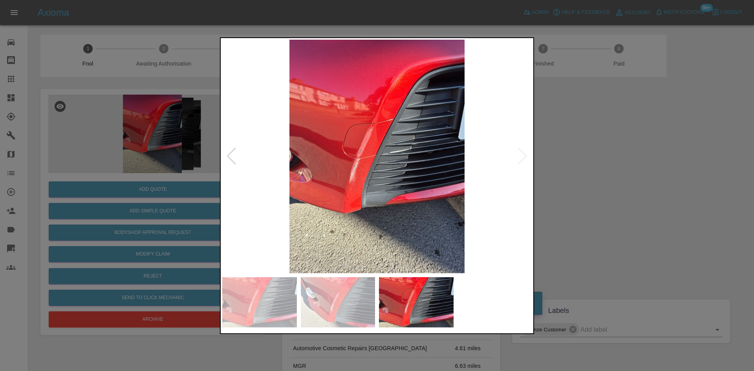
click at [292, 215] on img at bounding box center [377, 157] width 310 height 234
click at [318, 215] on img at bounding box center [377, 157] width 310 height 234
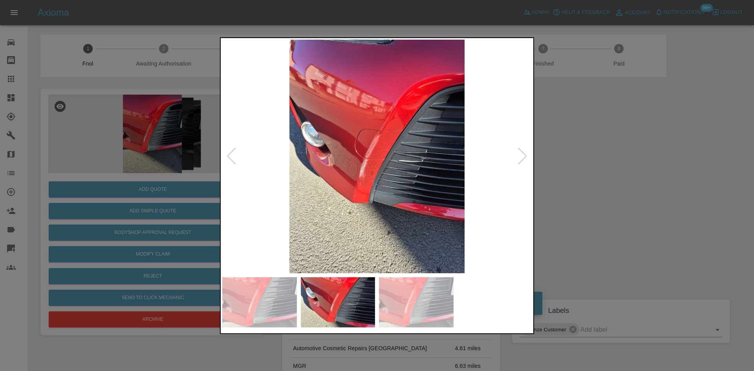
click at [153, 195] on div at bounding box center [377, 185] width 754 height 371
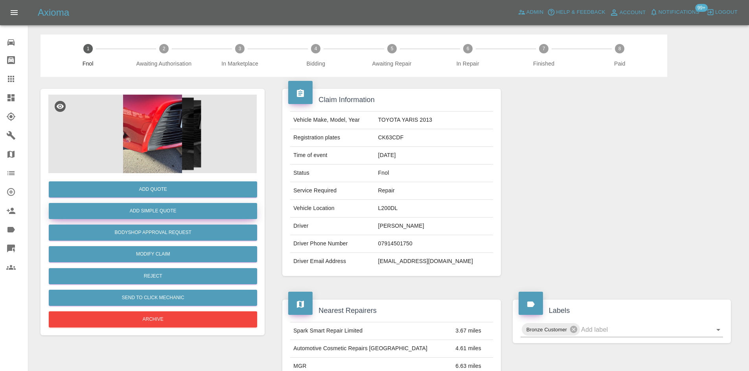
click at [148, 209] on button "Add Simple Quote" at bounding box center [153, 211] width 208 height 16
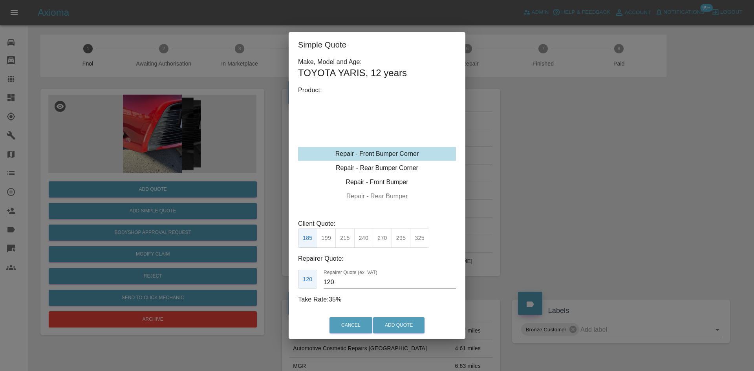
click at [377, 155] on div "Repair - Front Bumper Corner" at bounding box center [377, 154] width 158 height 14
click at [366, 230] on button "240" at bounding box center [363, 238] width 19 height 19
drag, startPoint x: 345, startPoint y: 286, endPoint x: 259, endPoint y: 276, distance: 87.4
click at [266, 281] on div "Simple Quote Make, Model and Age: TOYOTA YARIS , 12 years Product: Repair - Fro…" at bounding box center [377, 185] width 754 height 371
type input "145"
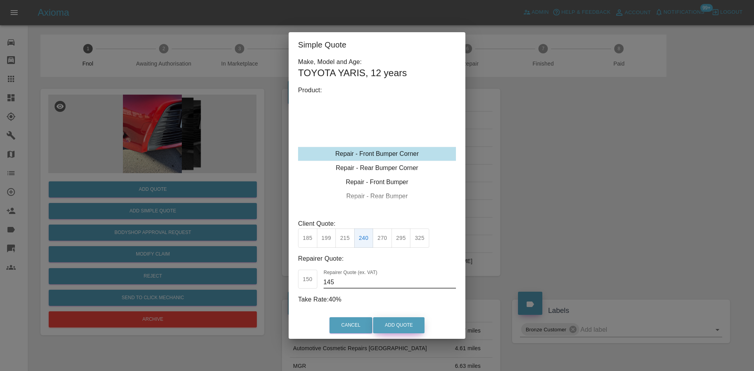
click at [393, 319] on button "Add Quote" at bounding box center [398, 325] width 51 height 16
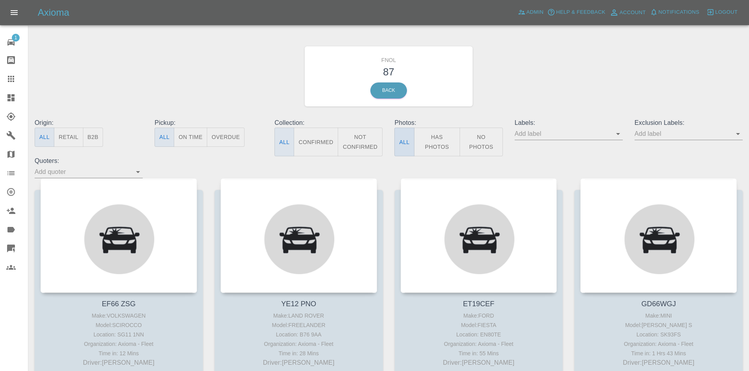
drag, startPoint x: 445, startPoint y: 137, endPoint x: 403, endPoint y: 141, distance: 42.7
click at [444, 138] on button "Has Photos" at bounding box center [437, 142] width 46 height 29
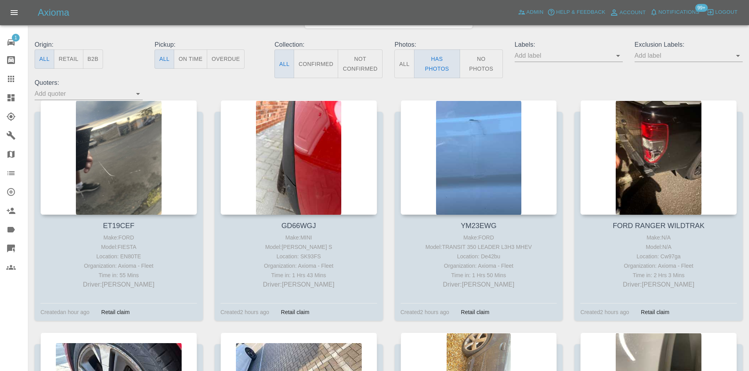
scroll to position [79, 0]
click at [13, 96] on icon at bounding box center [10, 97] width 7 height 7
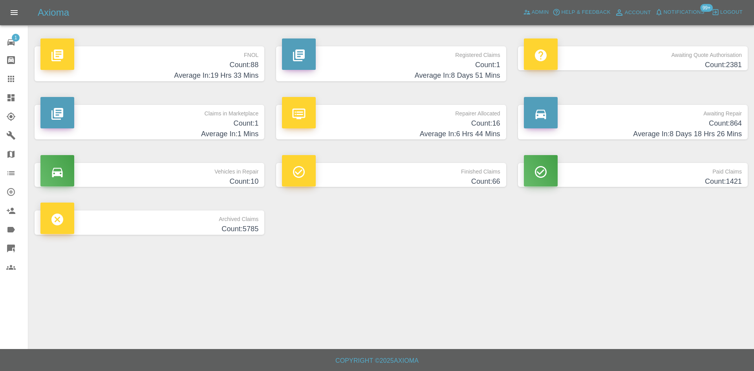
click at [240, 68] on h4 "Count: 88" at bounding box center [149, 65] width 218 height 11
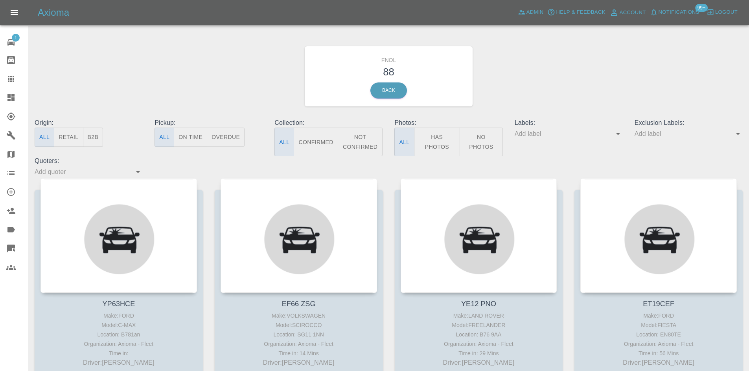
click at [432, 140] on button "Has Photos" at bounding box center [437, 142] width 46 height 29
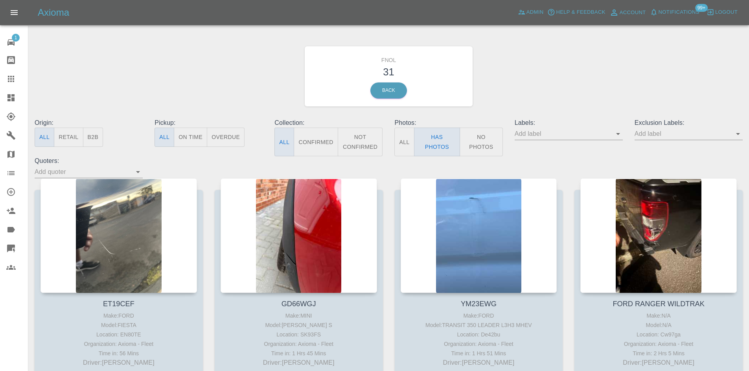
click at [17, 103] on link "Dashboard" at bounding box center [14, 97] width 28 height 19
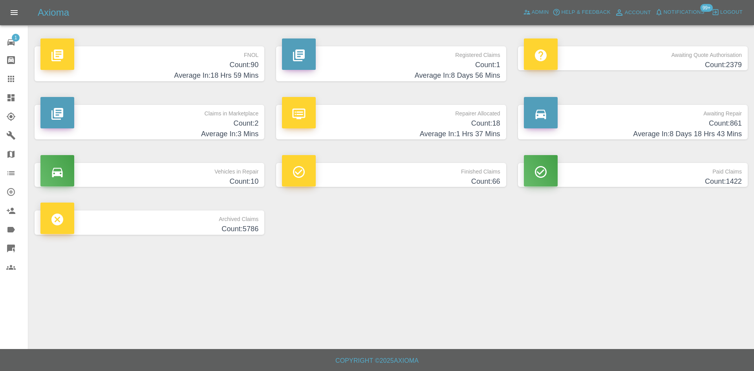
click at [258, 57] on p "FNOL" at bounding box center [149, 52] width 218 height 13
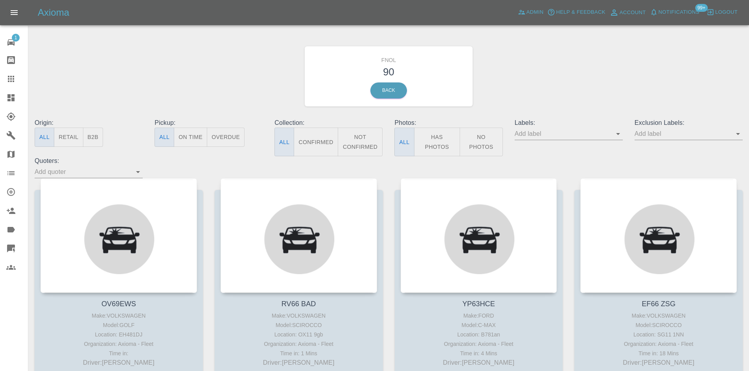
click at [442, 141] on button "Has Photos" at bounding box center [437, 142] width 46 height 29
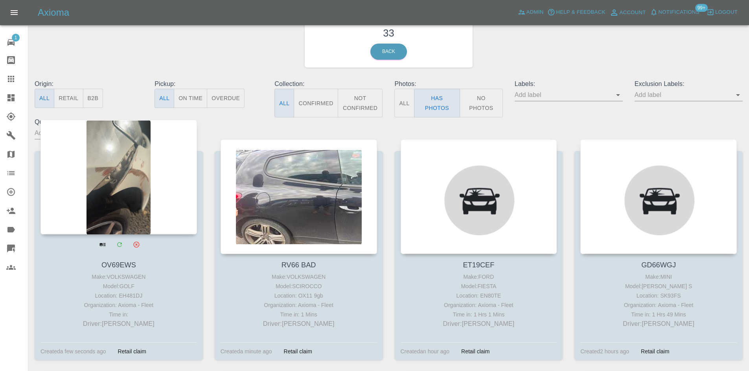
scroll to position [39, 0]
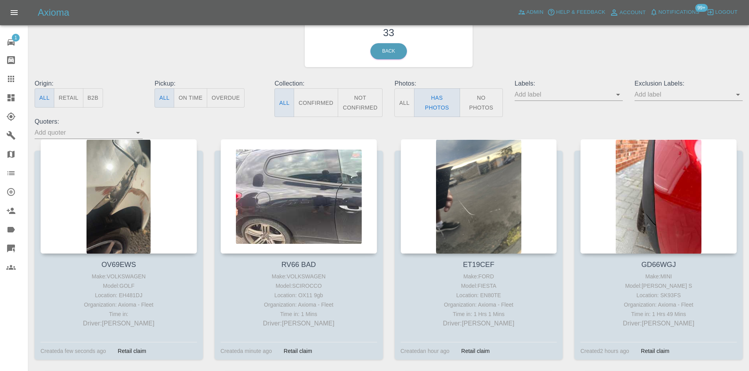
click at [14, 101] on icon at bounding box center [10, 97] width 7 height 7
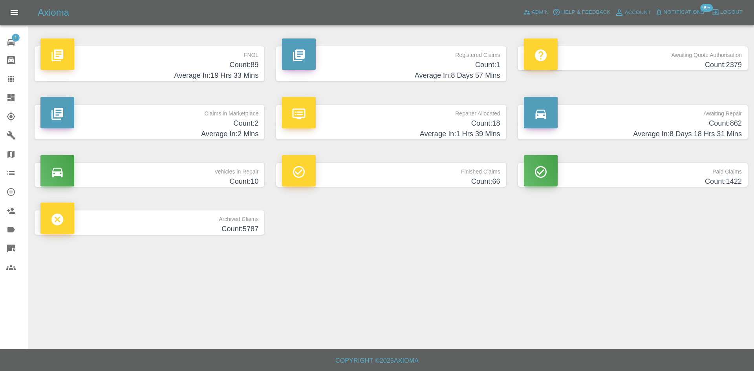
click at [240, 69] on h4 "Count: 89" at bounding box center [149, 65] width 218 height 11
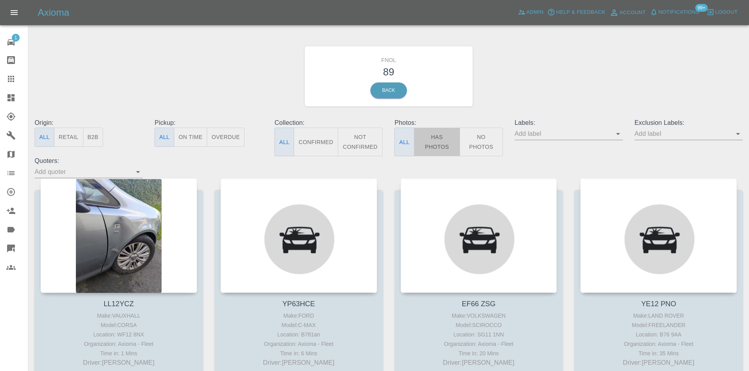
click at [429, 149] on button "Has Photos" at bounding box center [437, 142] width 46 height 29
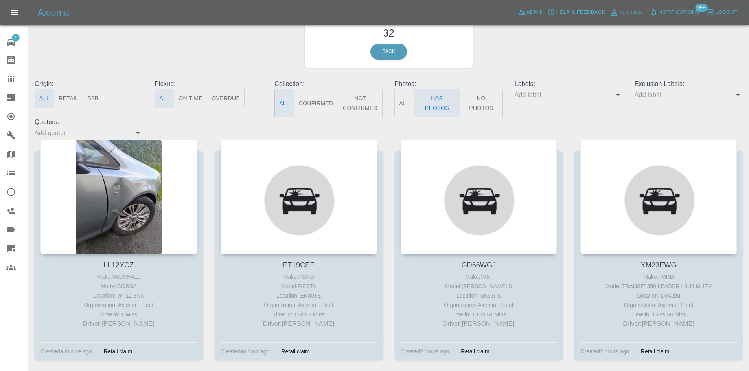
scroll to position [39, 0]
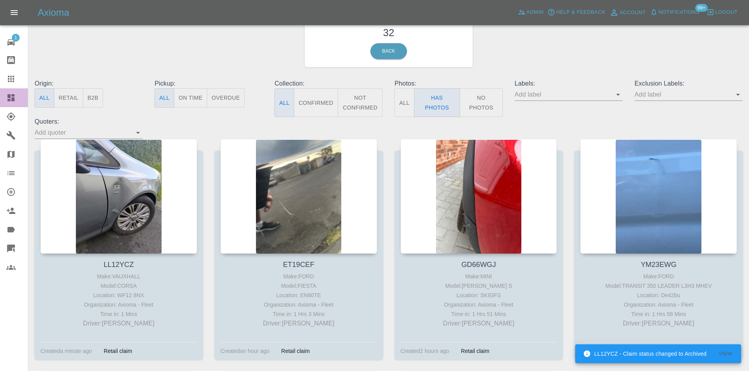
click at [16, 98] on div at bounding box center [17, 97] width 22 height 9
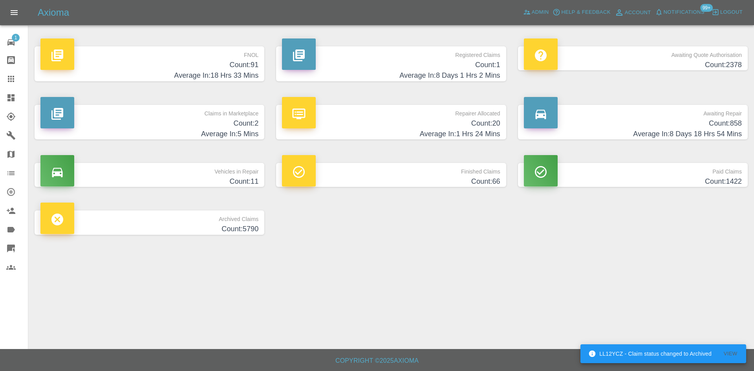
click at [245, 64] on h4 "Count: 91" at bounding box center [149, 65] width 218 height 11
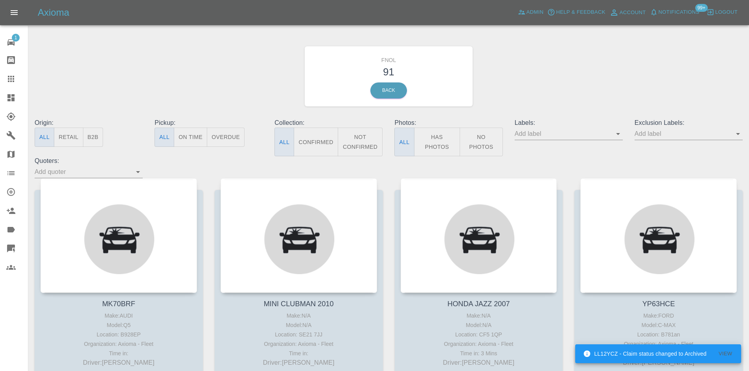
click at [433, 138] on button "Has Photos" at bounding box center [437, 142] width 46 height 29
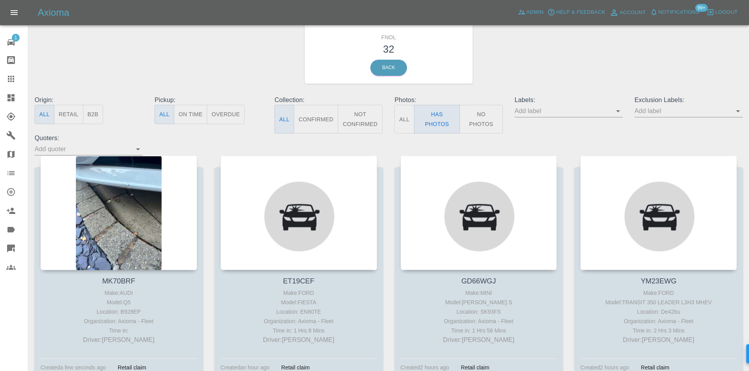
scroll to position [79, 0]
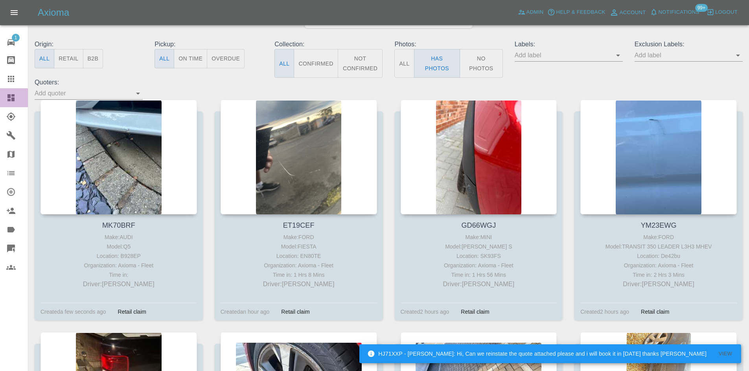
click at [16, 91] on link "Dashboard" at bounding box center [14, 97] width 28 height 19
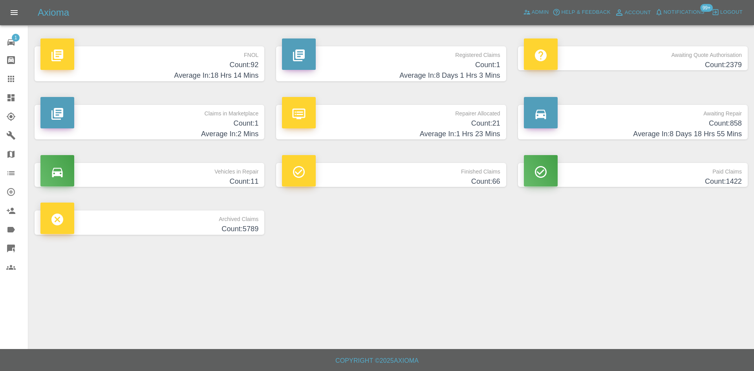
click at [224, 62] on h4 "Count: 92" at bounding box center [149, 65] width 218 height 11
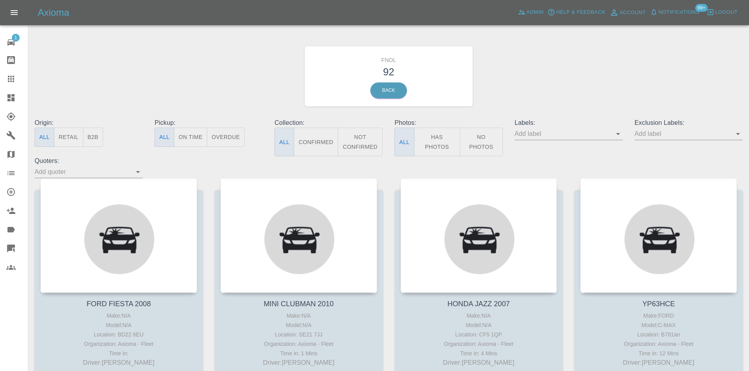
click at [437, 136] on button "Has Photos" at bounding box center [437, 142] width 46 height 29
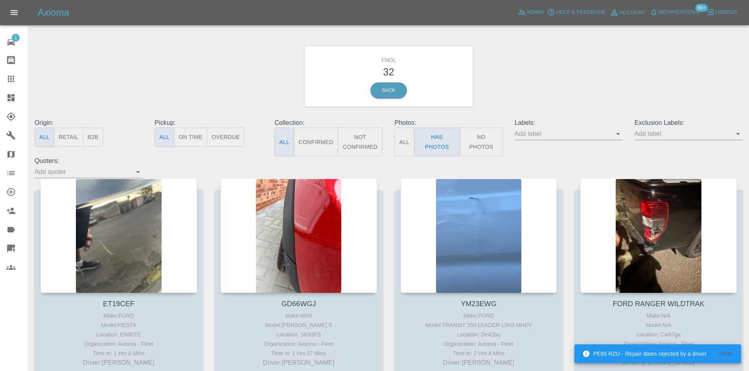
click at [14, 103] on link "Dashboard" at bounding box center [14, 97] width 28 height 19
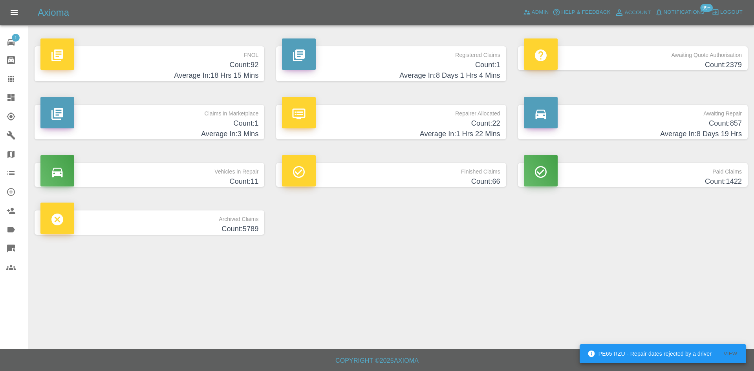
click at [231, 54] on p "FNOL" at bounding box center [149, 52] width 218 height 13
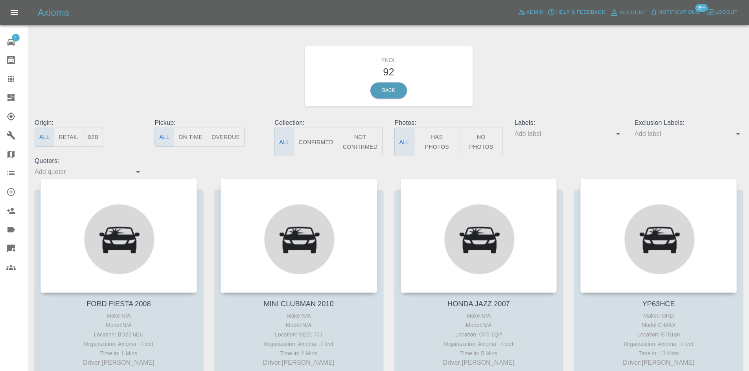
click at [440, 137] on button "Has Photos" at bounding box center [437, 142] width 46 height 29
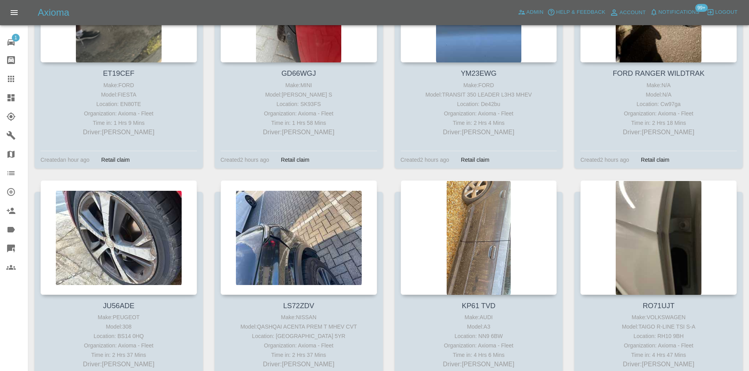
scroll to position [275, 0]
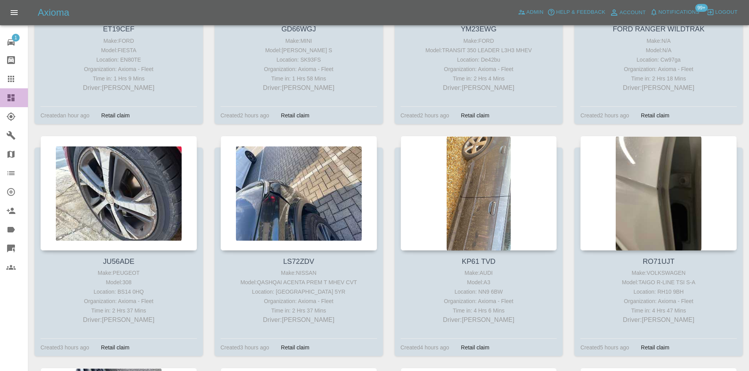
click at [7, 95] on icon at bounding box center [10, 97] width 9 height 9
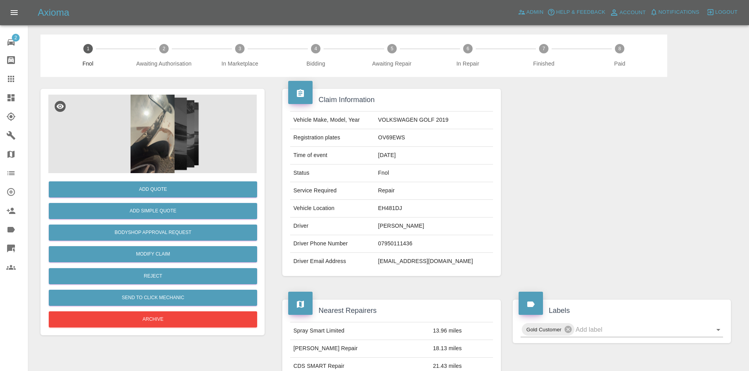
click at [161, 137] on img at bounding box center [152, 134] width 208 height 79
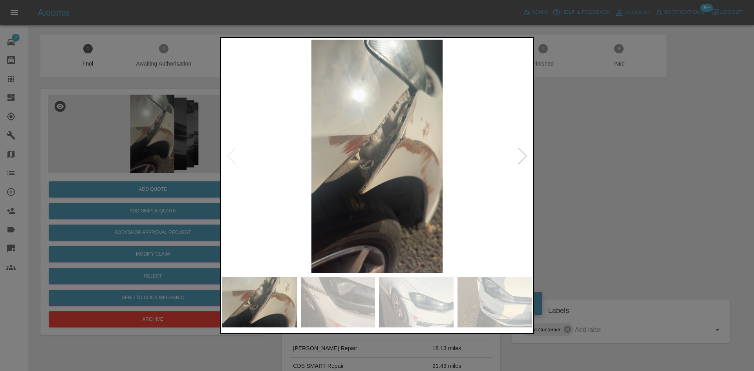
click at [391, 168] on img at bounding box center [377, 157] width 310 height 234
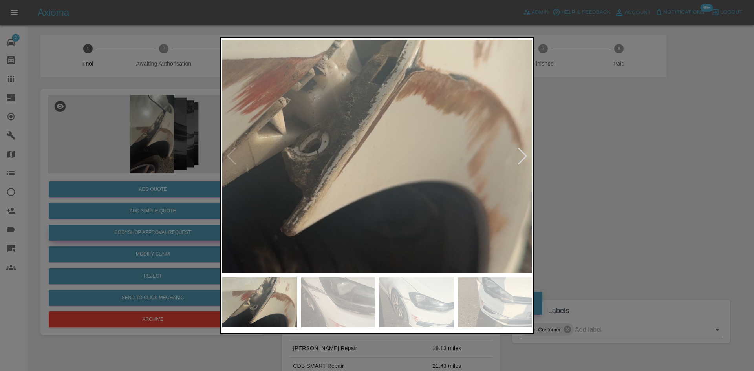
drag, startPoint x: 207, startPoint y: 127, endPoint x: 195, endPoint y: 236, distance: 109.1
click at [206, 127] on div at bounding box center [377, 185] width 754 height 371
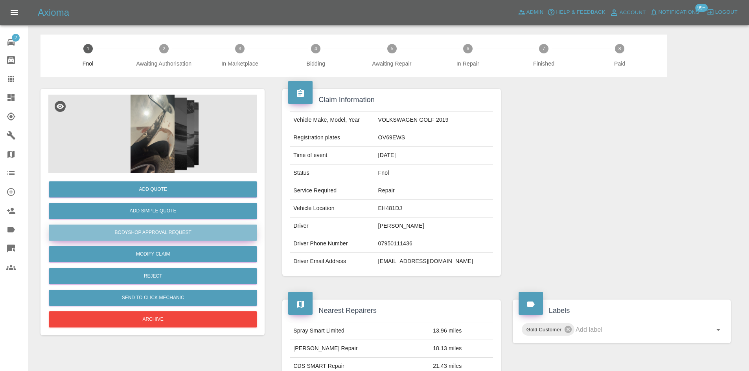
click at [163, 233] on button "Bodyshop Approval Request" at bounding box center [153, 233] width 208 height 16
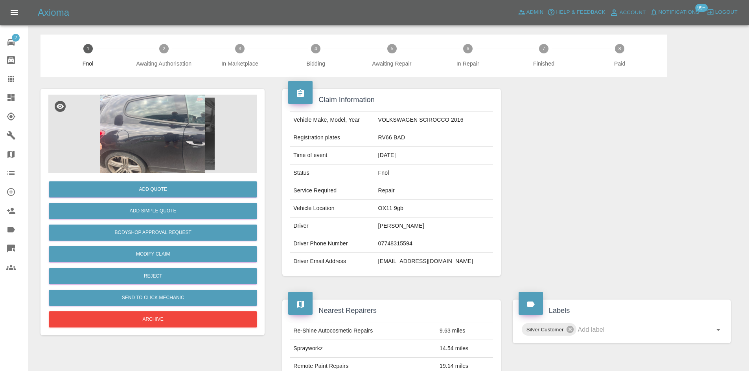
click at [165, 118] on img at bounding box center [152, 134] width 208 height 79
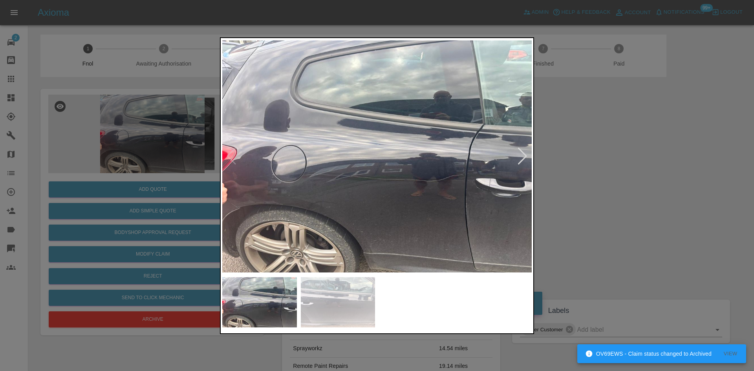
click at [388, 191] on img at bounding box center [377, 157] width 310 height 234
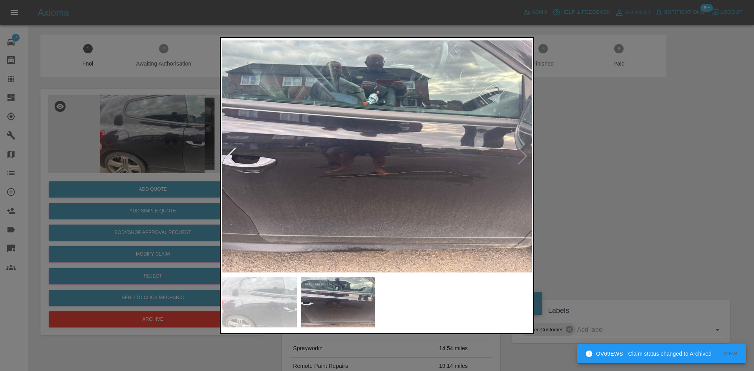
click at [309, 186] on img at bounding box center [377, 157] width 310 height 234
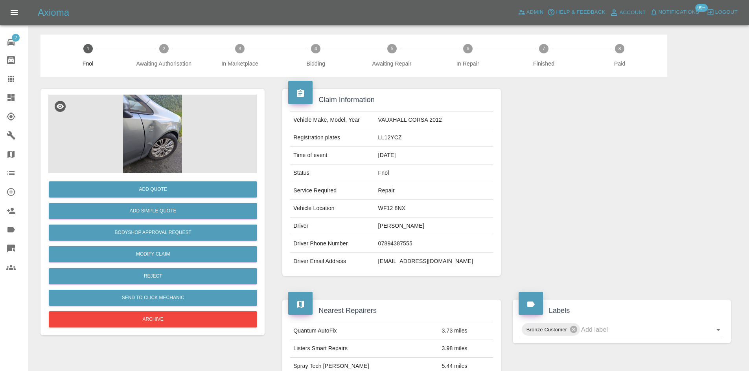
click at [166, 132] on img at bounding box center [152, 134] width 208 height 79
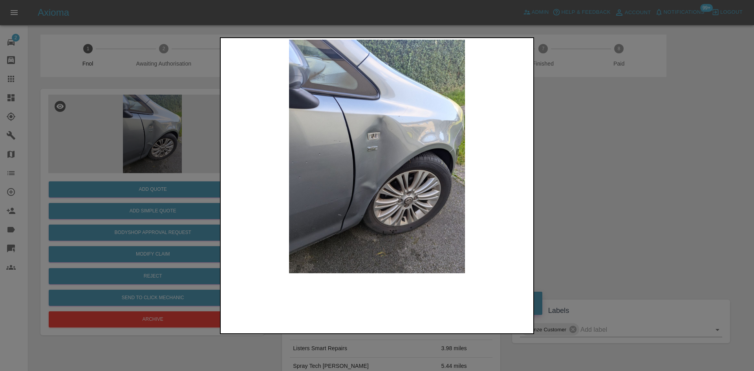
click at [365, 145] on img at bounding box center [377, 157] width 310 height 234
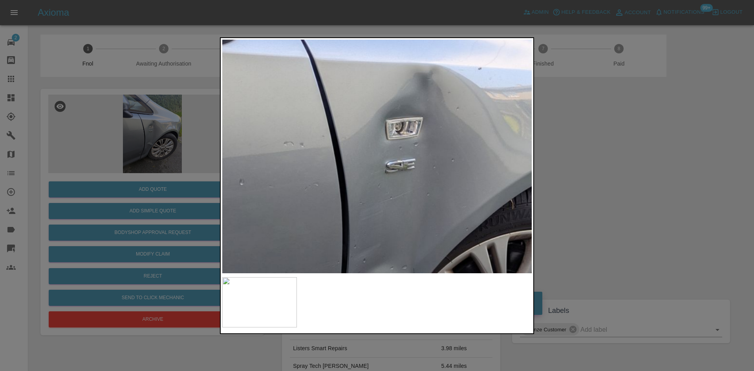
click at [202, 155] on div at bounding box center [377, 185] width 754 height 371
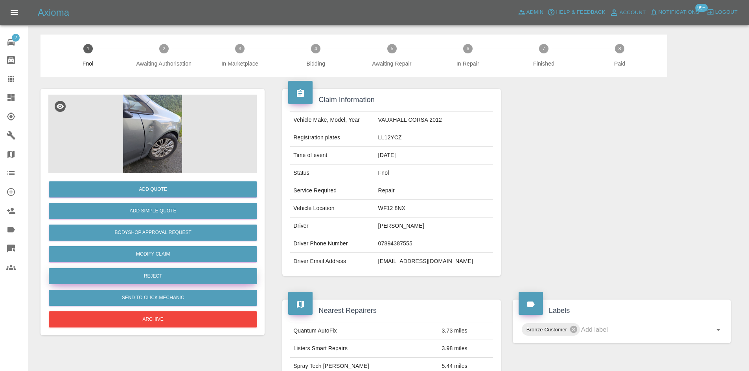
scroll to position [39, 0]
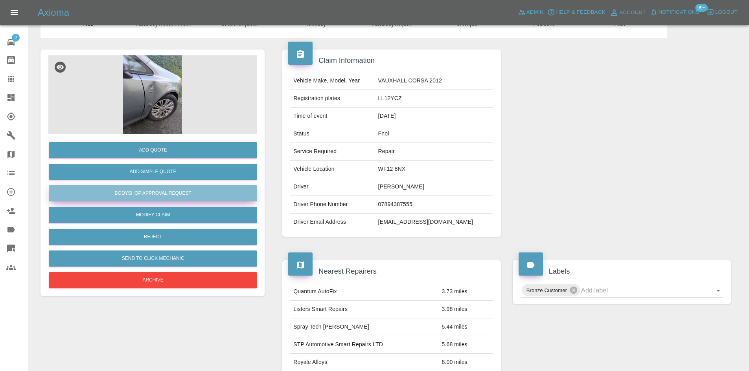
click at [161, 193] on button "Bodyshop Approval Request" at bounding box center [153, 193] width 208 height 16
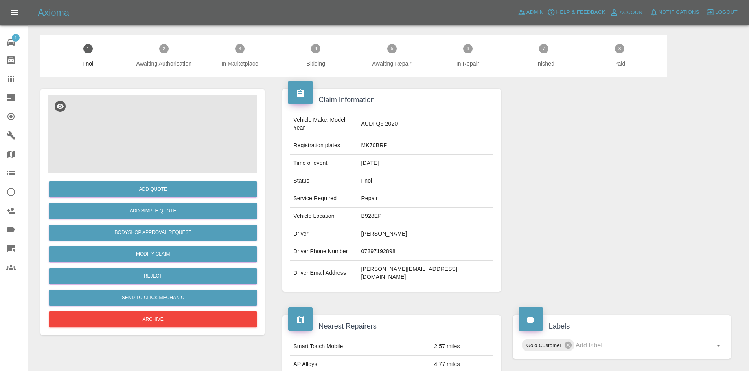
click at [151, 130] on img at bounding box center [152, 134] width 208 height 79
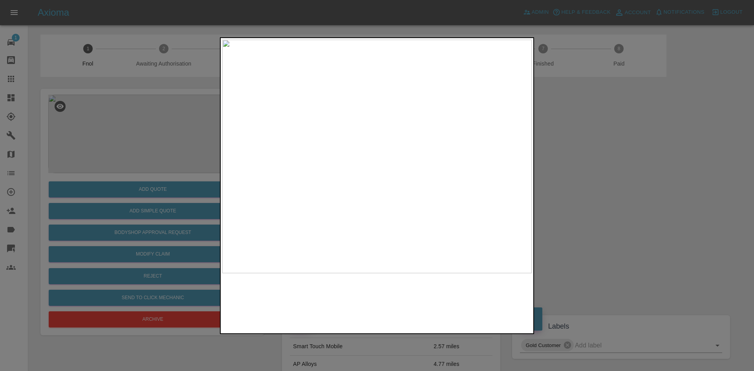
click at [394, 94] on img at bounding box center [377, 157] width 310 height 234
click at [393, 140] on img at bounding box center [327, 343] width 929 height 702
click at [393, 141] on img at bounding box center [327, 343] width 929 height 702
click at [332, 174] on img at bounding box center [377, 157] width 310 height 234
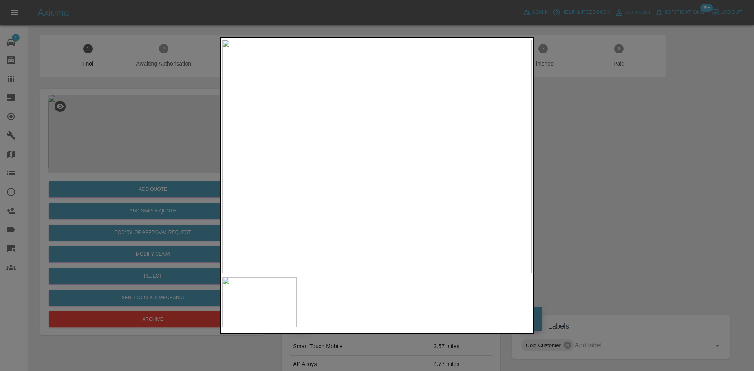
click at [334, 136] on img at bounding box center [377, 157] width 310 height 234
click at [369, 95] on img at bounding box center [377, 157] width 310 height 234
click at [158, 141] on div at bounding box center [377, 185] width 754 height 371
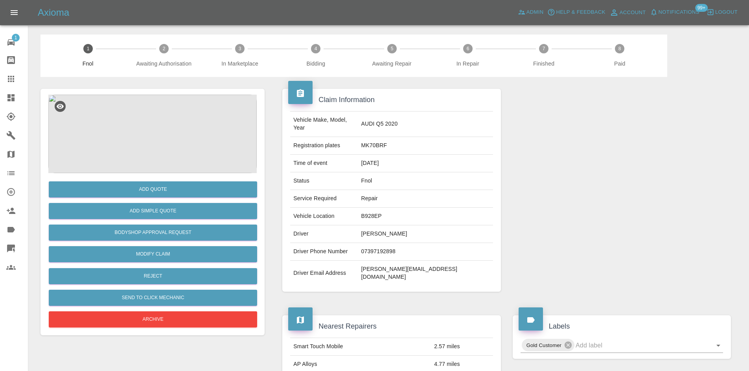
click at [160, 97] on img at bounding box center [152, 134] width 208 height 79
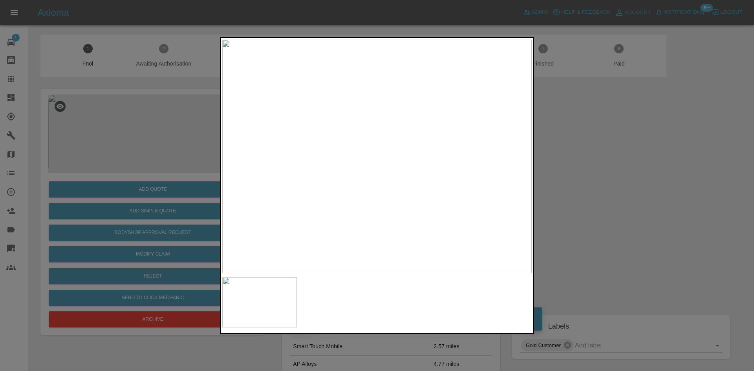
click at [387, 104] on img at bounding box center [377, 157] width 310 height 234
click at [174, 166] on div at bounding box center [377, 185] width 754 height 371
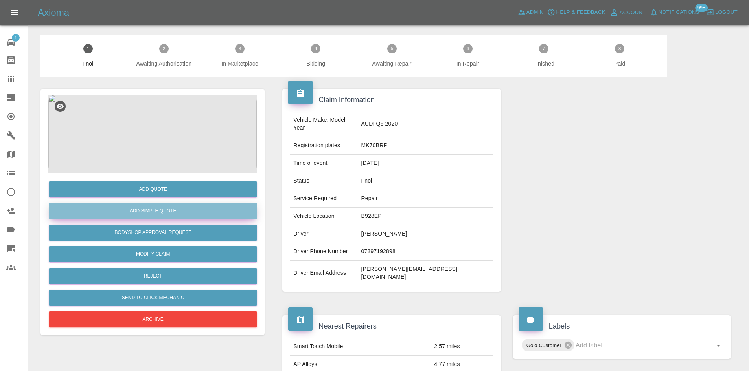
click at [155, 212] on button "Add Simple Quote" at bounding box center [153, 211] width 208 height 16
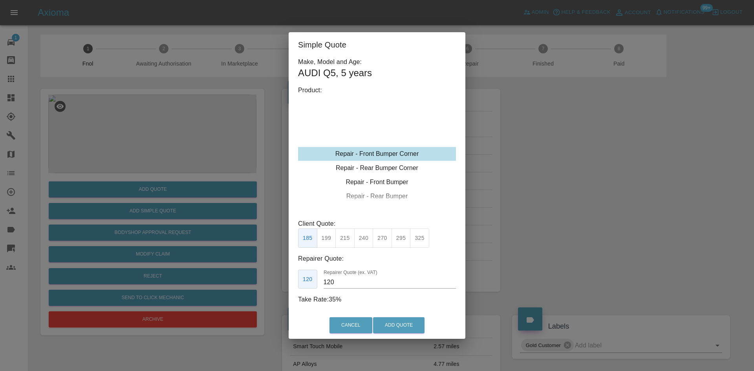
click at [387, 154] on div "Repair - Front Bumper Corner" at bounding box center [377, 154] width 158 height 14
click at [343, 240] on button "215" at bounding box center [345, 238] width 19 height 19
type input "135"
click at [391, 322] on button "Add Quote" at bounding box center [398, 325] width 51 height 16
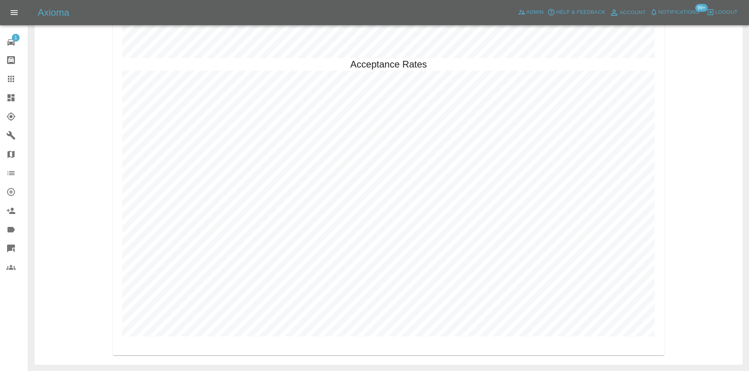
scroll to position [1793, 0]
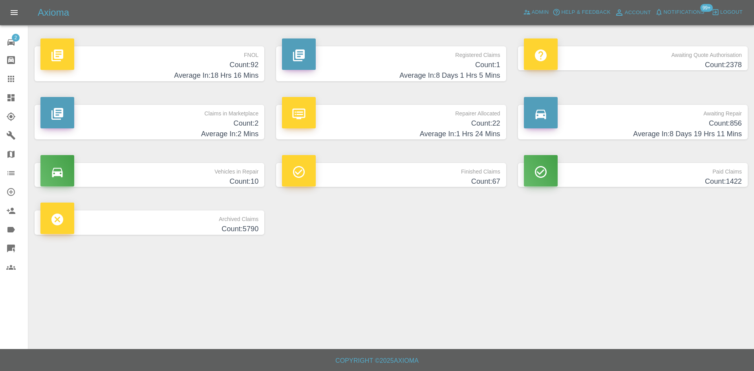
click at [214, 52] on p "FNOL" at bounding box center [149, 52] width 218 height 13
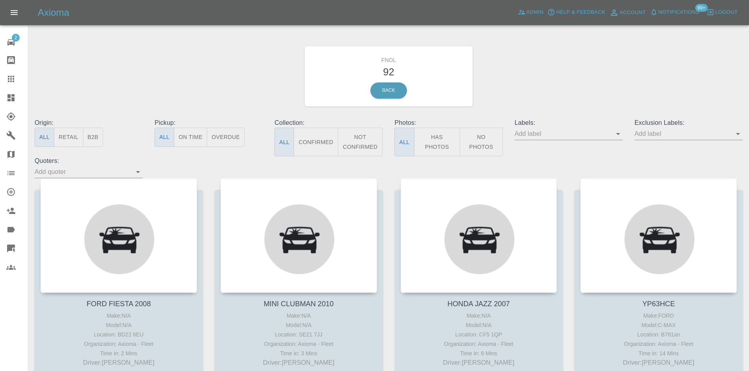
click at [425, 138] on button "Has Photos" at bounding box center [437, 142] width 46 height 29
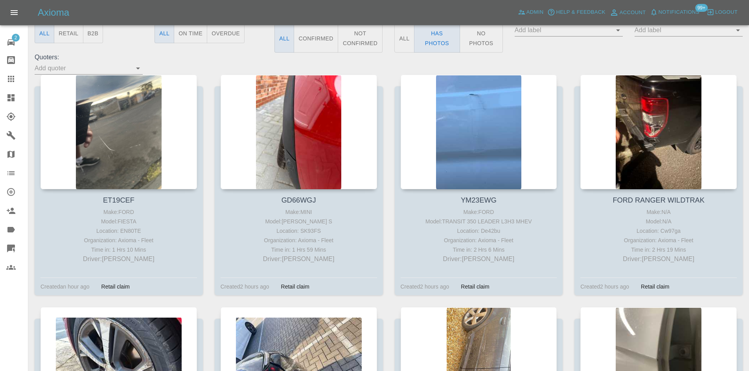
scroll to position [79, 0]
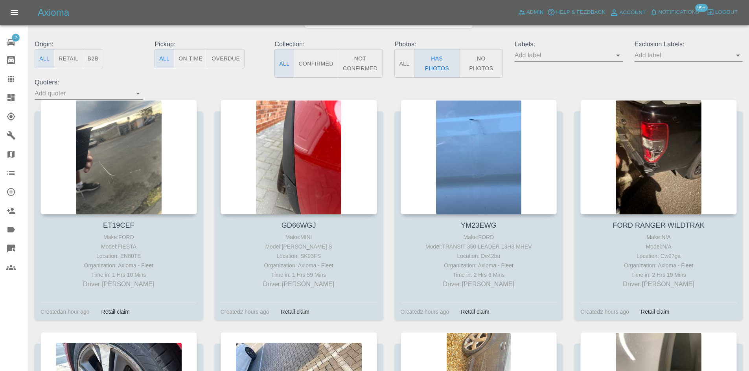
drag, startPoint x: 8, startPoint y: 82, endPoint x: 268, endPoint y: 193, distance: 282.4
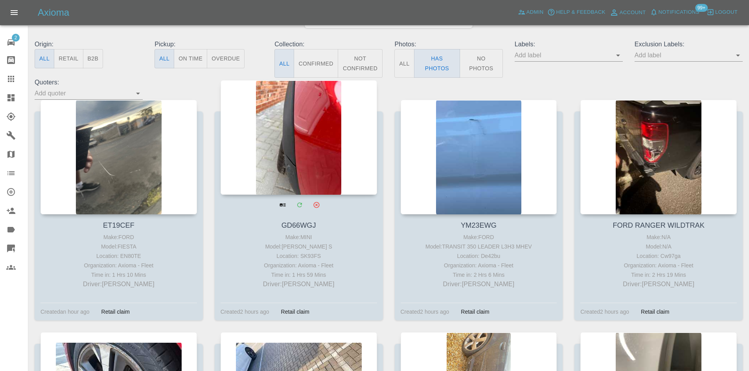
click at [8, 82] on icon at bounding box center [11, 79] width 6 height 6
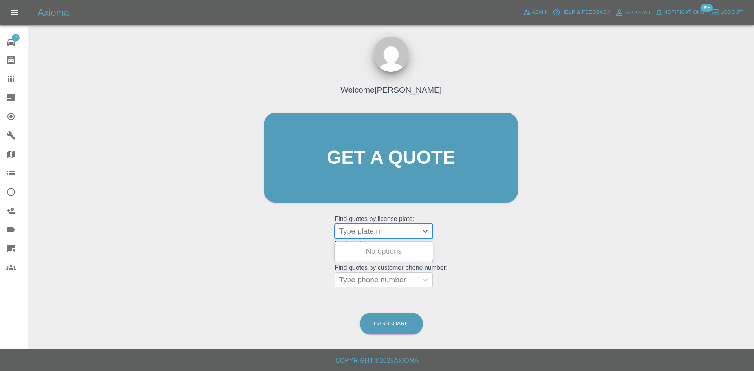
click at [360, 226] on div at bounding box center [376, 231] width 75 height 11
paste input "BN75MBF"
type input "BN75MBF"
click at [369, 252] on div "BN75MBF, Awaiting Repair" at bounding box center [384, 256] width 98 height 25
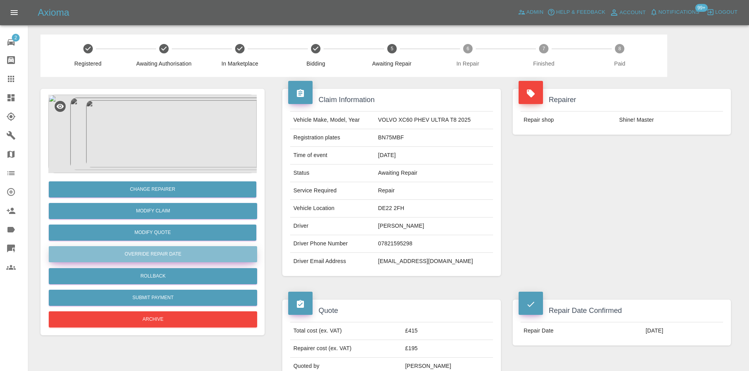
click at [159, 250] on button "Override Repair Date" at bounding box center [153, 254] width 208 height 16
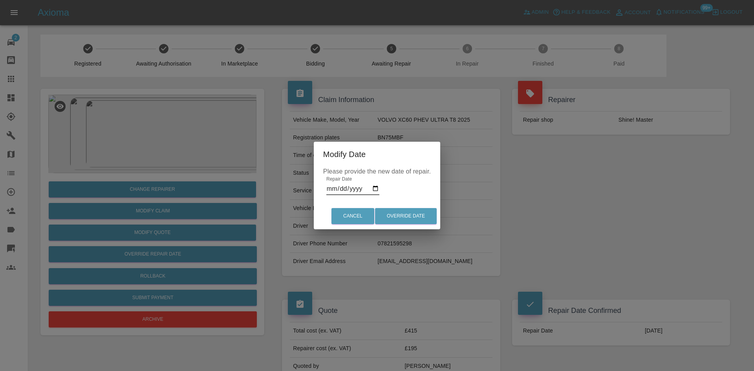
click at [377, 189] on input "2025-09-24" at bounding box center [353, 189] width 53 height 13
type input "2025-10-28"
click at [403, 214] on button "Override Date" at bounding box center [406, 216] width 62 height 16
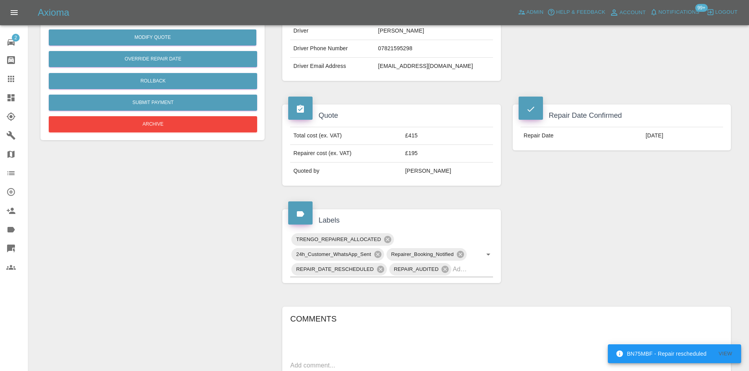
scroll to position [196, 0]
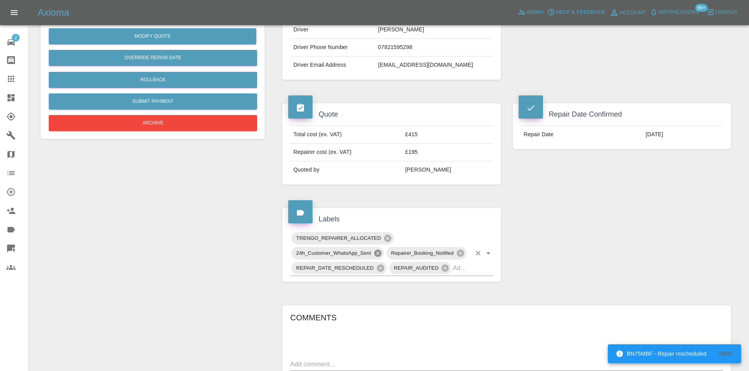
click at [377, 254] on icon at bounding box center [377, 253] width 9 height 9
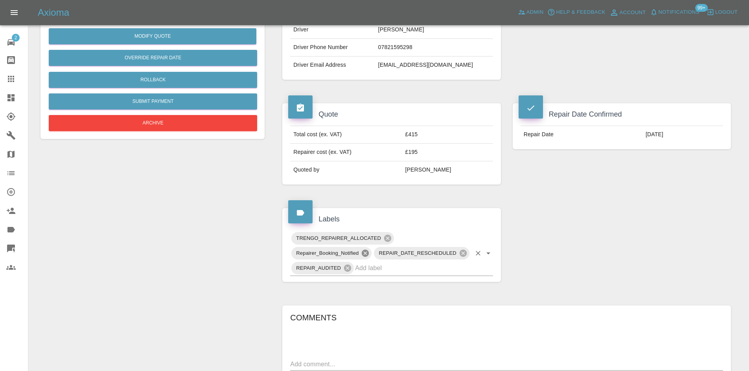
click at [365, 252] on icon at bounding box center [365, 253] width 7 height 7
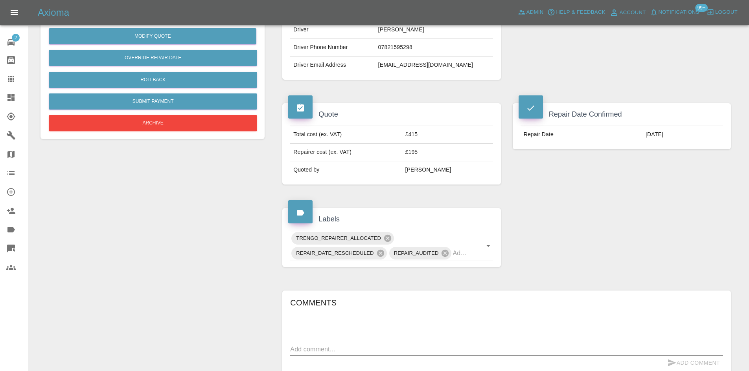
click at [203, 257] on div "Change Repairer Modify Claim Modify Quote Override Repair Date Rollback Submit …" at bounding box center [153, 246] width 236 height 731
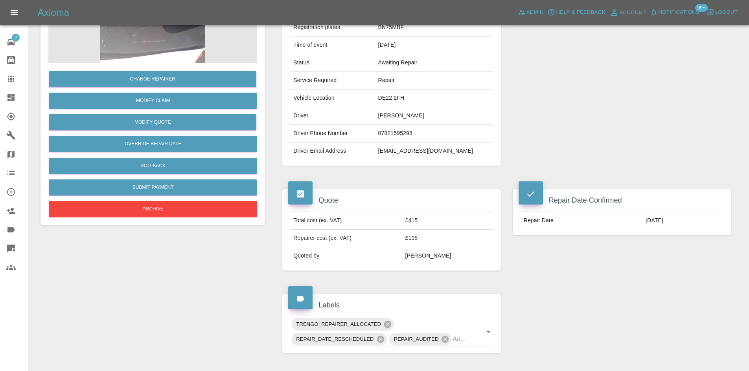
scroll to position [0, 0]
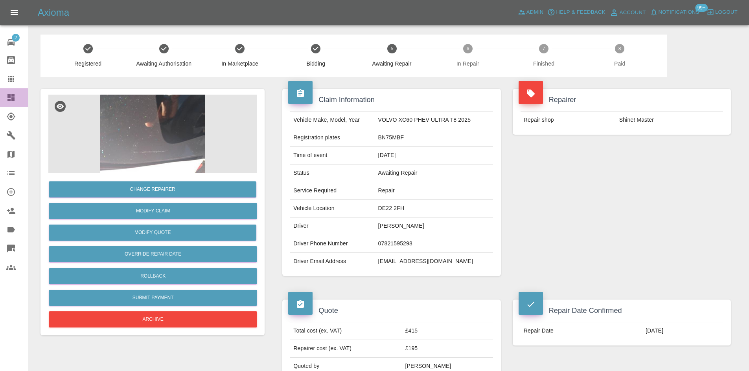
click at [13, 91] on link "Dashboard" at bounding box center [14, 97] width 28 height 19
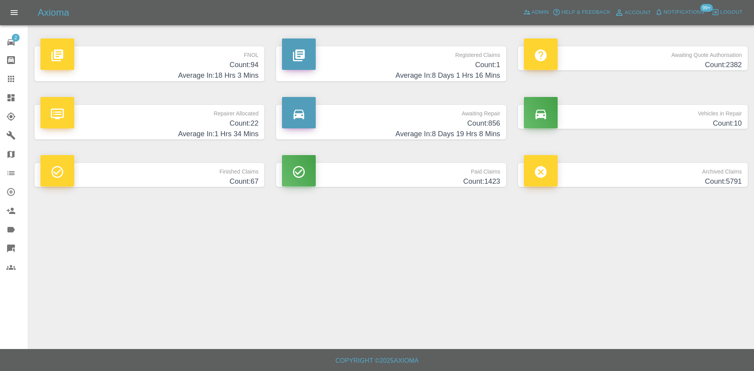
click at [246, 62] on h4 "Count: 94" at bounding box center [149, 65] width 218 height 11
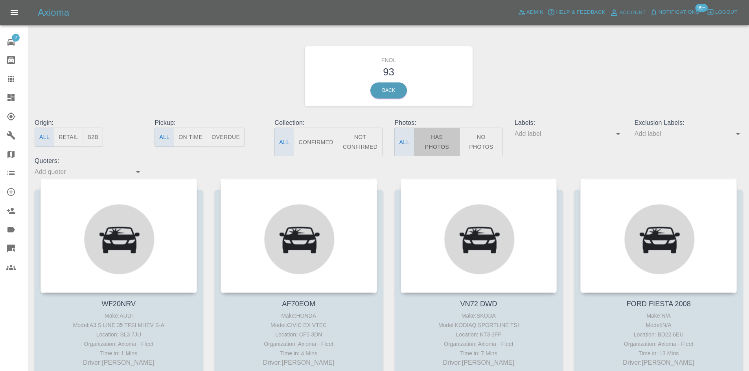
click at [431, 142] on button "Has Photos" at bounding box center [437, 142] width 46 height 29
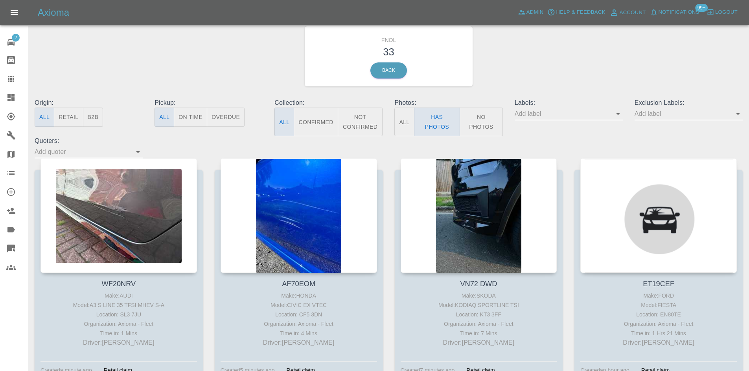
scroll to position [39, 0]
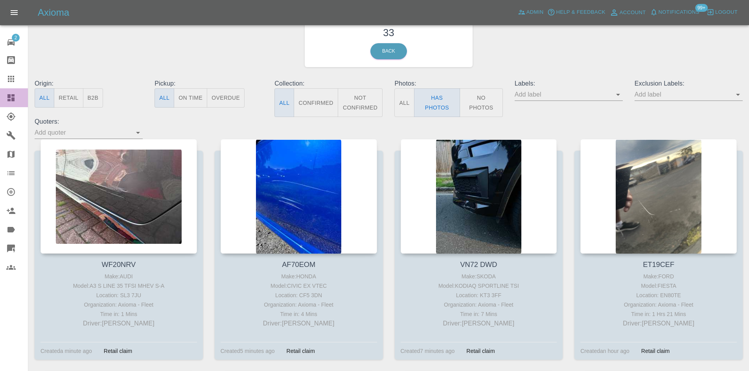
click at [14, 101] on icon at bounding box center [10, 97] width 7 height 7
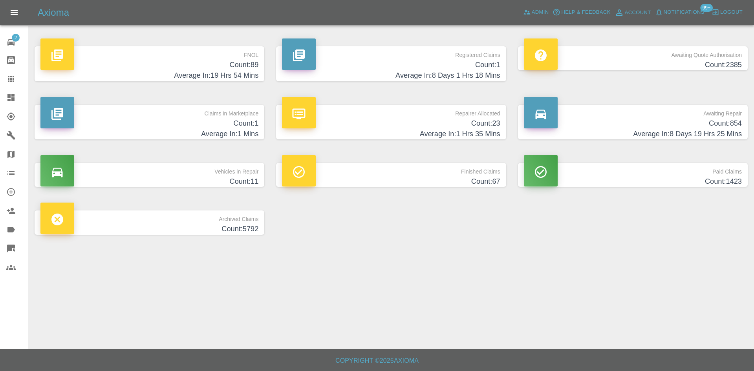
click at [230, 66] on h4 "Count: 89" at bounding box center [149, 65] width 218 height 11
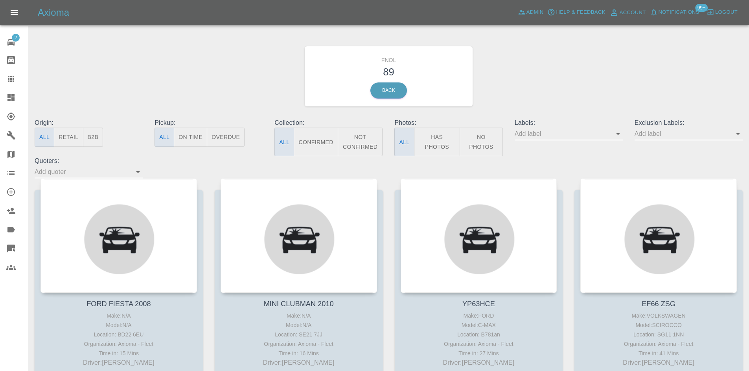
click at [445, 145] on button "Has Photos" at bounding box center [437, 142] width 46 height 29
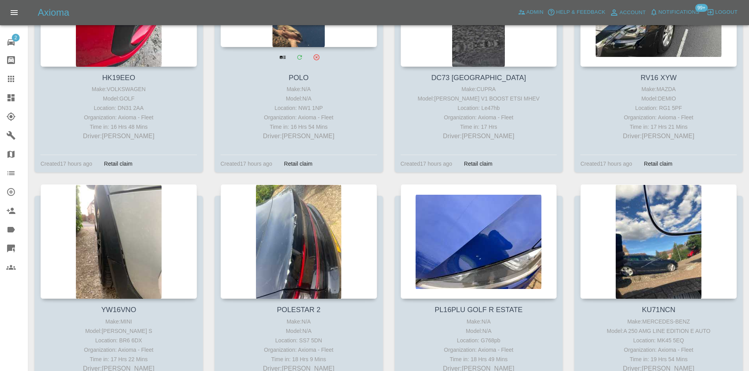
scroll to position [1454, 0]
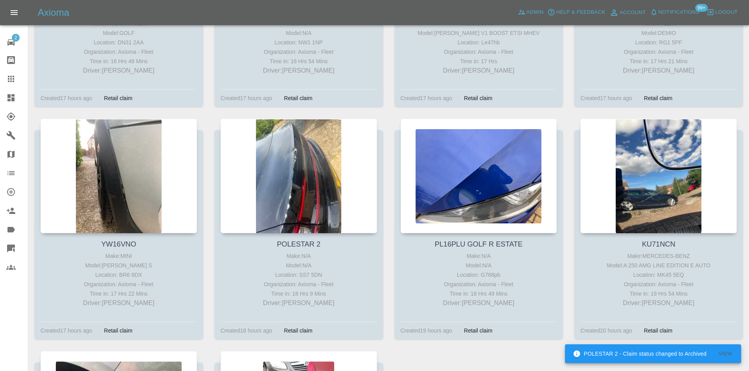
click at [19, 99] on div at bounding box center [17, 97] width 22 height 9
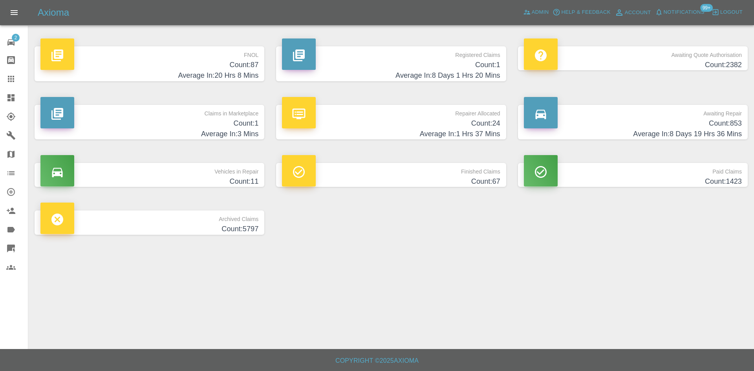
click at [255, 64] on h4 "Count: 87" at bounding box center [149, 65] width 218 height 11
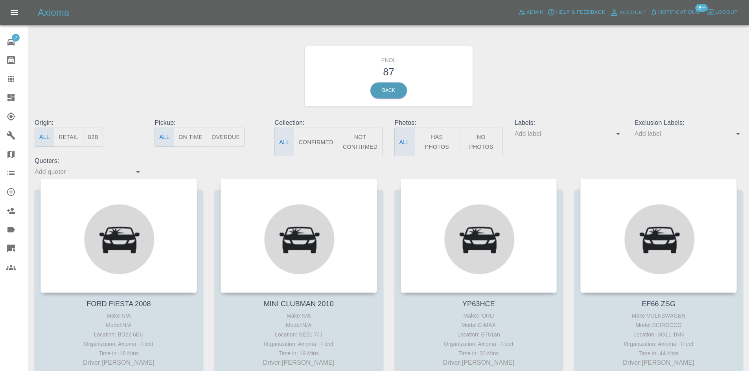
click at [435, 141] on button "Has Photos" at bounding box center [437, 142] width 46 height 29
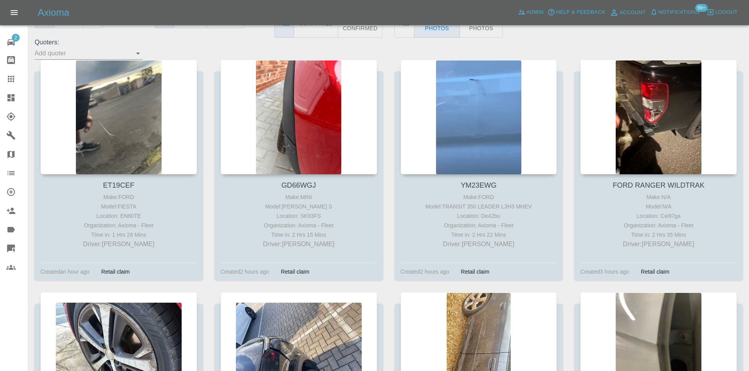
scroll to position [118, 0]
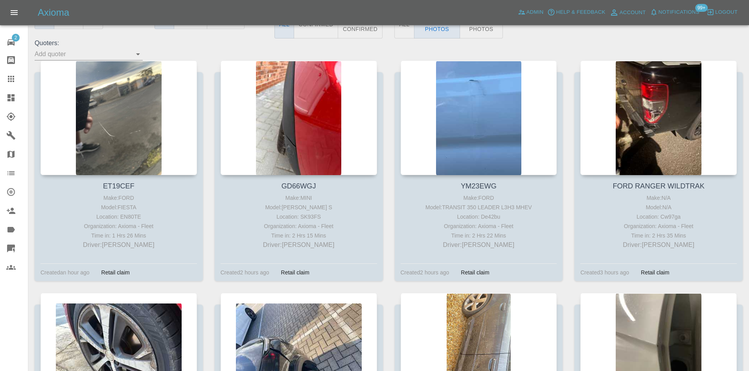
click at [16, 101] on div at bounding box center [17, 97] width 22 height 9
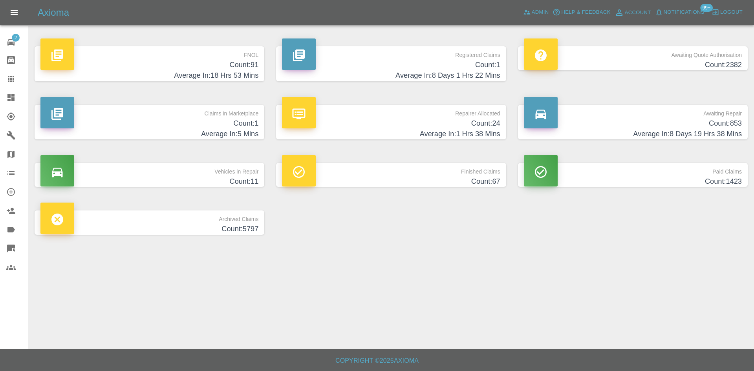
click at [222, 68] on h4 "Count: 91" at bounding box center [149, 65] width 218 height 11
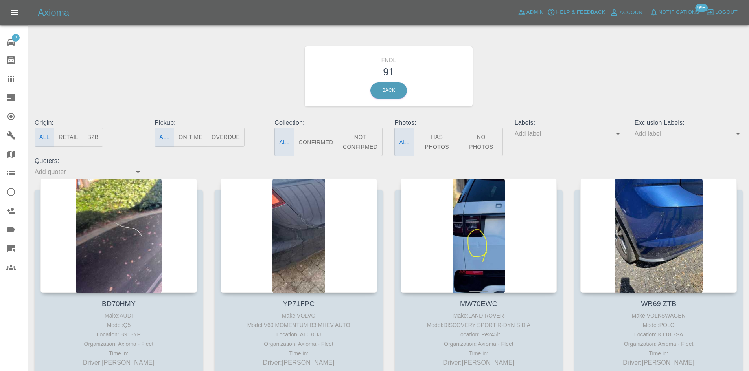
drag, startPoint x: 137, startPoint y: 225, endPoint x: 126, endPoint y: 103, distance: 122.7
click at [126, 103] on div "FNOL 91 Back" at bounding box center [388, 77] width 719 height 84
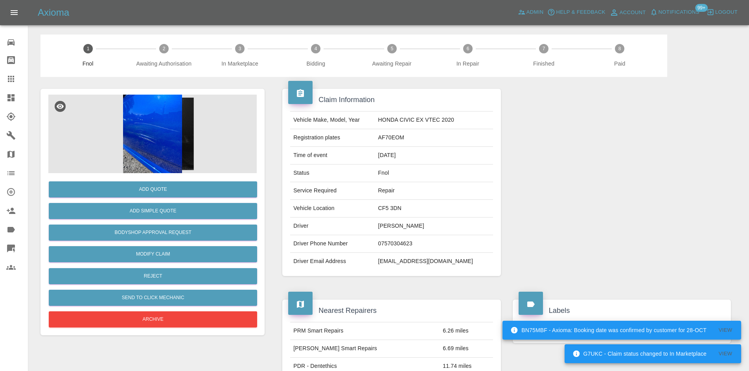
click at [162, 134] on img at bounding box center [152, 134] width 208 height 79
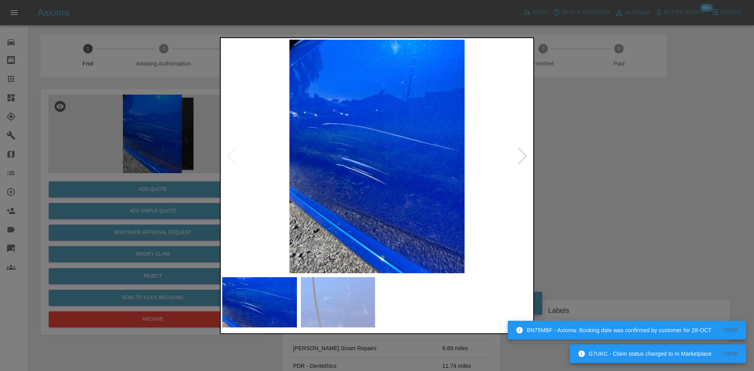
click at [323, 174] on img at bounding box center [377, 157] width 310 height 234
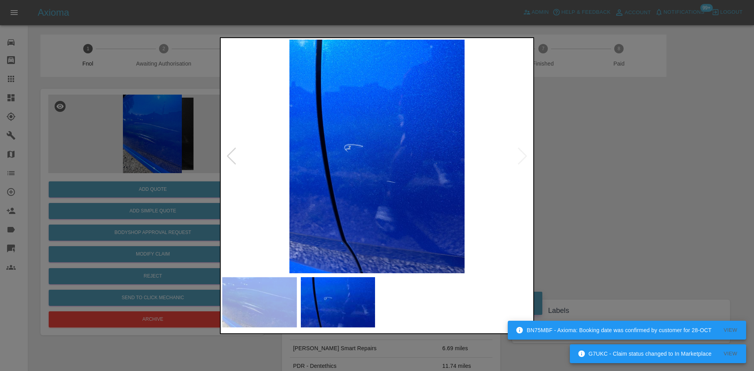
click at [294, 193] on img at bounding box center [377, 157] width 310 height 234
click at [266, 192] on img at bounding box center [377, 157] width 310 height 234
click at [301, 190] on img at bounding box center [377, 157] width 310 height 234
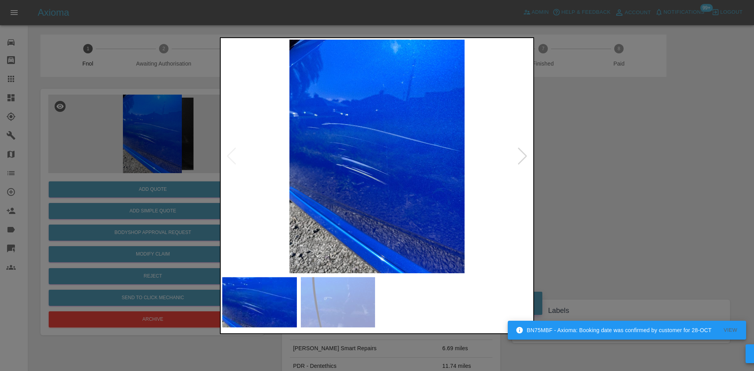
click at [413, 207] on img at bounding box center [377, 157] width 310 height 234
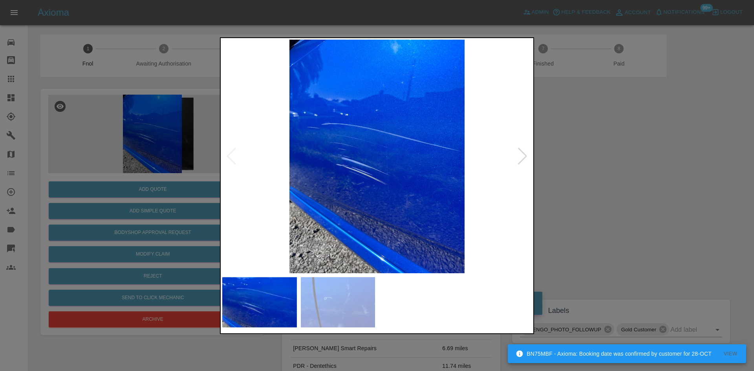
drag, startPoint x: 131, startPoint y: 143, endPoint x: 181, endPoint y: 160, distance: 52.8
click at [131, 143] on div at bounding box center [377, 185] width 754 height 371
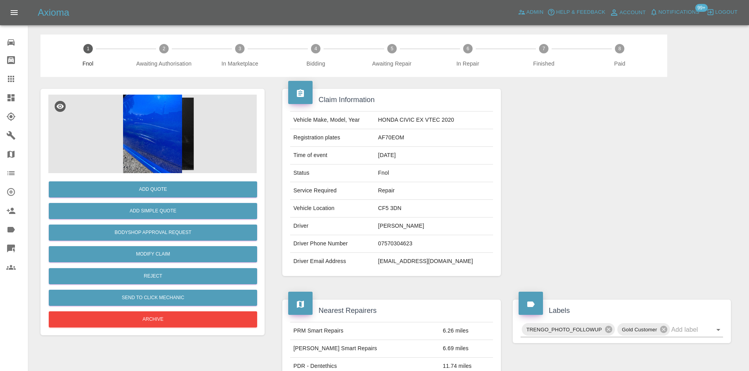
click at [153, 101] on img at bounding box center [152, 134] width 208 height 79
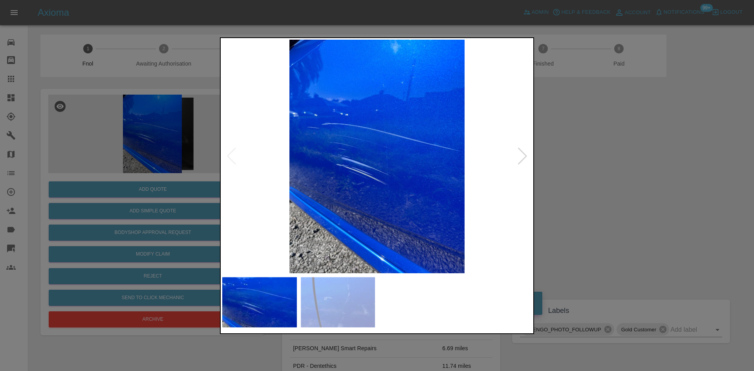
click at [304, 184] on img at bounding box center [377, 157] width 310 height 234
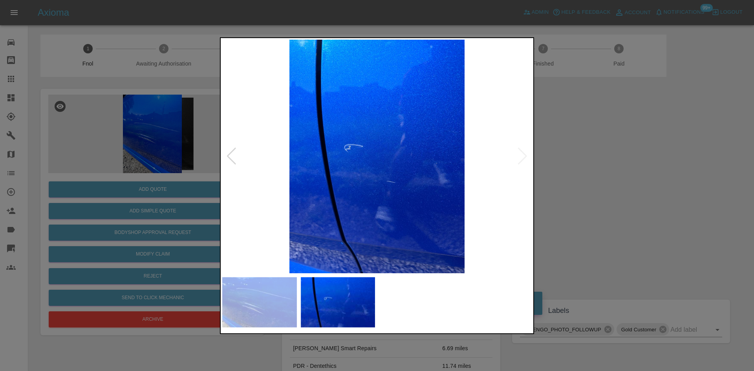
click at [411, 160] on img at bounding box center [377, 157] width 310 height 234
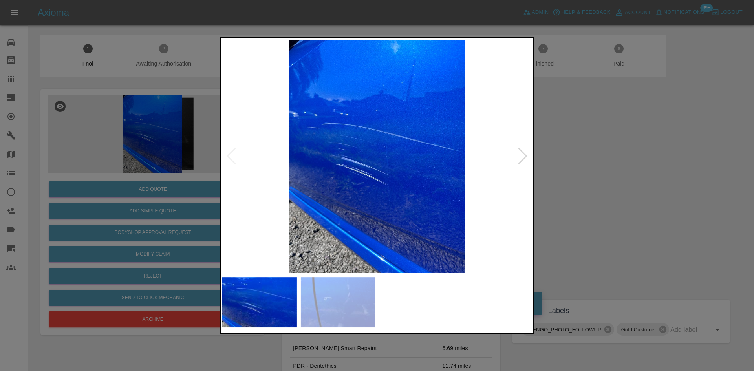
click at [255, 161] on img at bounding box center [377, 157] width 310 height 234
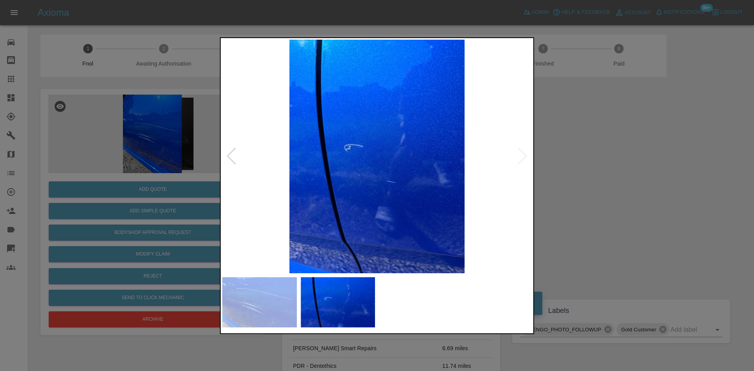
click at [371, 182] on img at bounding box center [377, 157] width 310 height 234
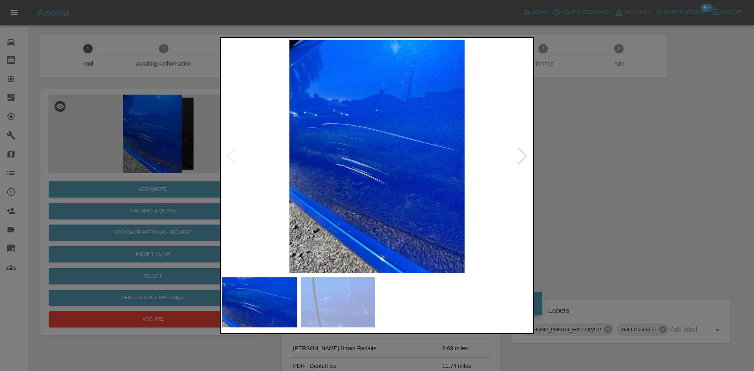
click at [403, 182] on img at bounding box center [377, 157] width 310 height 234
click at [295, 174] on img at bounding box center [377, 157] width 310 height 234
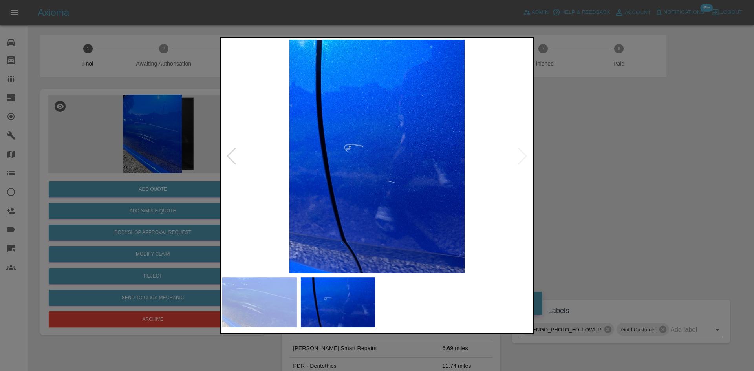
drag, startPoint x: 143, startPoint y: 146, endPoint x: 293, endPoint y: 119, distance: 152.8
click at [153, 146] on div at bounding box center [377, 185] width 754 height 371
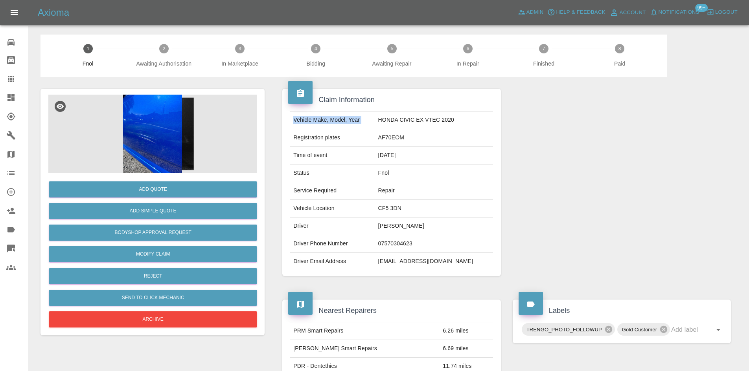
drag, startPoint x: 375, startPoint y: 122, endPoint x: 492, endPoint y: 123, distance: 116.7
click at [492, 123] on td "HONDA CIVIC EX VTEC 2020" at bounding box center [434, 121] width 118 height 18
copy td "HONDA CIVIC EX VTEC 2020"
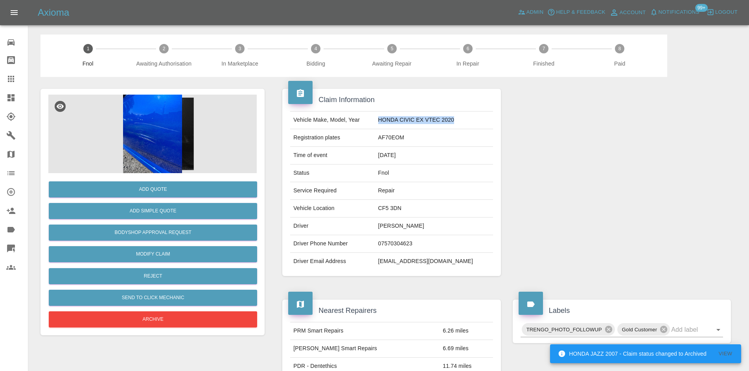
click at [176, 139] on img at bounding box center [152, 134] width 208 height 79
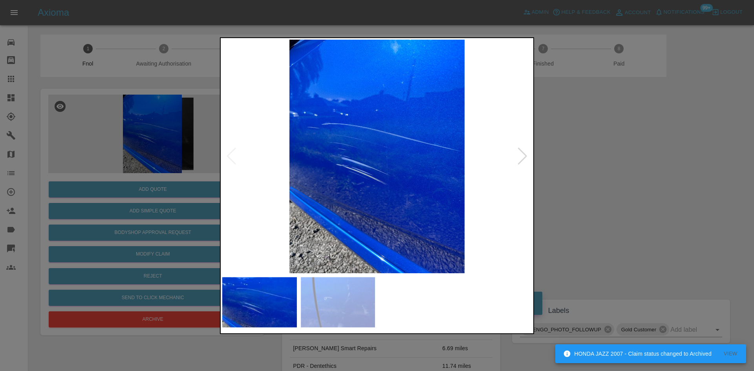
click at [336, 173] on img at bounding box center [377, 157] width 310 height 234
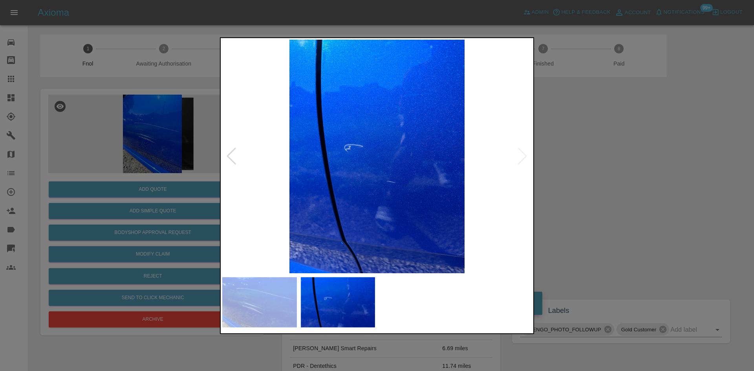
click at [143, 185] on div at bounding box center [377, 185] width 754 height 371
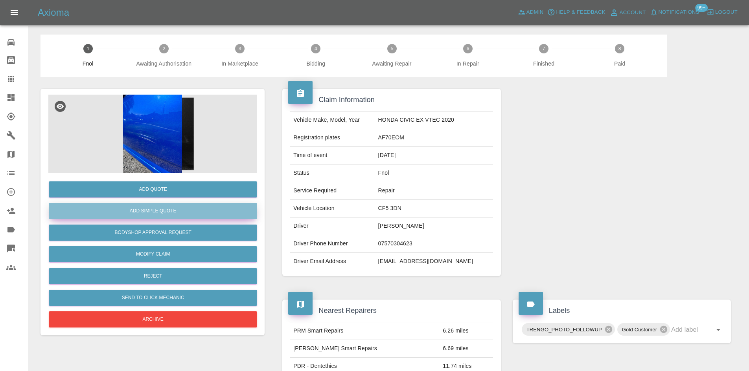
click at [173, 217] on button "Add Simple Quote" at bounding box center [153, 211] width 208 height 16
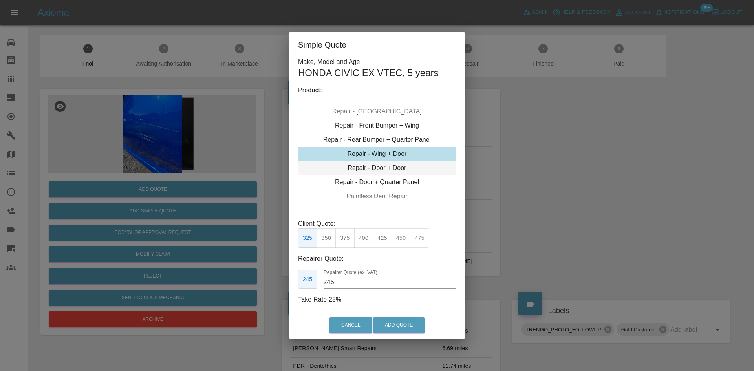
click at [366, 166] on div "Repair - Door + Door" at bounding box center [377, 168] width 158 height 14
click at [327, 239] on button "350" at bounding box center [326, 238] width 19 height 19
drag, startPoint x: 339, startPoint y: 283, endPoint x: 267, endPoint y: 284, distance: 71.9
click at [270, 285] on div "Simple Quote Make, Model and Age: HONDA CIVIC EX VTEC , 5 years Product: Repair…" at bounding box center [377, 185] width 754 height 371
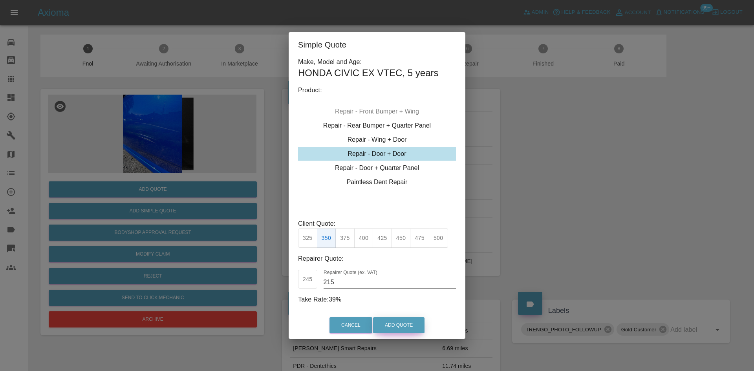
type input "215"
click at [395, 325] on button "Add Quote" at bounding box center [398, 325] width 51 height 16
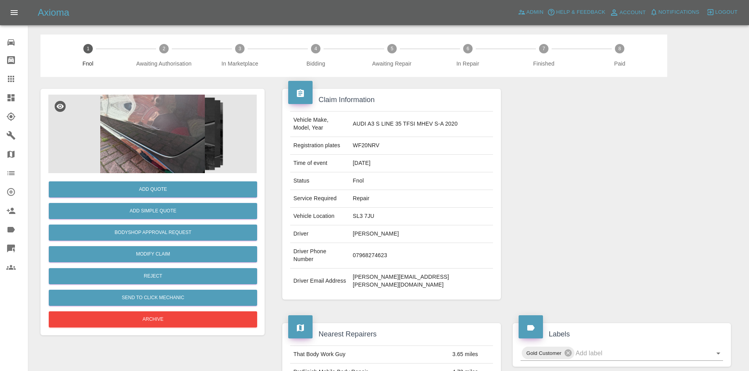
click at [166, 131] on img at bounding box center [152, 134] width 208 height 79
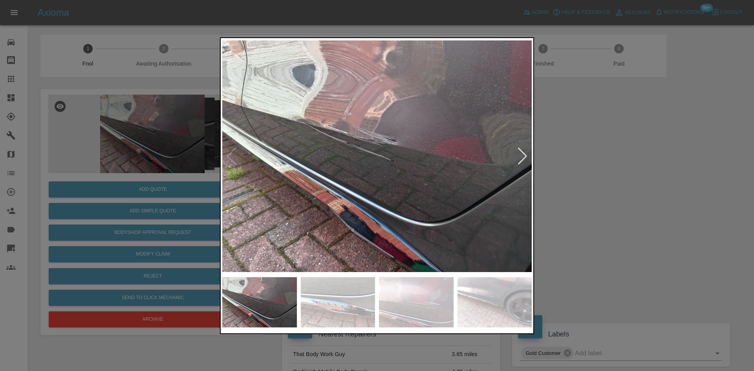
click at [315, 187] on img at bounding box center [377, 157] width 310 height 234
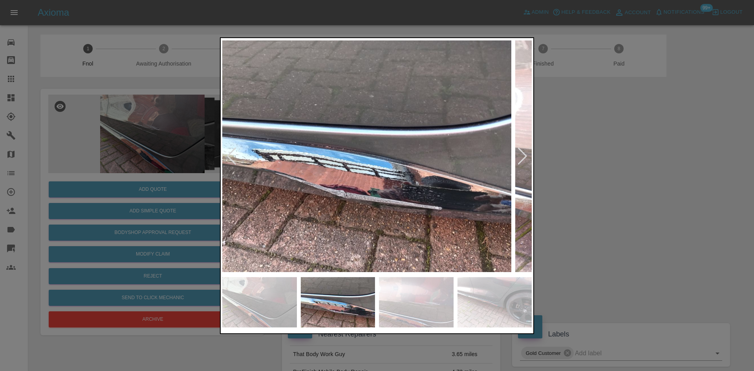
click at [287, 189] on img at bounding box center [357, 157] width 310 height 234
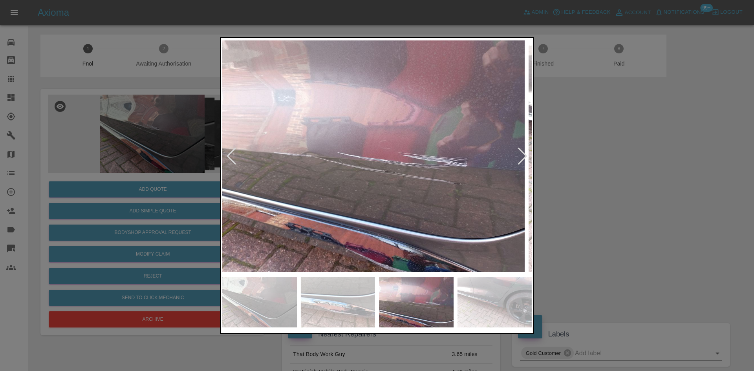
click at [230, 176] on img at bounding box center [370, 157] width 310 height 234
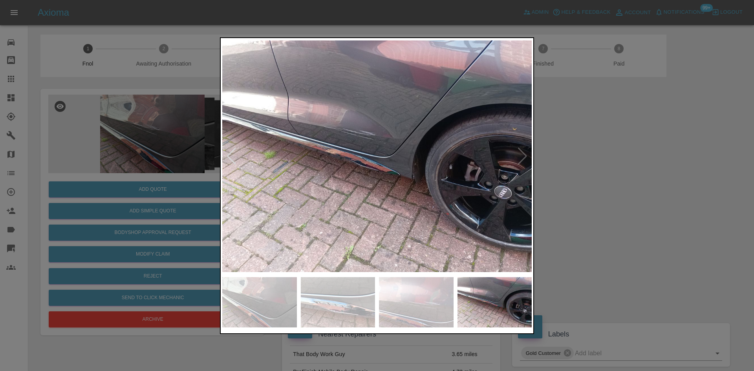
click at [223, 159] on img at bounding box center [377, 157] width 310 height 234
drag, startPoint x: 174, startPoint y: 153, endPoint x: 166, endPoint y: 189, distance: 37.0
click at [173, 155] on div at bounding box center [377, 185] width 754 height 371
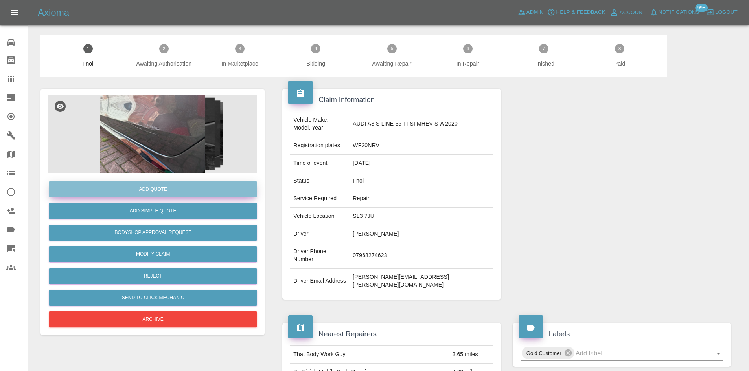
click at [162, 189] on button "Add Quote" at bounding box center [153, 190] width 208 height 16
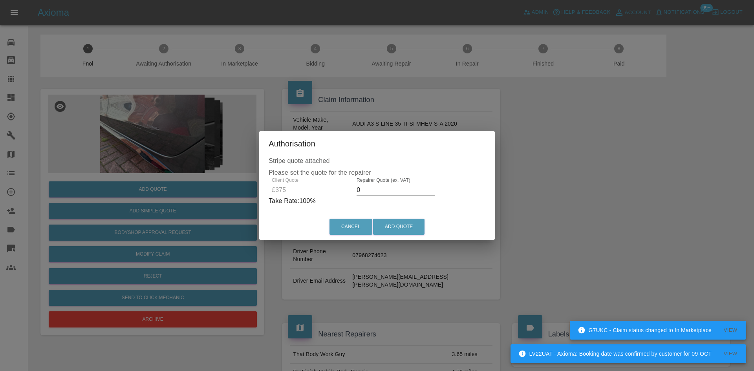
click at [318, 191] on div "Client Quote £375 Repairer Quote (ex. VAT) 0 Take Rate: 100 %" at bounding box center [377, 192] width 217 height 28
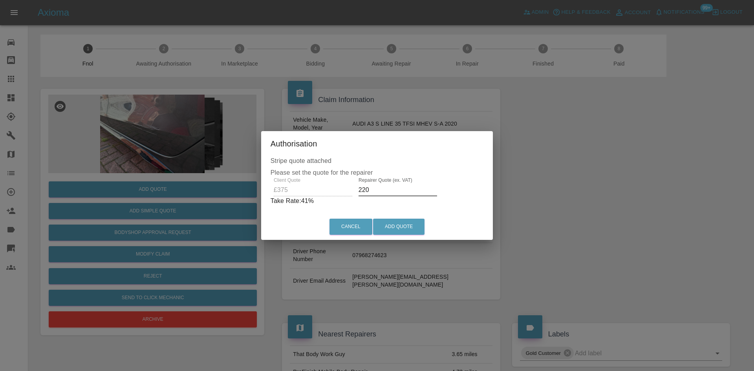
type input "220"
click at [404, 228] on button "Add Quote" at bounding box center [398, 227] width 51 height 16
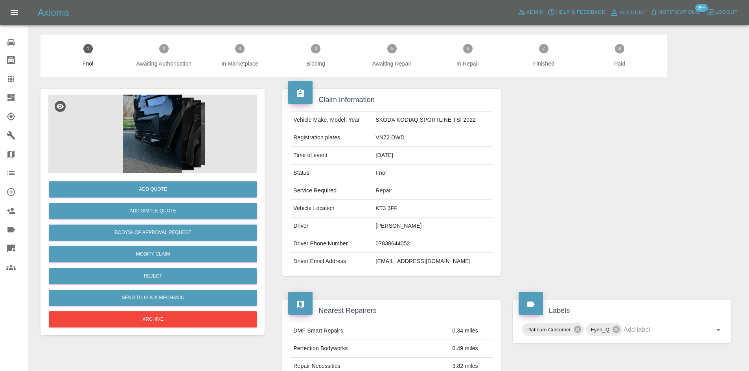
click at [140, 136] on img at bounding box center [152, 134] width 208 height 79
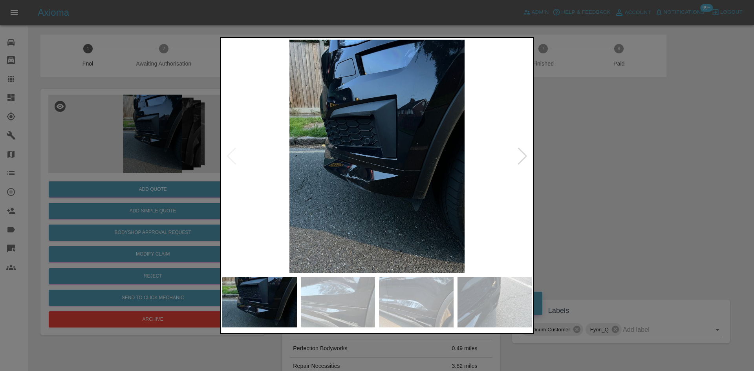
click at [340, 176] on img at bounding box center [377, 157] width 310 height 234
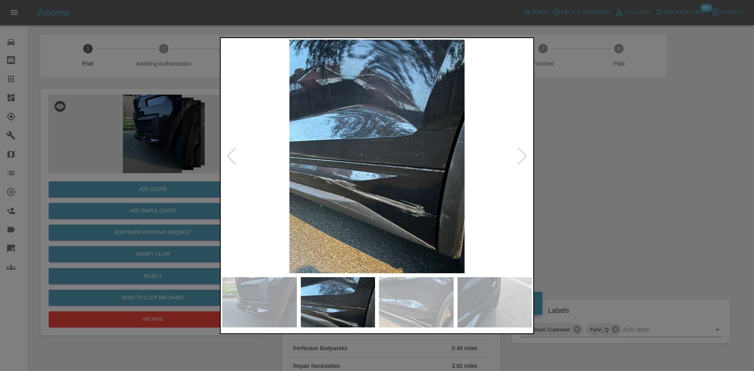
click at [317, 191] on img at bounding box center [377, 157] width 310 height 234
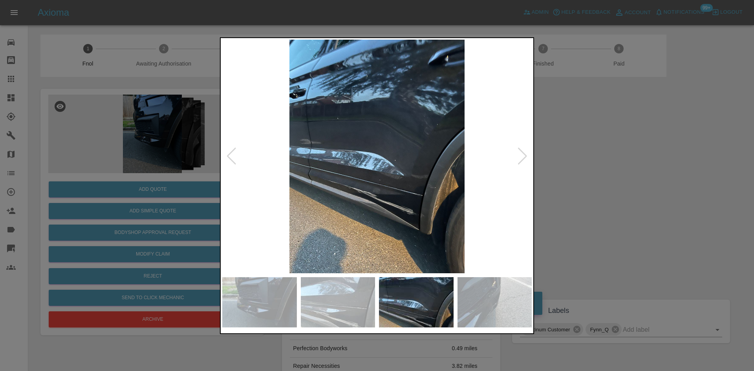
click at [173, 158] on div at bounding box center [377, 185] width 754 height 371
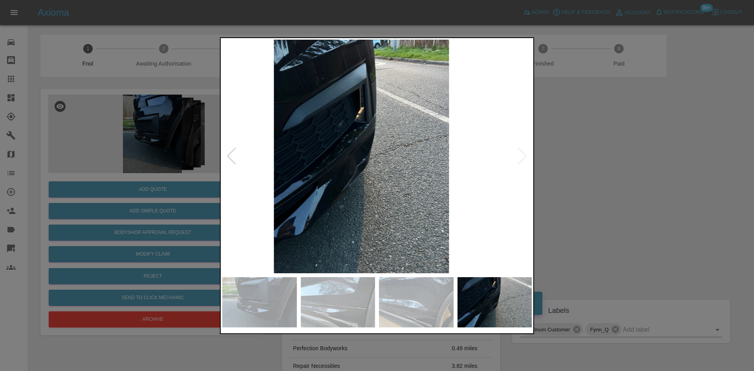
click at [121, 141] on div at bounding box center [377, 185] width 754 height 371
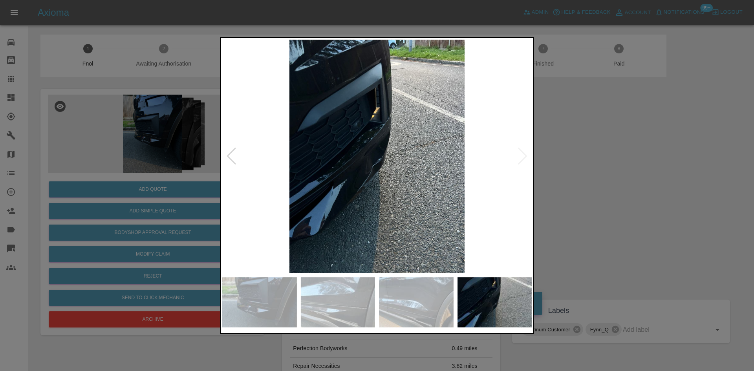
click at [158, 86] on div at bounding box center [377, 185] width 754 height 371
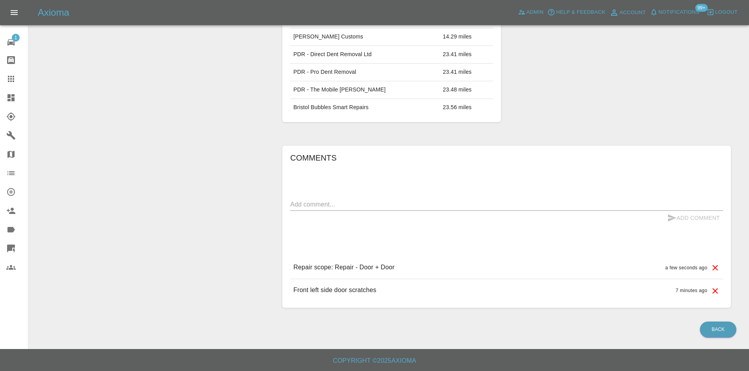
scroll to position [213, 0]
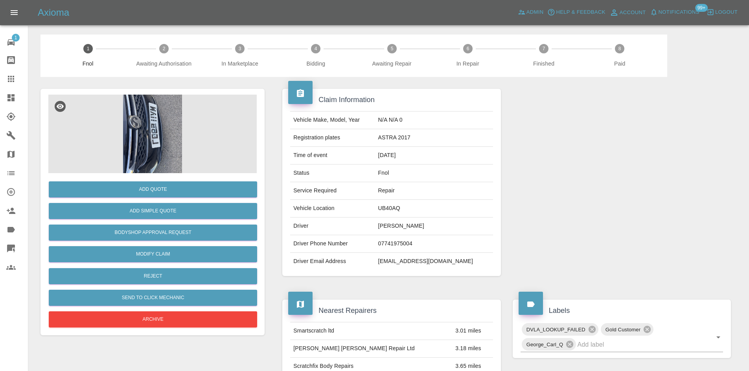
click at [143, 126] on img at bounding box center [152, 134] width 208 height 79
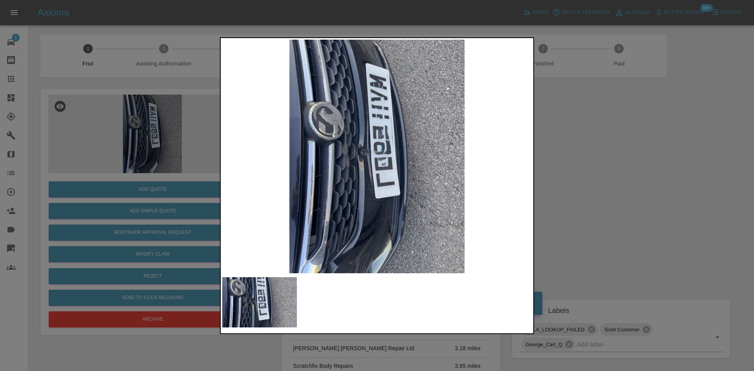
click at [196, 190] on div at bounding box center [377, 185] width 754 height 371
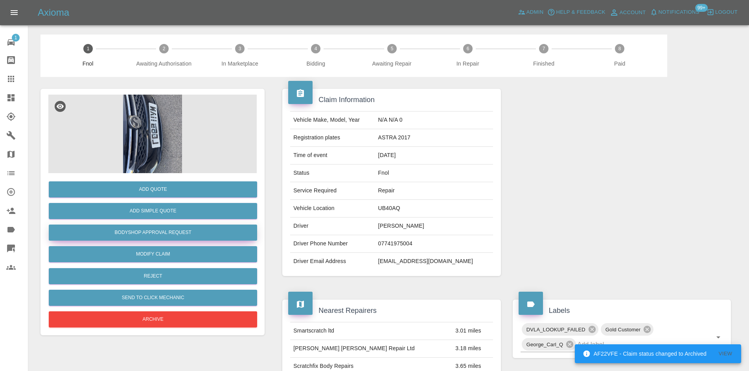
click at [183, 232] on button "Bodyshop Approval Request" at bounding box center [153, 233] width 208 height 16
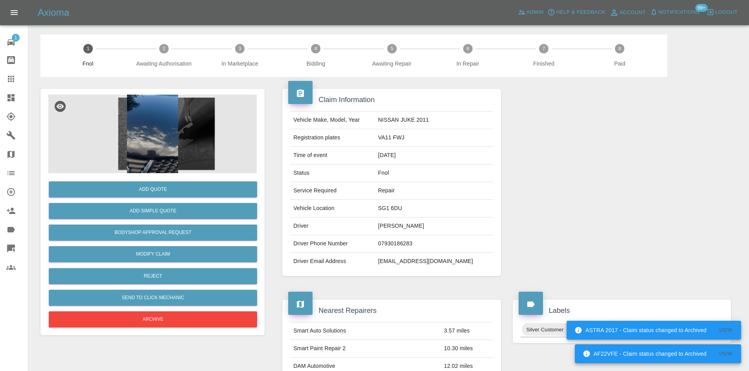
click at [174, 139] on img at bounding box center [152, 134] width 208 height 79
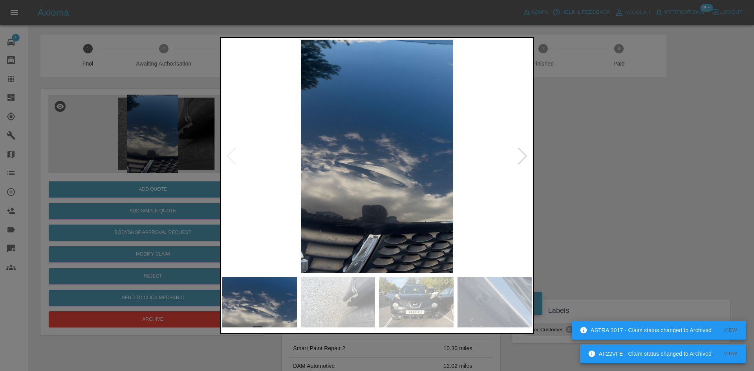
click at [397, 189] on img at bounding box center [377, 157] width 310 height 234
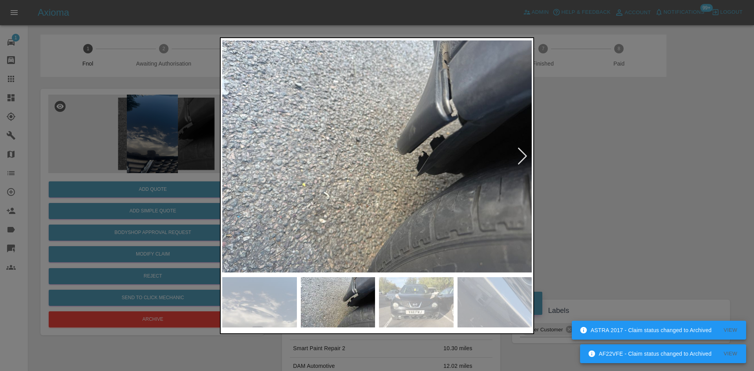
click at [218, 184] on img at bounding box center [64, 157] width 310 height 234
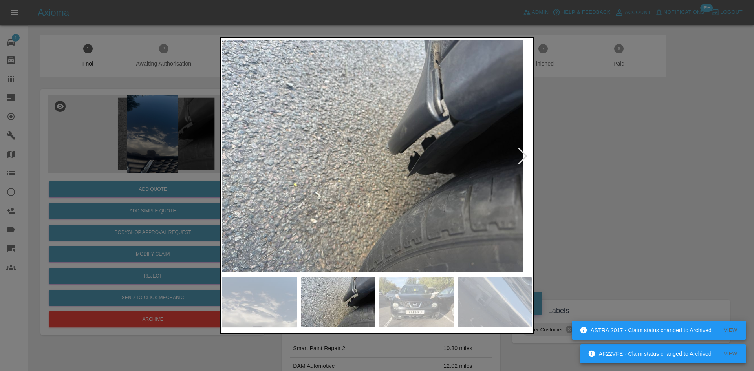
click at [254, 170] on img at bounding box center [369, 157] width 310 height 234
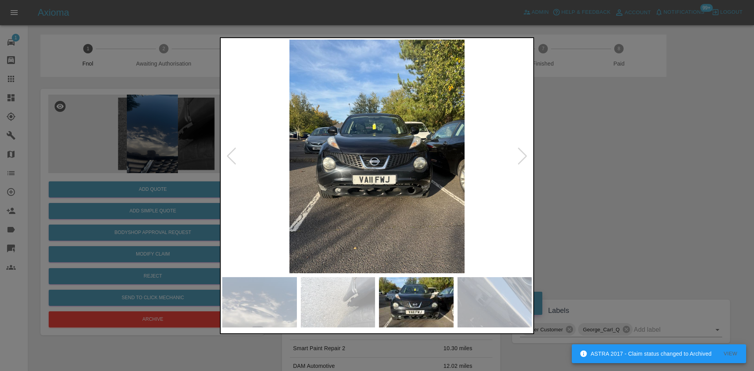
click at [275, 167] on img at bounding box center [377, 157] width 310 height 234
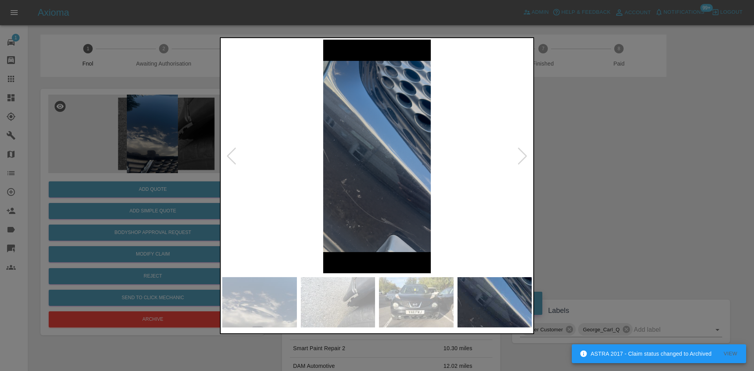
click at [202, 169] on div at bounding box center [377, 185] width 754 height 371
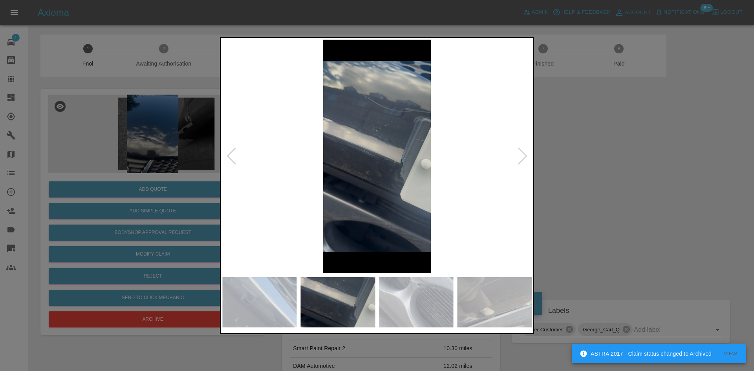
click at [185, 187] on div at bounding box center [377, 185] width 754 height 371
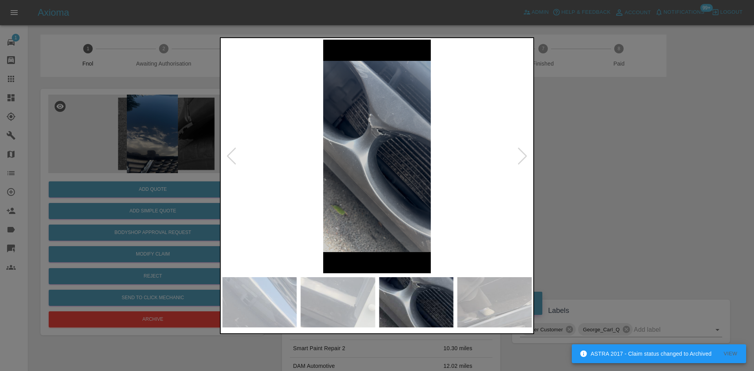
click at [298, 180] on img at bounding box center [377, 157] width 310 height 234
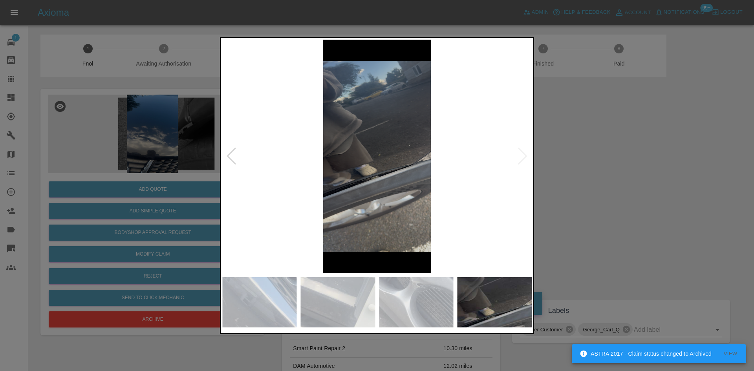
click at [321, 167] on img at bounding box center [377, 157] width 310 height 234
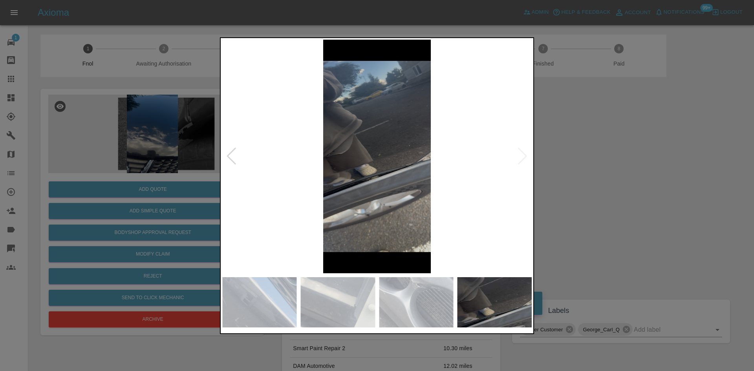
click at [239, 147] on img at bounding box center [377, 157] width 310 height 234
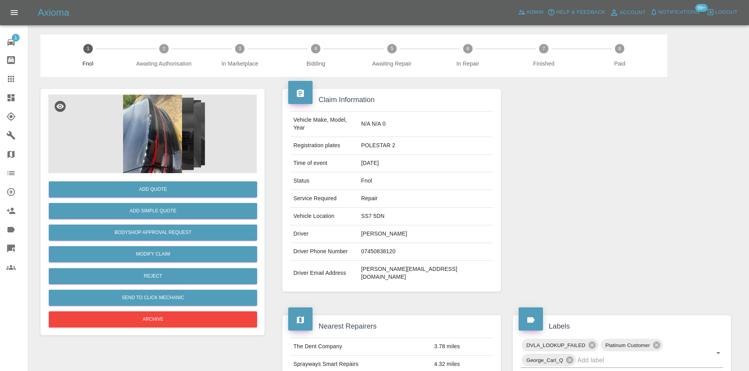
click at [125, 134] on img at bounding box center [152, 134] width 208 height 79
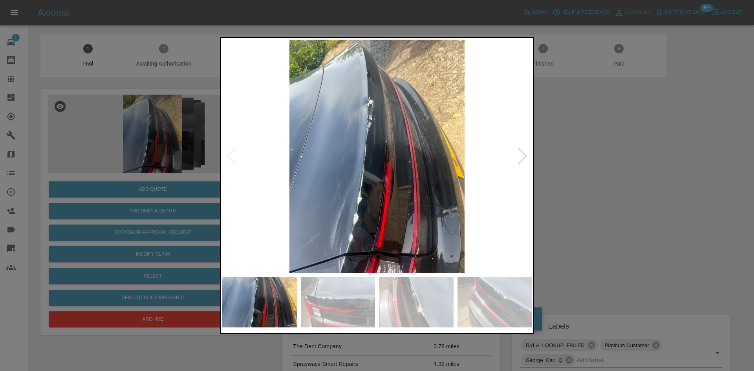
click at [368, 111] on img at bounding box center [377, 157] width 310 height 234
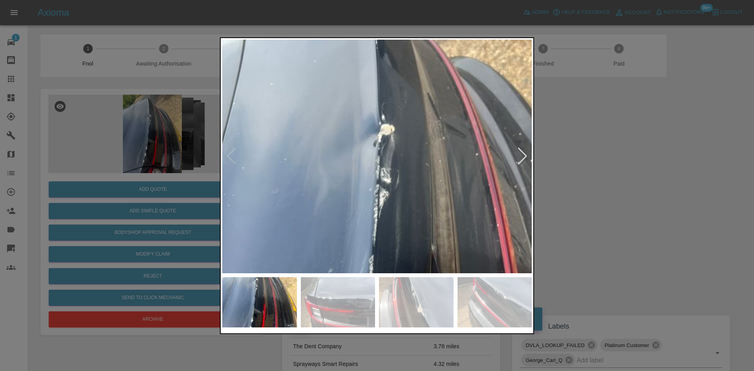
click at [368, 111] on img at bounding box center [405, 293] width 929 height 702
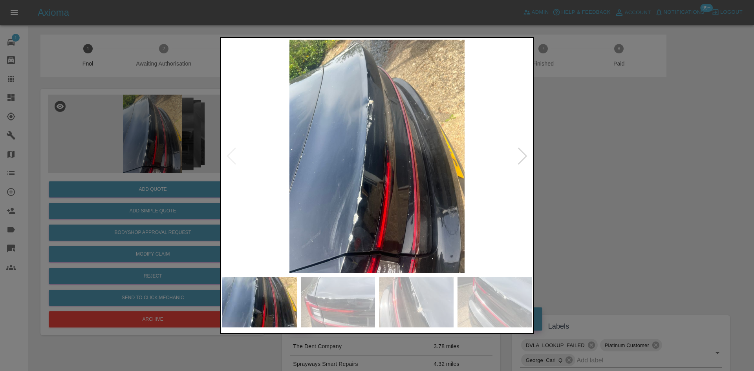
click at [360, 221] on img at bounding box center [377, 157] width 310 height 234
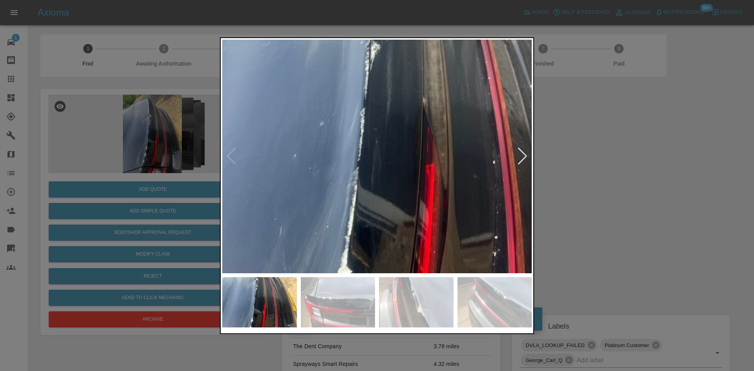
click at [388, 196] on img at bounding box center [396, 146] width 929 height 702
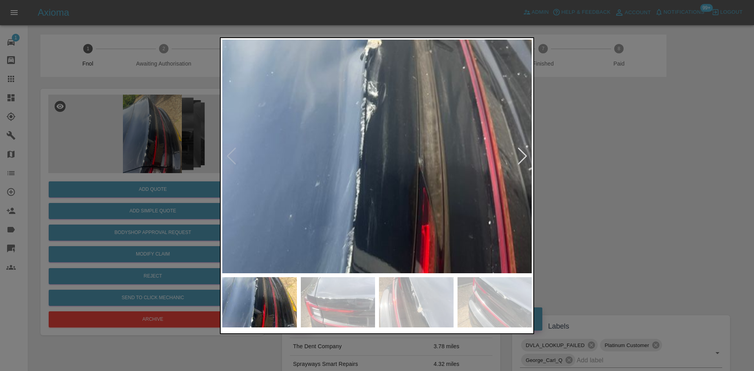
click at [366, 194] on img at bounding box center [392, 207] width 929 height 702
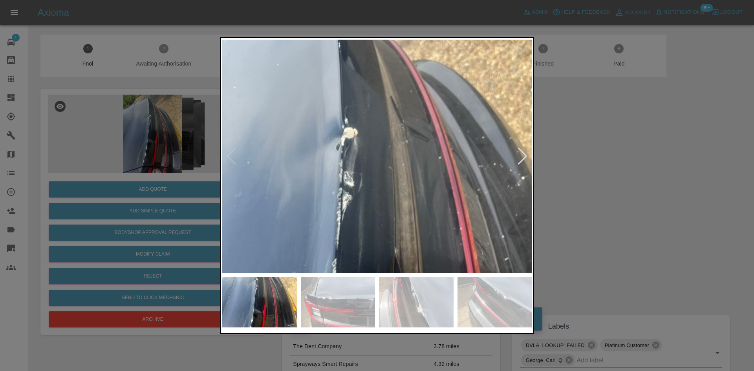
click at [329, 148] on img at bounding box center [368, 297] width 929 height 702
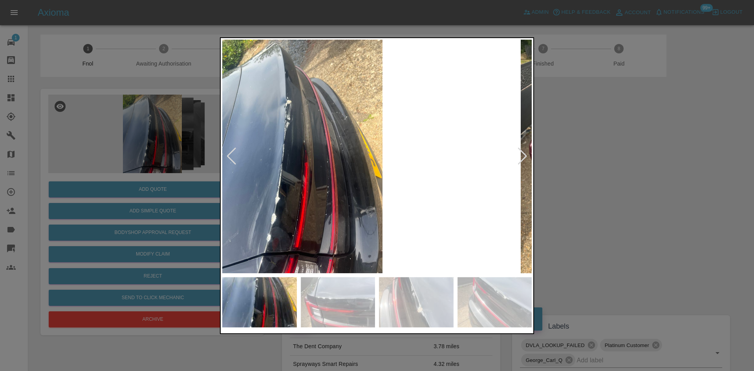
click at [352, 144] on img at bounding box center [295, 157] width 310 height 234
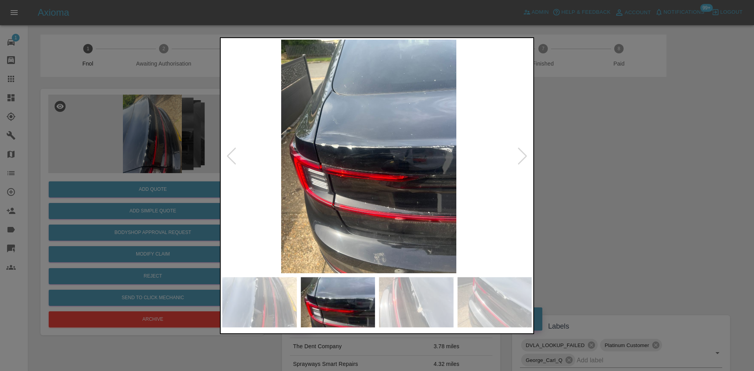
click at [309, 158] on img at bounding box center [369, 157] width 310 height 234
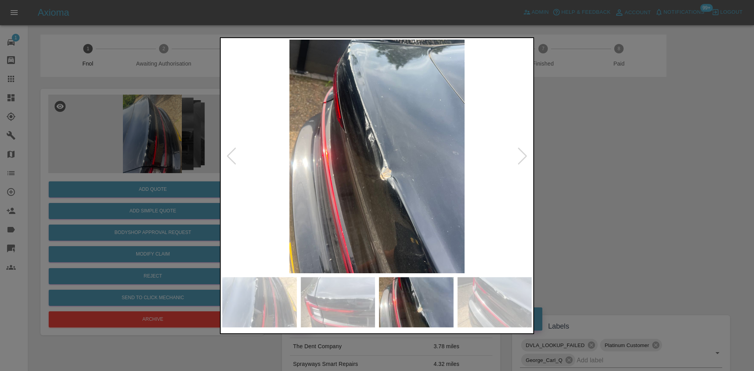
click at [284, 171] on img at bounding box center [377, 157] width 310 height 234
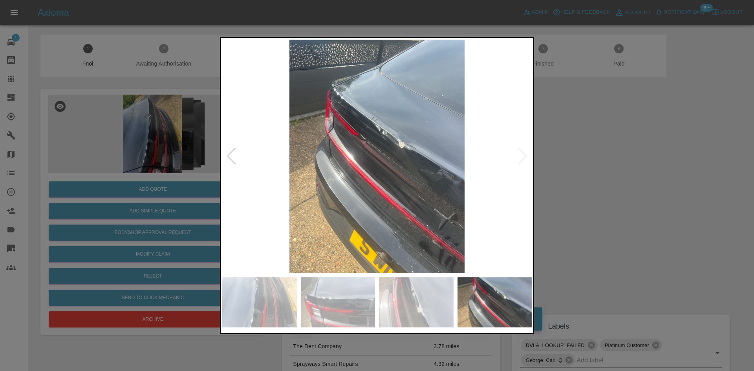
click at [332, 117] on img at bounding box center [377, 157] width 310 height 234
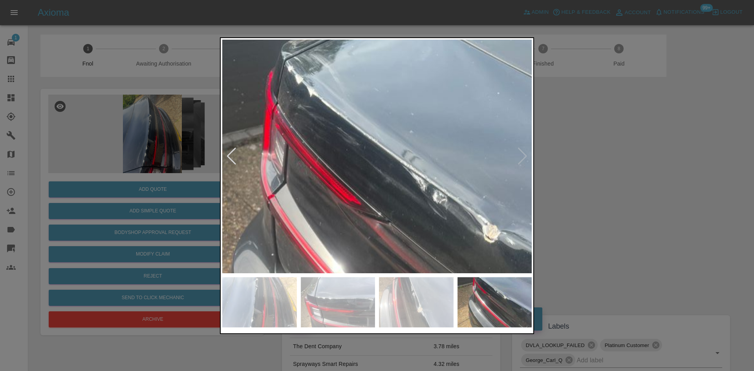
click at [281, 118] on img at bounding box center [416, 268] width 929 height 702
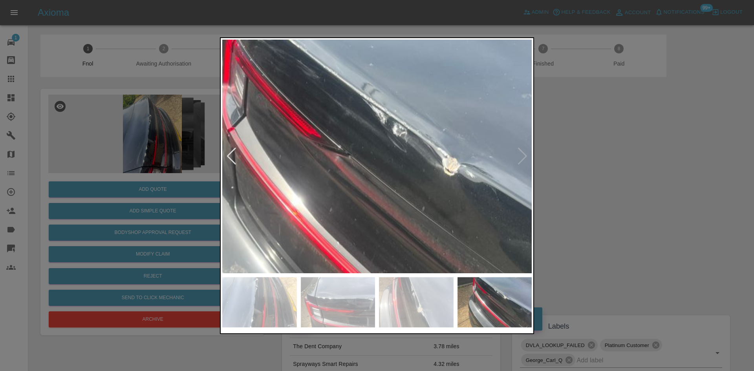
click at [377, 133] on img at bounding box center [376, 201] width 929 height 702
click at [397, 140] on img at bounding box center [376, 201] width 929 height 702
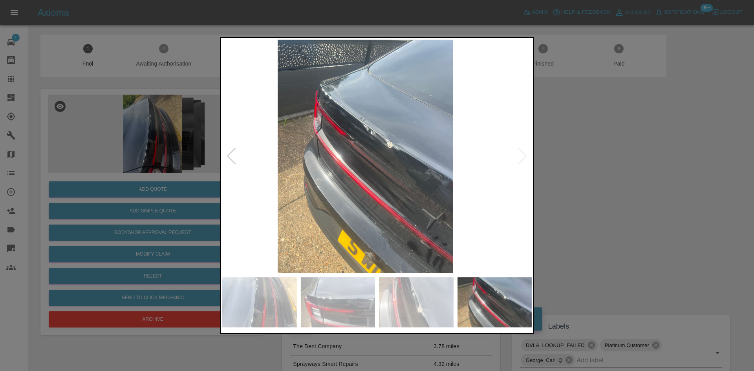
click at [399, 161] on img at bounding box center [366, 157] width 310 height 234
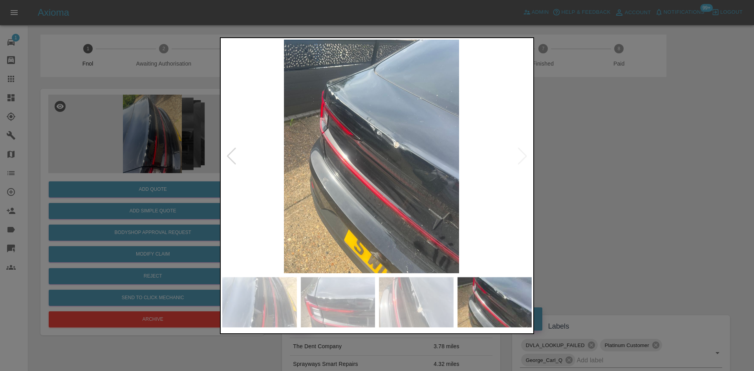
click at [289, 146] on img at bounding box center [372, 157] width 310 height 234
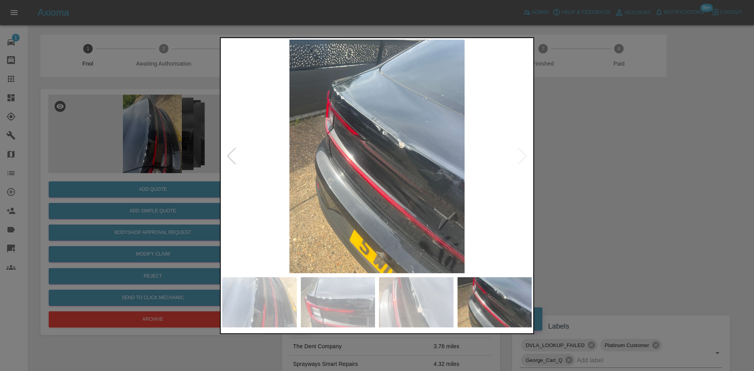
click at [385, 143] on img at bounding box center [377, 157] width 310 height 234
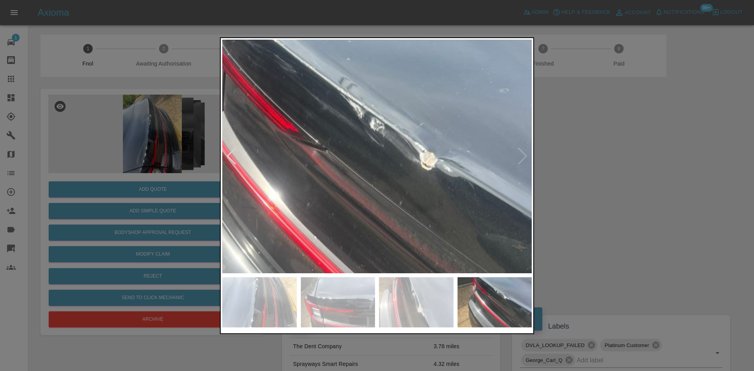
click at [385, 143] on img at bounding box center [353, 195] width 929 height 702
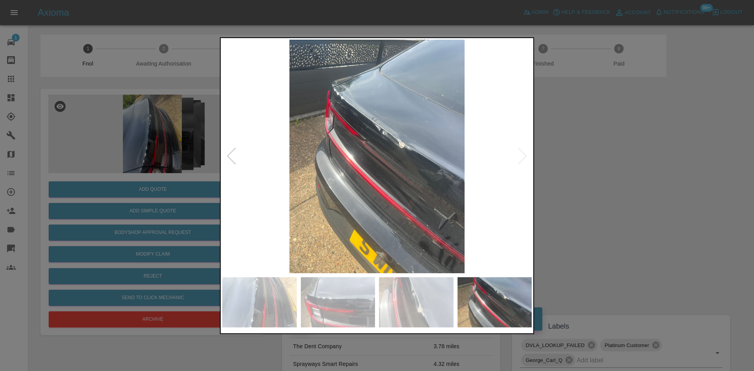
click at [147, 116] on div at bounding box center [377, 185] width 754 height 371
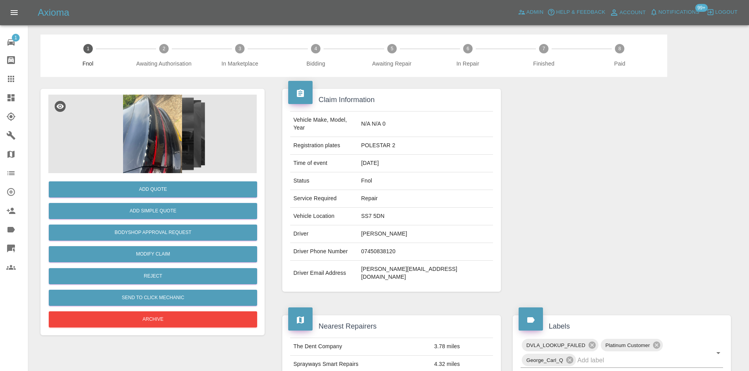
click at [173, 138] on img at bounding box center [152, 134] width 208 height 79
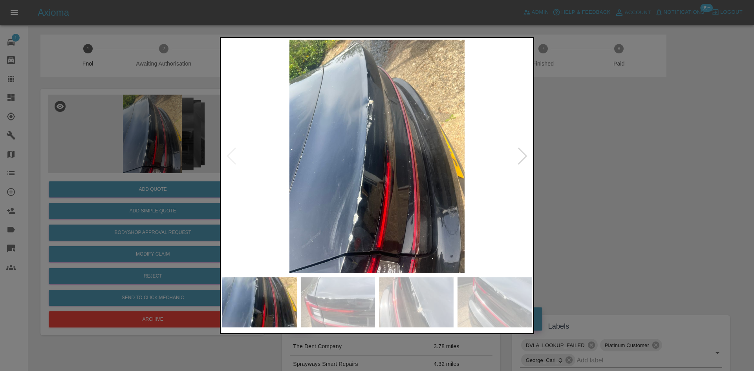
click at [349, 148] on img at bounding box center [377, 157] width 310 height 234
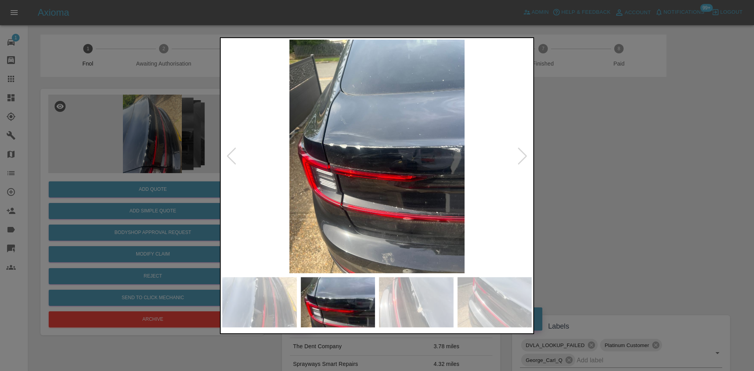
click at [410, 151] on img at bounding box center [377, 157] width 310 height 234
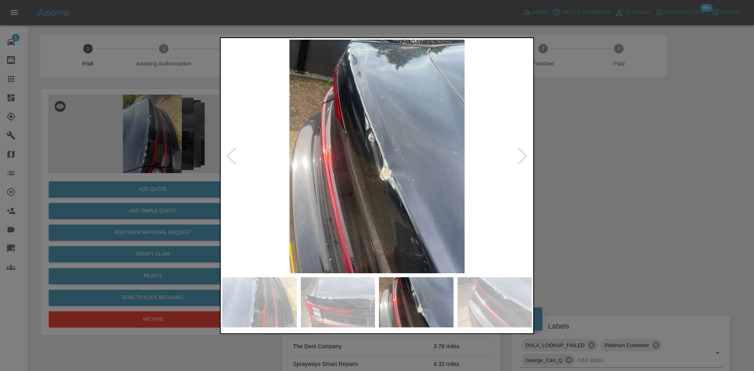
click at [396, 167] on img at bounding box center [377, 157] width 310 height 234
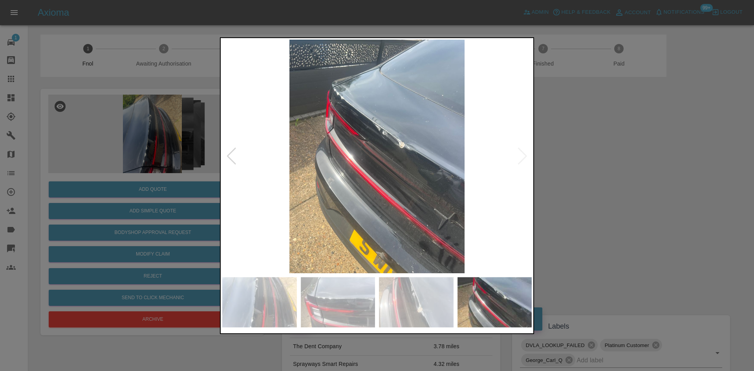
click at [308, 165] on img at bounding box center [377, 157] width 310 height 234
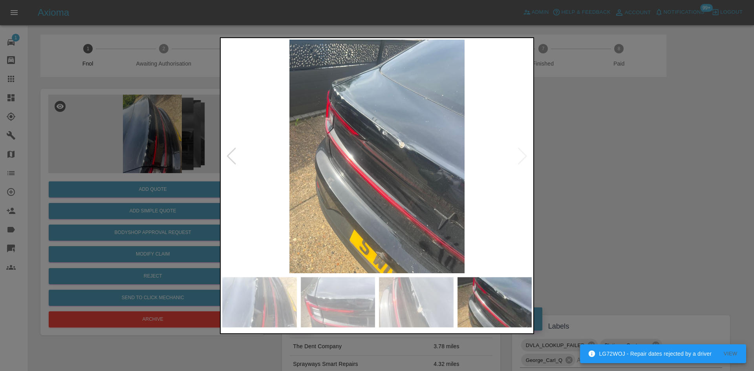
click at [415, 164] on img at bounding box center [377, 157] width 310 height 234
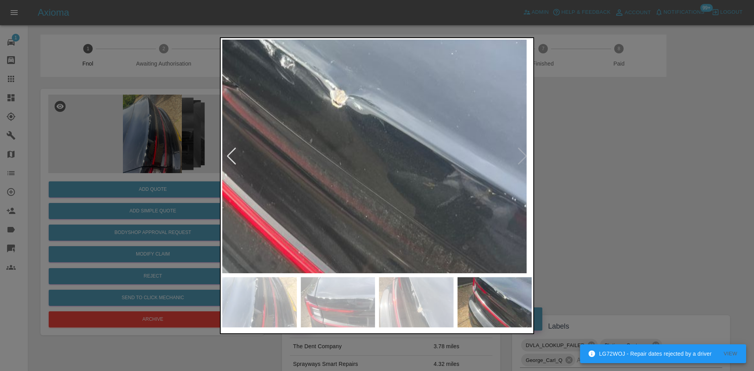
click at [402, 139] on img at bounding box center [264, 133] width 929 height 702
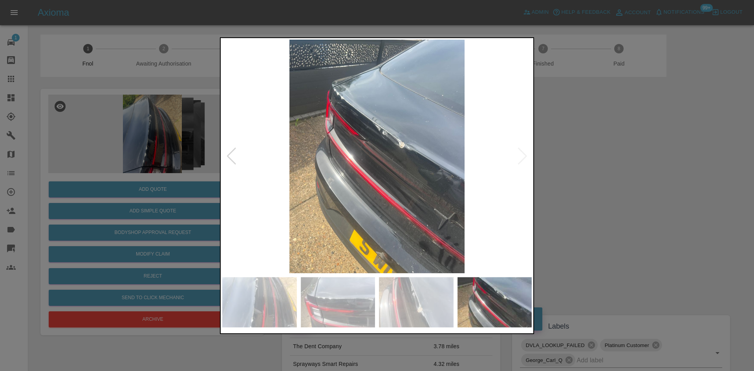
click at [358, 108] on img at bounding box center [377, 157] width 310 height 234
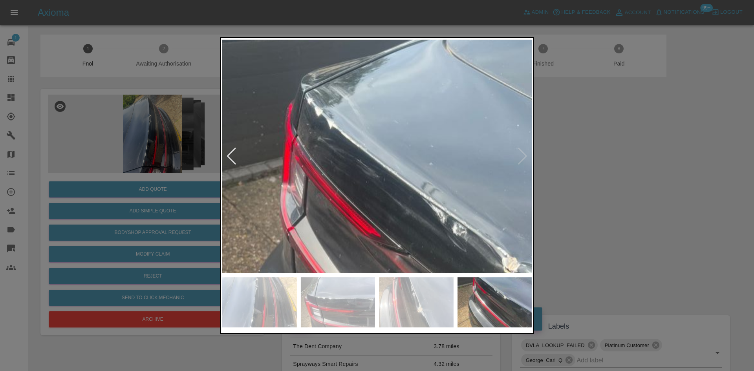
click at [356, 112] on img at bounding box center [436, 300] width 929 height 702
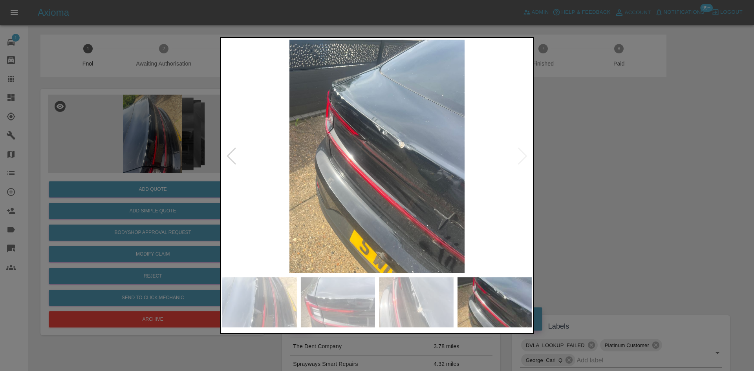
click at [364, 187] on img at bounding box center [377, 157] width 310 height 234
click at [397, 141] on img at bounding box center [377, 157] width 310 height 234
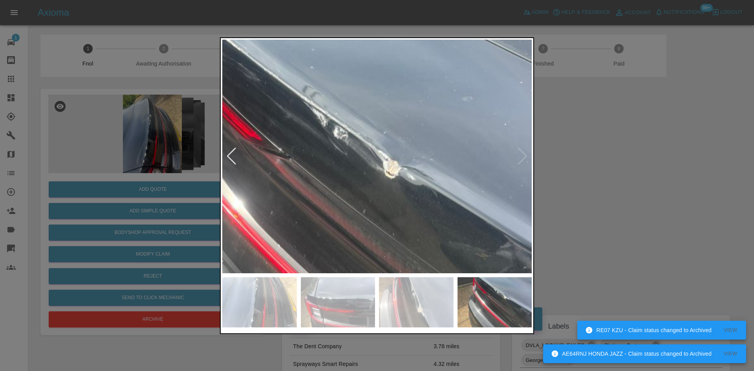
click at [397, 141] on img at bounding box center [317, 204] width 929 height 702
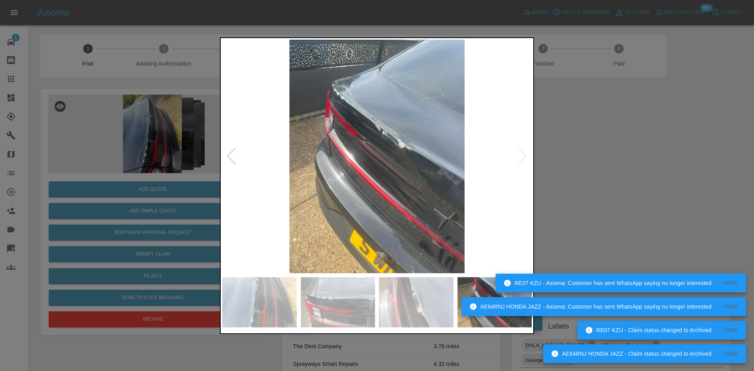
click at [397, 141] on img at bounding box center [377, 157] width 310 height 234
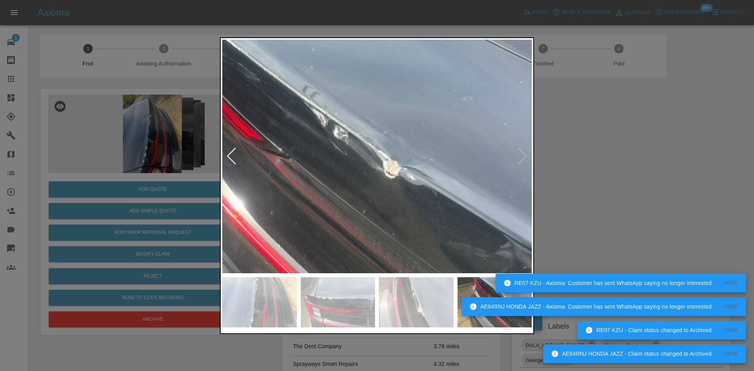
click at [397, 141] on img at bounding box center [317, 204] width 929 height 702
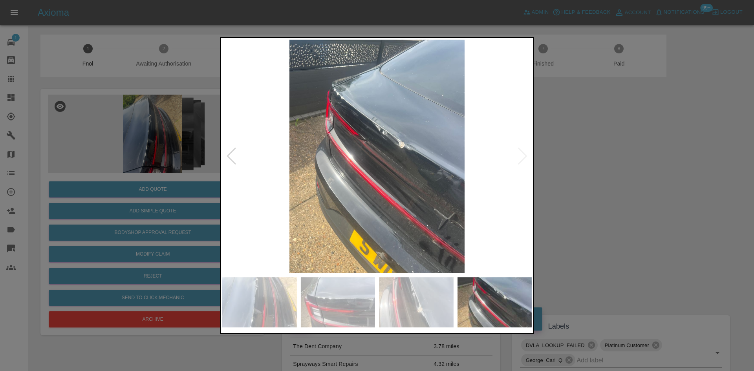
click at [176, 165] on div at bounding box center [377, 185] width 754 height 371
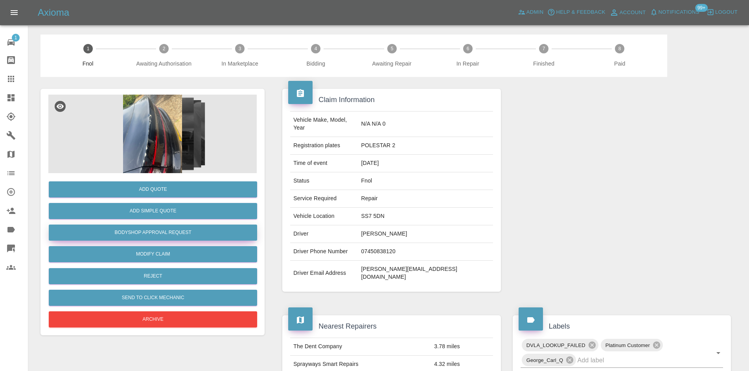
drag, startPoint x: 165, startPoint y: 230, endPoint x: 161, endPoint y: 239, distance: 9.5
click at [165, 230] on button "Bodyshop Approval Request" at bounding box center [153, 233] width 208 height 16
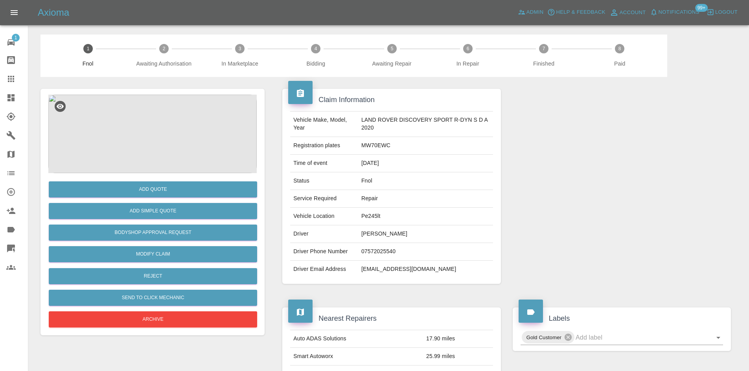
click at [156, 131] on img at bounding box center [152, 134] width 208 height 79
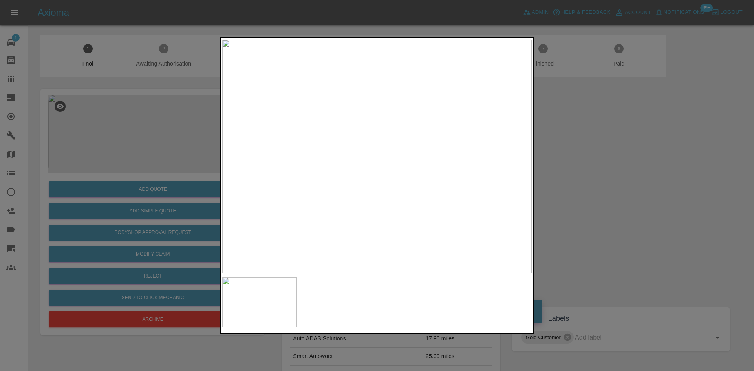
click at [378, 175] on img at bounding box center [377, 157] width 310 height 234
click at [384, 182] on img at bounding box center [376, 101] width 929 height 702
click at [385, 182] on img at bounding box center [376, 101] width 929 height 702
click at [340, 200] on img at bounding box center [377, 157] width 310 height 234
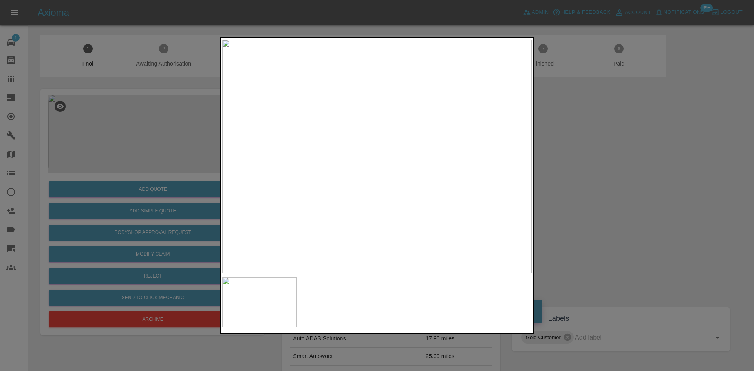
click at [352, 189] on img at bounding box center [377, 157] width 310 height 234
click at [185, 156] on div at bounding box center [377, 185] width 754 height 371
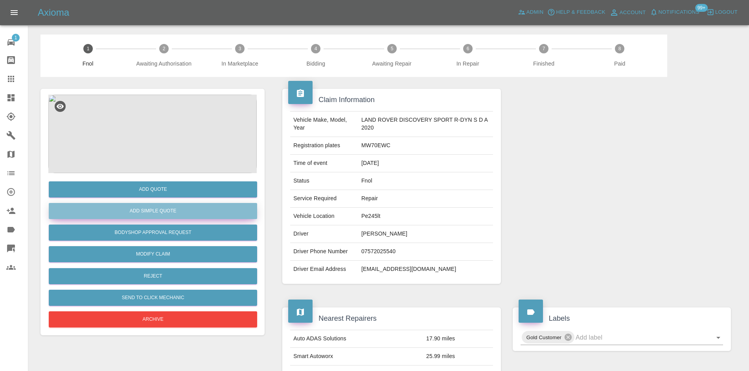
click at [161, 212] on button "Add Simple Quote" at bounding box center [153, 211] width 208 height 16
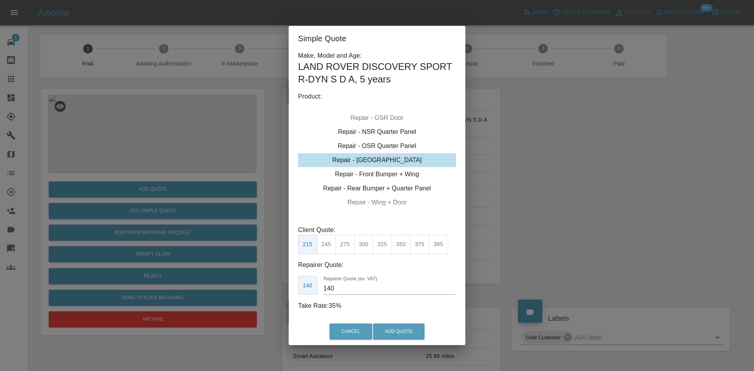
click at [369, 161] on div "Repair - Tailgate" at bounding box center [377, 160] width 158 height 14
click at [367, 243] on button "300" at bounding box center [363, 244] width 19 height 19
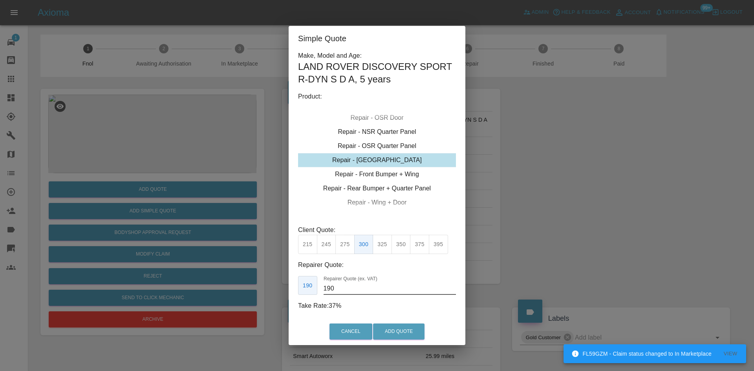
drag, startPoint x: 338, startPoint y: 289, endPoint x: 273, endPoint y: 305, distance: 66.1
click at [283, 300] on div "Simple Quote Make, Model and Age: LAND ROVER DISCOVERY SPORT R-DYN S D A , 5 ye…" at bounding box center [377, 185] width 754 height 371
type input "180"
click at [411, 337] on button "Add Quote" at bounding box center [398, 332] width 51 height 16
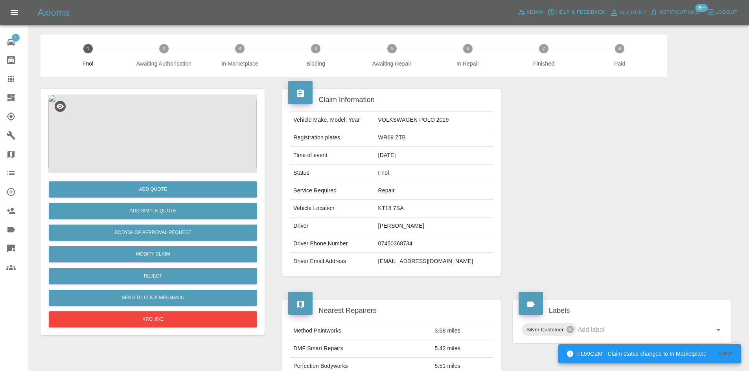
click at [230, 147] on img at bounding box center [152, 134] width 208 height 79
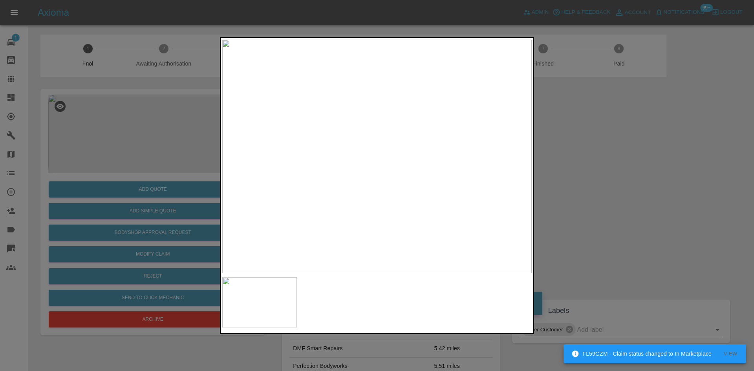
click at [171, 130] on div at bounding box center [377, 185] width 754 height 371
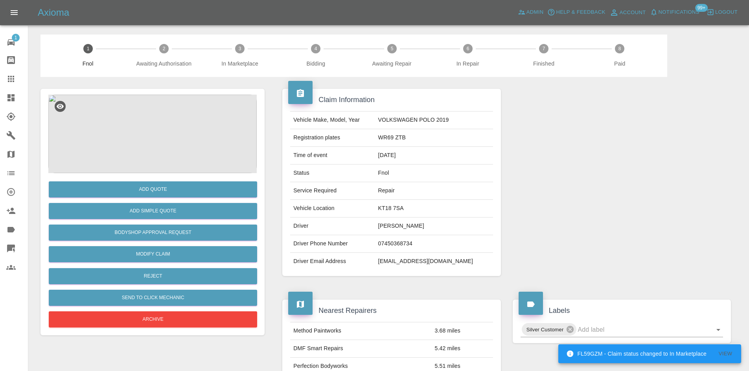
click at [165, 127] on img at bounding box center [152, 134] width 208 height 79
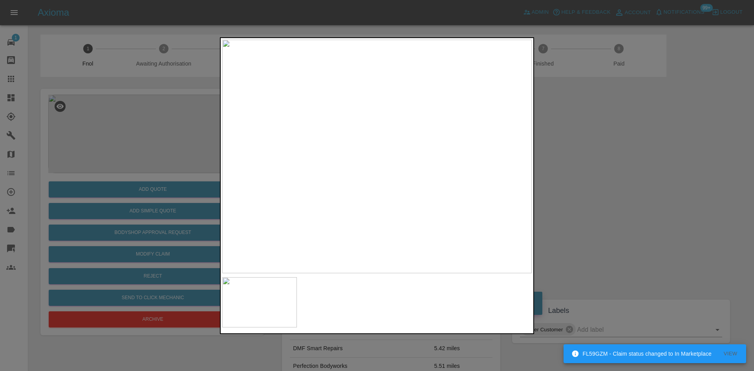
click at [406, 156] on img at bounding box center [377, 157] width 310 height 234
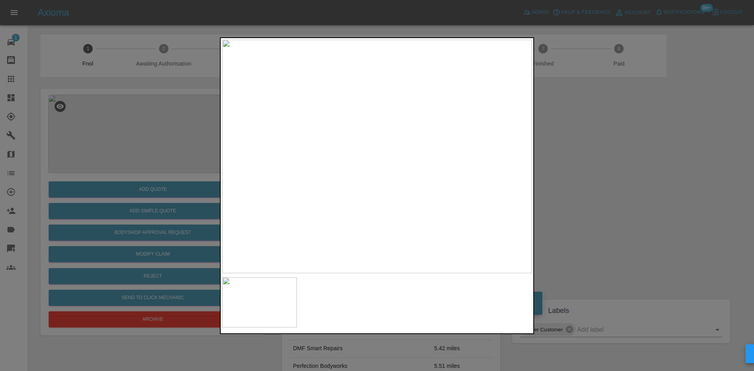
click at [397, 154] on img at bounding box center [377, 157] width 310 height 234
click at [355, 163] on img at bounding box center [317, 164] width 929 height 702
click at [316, 201] on img at bounding box center [377, 157] width 310 height 234
click at [405, 164] on img at bounding box center [377, 157] width 310 height 234
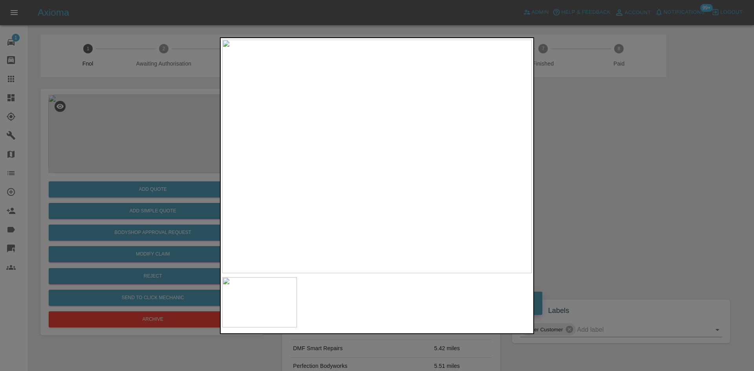
click at [405, 164] on img at bounding box center [377, 157] width 310 height 234
click at [390, 166] on img at bounding box center [294, 134] width 929 height 702
click at [149, 175] on div at bounding box center [377, 185] width 754 height 371
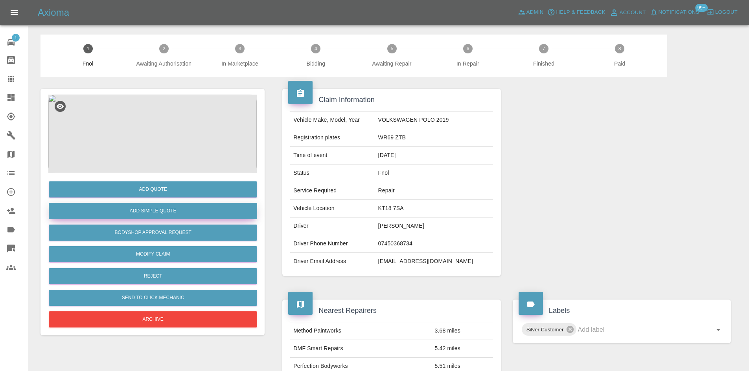
click at [162, 208] on button "Add Simple Quote" at bounding box center [153, 211] width 208 height 16
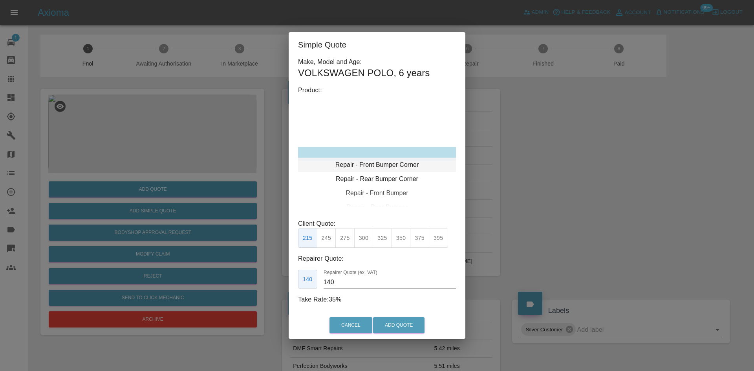
type input "120"
click at [380, 171] on div "Repair - Rear Bumper Corner" at bounding box center [377, 168] width 158 height 14
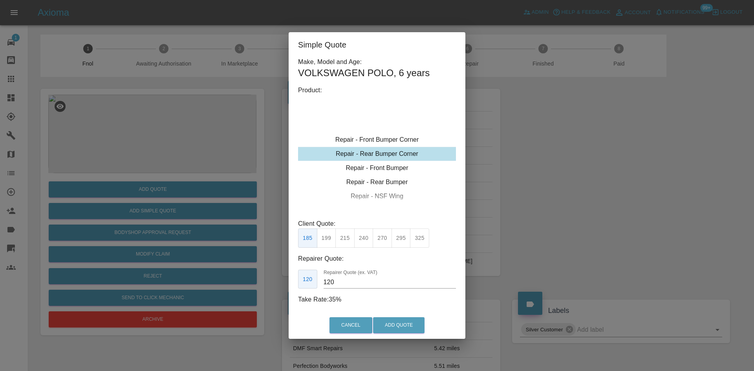
click at [334, 242] on button "199" at bounding box center [326, 238] width 19 height 19
click at [397, 323] on button "Add Quote" at bounding box center [398, 325] width 51 height 16
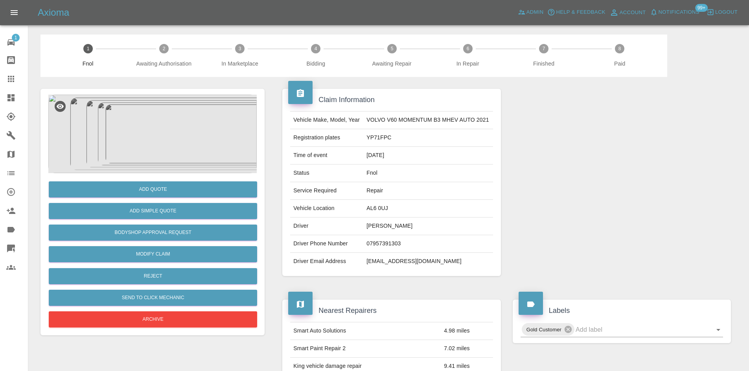
click at [159, 141] on img at bounding box center [152, 134] width 208 height 79
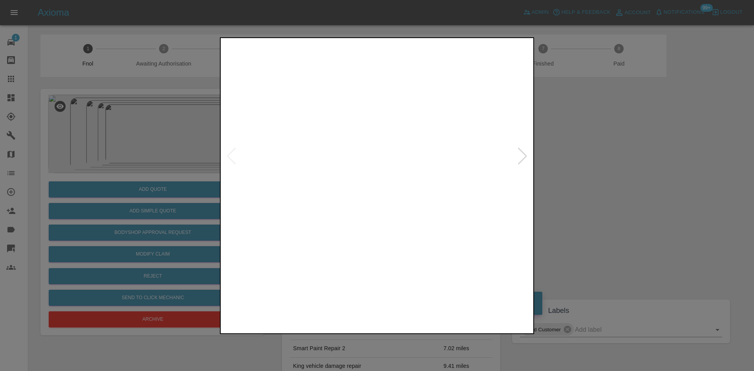
click at [369, 128] on img at bounding box center [377, 157] width 310 height 234
click at [372, 128] on img at bounding box center [377, 157] width 310 height 234
click at [382, 134] on img at bounding box center [392, 241] width 929 height 702
click at [369, 218] on img at bounding box center [350, 157] width 310 height 234
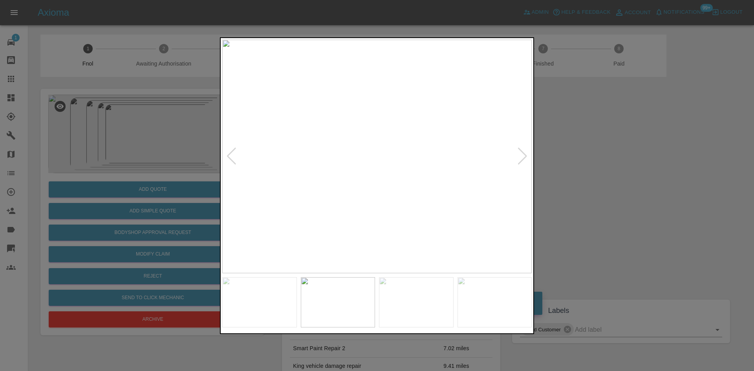
click at [365, 178] on img at bounding box center [377, 157] width 310 height 234
click at [279, 162] on img at bounding box center [377, 157] width 310 height 234
click at [309, 140] on img at bounding box center [377, 157] width 310 height 234
click at [297, 172] on img at bounding box center [377, 157] width 310 height 234
click at [282, 135] on img at bounding box center [377, 157] width 310 height 234
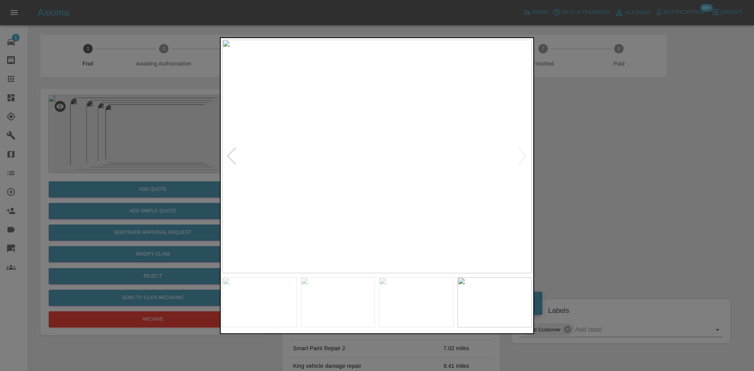
click at [406, 156] on img at bounding box center [377, 157] width 310 height 234
click at [404, 156] on img at bounding box center [388, 157] width 310 height 234
click at [407, 146] on img at bounding box center [377, 157] width 310 height 234
click at [480, 244] on img at bounding box center [396, 240] width 929 height 702
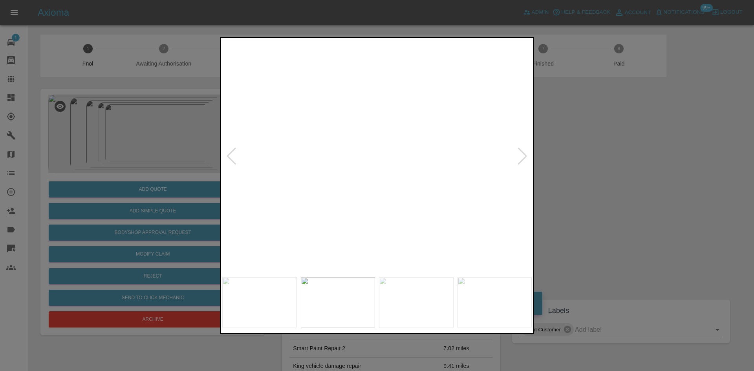
click at [342, 143] on img at bounding box center [396, 240] width 929 height 702
click at [344, 175] on img at bounding box center [377, 157] width 310 height 234
click at [424, 138] on img at bounding box center [377, 157] width 310 height 234
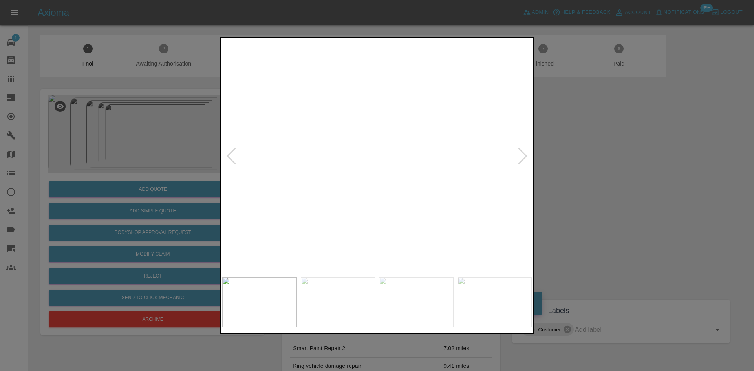
click at [397, 195] on img at bounding box center [182, 303] width 929 height 702
click at [378, 123] on img at bounding box center [180, 280] width 929 height 702
click at [360, 171] on img at bounding box center [150, 221] width 929 height 702
click at [388, 192] on img at bounding box center [377, 157] width 310 height 234
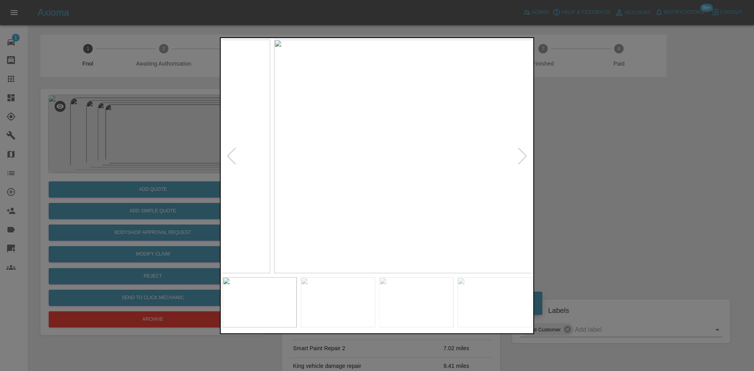
click at [411, 128] on img at bounding box center [429, 157] width 310 height 234
drag, startPoint x: 153, startPoint y: 136, endPoint x: 157, endPoint y: 185, distance: 49.7
click at [152, 137] on div at bounding box center [377, 185] width 754 height 371
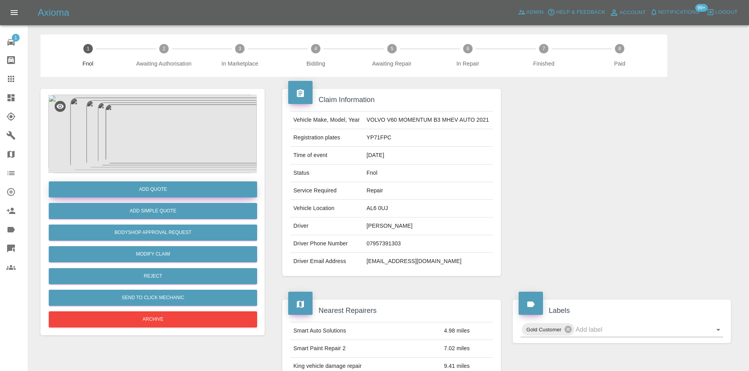
click at [168, 185] on button "Add Quote" at bounding box center [153, 190] width 208 height 16
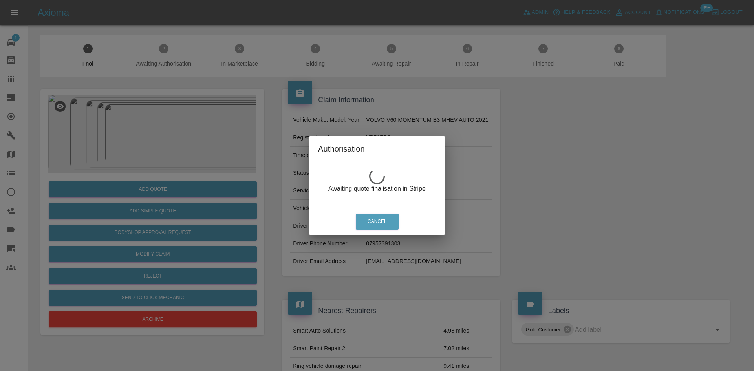
click at [158, 113] on div "Authorisation Awaiting quote finalisation in Stripe Cancel" at bounding box center [377, 185] width 754 height 371
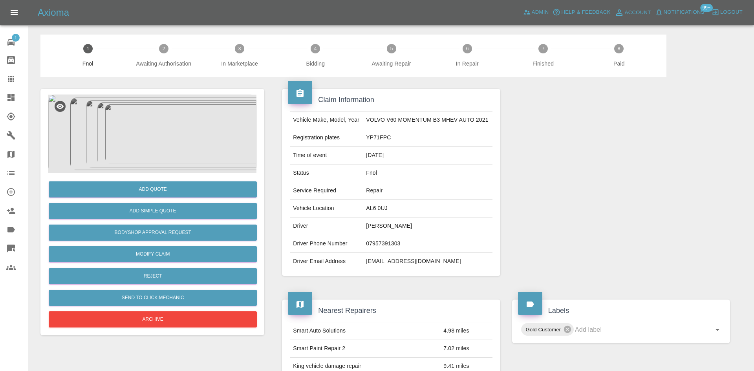
click at [156, 119] on img at bounding box center [152, 134] width 208 height 79
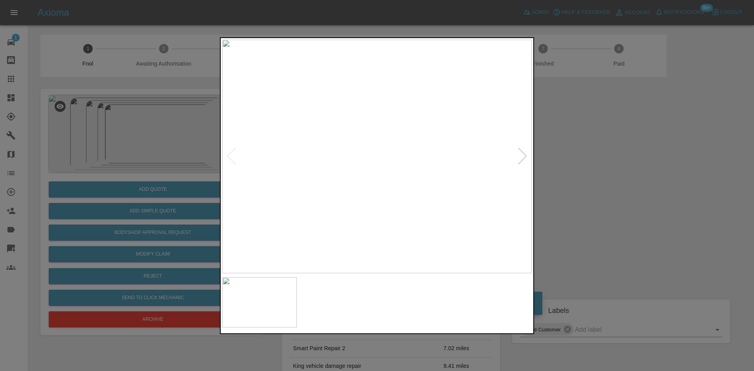
click at [331, 149] on img at bounding box center [377, 157] width 310 height 234
click at [314, 158] on img at bounding box center [377, 157] width 310 height 234
click at [174, 111] on div at bounding box center [377, 185] width 754 height 371
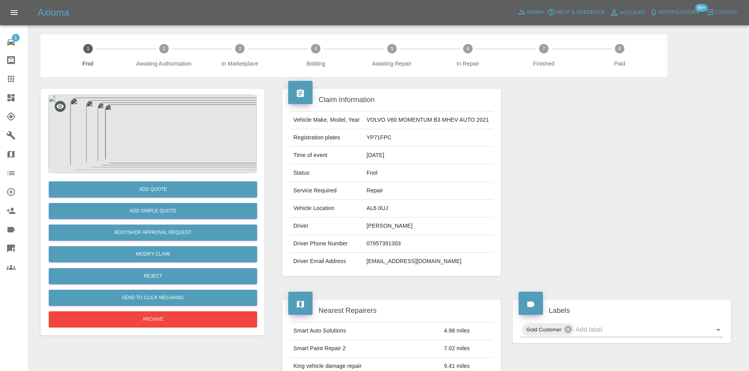
click at [159, 181] on div "Add Quote" at bounding box center [152, 190] width 208 height 20
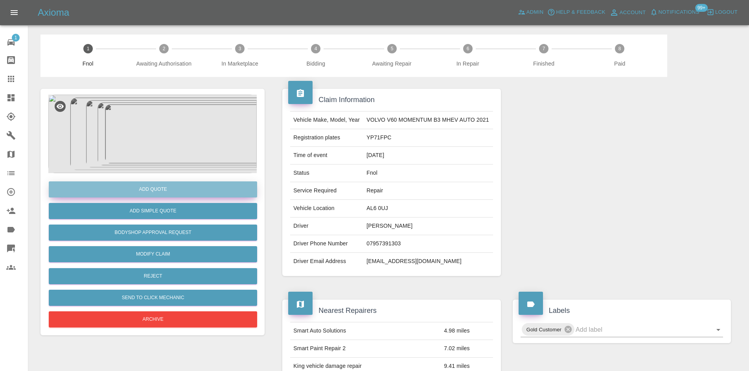
click at [170, 191] on button "Add Quote" at bounding box center [153, 190] width 208 height 16
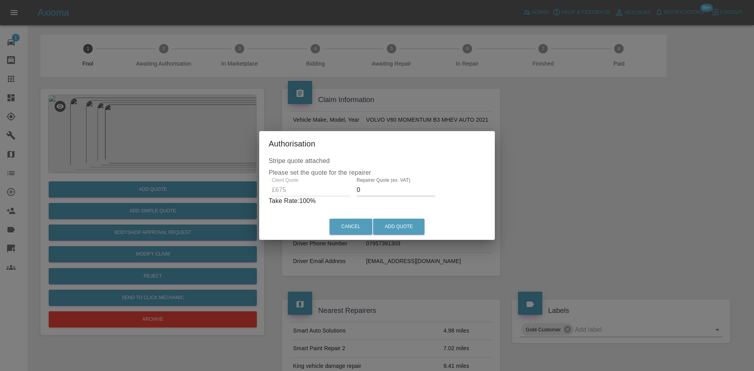
click at [342, 189] on div "Client Quote £675 Repairer Quote (ex. VAT) 0 Take Rate: 100 %" at bounding box center [377, 192] width 217 height 28
type input "395"
click at [402, 224] on button "Add Quote" at bounding box center [398, 227] width 51 height 16
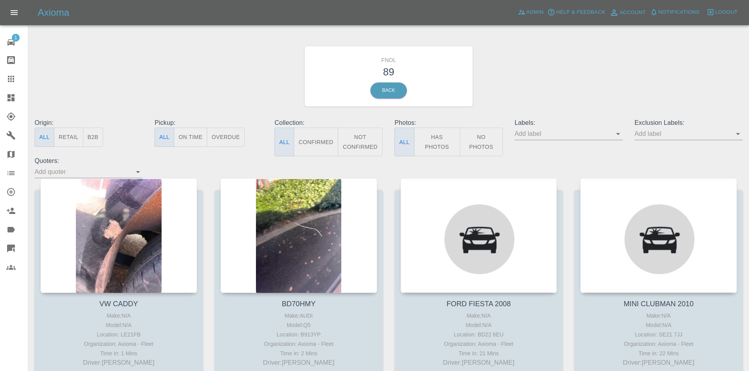
click at [437, 145] on button "Has Photos" at bounding box center [437, 142] width 46 height 29
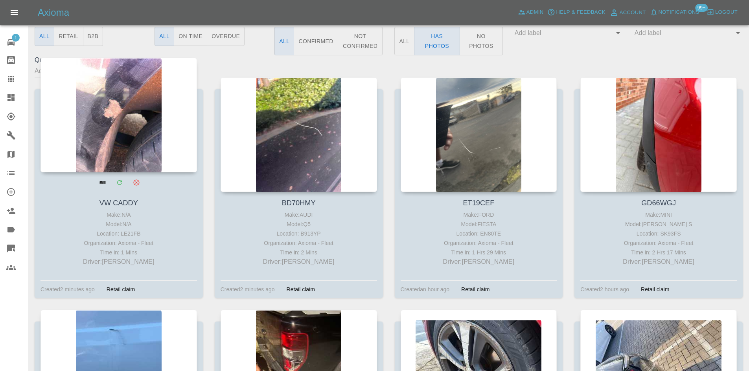
scroll to position [79, 0]
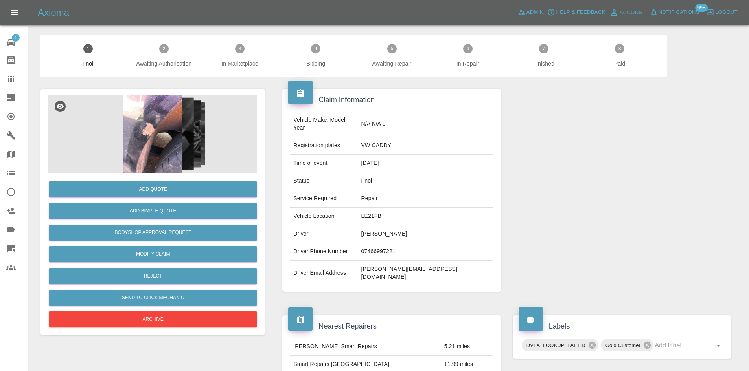
click at [158, 123] on img at bounding box center [152, 134] width 208 height 79
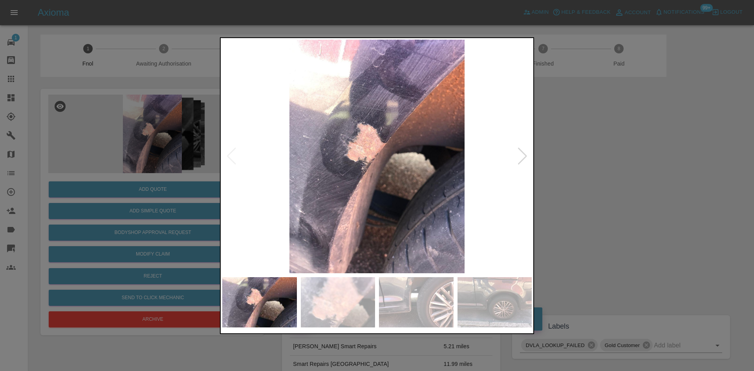
click at [371, 167] on img at bounding box center [377, 157] width 310 height 234
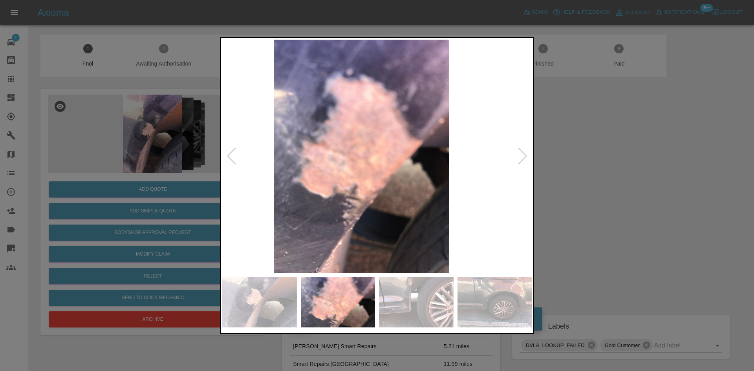
click at [352, 175] on img at bounding box center [362, 157] width 310 height 234
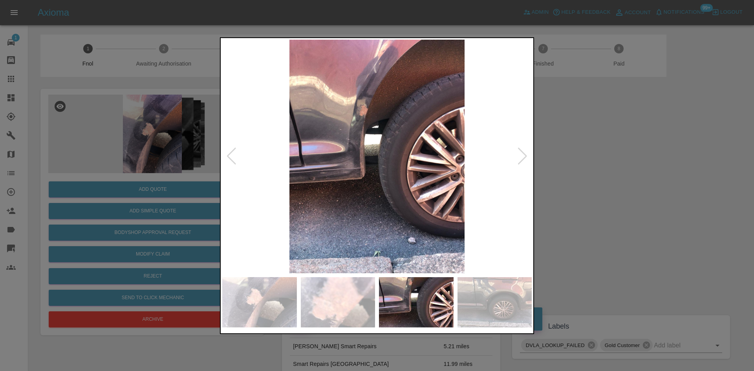
click at [296, 191] on img at bounding box center [377, 157] width 310 height 234
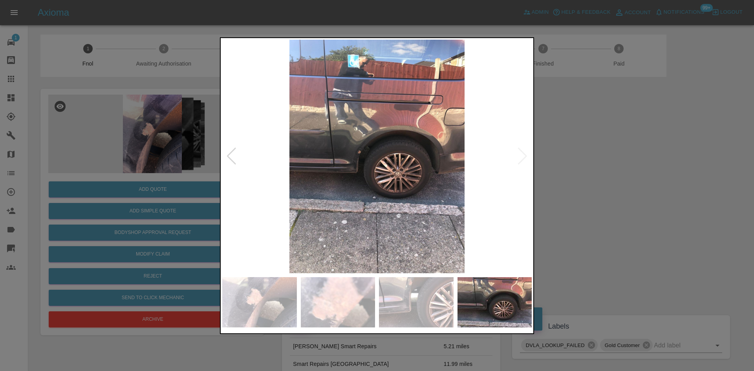
click at [287, 172] on img at bounding box center [377, 157] width 310 height 234
click at [350, 150] on img at bounding box center [377, 157] width 310 height 234
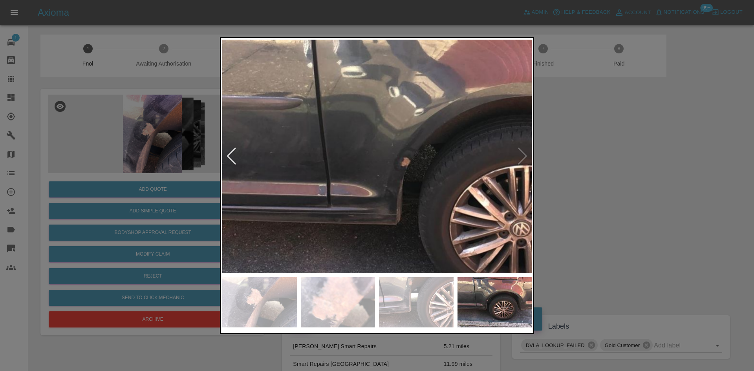
click at [344, 165] on img at bounding box center [458, 175] width 929 height 702
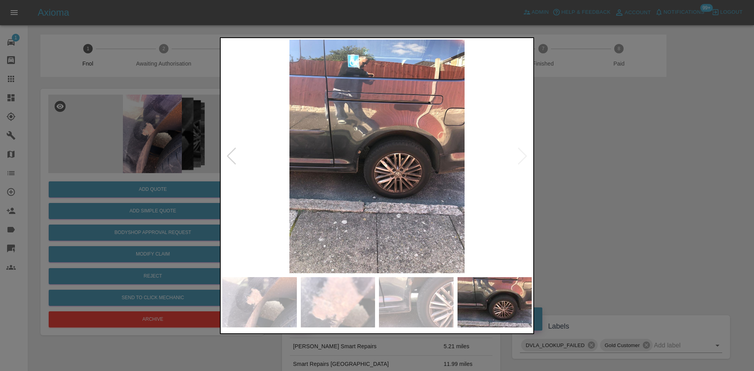
click at [360, 197] on img at bounding box center [377, 157] width 310 height 234
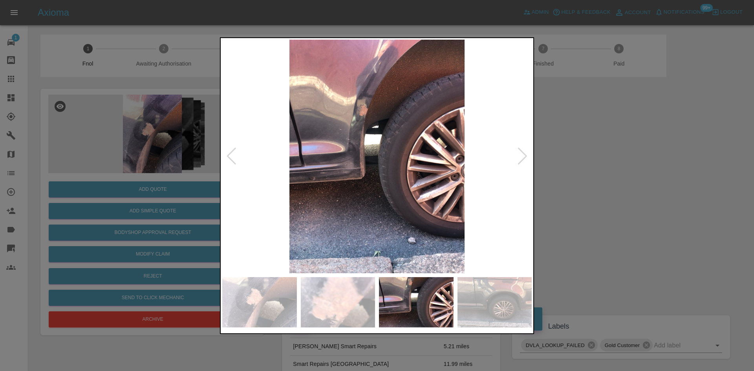
click at [384, 130] on img at bounding box center [377, 157] width 310 height 234
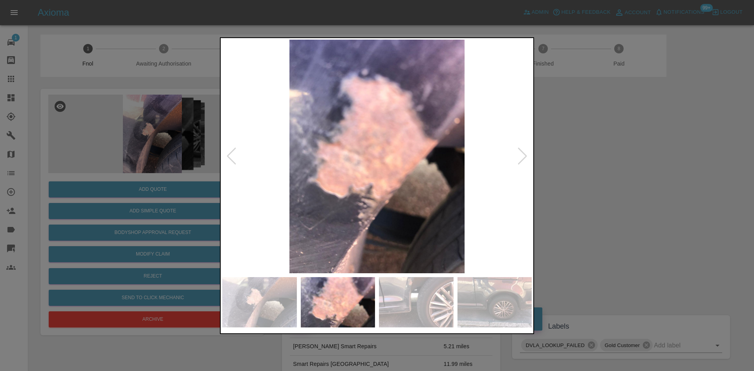
click at [170, 202] on div at bounding box center [377, 185] width 754 height 371
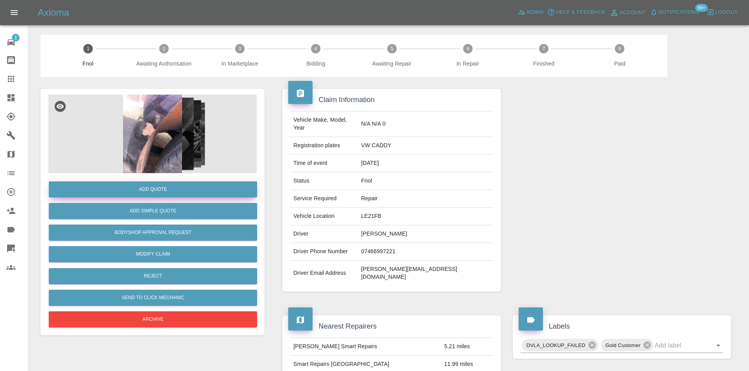
click at [188, 188] on button "Add Quote" at bounding box center [153, 190] width 208 height 16
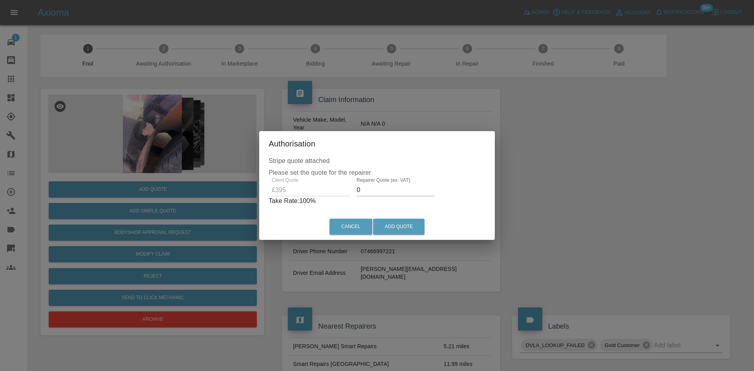
click at [345, 193] on div "Client Quote £395 Repairer Quote (ex. VAT) 0 Take Rate: 100 %" at bounding box center [377, 192] width 217 height 28
click at [317, 193] on div "Client Quote £395 Repairer Quote (ex. VAT) 200 Take Rate: 49 %" at bounding box center [377, 192] width 213 height 28
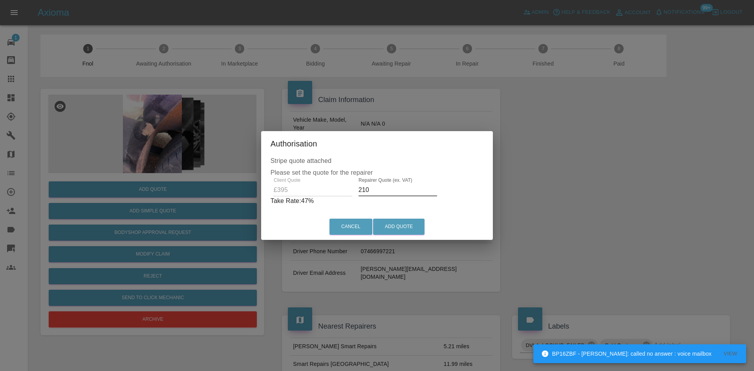
click at [312, 196] on div "Client Quote £395 Repairer Quote (ex. VAT) 210 Take Rate: 47 %" at bounding box center [377, 192] width 213 height 28
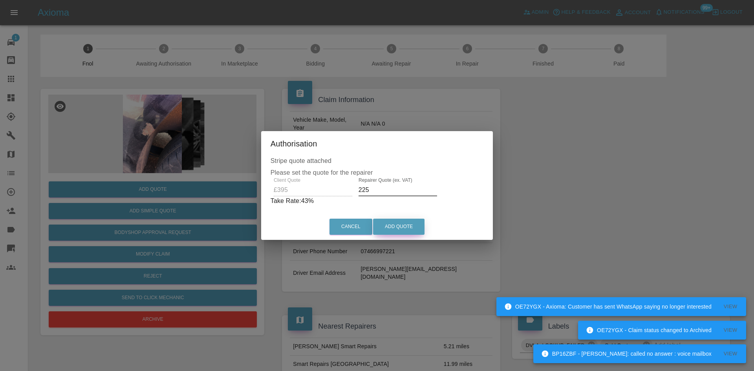
type input "225"
click at [381, 225] on button "Add Quote" at bounding box center [398, 227] width 51 height 16
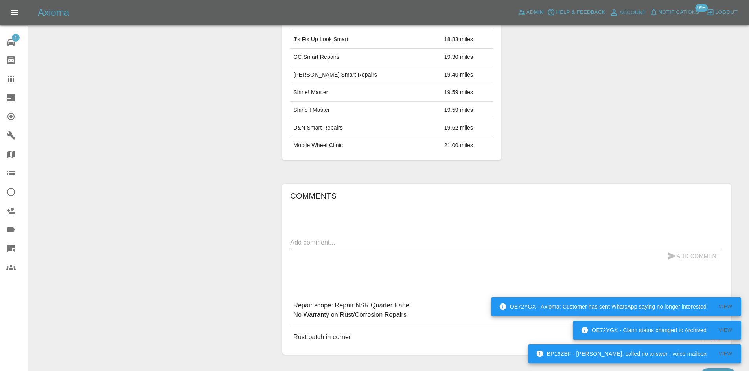
scroll to position [497, 0]
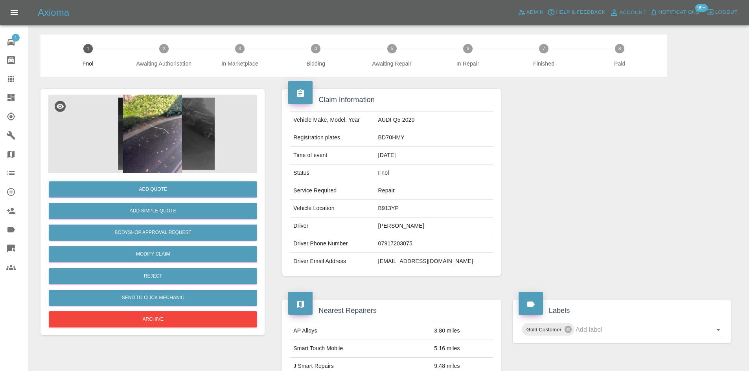
click at [152, 126] on img at bounding box center [152, 134] width 208 height 79
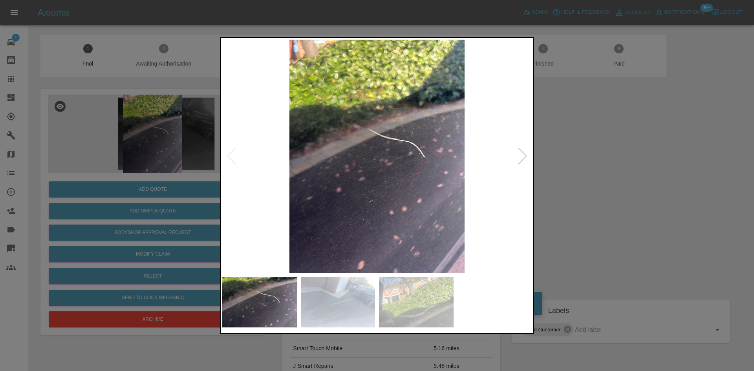
click at [358, 197] on img at bounding box center [377, 157] width 310 height 234
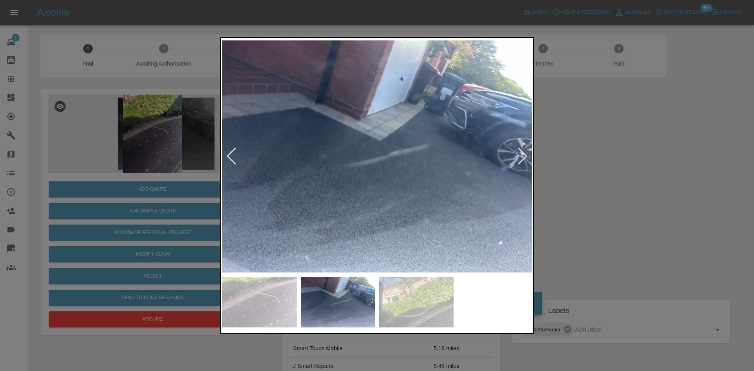
click at [394, 209] on img at bounding box center [377, 157] width 310 height 234
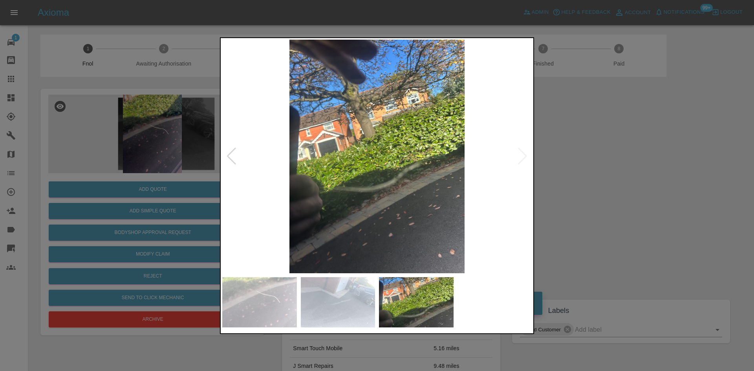
click at [300, 222] on img at bounding box center [377, 157] width 310 height 234
click at [258, 215] on img at bounding box center [377, 157] width 310 height 234
click at [115, 168] on div at bounding box center [377, 185] width 754 height 371
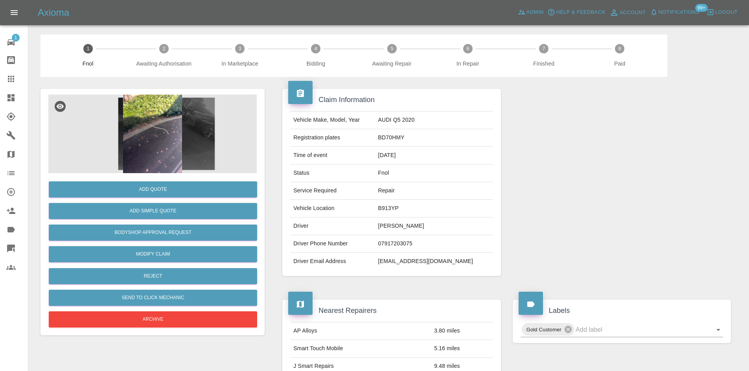
click at [175, 131] on img at bounding box center [152, 134] width 208 height 79
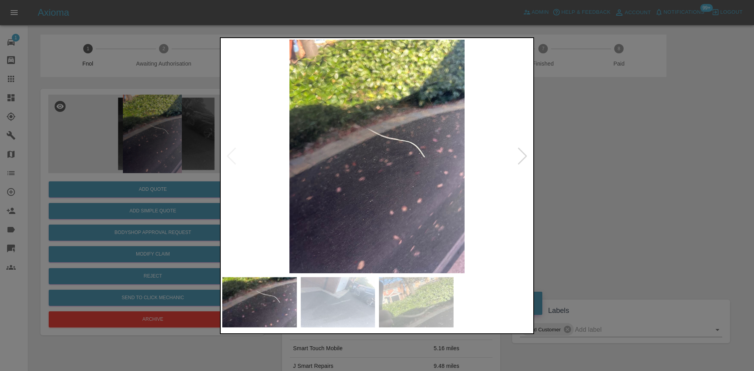
click at [352, 183] on img at bounding box center [377, 157] width 310 height 234
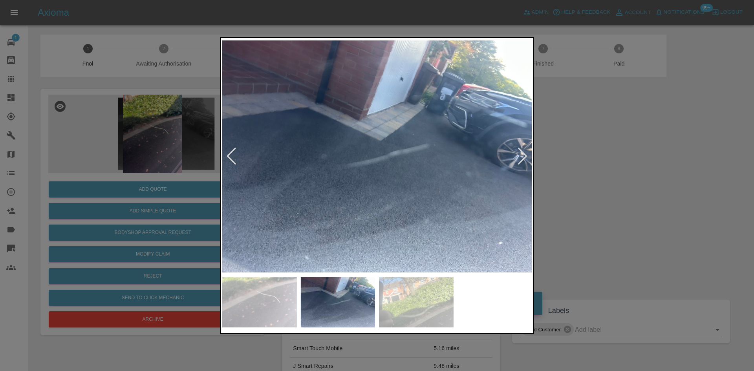
click at [358, 180] on img at bounding box center [377, 157] width 310 height 234
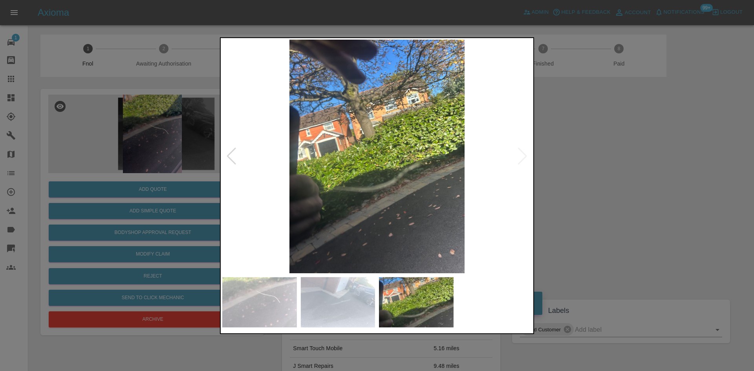
click at [351, 202] on img at bounding box center [377, 157] width 310 height 234
click at [361, 212] on img at bounding box center [377, 157] width 310 height 234
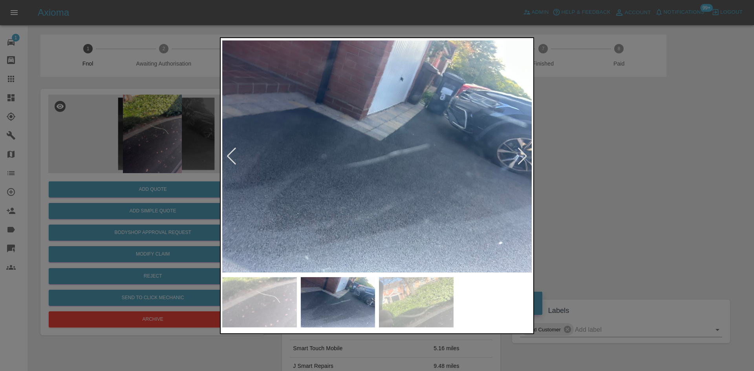
click at [363, 210] on img at bounding box center [377, 157] width 310 height 234
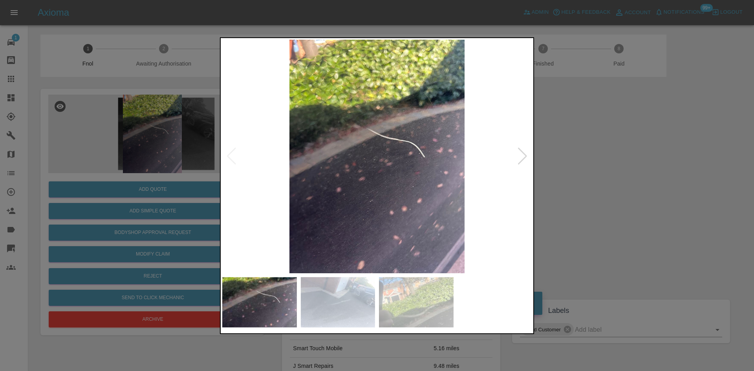
click at [343, 209] on img at bounding box center [377, 157] width 310 height 234
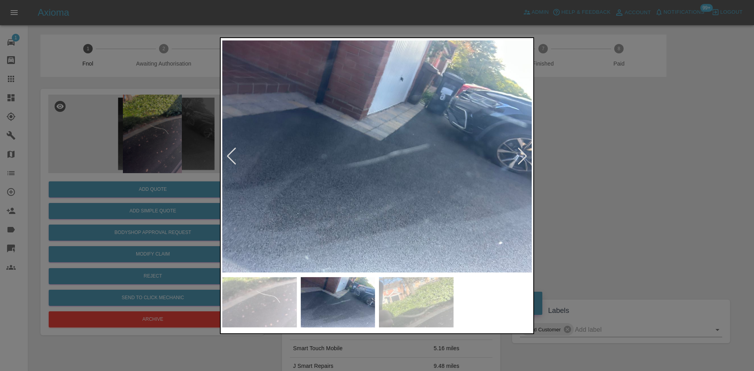
click at [339, 200] on img at bounding box center [377, 157] width 310 height 234
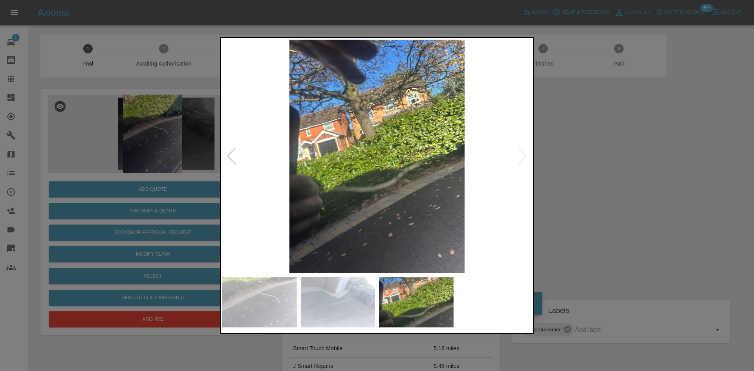
click at [268, 195] on img at bounding box center [377, 157] width 310 height 234
click at [180, 169] on div at bounding box center [377, 185] width 754 height 371
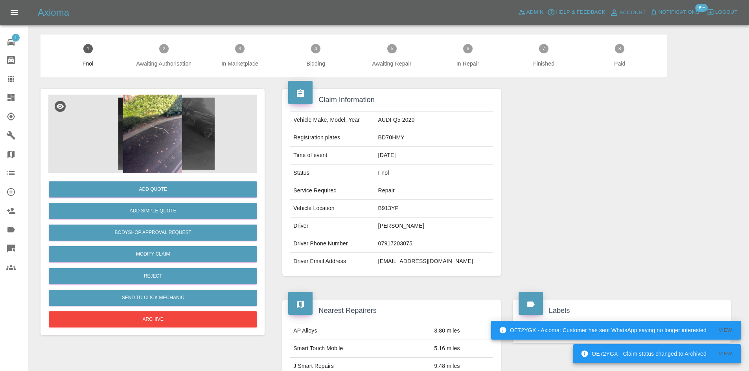
click at [170, 127] on img at bounding box center [152, 134] width 208 height 79
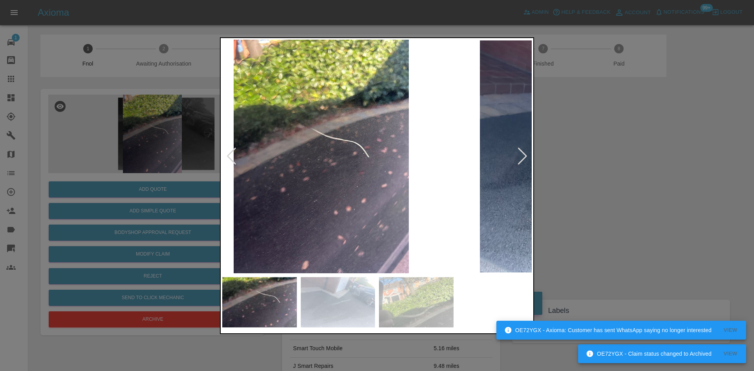
click at [290, 168] on img at bounding box center [322, 157] width 310 height 234
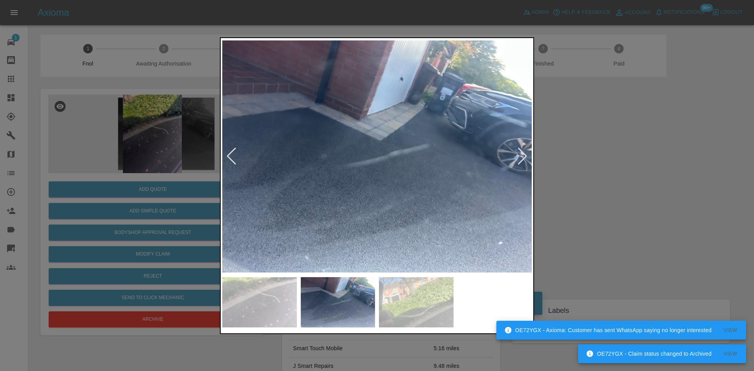
click at [331, 178] on img at bounding box center [377, 157] width 310 height 234
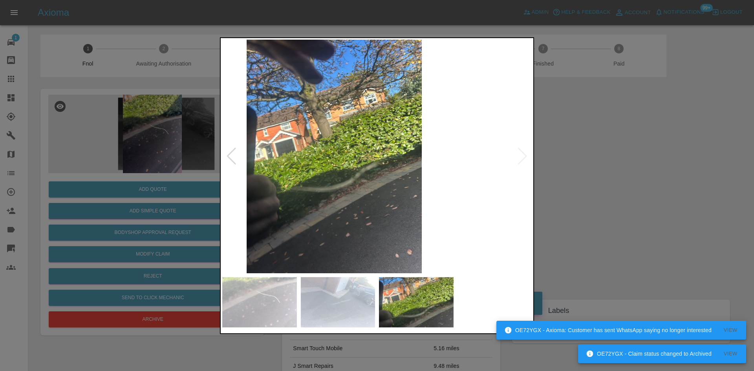
click at [330, 189] on img at bounding box center [335, 157] width 310 height 234
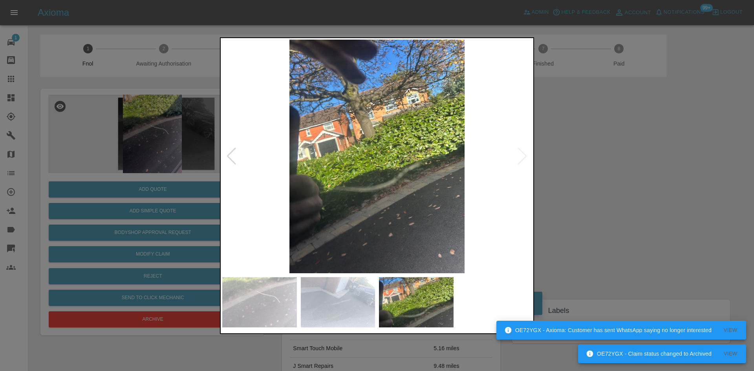
click at [292, 194] on img at bounding box center [377, 157] width 310 height 234
click at [396, 191] on img at bounding box center [377, 157] width 310 height 234
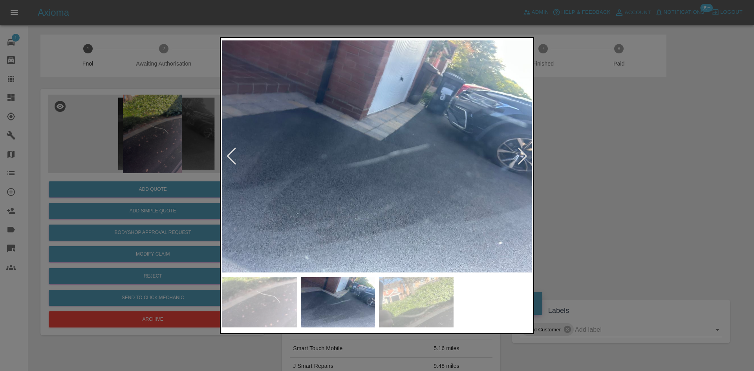
click at [419, 194] on img at bounding box center [377, 157] width 310 height 234
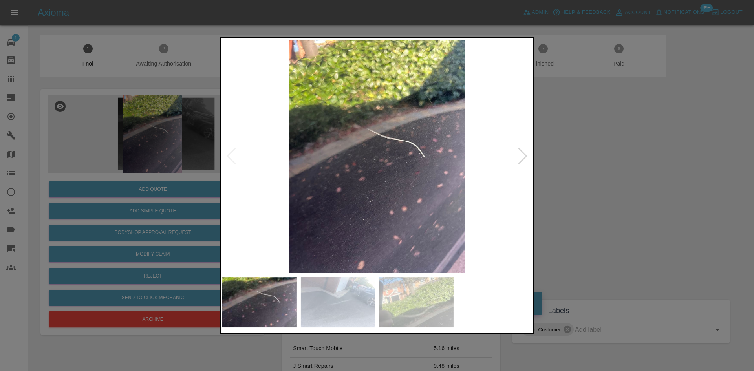
drag, startPoint x: 174, startPoint y: 174, endPoint x: 184, endPoint y: 164, distance: 14.7
click at [175, 174] on div at bounding box center [377, 185] width 754 height 371
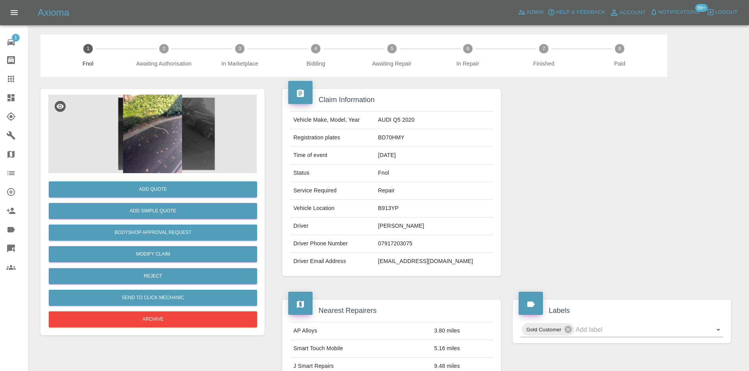
click at [154, 139] on img at bounding box center [152, 134] width 208 height 79
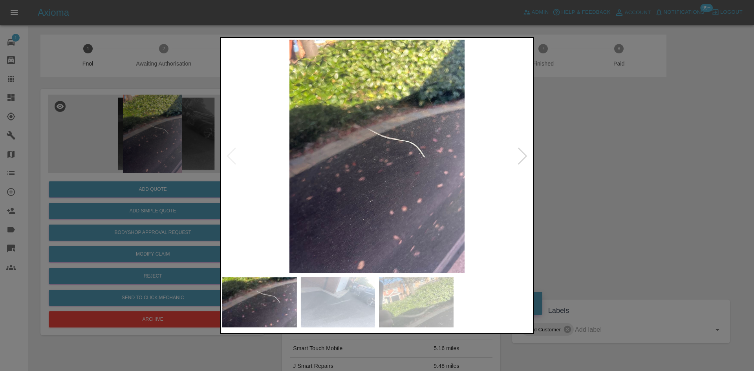
click at [195, 156] on div at bounding box center [377, 185] width 754 height 371
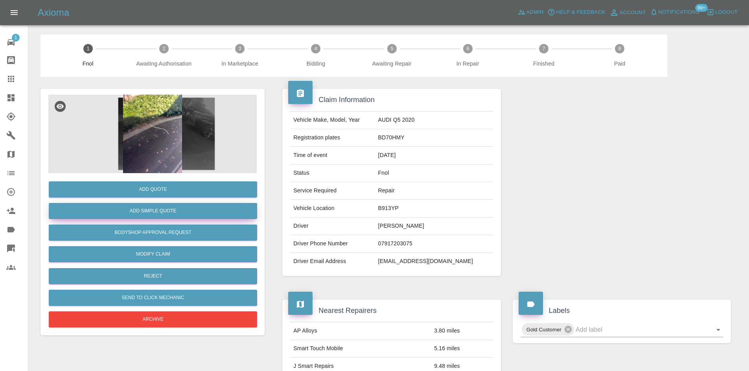
click at [172, 207] on button "Add Simple Quote" at bounding box center [153, 211] width 208 height 16
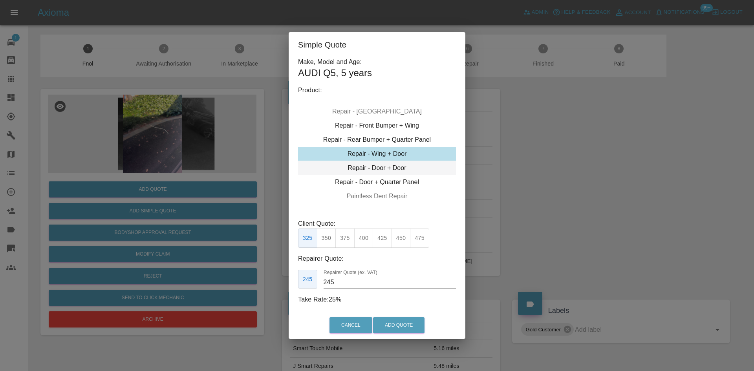
click at [377, 169] on div "Repair - Door + Door" at bounding box center [377, 168] width 158 height 14
click at [327, 242] on button "350" at bounding box center [326, 238] width 19 height 19
drag, startPoint x: 344, startPoint y: 281, endPoint x: 286, endPoint y: 288, distance: 58.7
click at [305, 284] on div "245 Repairer Quote (ex. VAT) 245" at bounding box center [377, 279] width 158 height 19
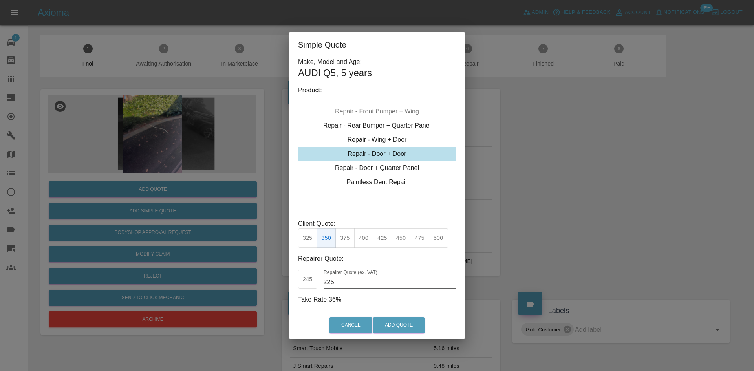
drag, startPoint x: 341, startPoint y: 285, endPoint x: 232, endPoint y: 266, distance: 110.0
click at [233, 266] on div "Simple Quote Make, Model and Age: AUDI Q5 , 5 years Product: Repair - Front Bum…" at bounding box center [377, 185] width 754 height 371
type input "215"
click at [387, 323] on button "Add Quote" at bounding box center [398, 325] width 51 height 16
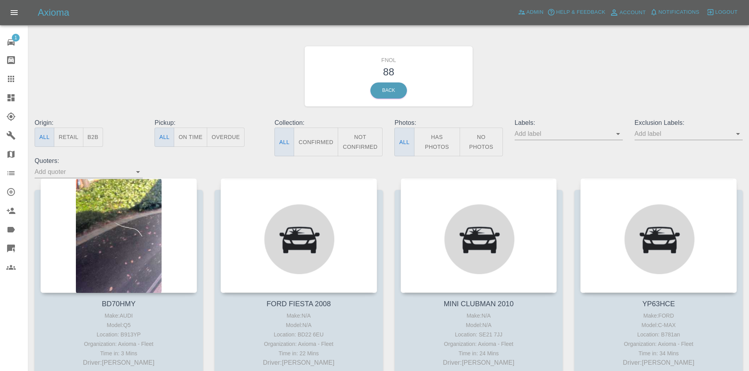
click at [437, 135] on button "Has Photos" at bounding box center [437, 142] width 46 height 29
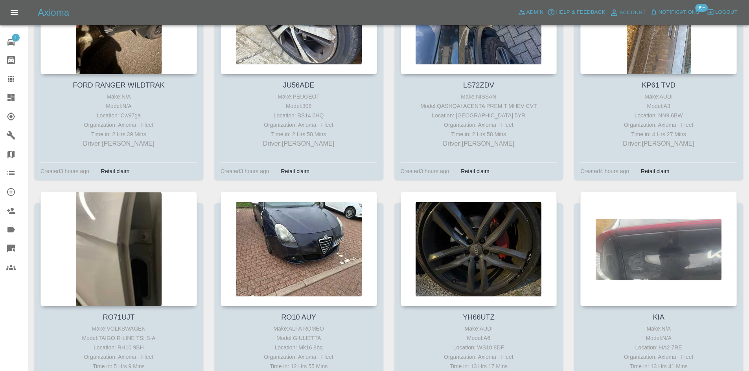
scroll to position [472, 0]
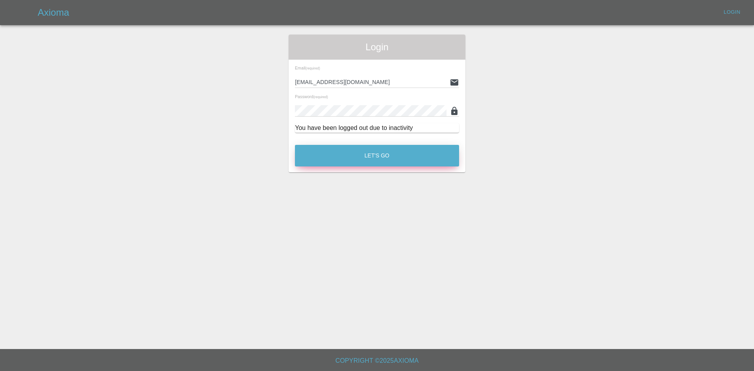
click at [369, 154] on button "Let's Go" at bounding box center [377, 156] width 164 height 22
click at [382, 160] on button "Let's Go" at bounding box center [377, 156] width 164 height 22
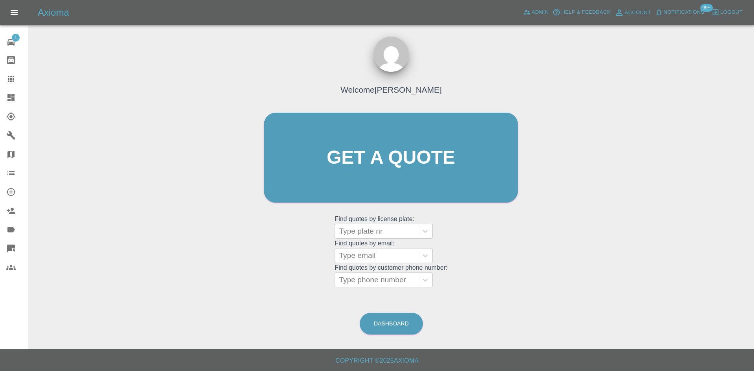
click at [17, 95] on div at bounding box center [17, 97] width 22 height 9
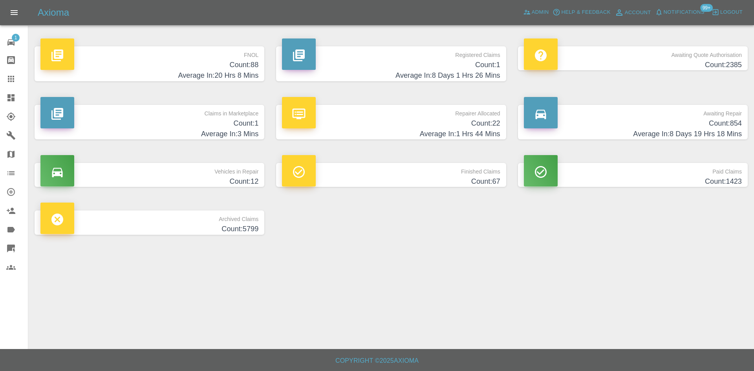
drag, startPoint x: 199, startPoint y: 56, endPoint x: 196, endPoint y: 65, distance: 9.7
click at [199, 56] on p "FNOL" at bounding box center [149, 52] width 218 height 13
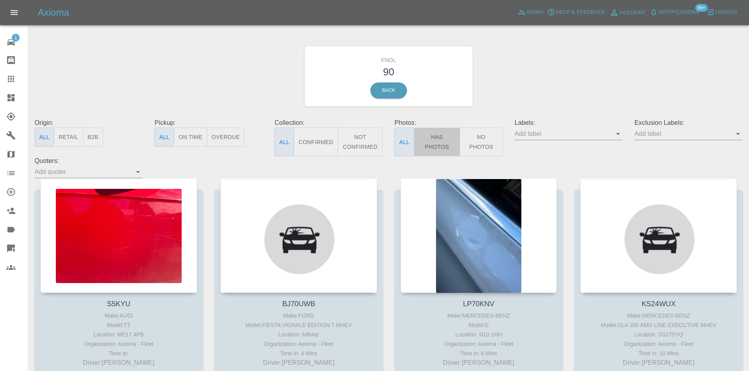
click at [443, 136] on button "Has Photos" at bounding box center [437, 142] width 46 height 29
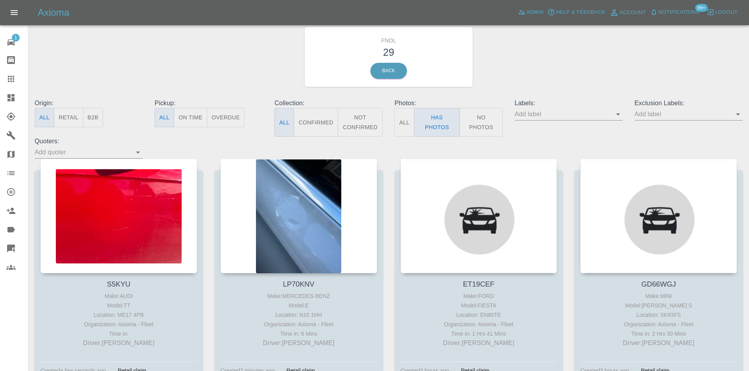
scroll to position [39, 0]
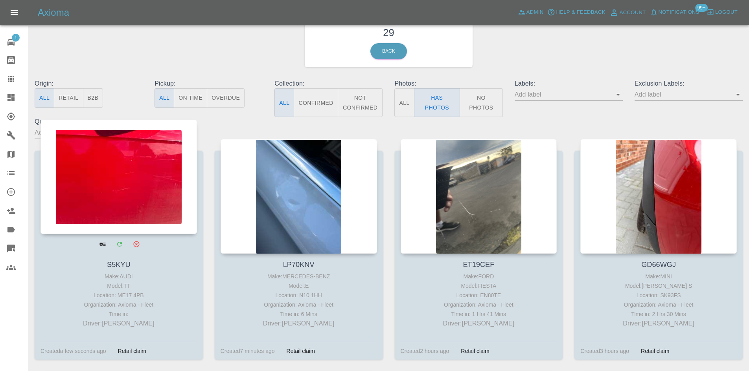
drag, startPoint x: 105, startPoint y: 174, endPoint x: 201, endPoint y: 189, distance: 97.0
click at [150, 178] on div at bounding box center [118, 176] width 156 height 115
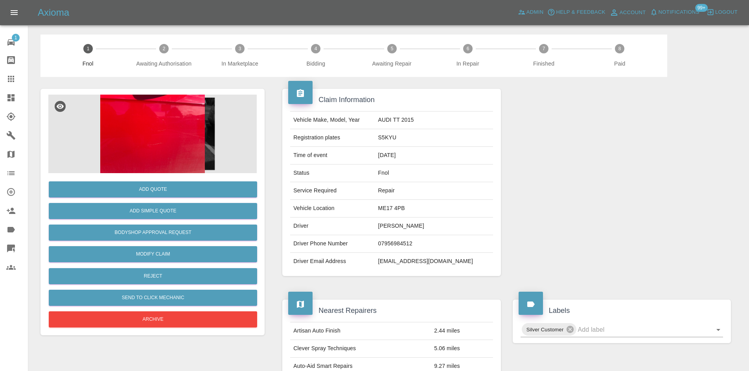
drag, startPoint x: 298, startPoint y: 182, endPoint x: 14, endPoint y: 98, distance: 296.4
click at [14, 98] on icon at bounding box center [10, 97] width 7 height 7
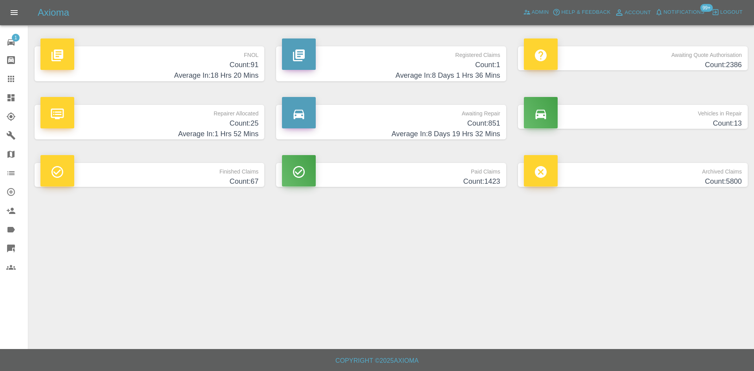
click at [228, 65] on h4 "Count: 91" at bounding box center [149, 65] width 218 height 11
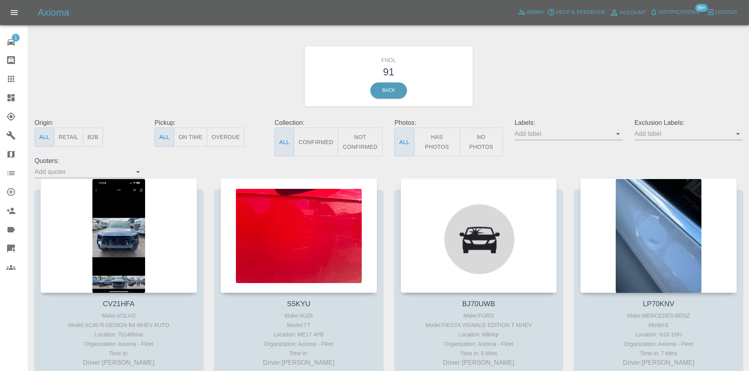
click at [437, 142] on button "Has Photos" at bounding box center [437, 142] width 46 height 29
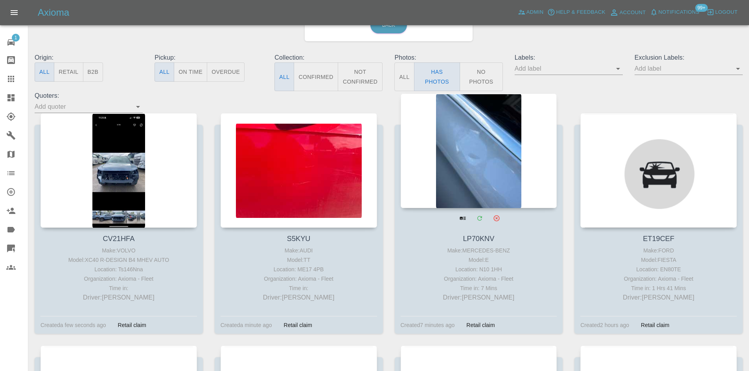
scroll to position [79, 0]
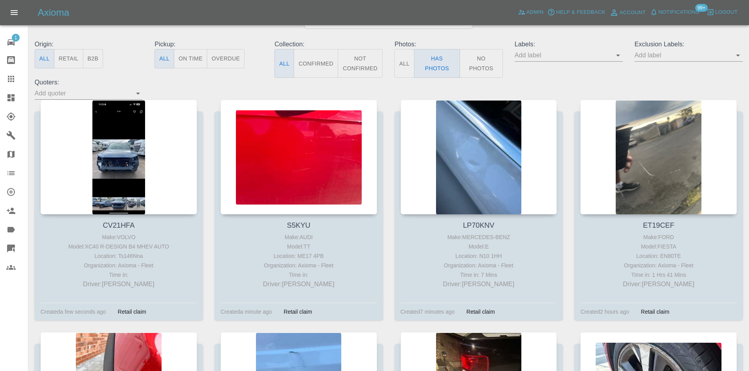
click at [12, 101] on icon at bounding box center [10, 97] width 7 height 7
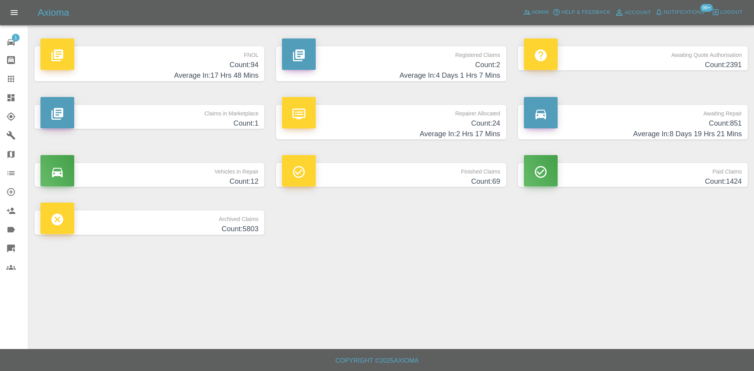
click at [250, 60] on h4 "Count: 94" at bounding box center [149, 65] width 218 height 11
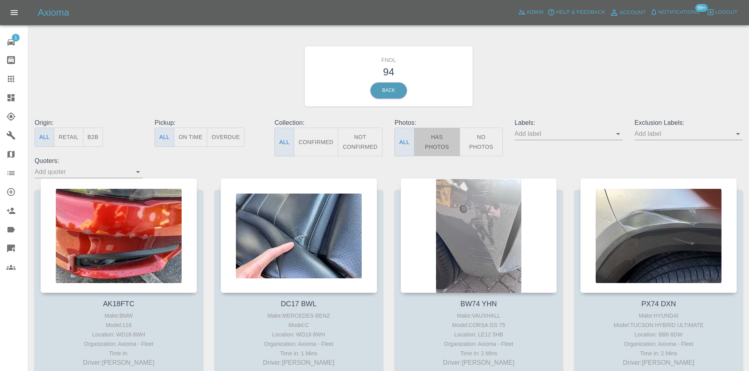
click at [443, 146] on button "Has Photos" at bounding box center [437, 142] width 46 height 29
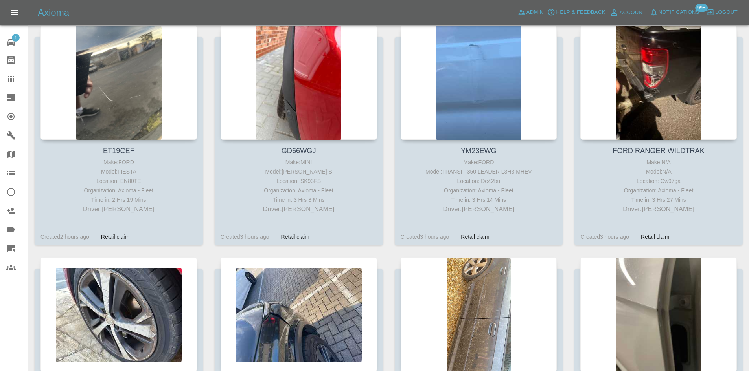
scroll to position [472, 0]
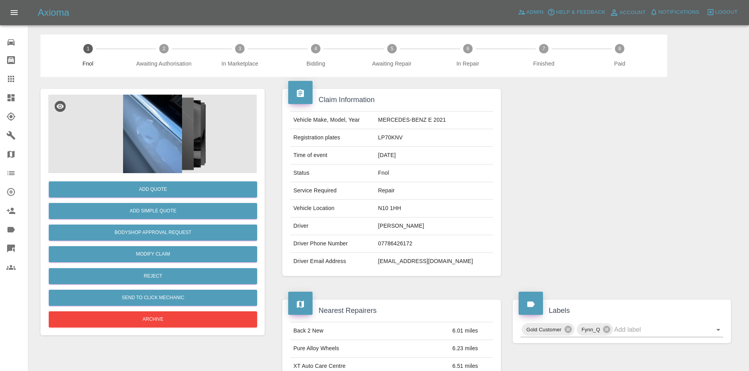
click at [173, 136] on img at bounding box center [152, 134] width 208 height 79
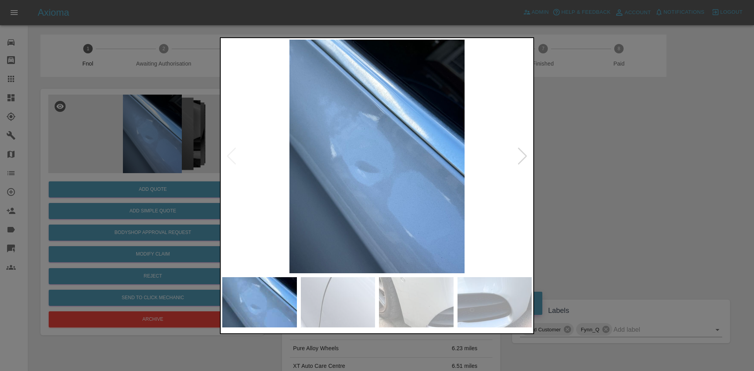
click at [345, 160] on img at bounding box center [377, 157] width 310 height 234
click at [314, 173] on img at bounding box center [377, 157] width 310 height 234
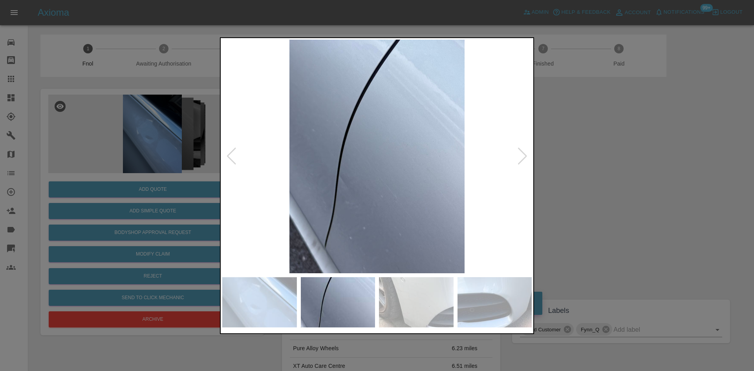
click at [328, 179] on img at bounding box center [377, 157] width 310 height 234
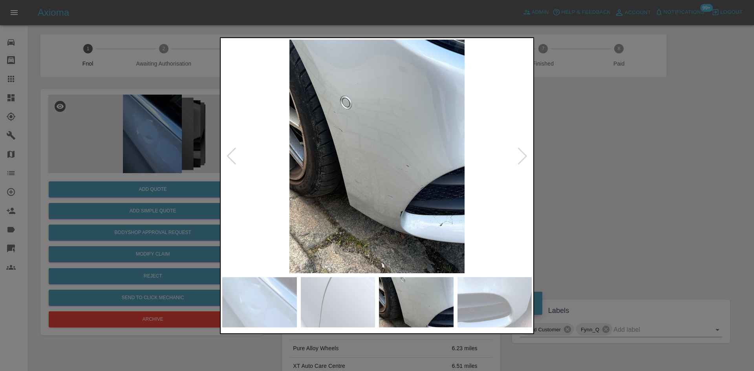
click at [311, 167] on img at bounding box center [377, 157] width 310 height 234
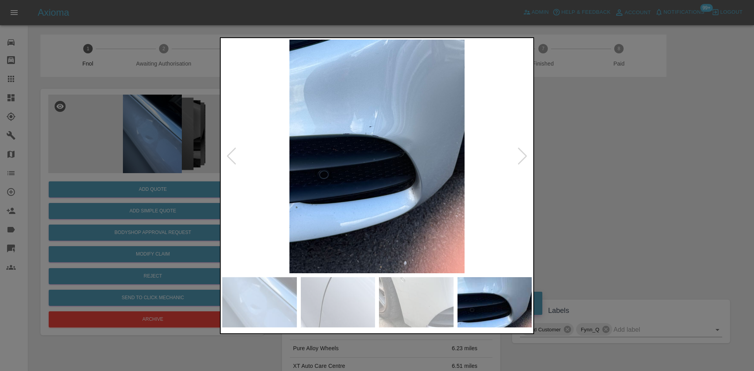
click at [246, 171] on img at bounding box center [377, 157] width 310 height 234
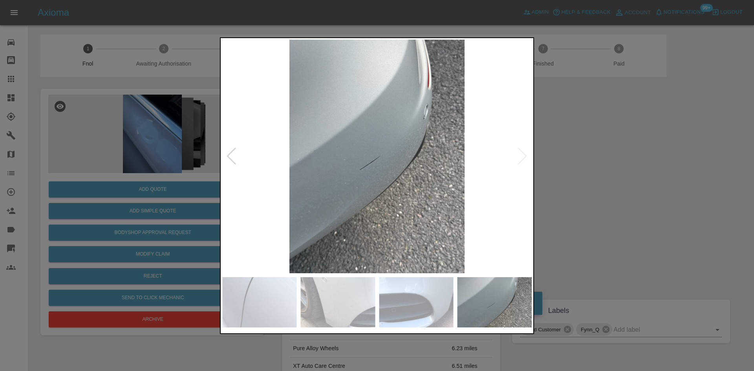
click at [238, 178] on img at bounding box center [377, 157] width 310 height 234
click at [220, 168] on div at bounding box center [377, 185] width 314 height 297
click at [316, 173] on img at bounding box center [377, 157] width 310 height 234
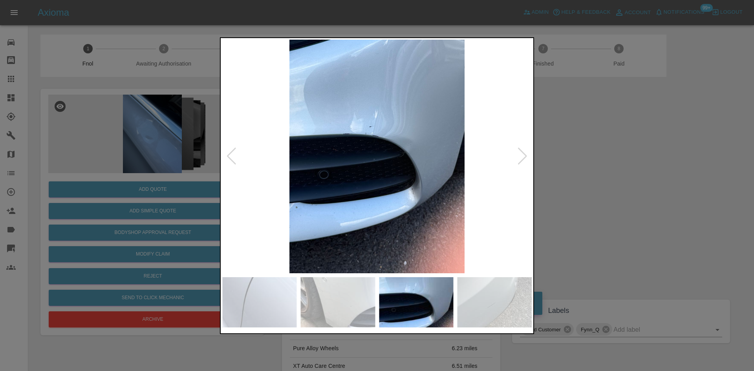
click at [310, 169] on img at bounding box center [377, 157] width 310 height 234
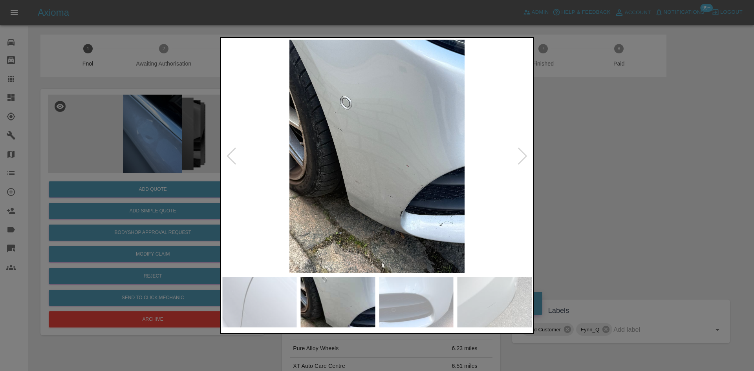
click at [354, 165] on img at bounding box center [377, 157] width 310 height 234
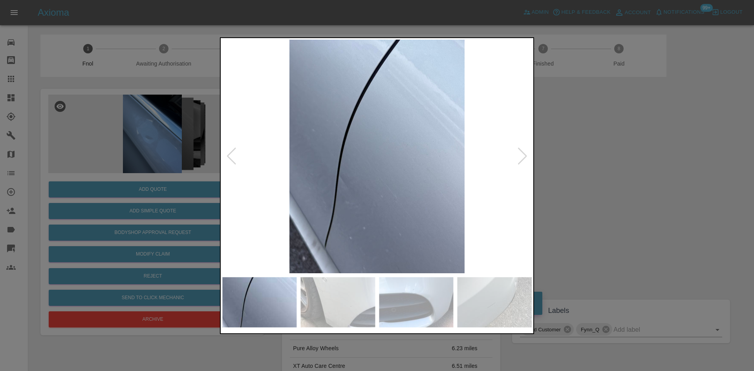
click at [340, 194] on img at bounding box center [377, 157] width 310 height 234
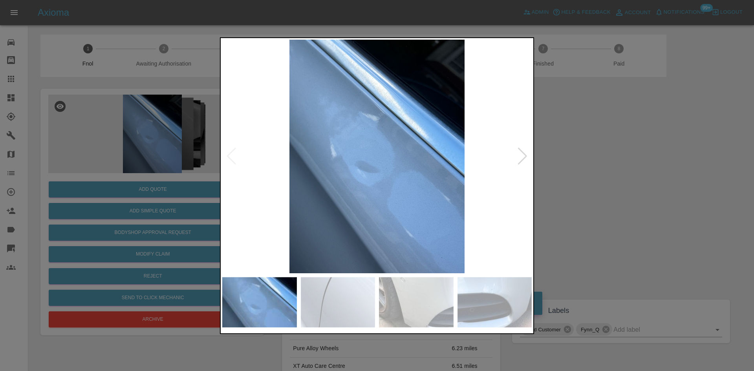
click at [433, 196] on img at bounding box center [377, 157] width 310 height 234
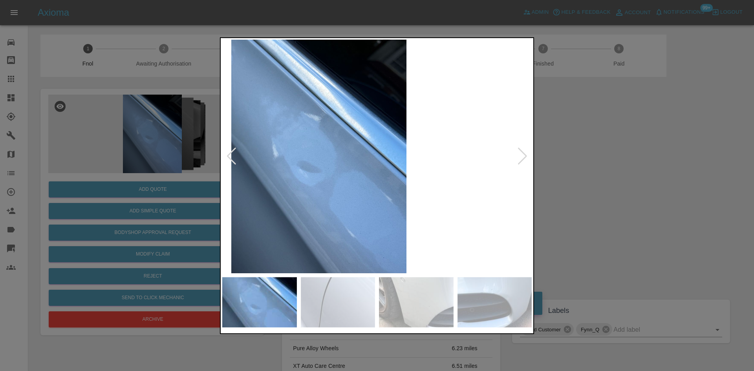
click at [293, 200] on img at bounding box center [319, 157] width 310 height 234
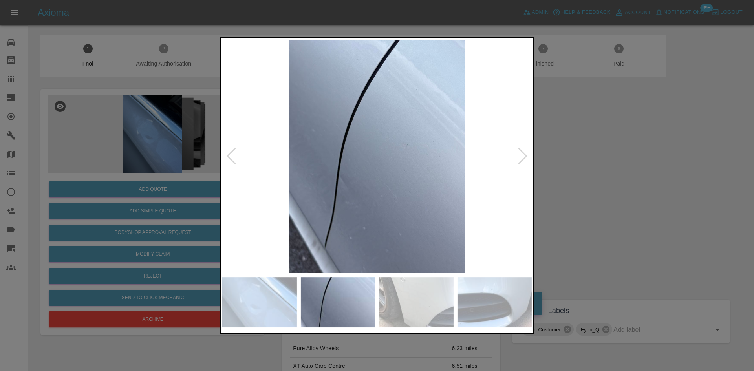
click at [116, 186] on div at bounding box center [377, 185] width 754 height 371
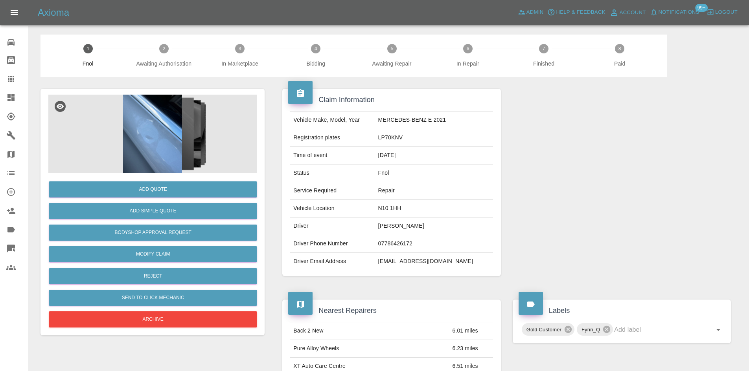
click at [150, 132] on img at bounding box center [152, 134] width 208 height 79
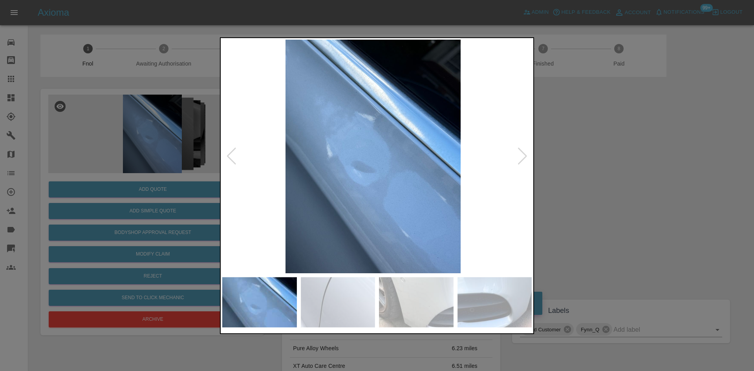
click at [323, 209] on img at bounding box center [373, 157] width 310 height 234
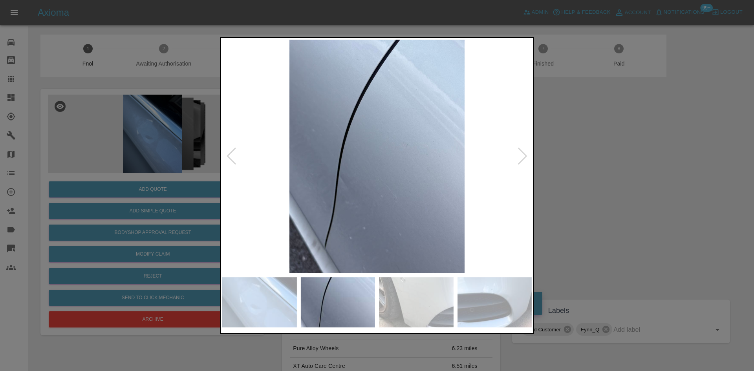
click at [143, 165] on div at bounding box center [377, 185] width 754 height 371
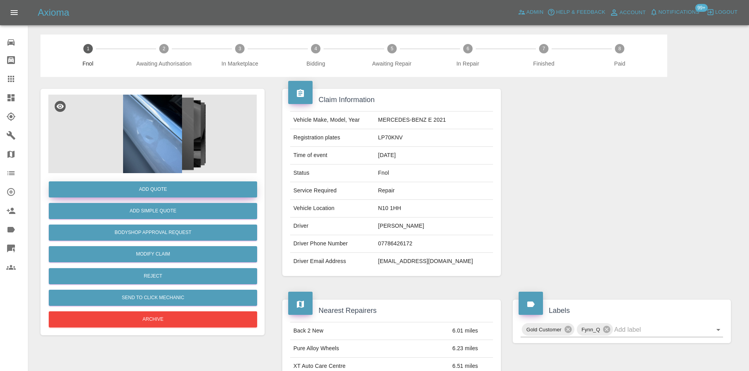
click at [160, 192] on button "Add Quote" at bounding box center [153, 190] width 208 height 16
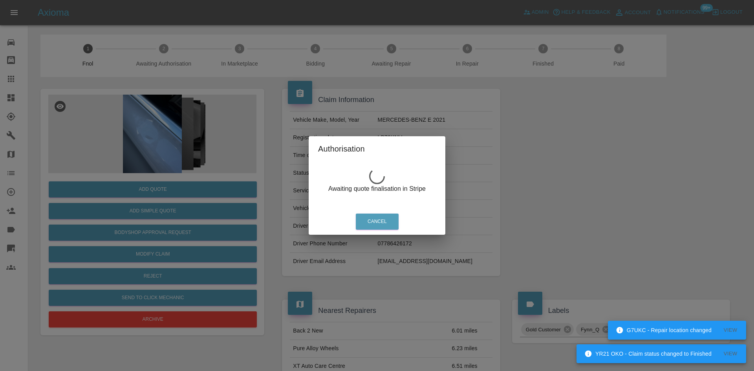
click at [172, 148] on div "Authorisation Awaiting quote finalisation in Stripe Cancel" at bounding box center [377, 185] width 754 height 371
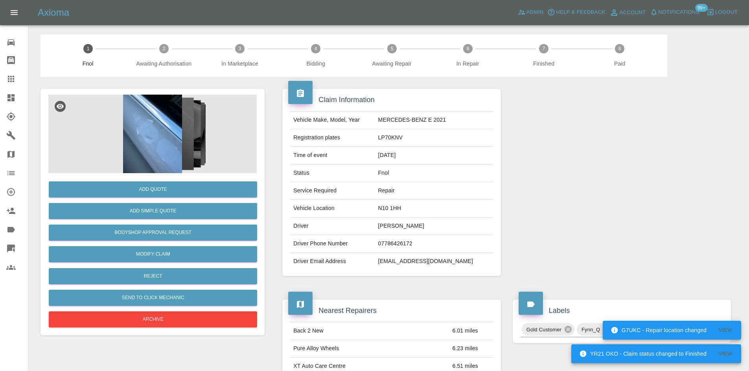
click at [172, 146] on img at bounding box center [152, 134] width 208 height 79
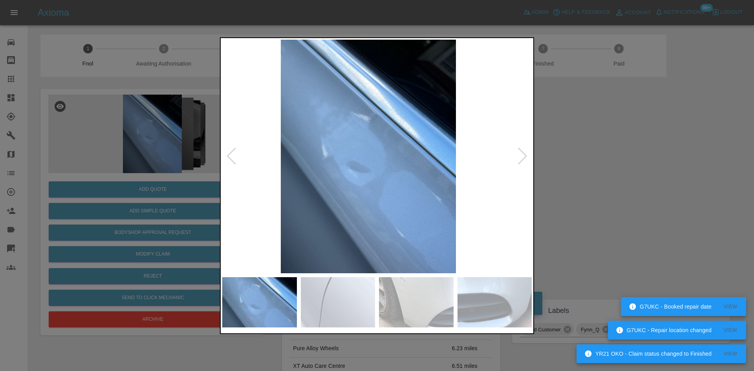
click at [364, 189] on img at bounding box center [369, 157] width 310 height 234
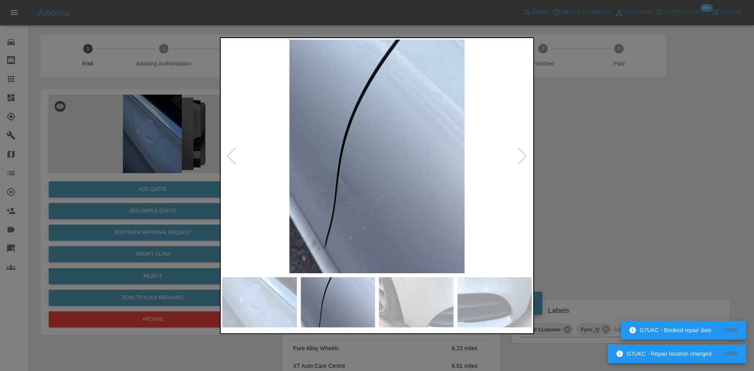
click at [235, 130] on img at bounding box center [377, 157] width 310 height 234
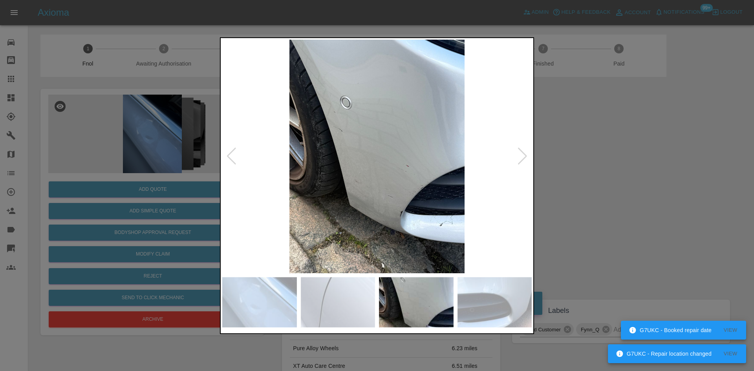
click at [346, 167] on img at bounding box center [377, 157] width 310 height 234
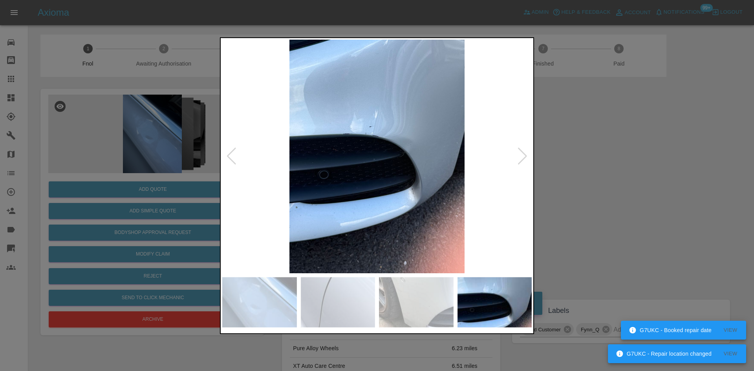
click at [296, 146] on img at bounding box center [377, 157] width 310 height 234
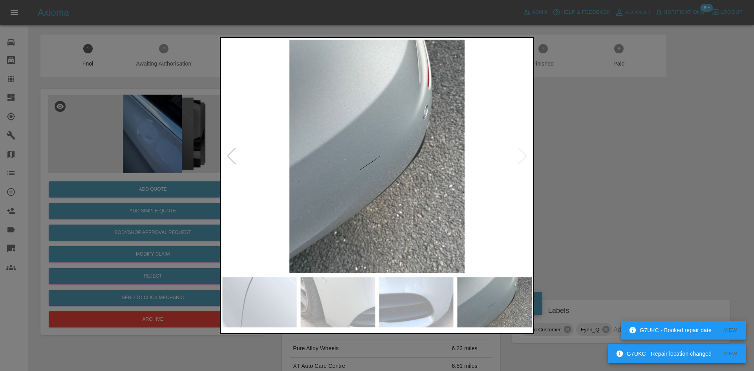
click at [327, 189] on img at bounding box center [377, 157] width 310 height 234
click at [395, 187] on img at bounding box center [377, 157] width 310 height 234
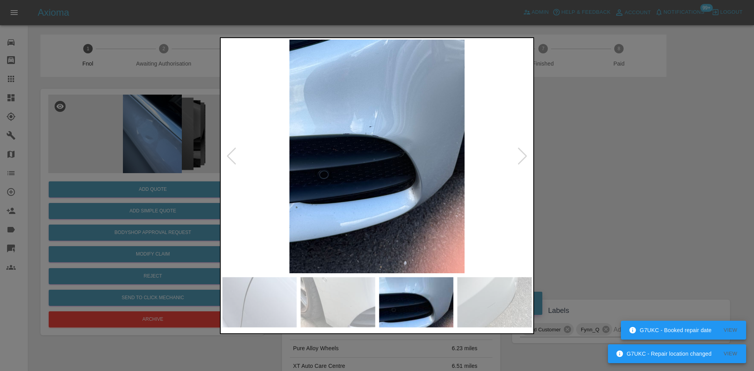
click at [387, 176] on img at bounding box center [377, 157] width 310 height 234
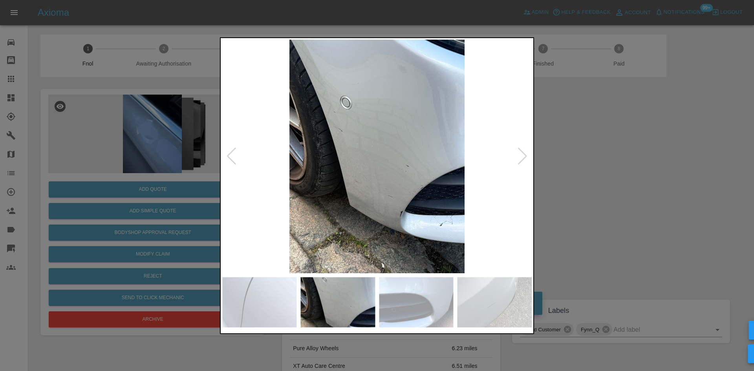
click at [387, 169] on img at bounding box center [377, 157] width 310 height 234
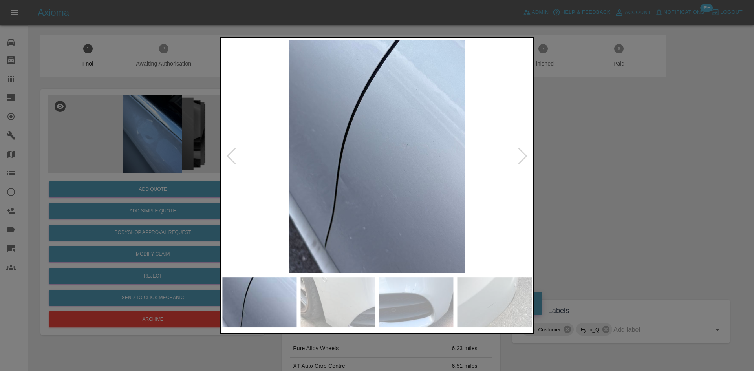
click at [350, 189] on img at bounding box center [377, 157] width 310 height 234
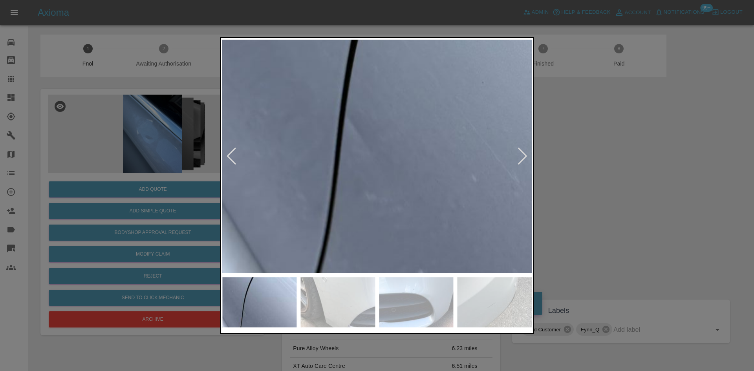
click at [349, 189] on img at bounding box center [459, 59] width 929 height 702
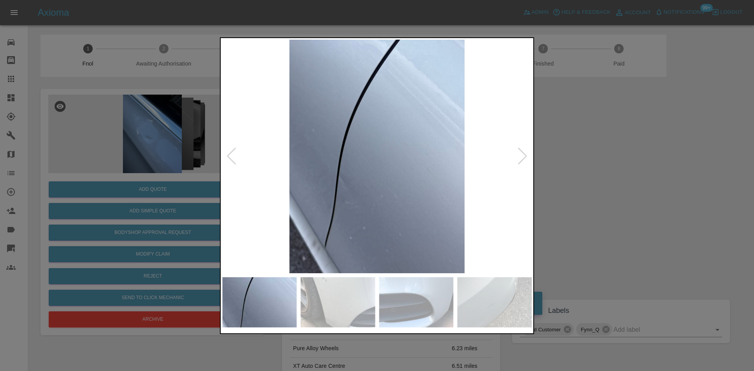
click at [311, 174] on img at bounding box center [377, 157] width 310 height 234
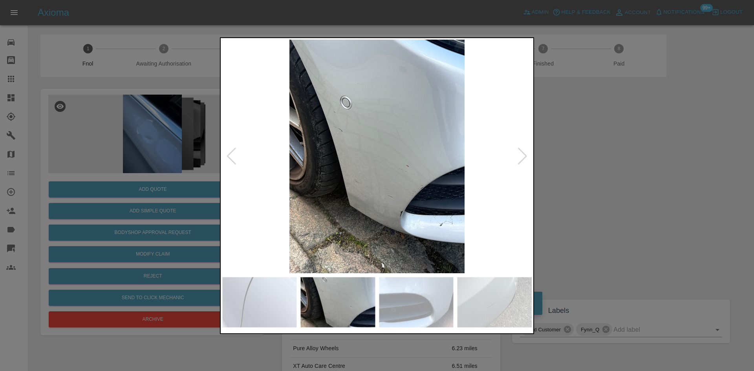
click at [308, 170] on img at bounding box center [377, 157] width 310 height 234
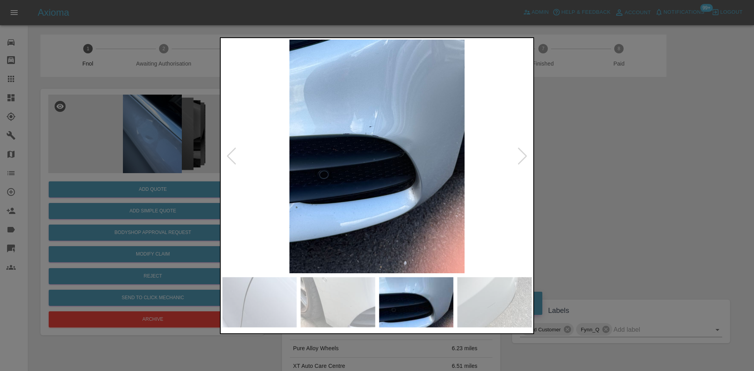
click at [295, 178] on img at bounding box center [377, 157] width 310 height 234
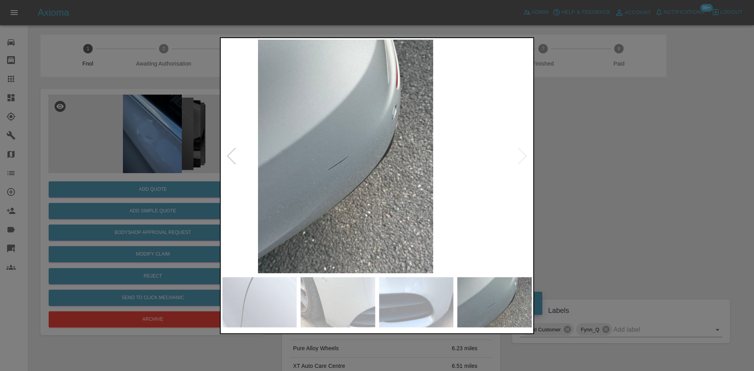
click at [297, 184] on img at bounding box center [346, 157] width 310 height 234
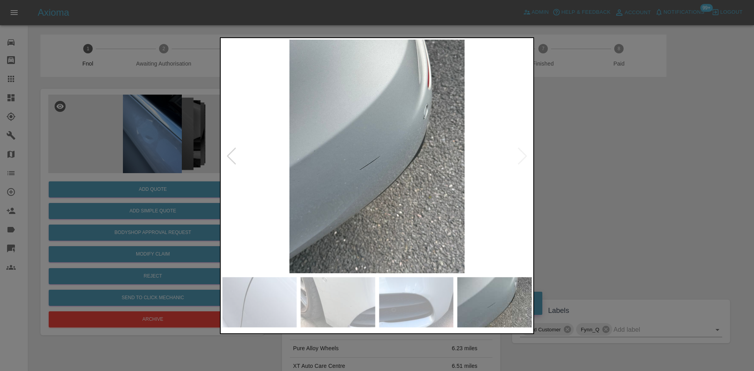
click at [362, 182] on img at bounding box center [377, 157] width 310 height 234
drag, startPoint x: 85, startPoint y: 175, endPoint x: 113, endPoint y: 187, distance: 30.6
click at [85, 176] on div at bounding box center [377, 185] width 754 height 371
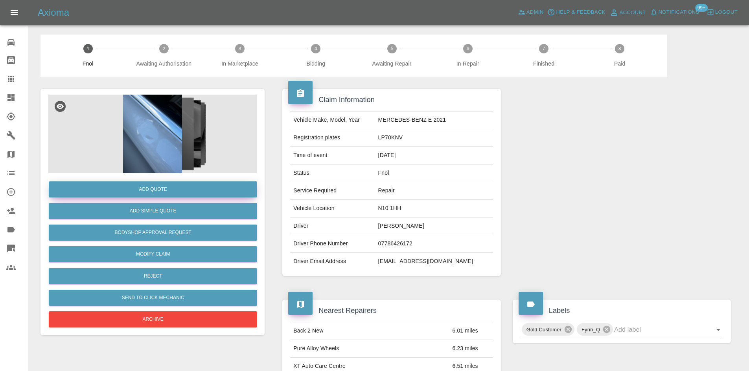
click at [115, 190] on button "Add Quote" at bounding box center [153, 190] width 208 height 16
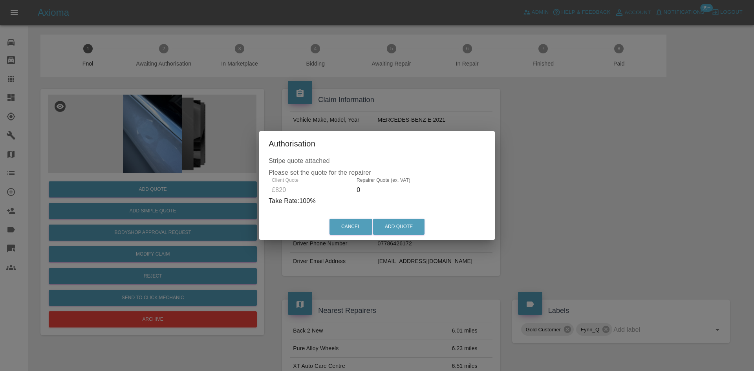
click at [294, 193] on div "Client Quote £820 Repairer Quote (ex. VAT) 0 Take Rate: 100 %" at bounding box center [377, 192] width 217 height 28
drag, startPoint x: 378, startPoint y: 196, endPoint x: 153, endPoint y: 186, distance: 225.4
click at [184, 185] on div "Authorisation Stripe quote attached Please set the quote for the repairer Clien…" at bounding box center [377, 185] width 754 height 371
type input "500"
click at [400, 231] on button "Add Quote" at bounding box center [398, 227] width 51 height 16
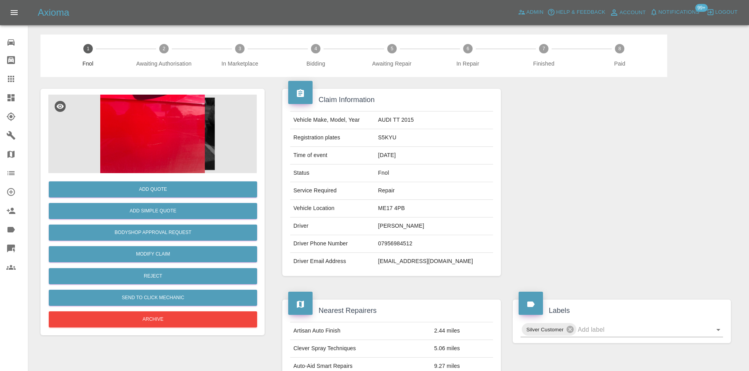
click at [152, 136] on img at bounding box center [152, 134] width 208 height 79
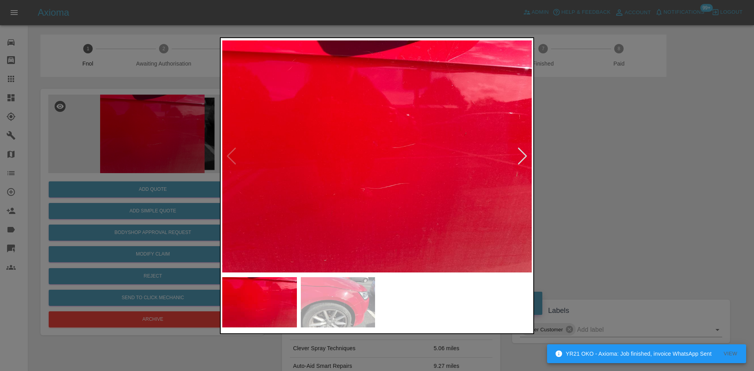
click at [317, 217] on img at bounding box center [377, 157] width 310 height 234
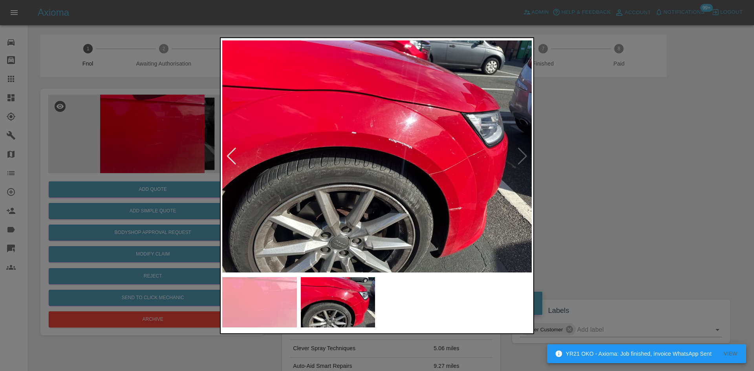
click at [302, 222] on img at bounding box center [377, 157] width 310 height 234
click at [136, 197] on div at bounding box center [377, 185] width 754 height 371
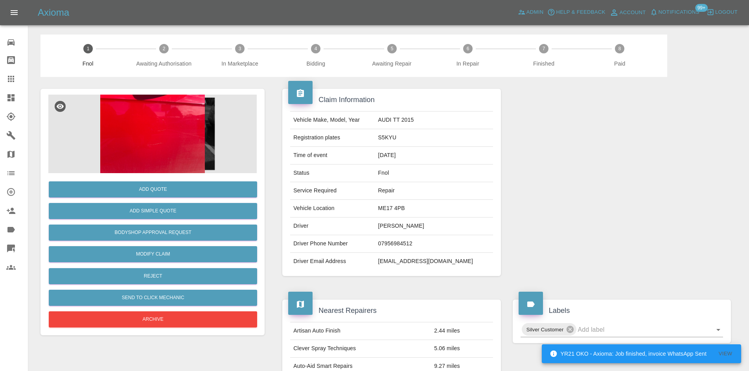
click at [155, 154] on img at bounding box center [152, 134] width 208 height 79
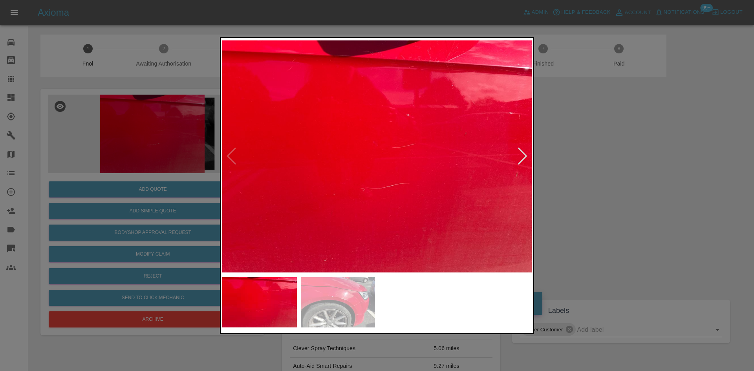
click at [394, 200] on img at bounding box center [377, 157] width 310 height 234
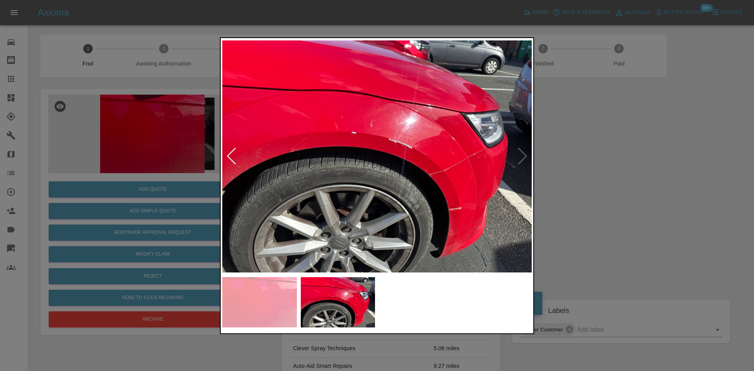
click at [455, 202] on img at bounding box center [377, 157] width 310 height 234
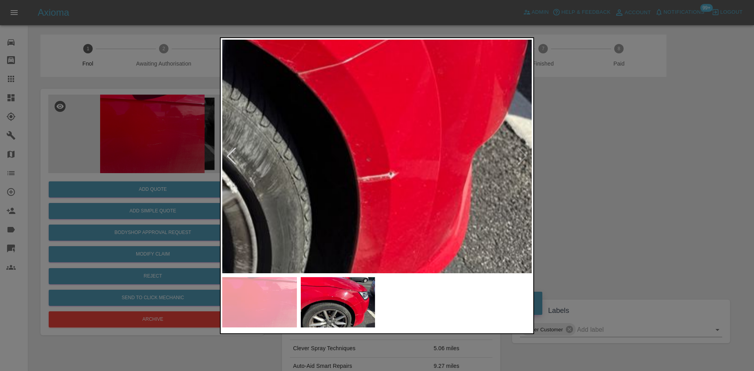
click at [413, 210] on img at bounding box center [142, 20] width 929 height 702
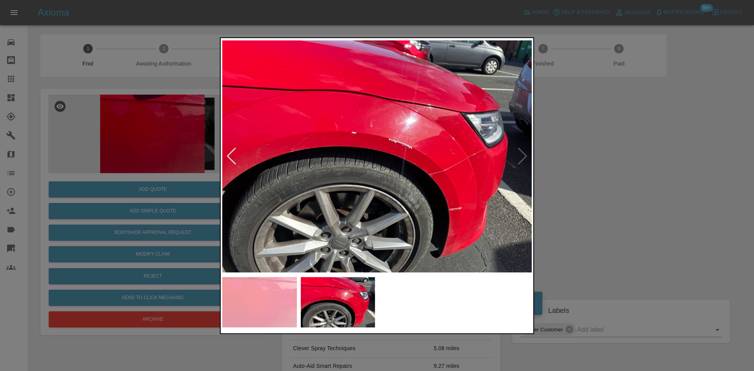
click at [327, 209] on img at bounding box center [377, 157] width 310 height 234
click at [412, 151] on img at bounding box center [377, 157] width 310 height 234
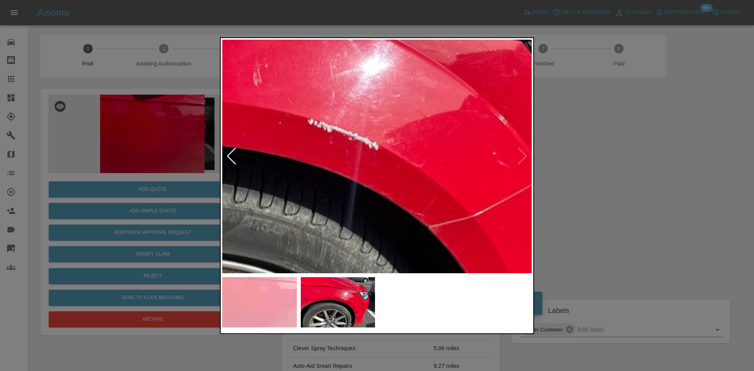
click at [409, 158] on img at bounding box center [273, 173] width 929 height 702
click at [408, 158] on img at bounding box center [273, 173] width 929 height 702
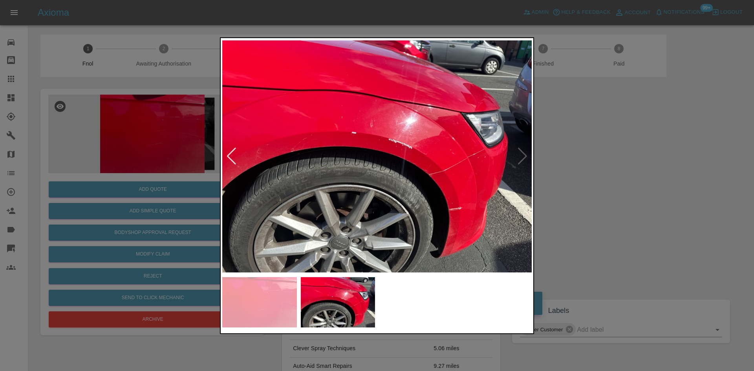
click at [343, 212] on img at bounding box center [377, 157] width 310 height 234
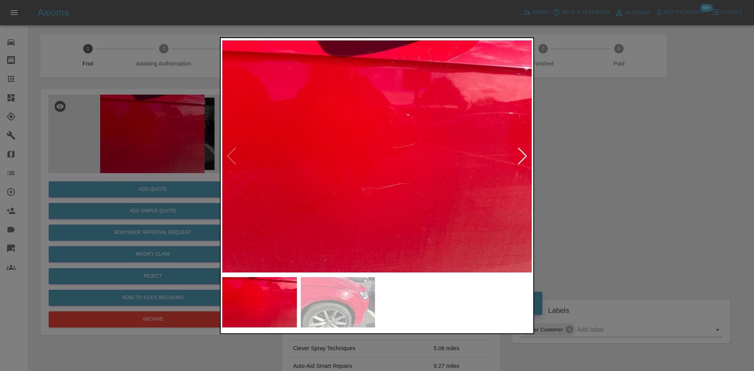
click at [123, 211] on div at bounding box center [377, 185] width 754 height 371
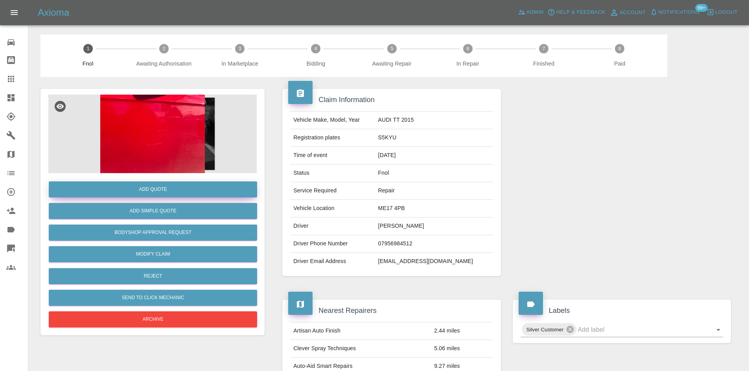
click at [147, 196] on button "Add Quote" at bounding box center [153, 190] width 208 height 16
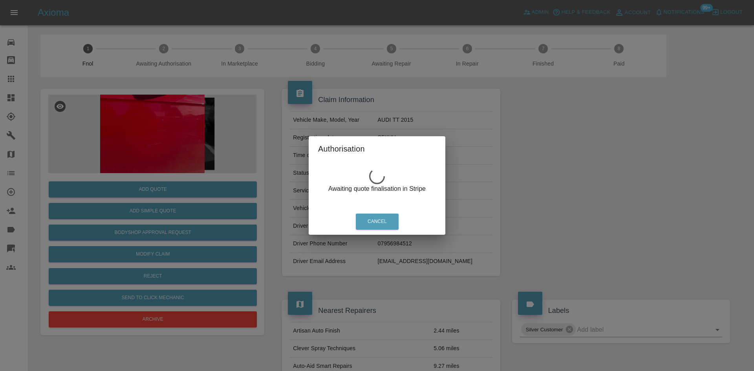
click at [160, 105] on div "Authorisation Awaiting quote finalisation in Stripe Cancel" at bounding box center [377, 185] width 754 height 371
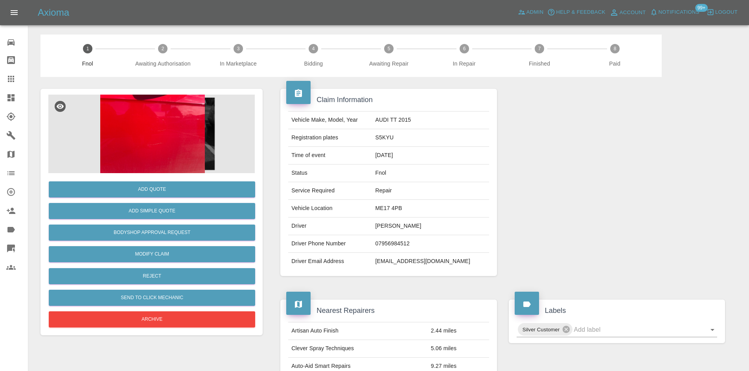
click at [167, 143] on img at bounding box center [152, 134] width 208 height 79
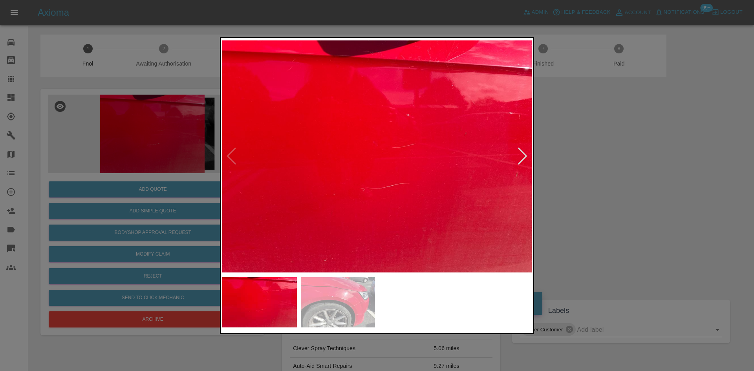
click at [338, 206] on img at bounding box center [377, 157] width 310 height 234
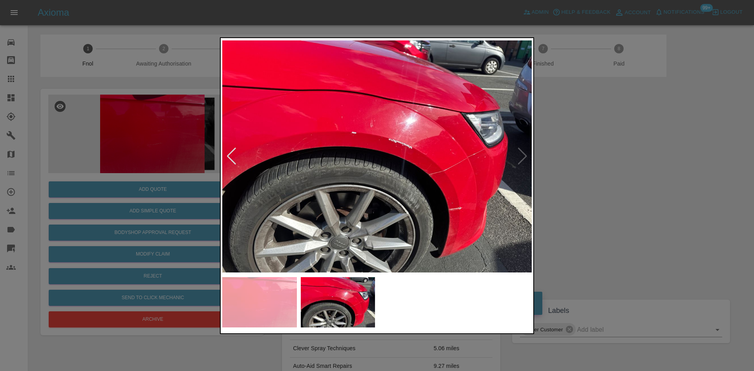
drag, startPoint x: 199, startPoint y: 138, endPoint x: 186, endPoint y: 158, distance: 23.8
click at [198, 139] on div at bounding box center [377, 185] width 754 height 371
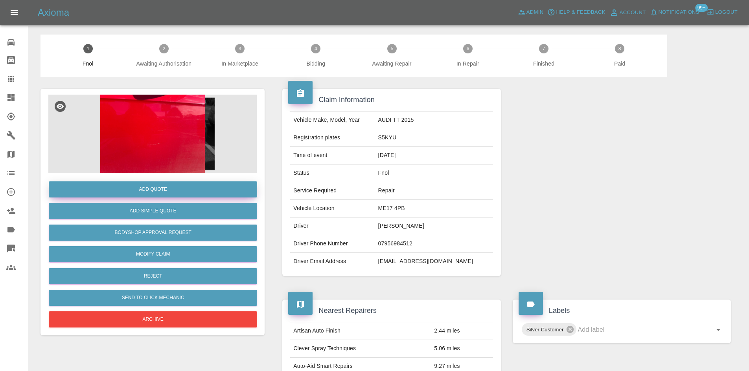
click at [164, 187] on button "Add Quote" at bounding box center [153, 190] width 208 height 16
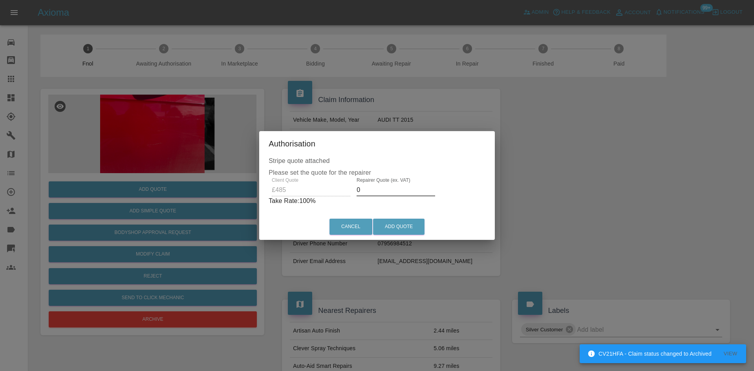
drag, startPoint x: 376, startPoint y: 191, endPoint x: 341, endPoint y: 185, distance: 36.2
click at [354, 191] on div "Repairer Quote (ex. VAT) 0" at bounding box center [396, 187] width 85 height 19
drag, startPoint x: 385, startPoint y: 193, endPoint x: 241, endPoint y: 191, distance: 144.2
click at [248, 191] on div "Authorisation Stripe quote attached Please set the quote for the repairer Clien…" at bounding box center [377, 185] width 754 height 371
type input "295"
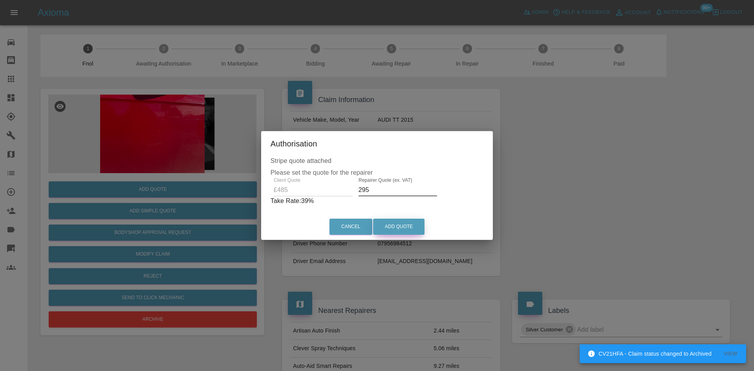
click at [396, 223] on button "Add Quote" at bounding box center [398, 227] width 51 height 16
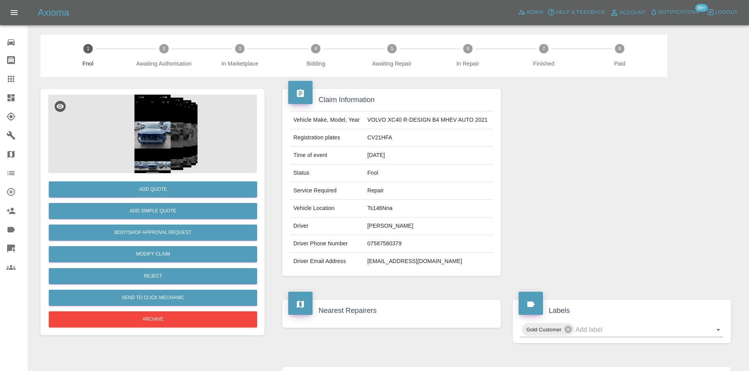
click at [164, 139] on img at bounding box center [152, 134] width 208 height 79
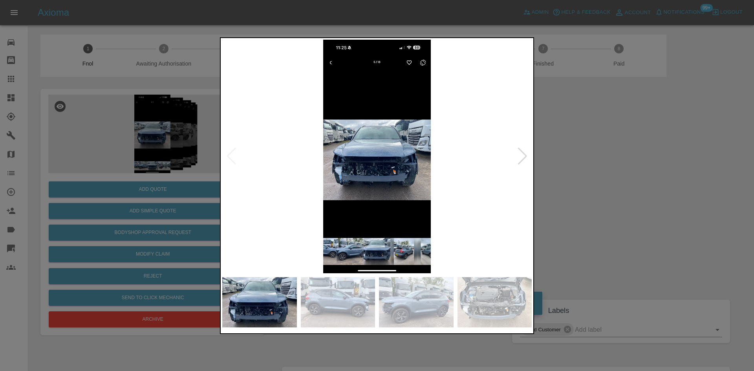
click at [391, 164] on img at bounding box center [377, 157] width 310 height 234
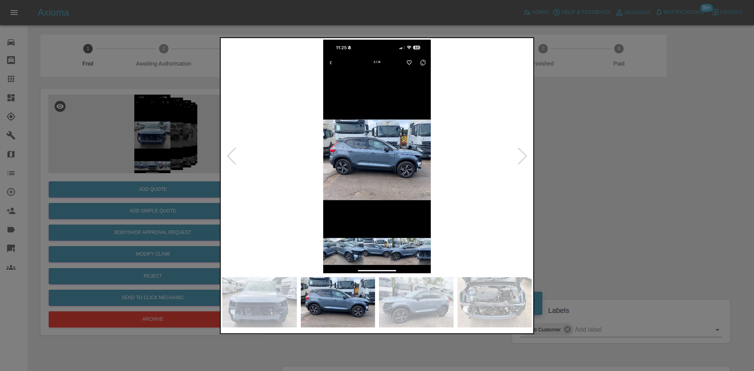
click at [350, 181] on img at bounding box center [377, 157] width 310 height 234
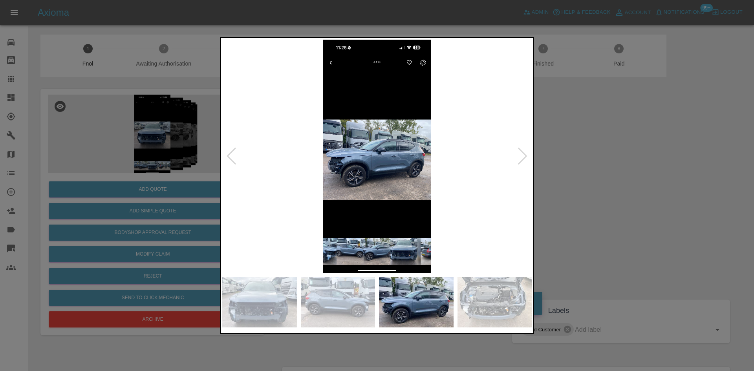
click at [327, 187] on img at bounding box center [377, 157] width 310 height 234
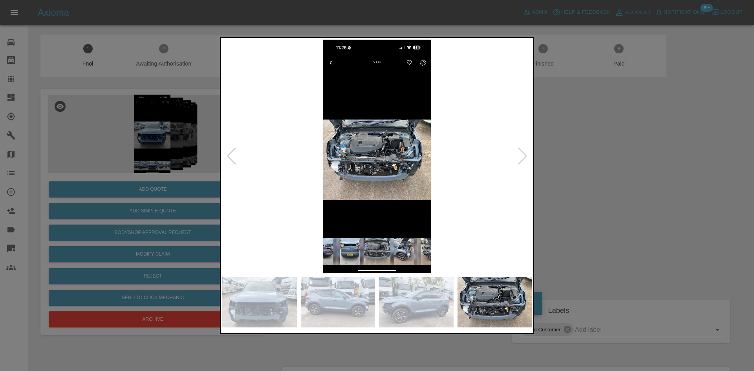
click at [102, 162] on div at bounding box center [377, 185] width 754 height 371
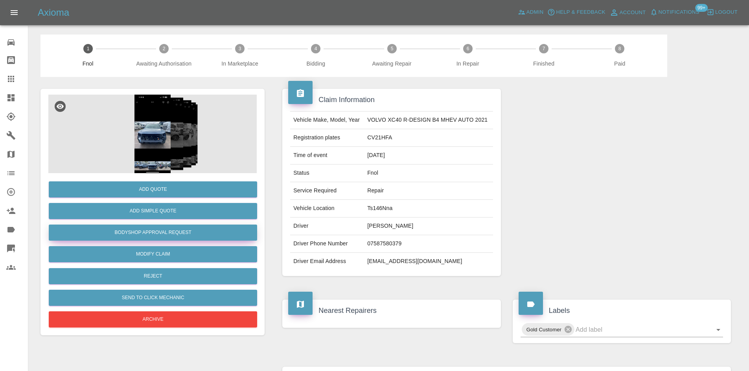
drag, startPoint x: 157, startPoint y: 231, endPoint x: 165, endPoint y: 55, distance: 175.8
click at [157, 231] on button "Bodyshop Approval Request" at bounding box center [153, 233] width 208 height 16
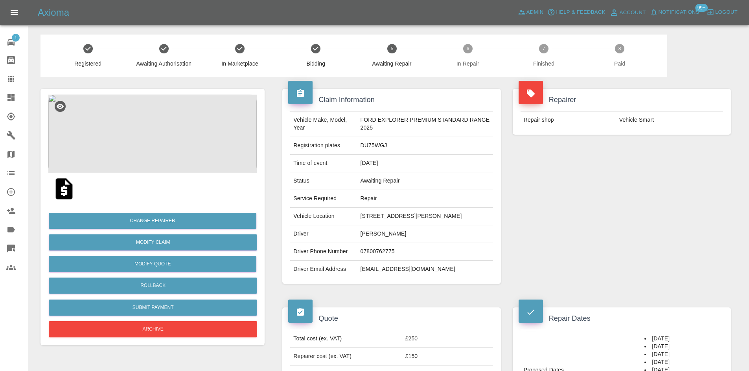
click at [371, 144] on td "DU75WGJ" at bounding box center [425, 146] width 136 height 18
copy td "DU75WGJ"
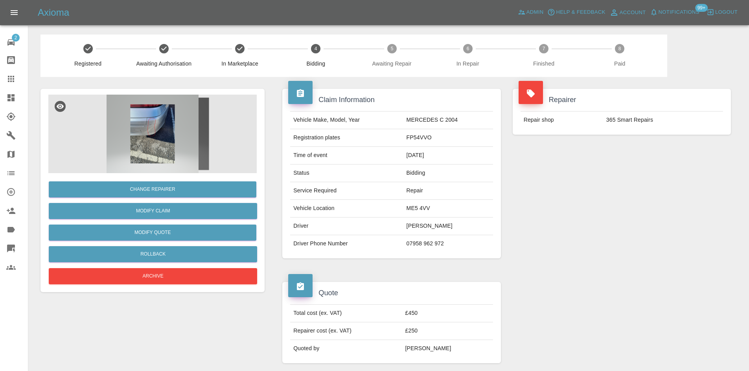
click at [165, 140] on img at bounding box center [152, 134] width 208 height 79
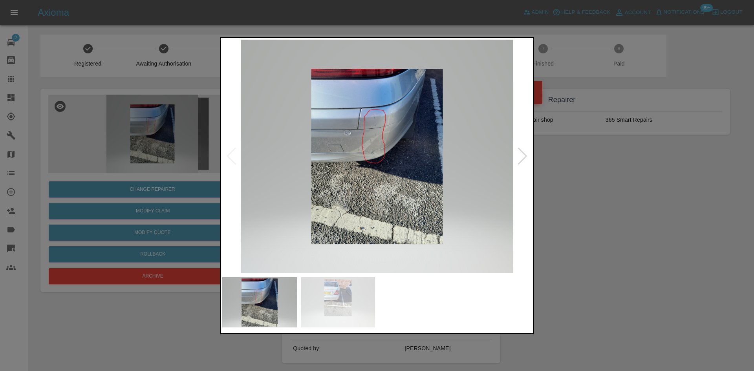
click at [384, 175] on img at bounding box center [377, 157] width 310 height 234
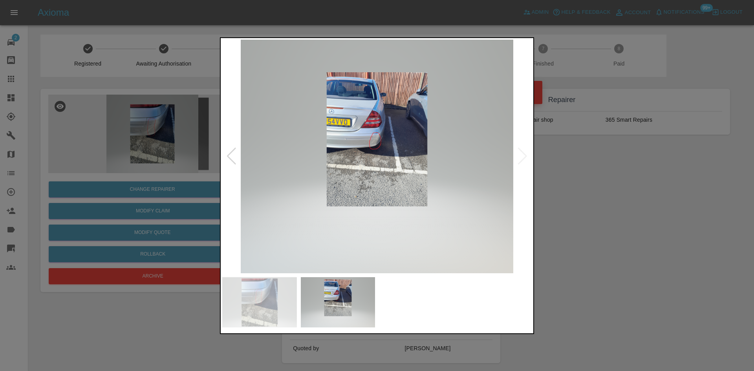
click at [359, 185] on img at bounding box center [377, 157] width 310 height 234
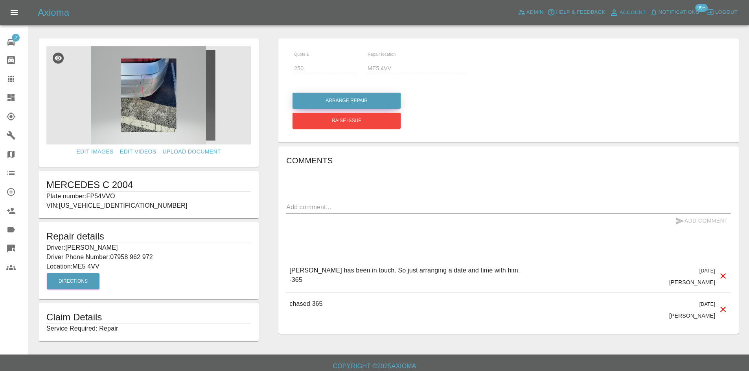
click at [348, 101] on button "Arrange Repair" at bounding box center [346, 101] width 108 height 16
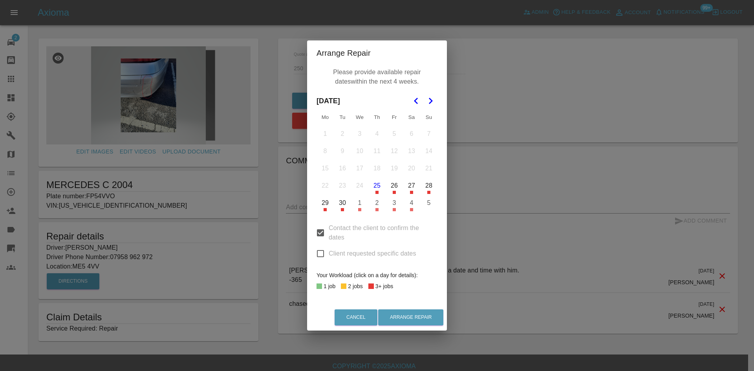
click at [324, 250] on input "Client requested specific dates" at bounding box center [320, 254] width 17 height 17
checkbox input "true"
click at [319, 232] on input "Contact the client to confirm the dates" at bounding box center [320, 233] width 17 height 17
checkbox input "false"
click at [327, 202] on button "29" at bounding box center [325, 203] width 17 height 17
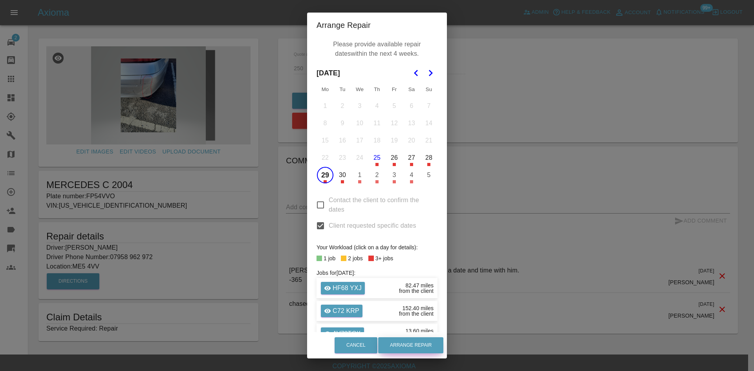
click at [411, 345] on button "Arrange Repair" at bounding box center [410, 346] width 65 height 16
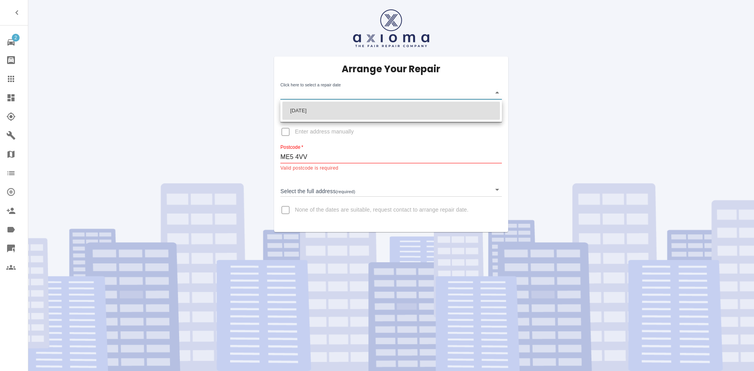
click at [313, 93] on body "2 Repair home Bodyshop home Claims Dashboard Explorer Garages Map Organization …" at bounding box center [377, 185] width 754 height 371
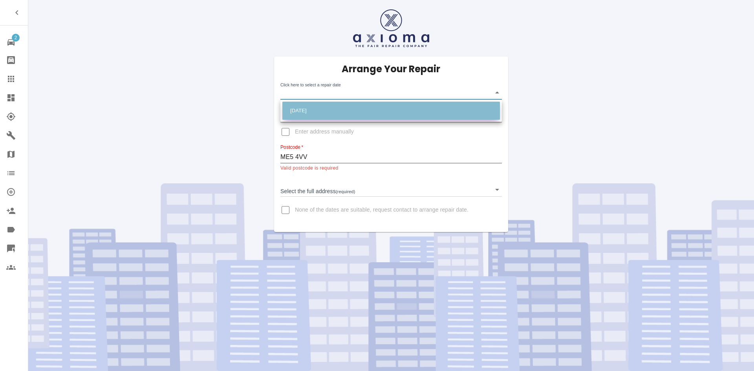
click at [313, 108] on li "[DATE]" at bounding box center [392, 111] width 218 height 18
type input "[DATE]T00:00:00.000Z"
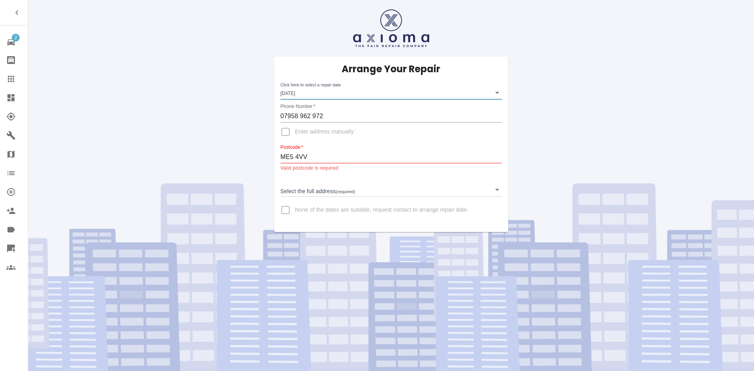
click at [284, 130] on input "Enter address manually" at bounding box center [285, 132] width 19 height 19
checkbox input "true"
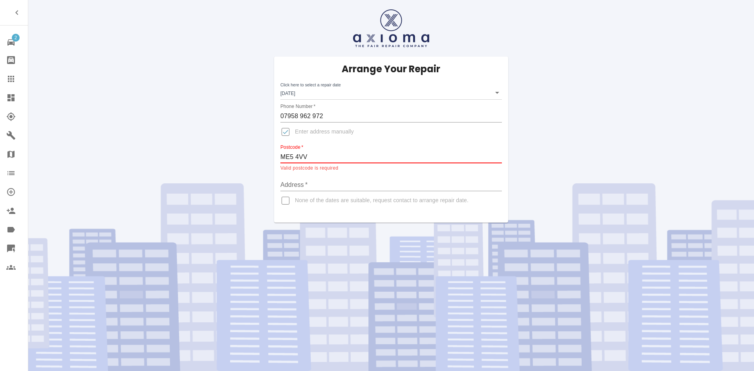
drag, startPoint x: 312, startPoint y: 159, endPoint x: 270, endPoint y: 159, distance: 41.7
click at [270, 159] on div "Arrange Your Repair Click here to select a repair date [DATE] [DATE]T00:00:00.0…" at bounding box center [391, 140] width 246 height 166
click at [301, 187] on input "Address   *" at bounding box center [392, 185] width 222 height 13
paste input "ME5 4VV"
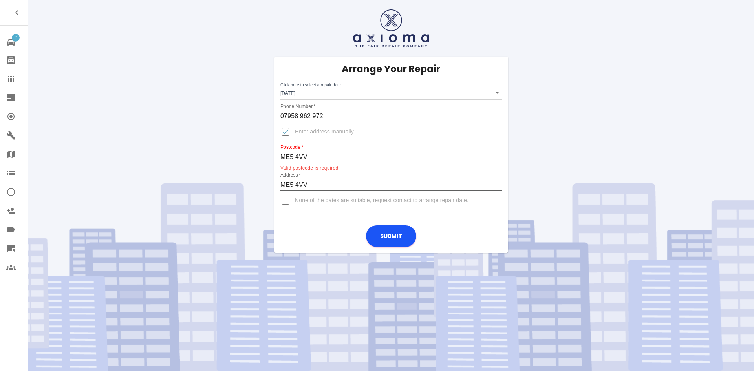
type input "ME5 4VV"
click at [297, 156] on input "ME5 4VV" at bounding box center [392, 157] width 222 height 13
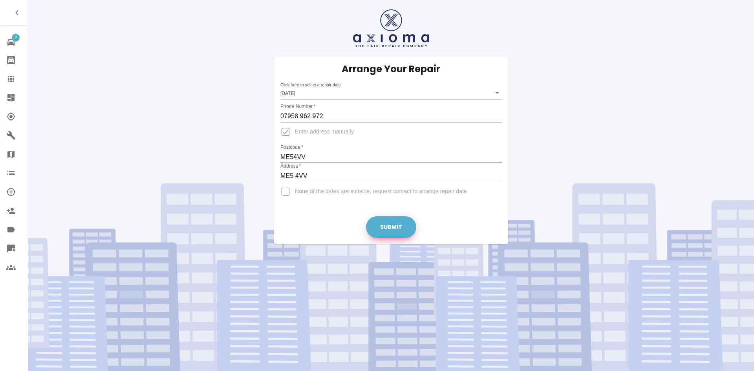
type input "ME54VV"
click at [384, 222] on button "Submit" at bounding box center [391, 228] width 50 height 22
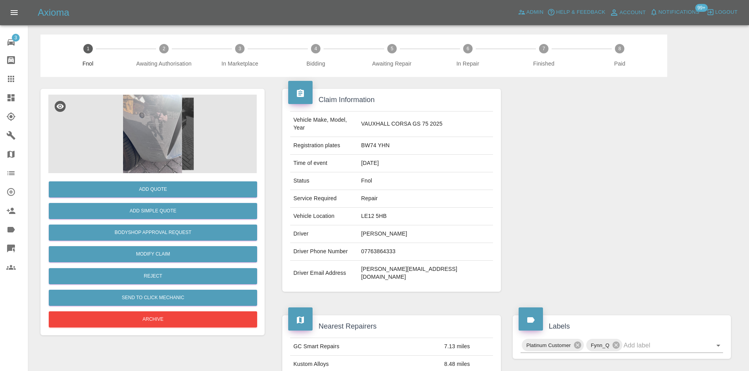
click at [151, 151] on img at bounding box center [152, 134] width 208 height 79
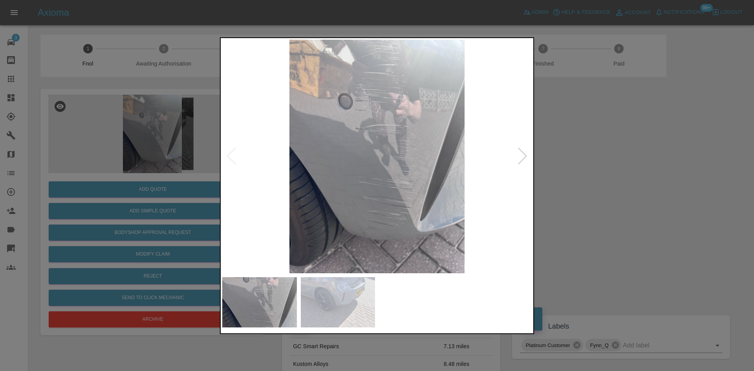
click at [389, 113] on img at bounding box center [377, 157] width 310 height 234
click at [405, 128] on img at bounding box center [377, 157] width 310 height 234
click at [369, 163] on img at bounding box center [377, 157] width 310 height 234
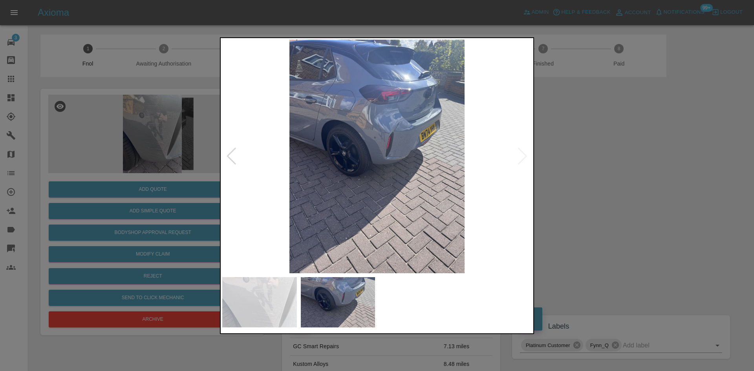
click at [380, 140] on img at bounding box center [377, 157] width 310 height 234
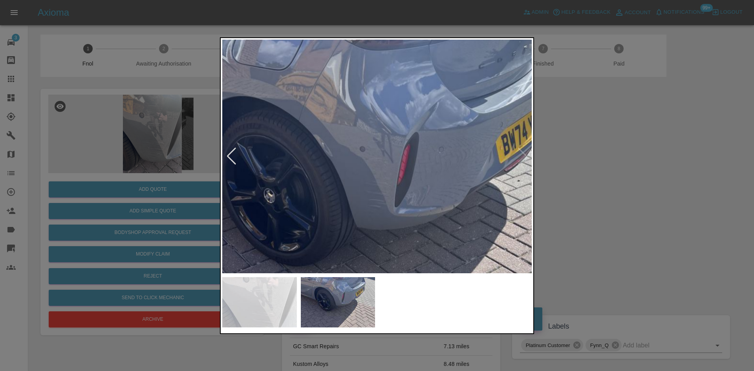
click at [382, 150] on img at bounding box center [369, 206] width 929 height 702
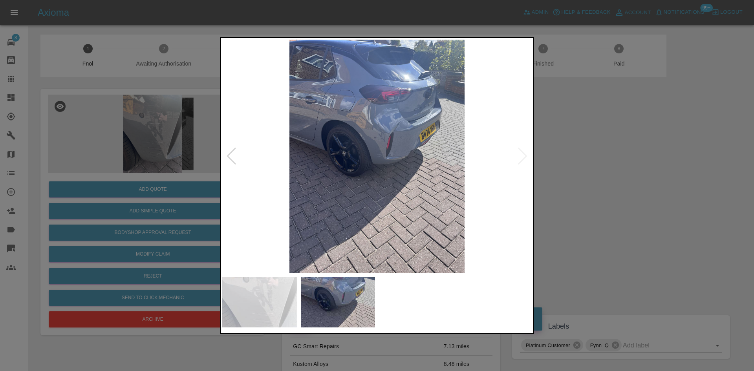
click at [383, 169] on img at bounding box center [377, 157] width 310 height 234
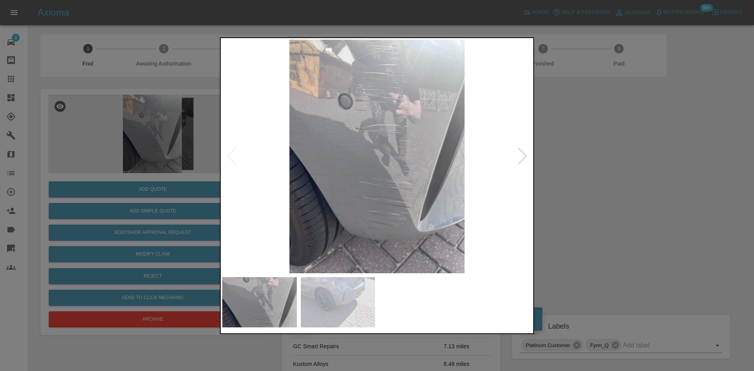
click at [350, 133] on img at bounding box center [377, 157] width 310 height 234
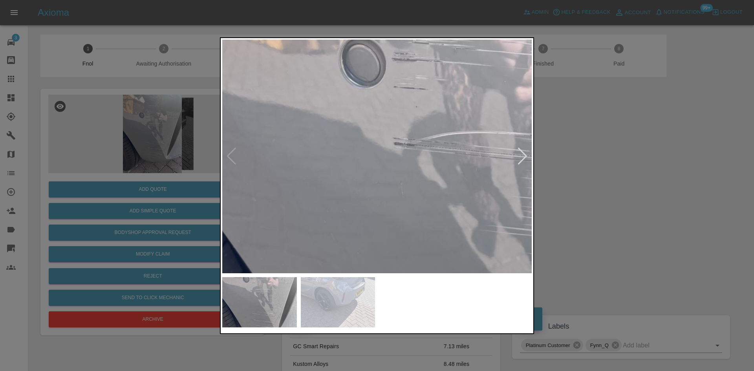
click at [350, 133] on img at bounding box center [458, 227] width 929 height 702
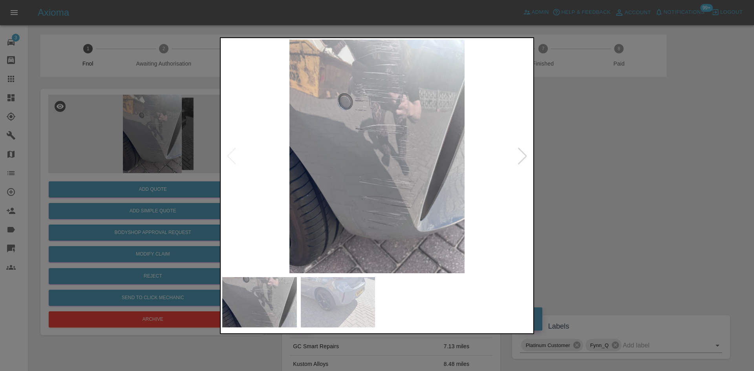
click at [348, 151] on img at bounding box center [377, 157] width 310 height 234
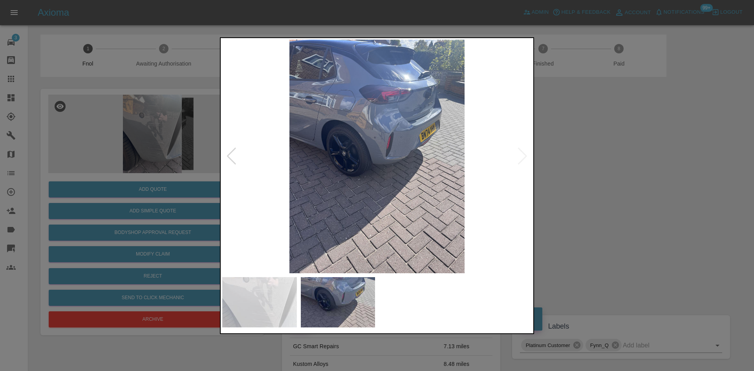
click at [162, 187] on div at bounding box center [377, 185] width 754 height 371
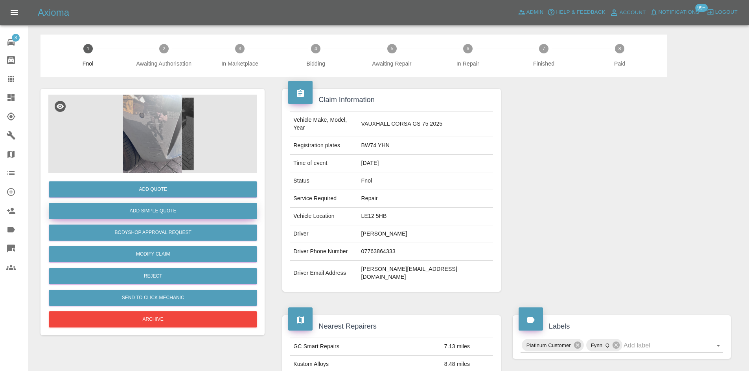
click at [166, 215] on button "Add Simple Quote" at bounding box center [153, 211] width 208 height 16
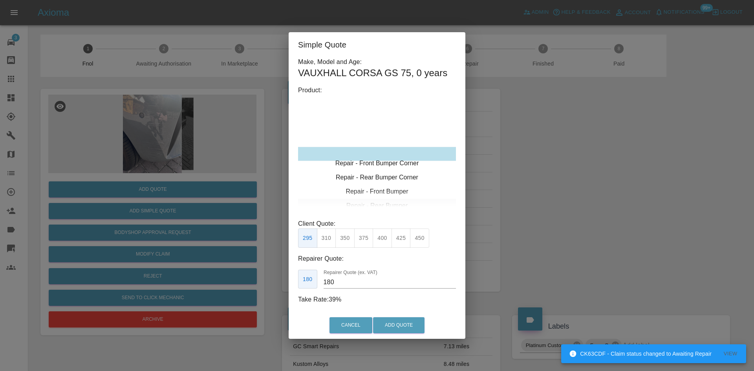
type input "120"
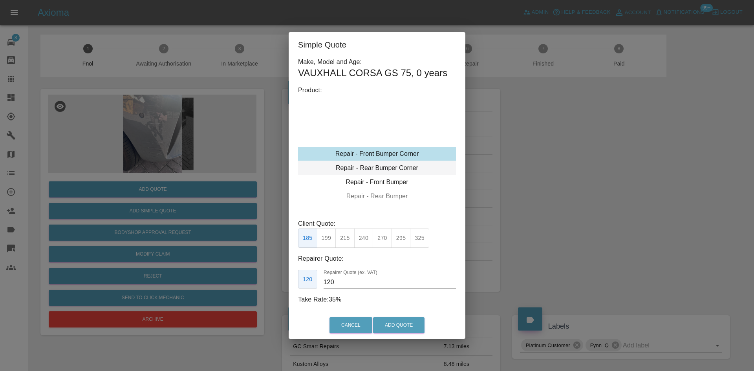
click at [386, 173] on div "Repair - Rear Bumper Corner" at bounding box center [377, 168] width 158 height 14
click at [369, 165] on div "Repair - Rear Bumper Corner" at bounding box center [377, 168] width 158 height 14
drag, startPoint x: 329, startPoint y: 240, endPoint x: 351, endPoint y: 301, distance: 64.6
click at [328, 240] on button "199" at bounding box center [326, 238] width 19 height 19
click at [380, 319] on button "Add Quote" at bounding box center [398, 325] width 51 height 16
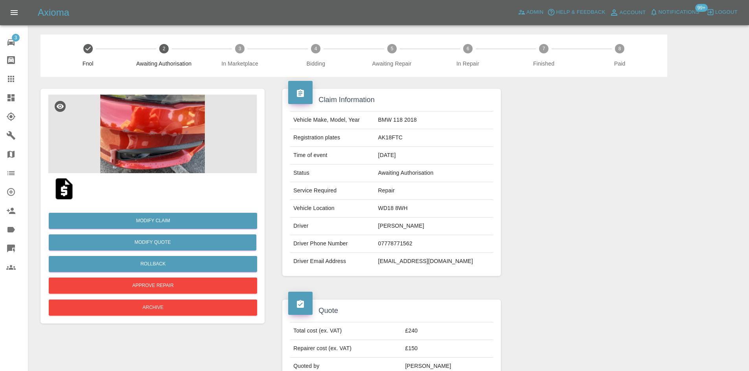
click at [185, 128] on img at bounding box center [152, 134] width 208 height 79
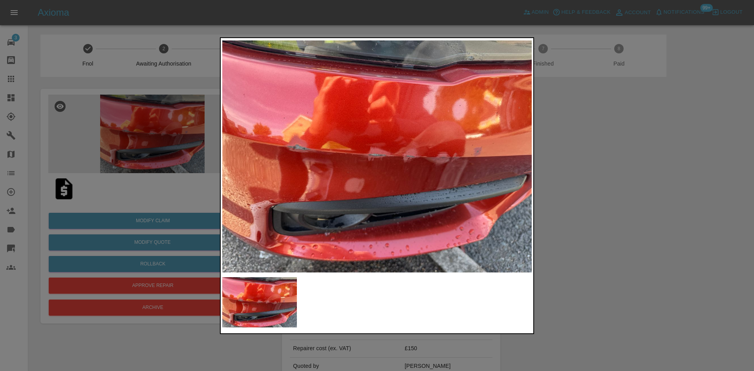
click at [136, 143] on div at bounding box center [377, 185] width 754 height 371
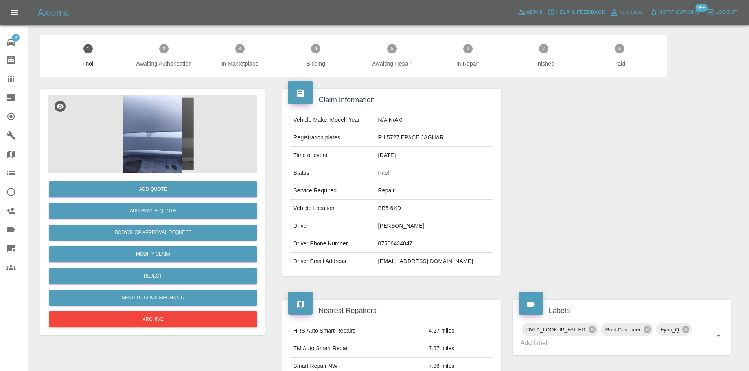
click at [165, 97] on img at bounding box center [152, 134] width 208 height 79
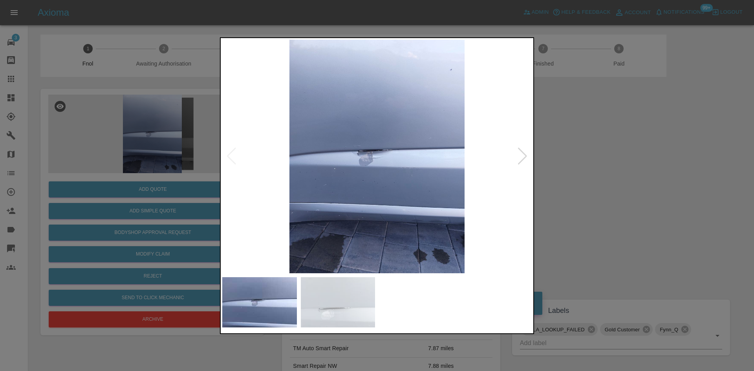
click at [287, 162] on img at bounding box center [377, 157] width 310 height 234
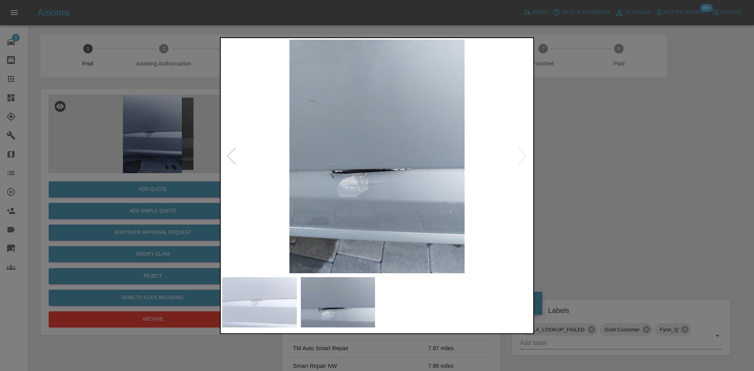
click at [324, 174] on img at bounding box center [377, 157] width 310 height 234
click at [385, 185] on img at bounding box center [377, 157] width 310 height 234
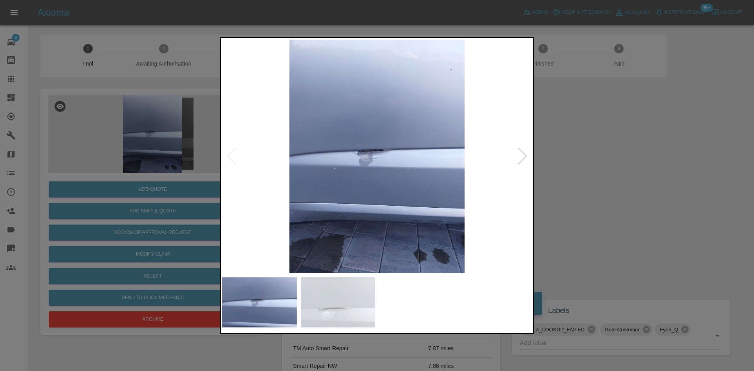
click at [354, 163] on img at bounding box center [377, 157] width 310 height 234
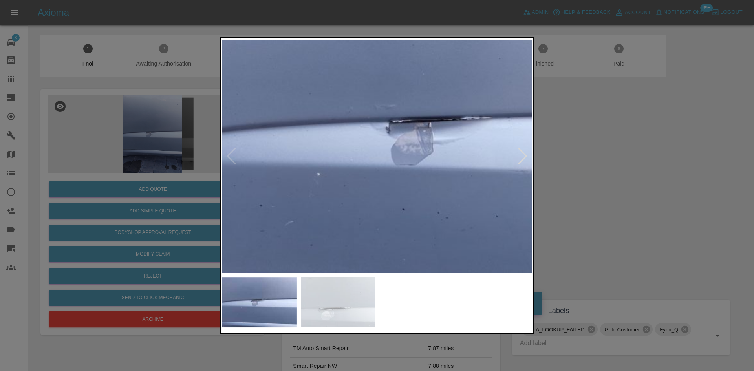
click at [398, 160] on img at bounding box center [445, 138] width 929 height 702
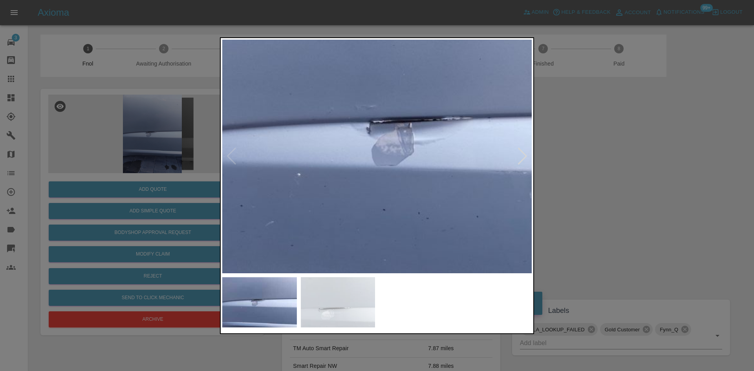
click at [398, 160] on img at bounding box center [426, 138] width 929 height 702
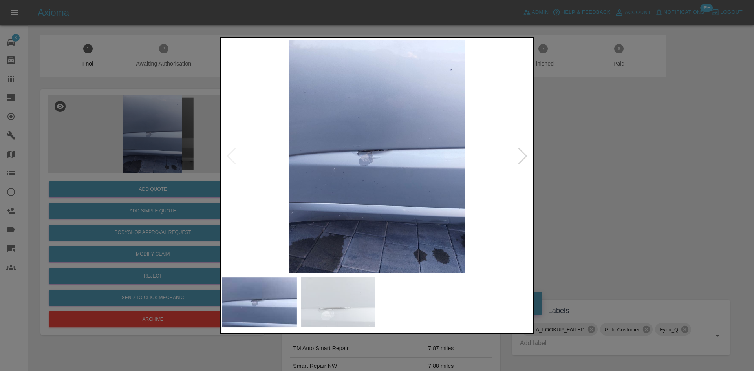
click at [343, 156] on img at bounding box center [377, 157] width 310 height 234
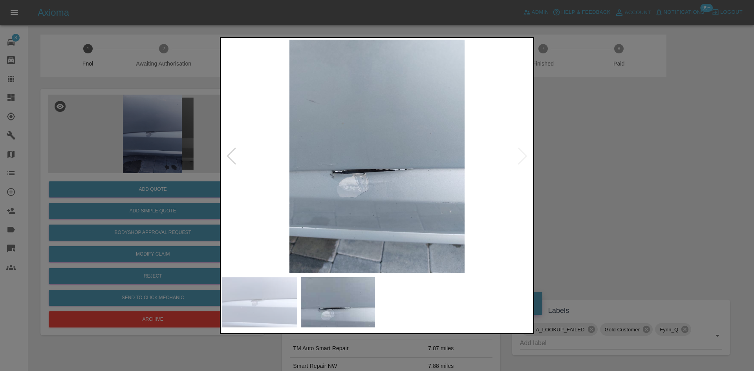
click at [375, 165] on img at bounding box center [377, 157] width 310 height 234
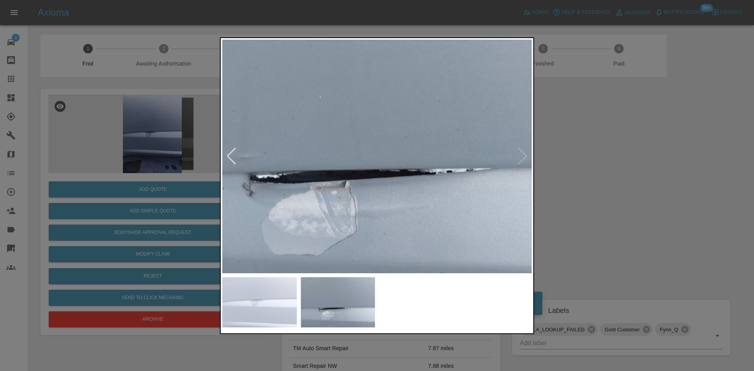
click at [134, 134] on div at bounding box center [377, 185] width 754 height 371
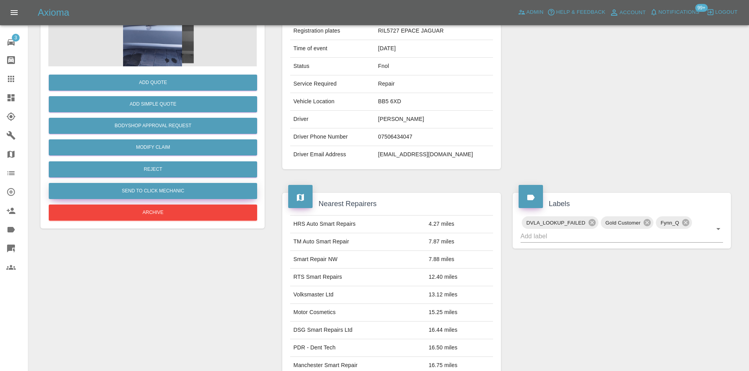
scroll to position [85, 0]
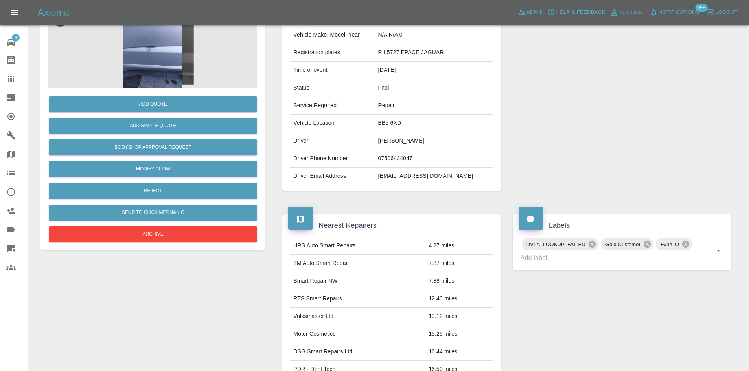
click at [161, 53] on img at bounding box center [152, 48] width 208 height 79
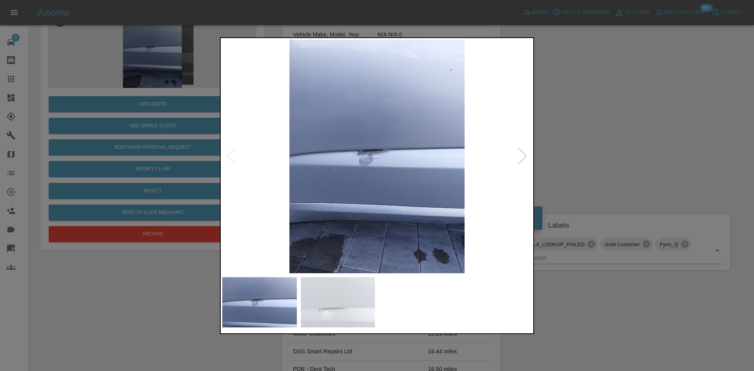
click at [374, 166] on img at bounding box center [377, 157] width 310 height 234
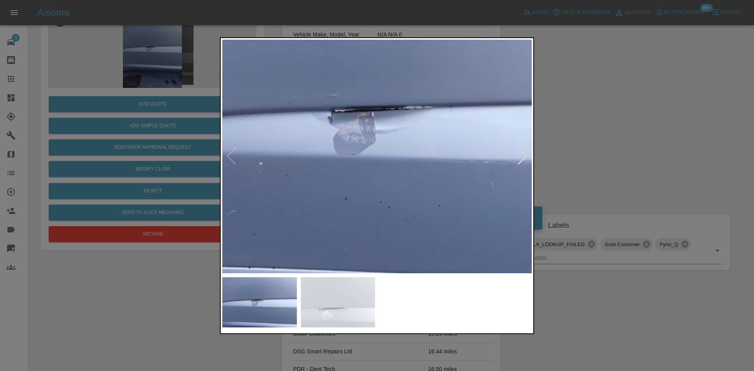
click at [193, 124] on div at bounding box center [377, 185] width 754 height 371
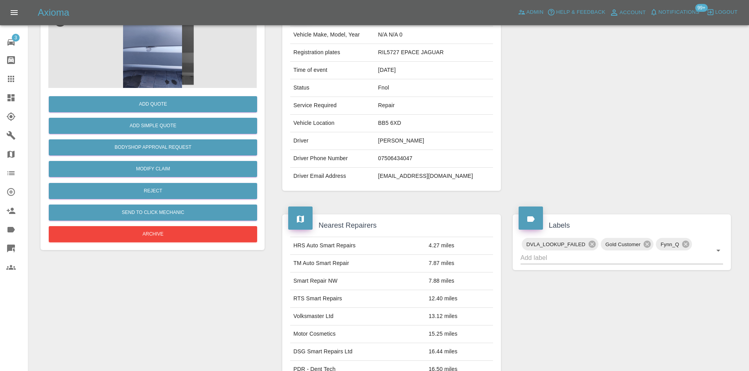
click at [172, 95] on div "Add Quote" at bounding box center [152, 104] width 208 height 20
click at [160, 108] on button "Add Quote" at bounding box center [153, 104] width 208 height 16
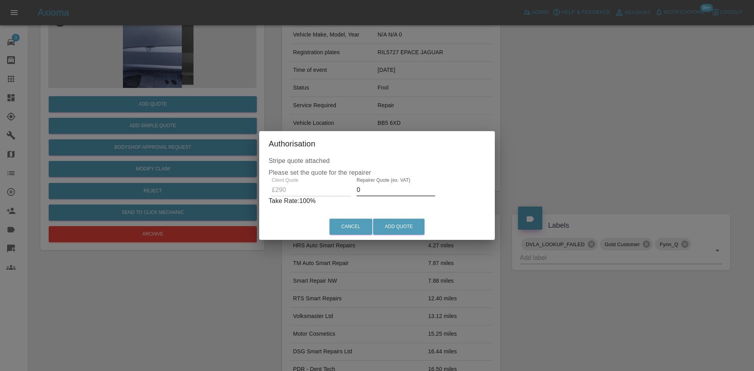
drag, startPoint x: 360, startPoint y: 188, endPoint x: 297, endPoint y: 195, distance: 63.2
click at [299, 196] on div "Client Quote £290 Repairer Quote (ex. VAT) 0 Take Rate: 100 %" at bounding box center [377, 192] width 217 height 28
type input "175"
click at [405, 229] on button "Add Quote" at bounding box center [398, 227] width 51 height 16
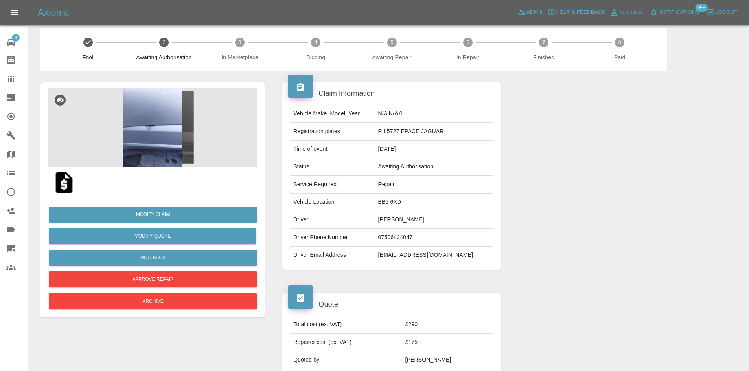
scroll to position [0, 0]
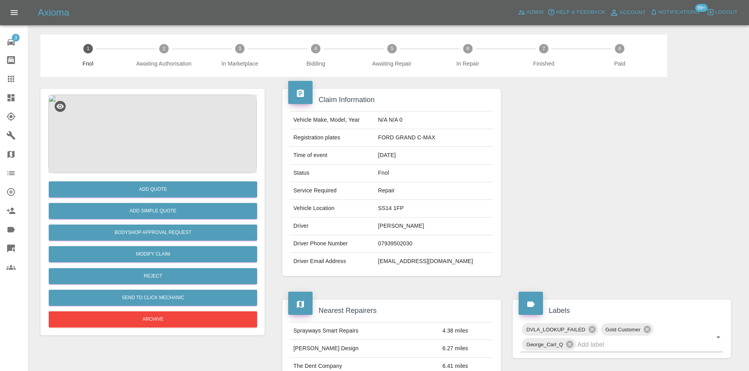
click at [165, 112] on img at bounding box center [152, 134] width 208 height 79
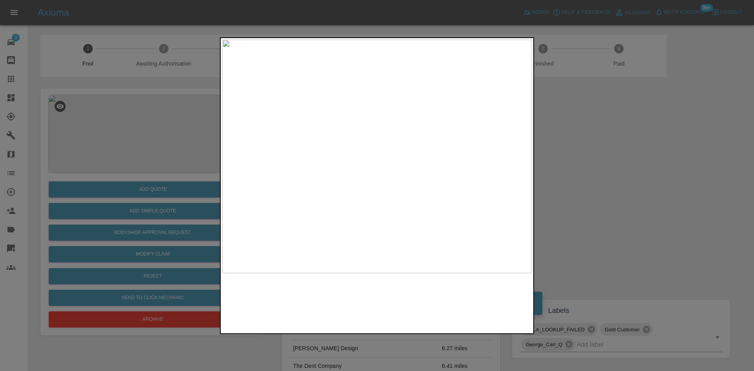
click at [318, 195] on img at bounding box center [377, 157] width 310 height 234
drag, startPoint x: 93, startPoint y: 113, endPoint x: 172, endPoint y: 177, distance: 101.1
click at [94, 115] on div at bounding box center [377, 185] width 754 height 371
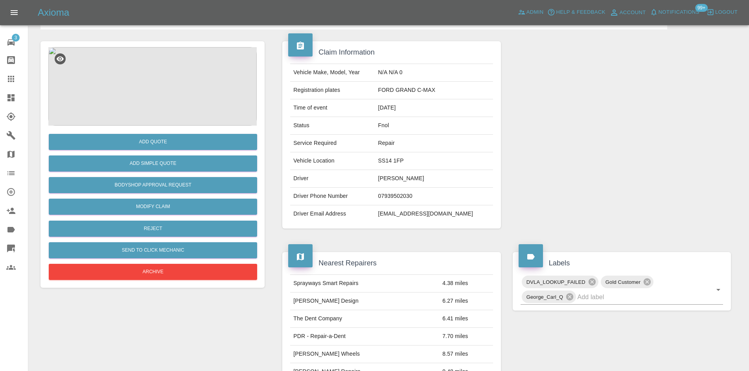
scroll to position [46, 0]
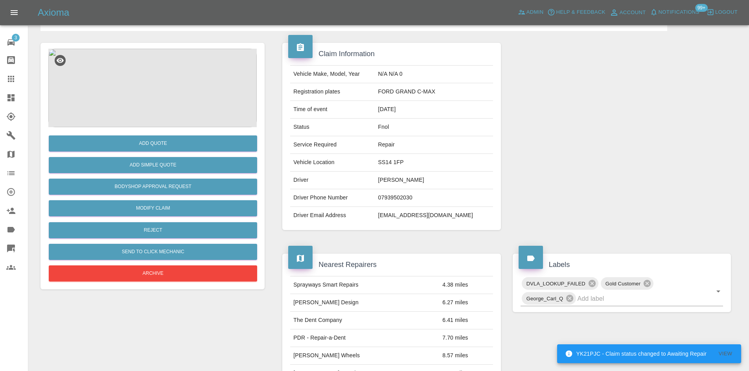
click at [160, 92] on img at bounding box center [152, 88] width 208 height 79
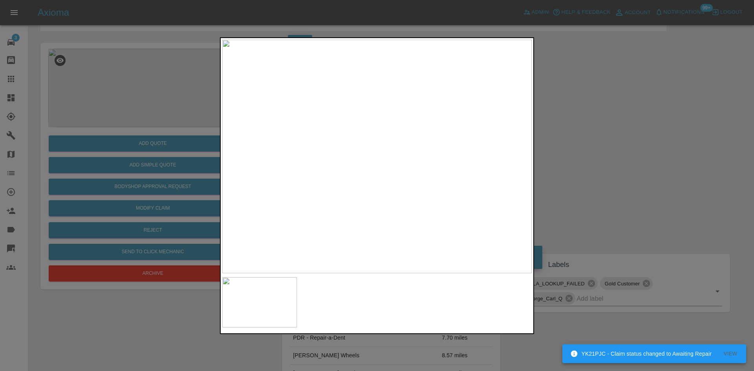
drag, startPoint x: 149, startPoint y: 142, endPoint x: 149, endPoint y: 154, distance: 12.2
click at [149, 144] on div at bounding box center [377, 185] width 754 height 371
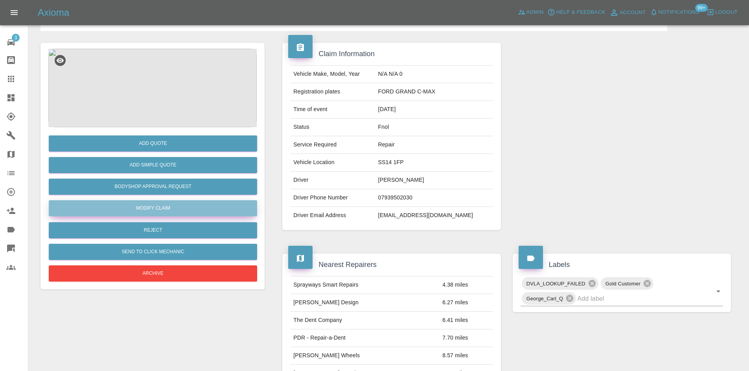
click at [164, 211] on link "Modify Claim" at bounding box center [153, 208] width 208 height 16
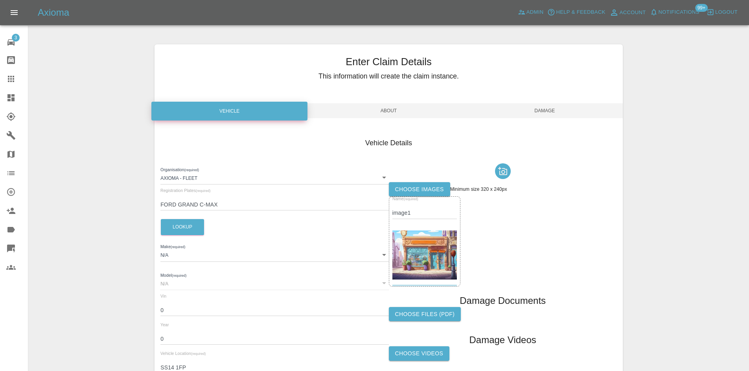
click at [431, 238] on img at bounding box center [424, 255] width 65 height 49
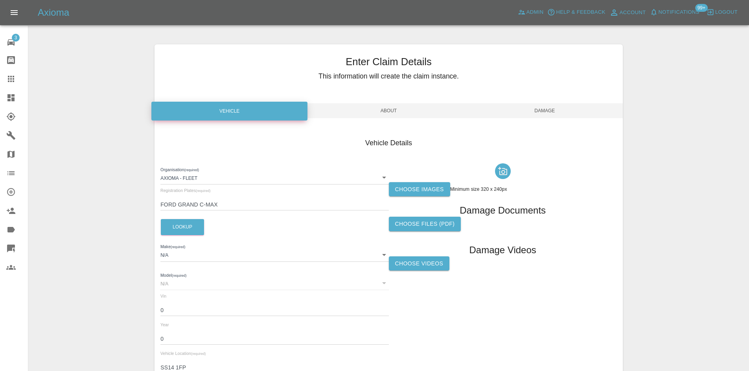
scroll to position [78, 0]
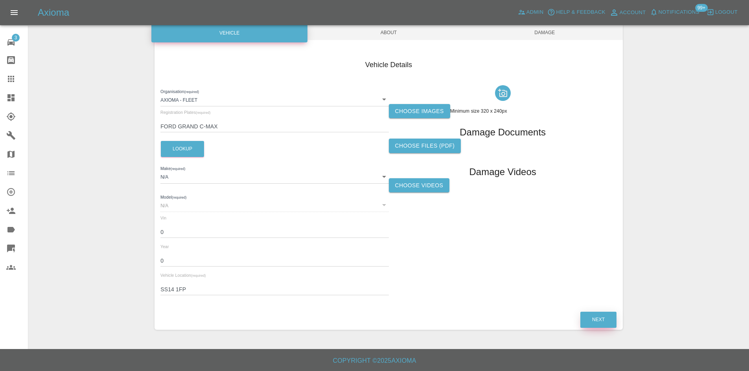
click at [596, 321] on button "Next" at bounding box center [598, 320] width 36 height 16
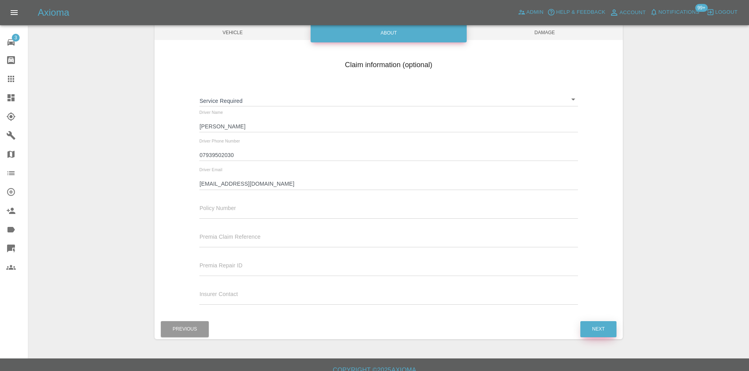
click at [596, 329] on button "Next" at bounding box center [598, 329] width 36 height 16
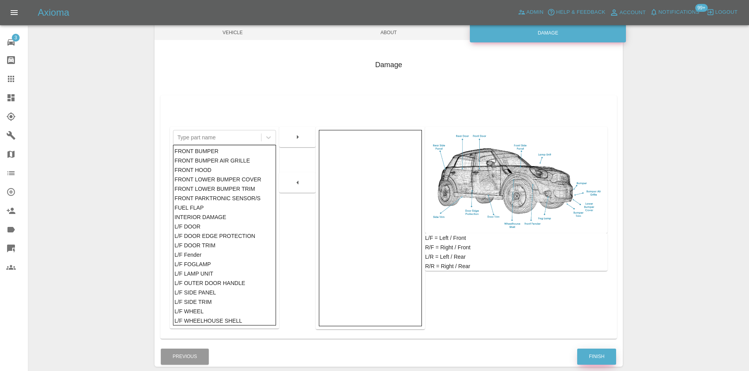
click at [596, 355] on button "Finish" at bounding box center [596, 357] width 39 height 16
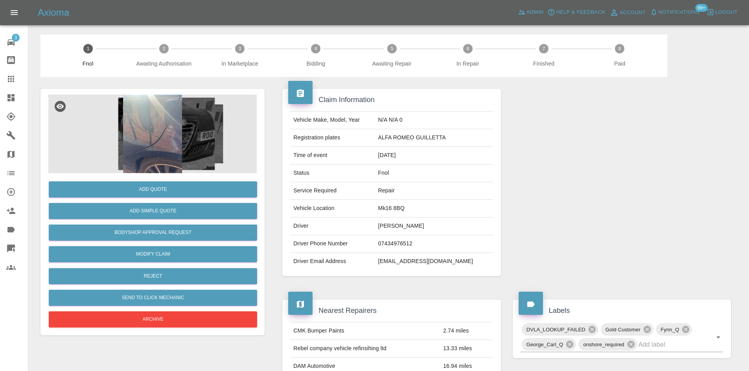
click at [169, 129] on img at bounding box center [152, 134] width 208 height 79
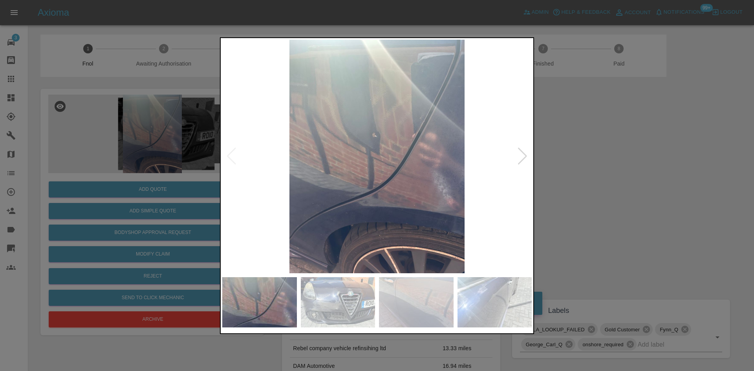
click at [393, 177] on img at bounding box center [377, 157] width 310 height 234
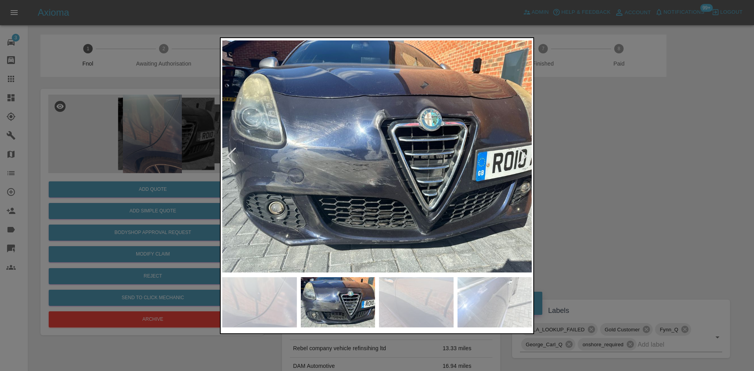
click at [389, 183] on img at bounding box center [377, 157] width 310 height 234
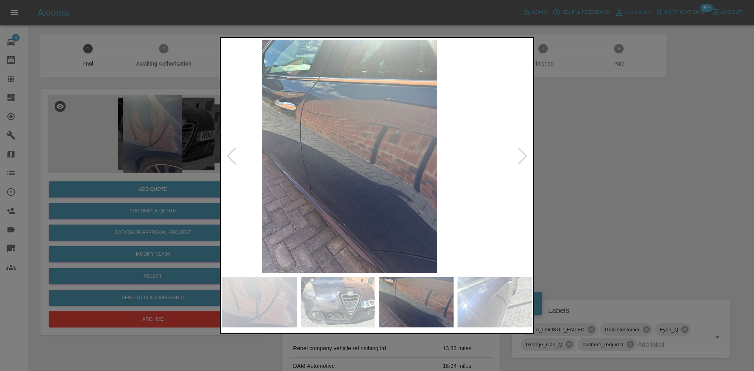
click at [346, 190] on img at bounding box center [350, 157] width 310 height 234
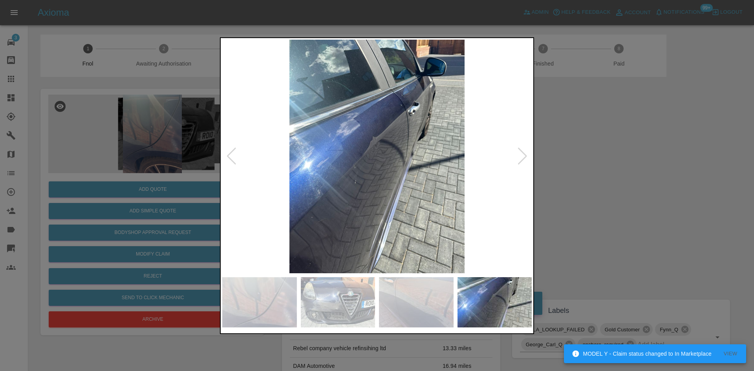
click at [607, 126] on div at bounding box center [377, 185] width 754 height 371
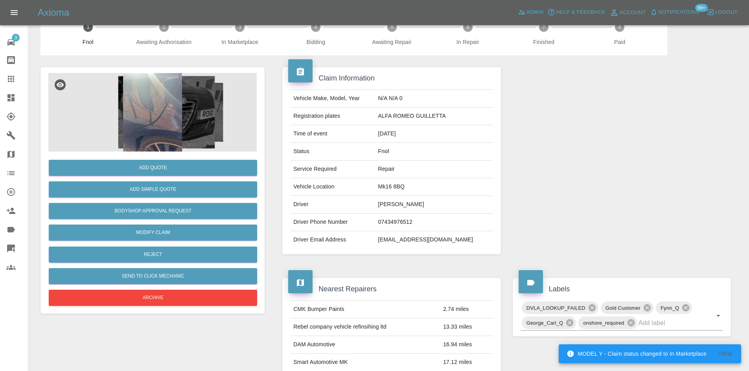
scroll to position [157, 0]
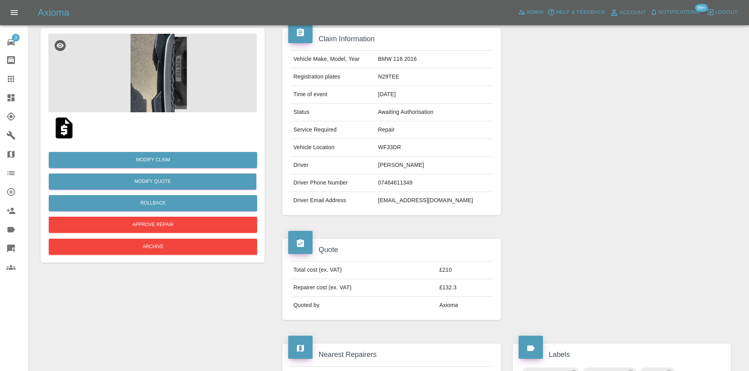
scroll to position [56, 0]
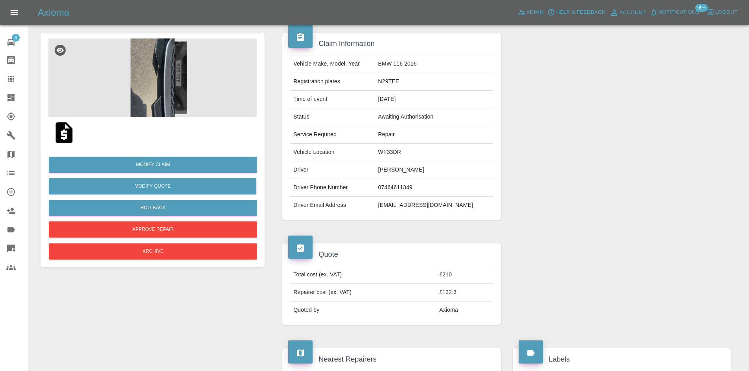
click at [147, 94] on img at bounding box center [152, 78] width 208 height 79
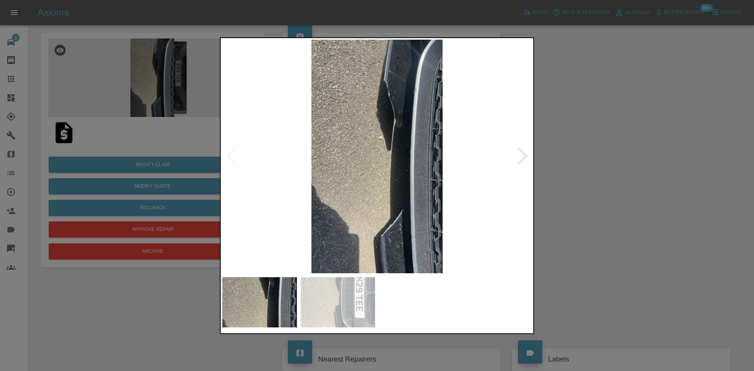
click at [402, 139] on img at bounding box center [377, 157] width 310 height 234
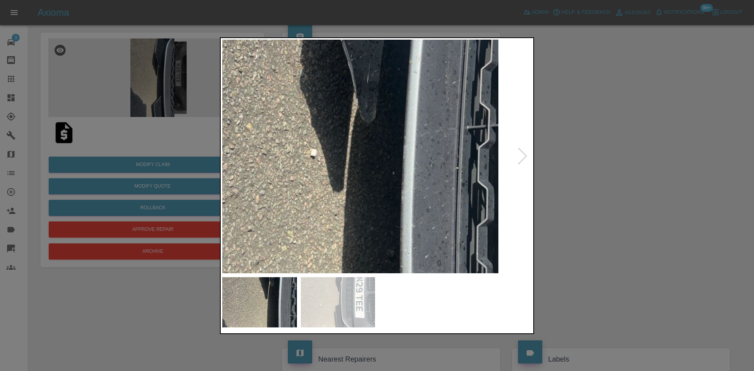
click at [402, 139] on img at bounding box center [301, 210] width 929 height 702
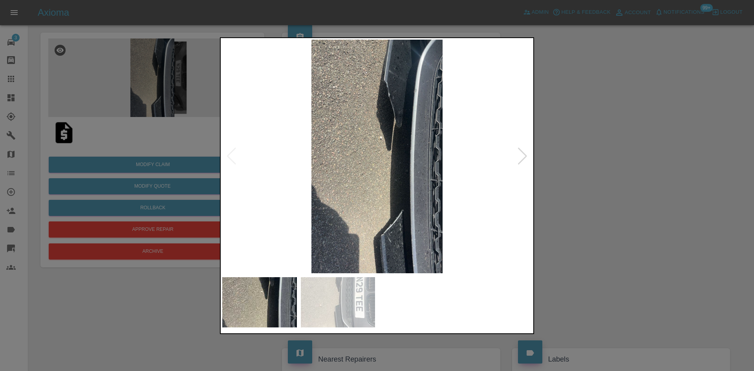
click at [385, 184] on img at bounding box center [377, 157] width 310 height 234
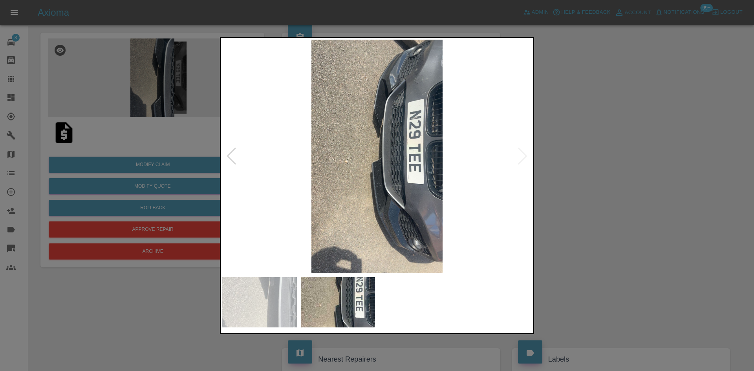
click at [387, 169] on img at bounding box center [377, 157] width 310 height 234
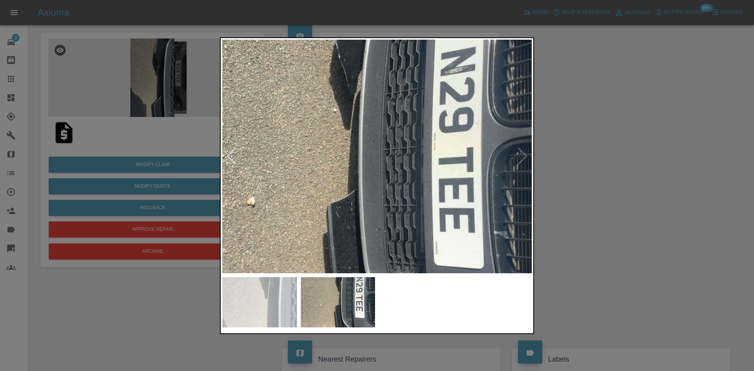
click at [365, 191] on img at bounding box center [343, 186] width 929 height 702
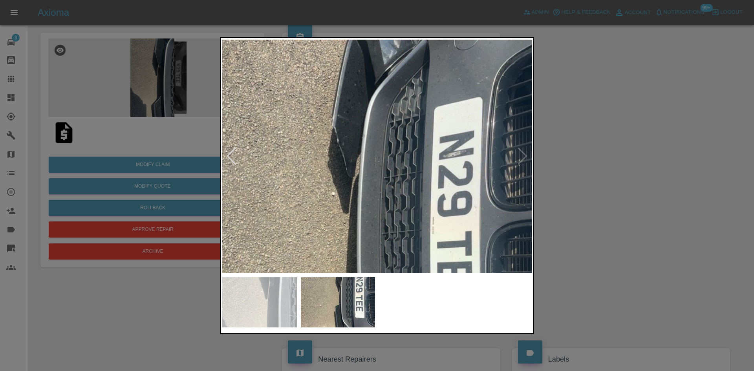
click at [376, 198] on img at bounding box center [341, 270] width 929 height 702
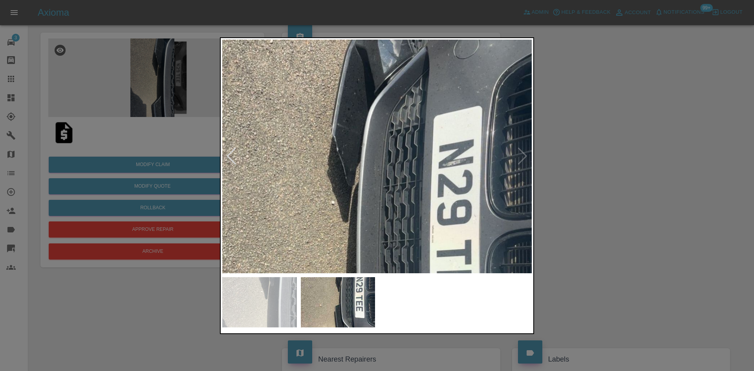
click at [370, 162] on img at bounding box center [341, 279] width 929 height 702
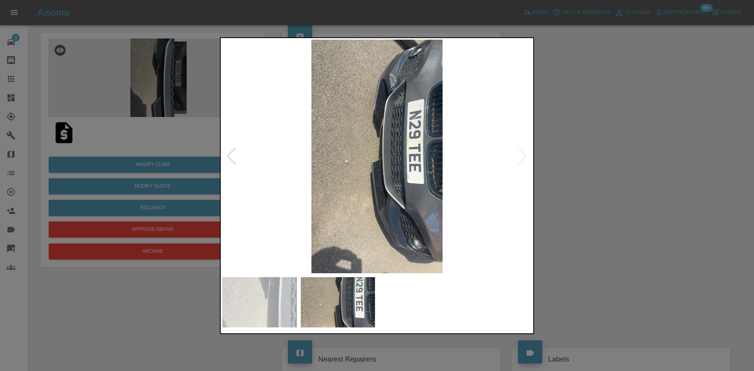
click at [163, 134] on div at bounding box center [377, 185] width 754 height 371
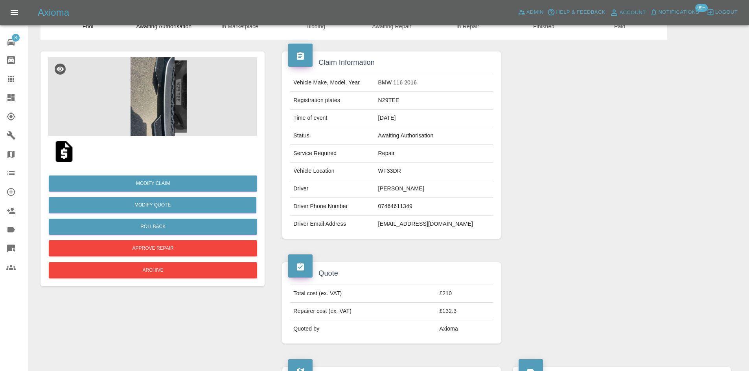
scroll to position [0, 0]
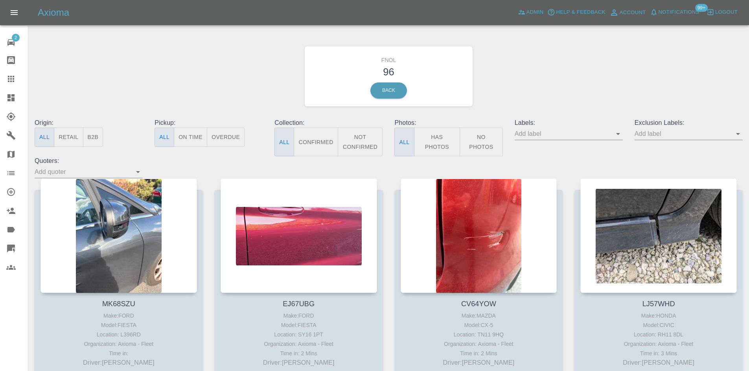
click at [431, 143] on button "Has Photos" at bounding box center [437, 142] width 46 height 29
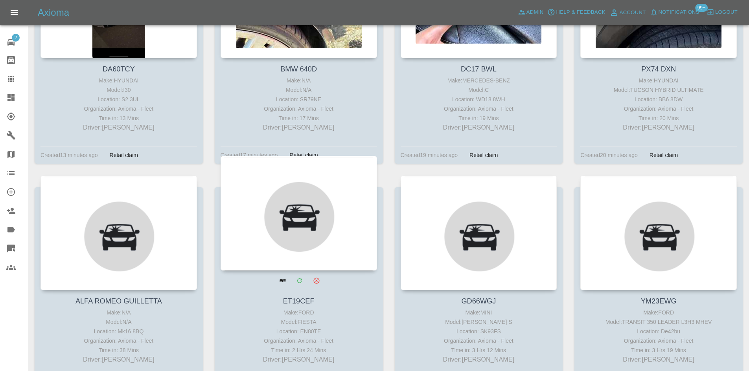
scroll to position [472, 0]
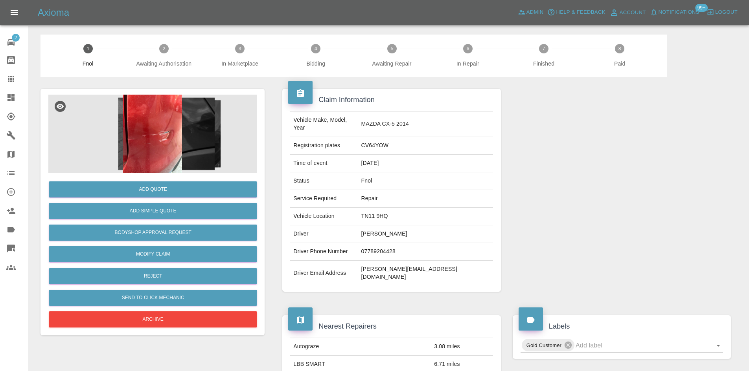
click at [178, 153] on img at bounding box center [152, 134] width 208 height 79
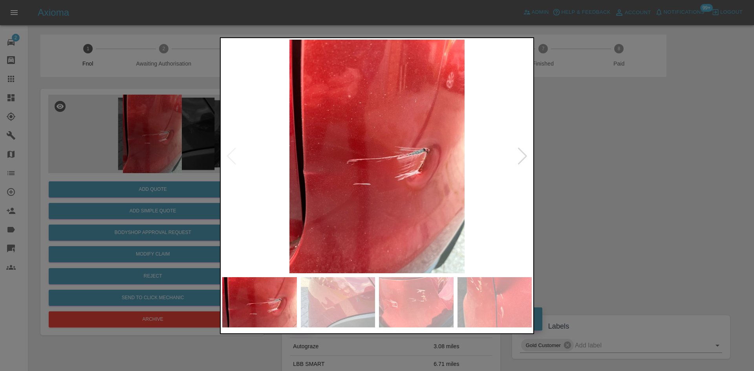
click at [367, 182] on img at bounding box center [377, 157] width 310 height 234
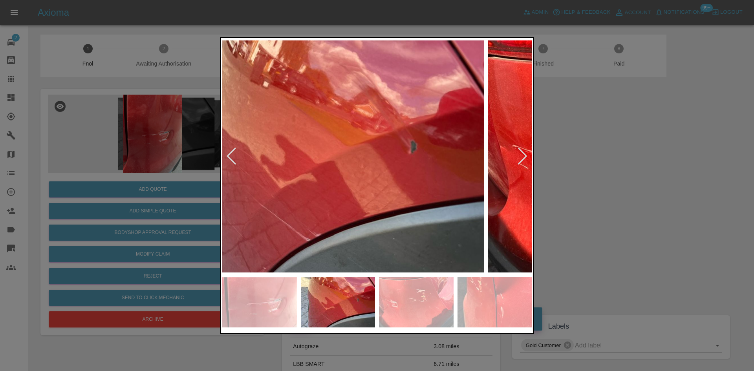
click at [335, 197] on img at bounding box center [329, 157] width 310 height 234
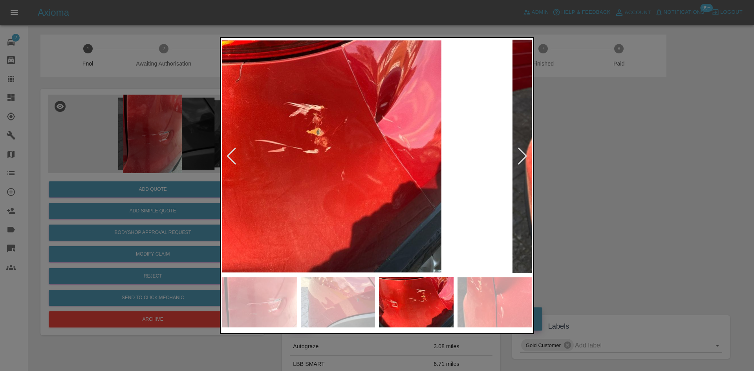
click at [348, 212] on img at bounding box center [287, 157] width 310 height 234
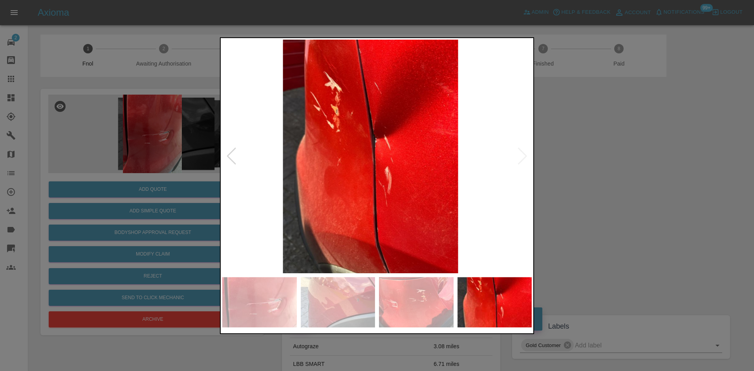
click at [284, 163] on img at bounding box center [371, 157] width 310 height 234
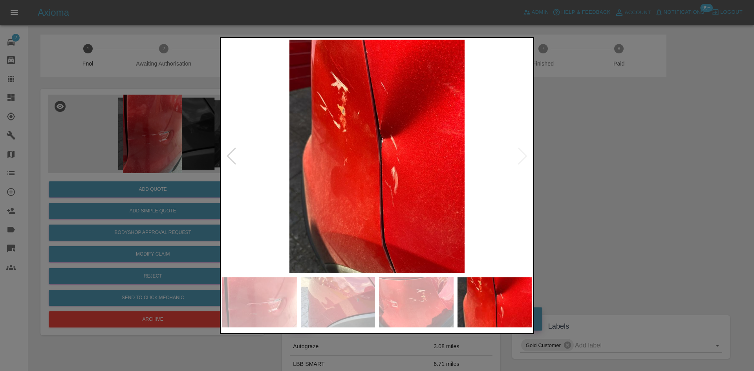
click at [380, 152] on img at bounding box center [377, 157] width 310 height 234
click at [435, 162] on img at bounding box center [377, 157] width 310 height 234
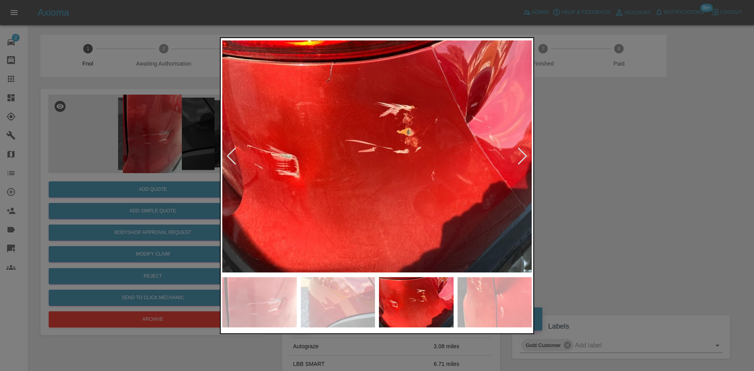
click at [348, 166] on img at bounding box center [377, 157] width 310 height 234
click at [386, 162] on img at bounding box center [377, 157] width 310 height 234
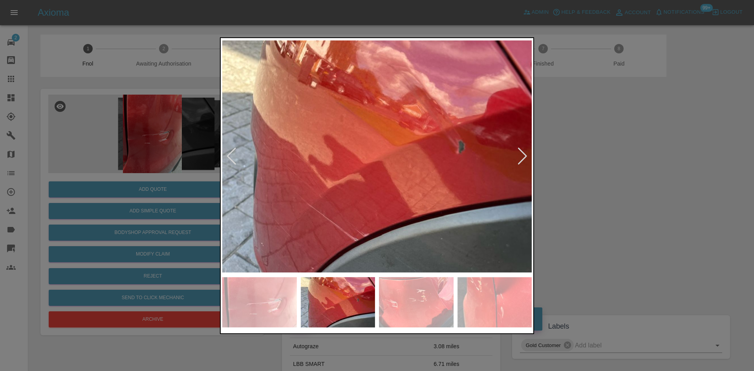
click at [412, 181] on img at bounding box center [377, 157] width 310 height 234
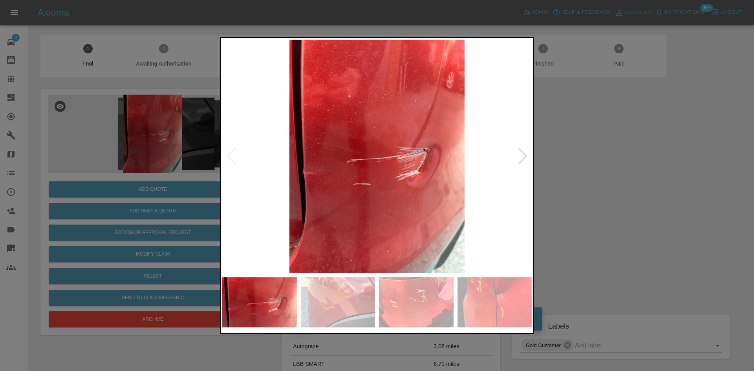
click at [386, 192] on img at bounding box center [377, 157] width 310 height 234
click at [358, 190] on img at bounding box center [377, 157] width 310 height 234
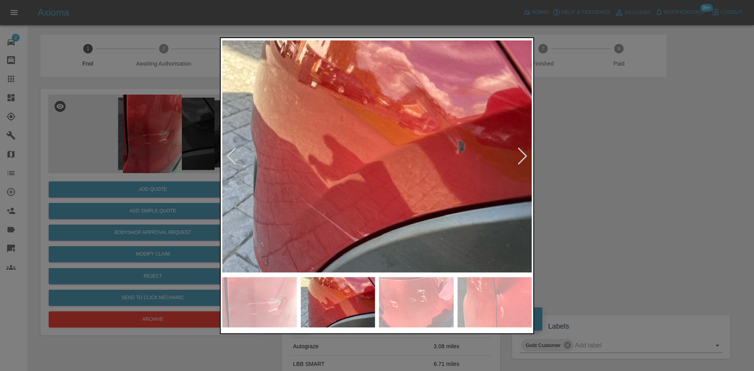
click at [314, 188] on img at bounding box center [377, 157] width 310 height 234
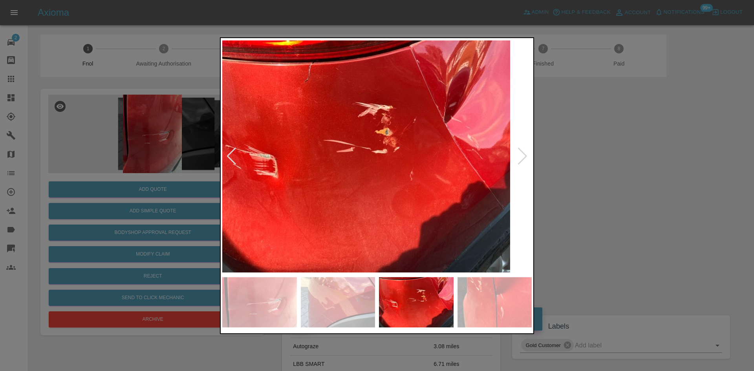
click at [347, 190] on img at bounding box center [356, 157] width 310 height 234
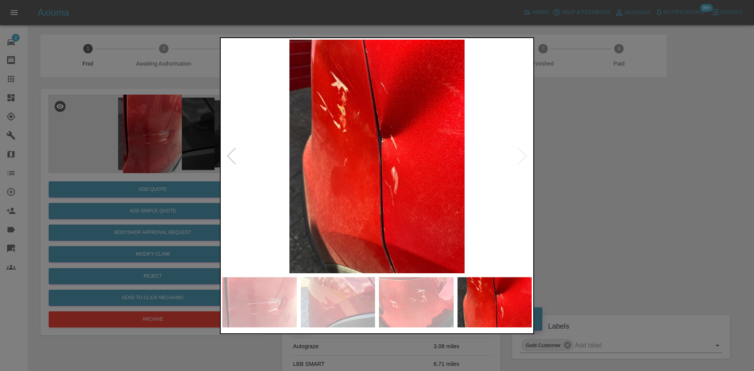
click at [381, 184] on img at bounding box center [377, 157] width 310 height 234
drag, startPoint x: 149, startPoint y: 167, endPoint x: 208, endPoint y: 213, distance: 74.7
click at [152, 169] on div at bounding box center [377, 185] width 754 height 371
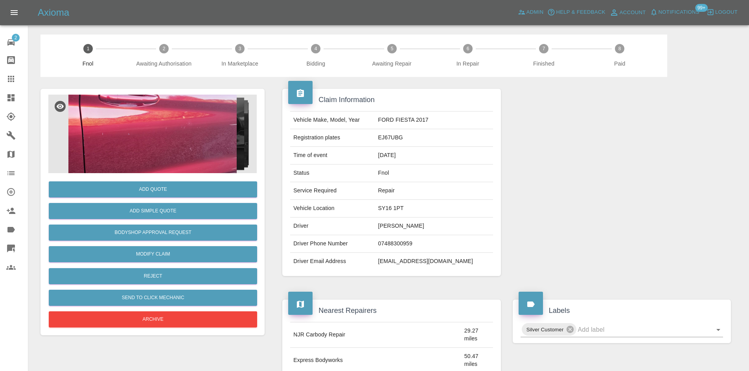
click at [137, 130] on img at bounding box center [152, 134] width 208 height 79
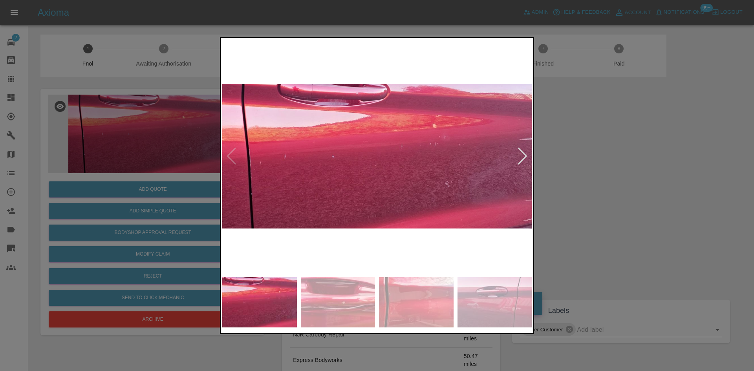
click at [349, 182] on img at bounding box center [377, 157] width 310 height 234
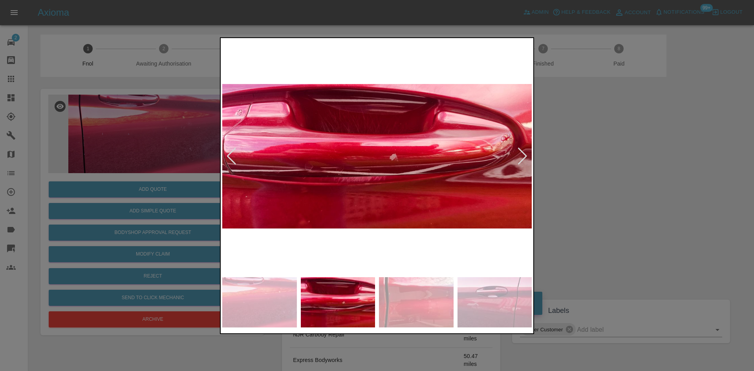
click at [382, 193] on img at bounding box center [377, 157] width 310 height 234
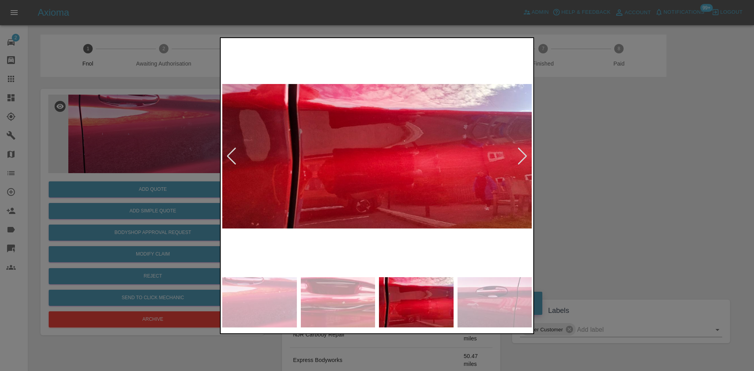
click at [313, 184] on img at bounding box center [377, 157] width 310 height 234
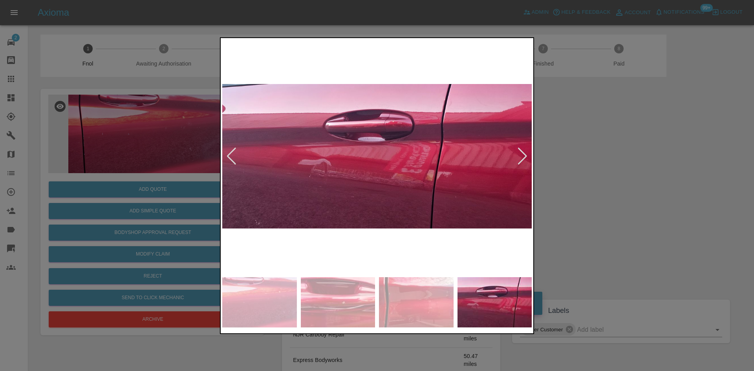
click at [311, 172] on img at bounding box center [377, 157] width 310 height 234
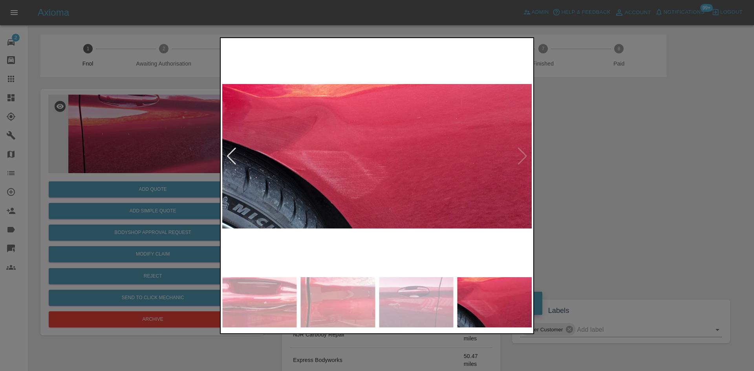
click at [282, 158] on img at bounding box center [377, 157] width 310 height 234
click at [176, 86] on div at bounding box center [377, 185] width 754 height 371
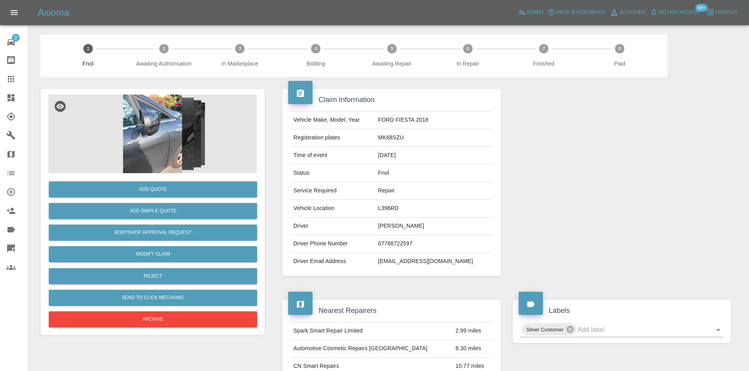
click at [134, 117] on img at bounding box center [152, 134] width 208 height 79
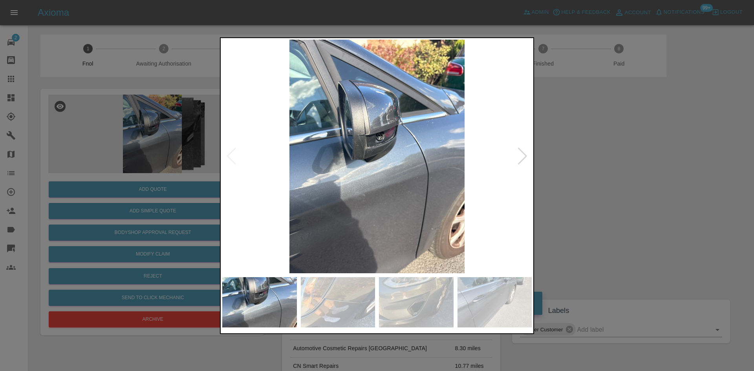
click at [351, 148] on img at bounding box center [377, 157] width 310 height 234
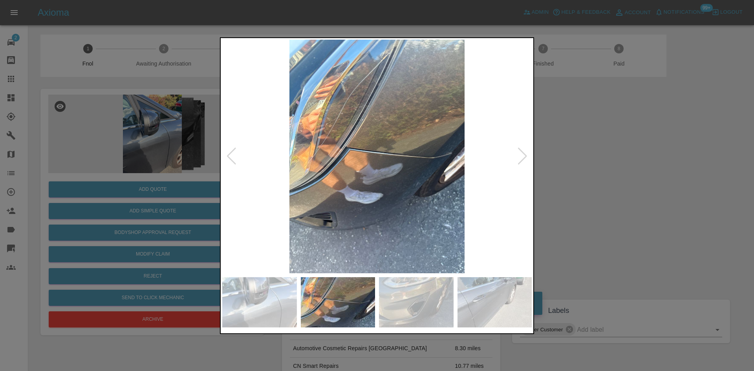
click at [340, 155] on img at bounding box center [377, 157] width 310 height 234
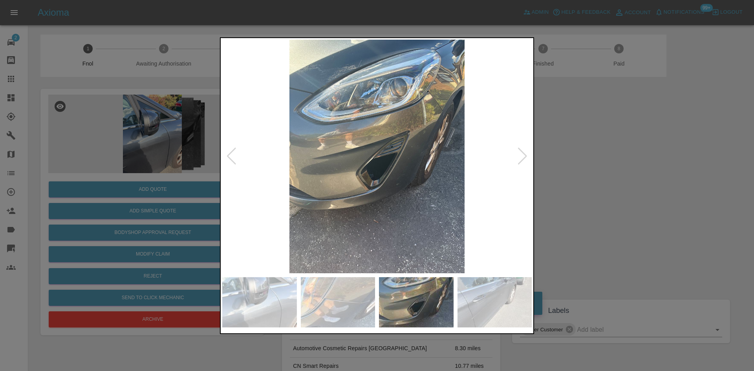
click at [282, 144] on img at bounding box center [377, 157] width 310 height 234
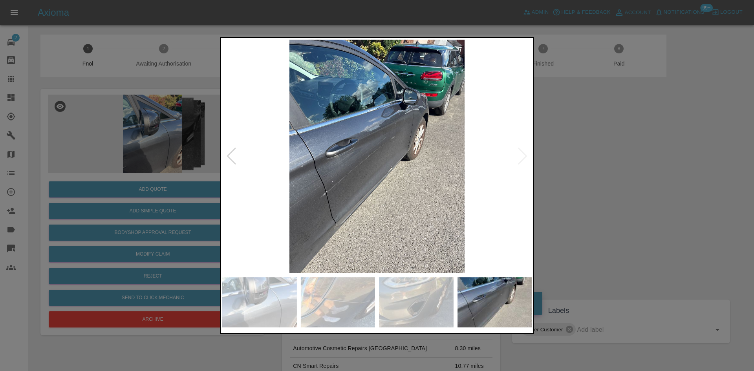
click at [261, 149] on img at bounding box center [377, 157] width 310 height 234
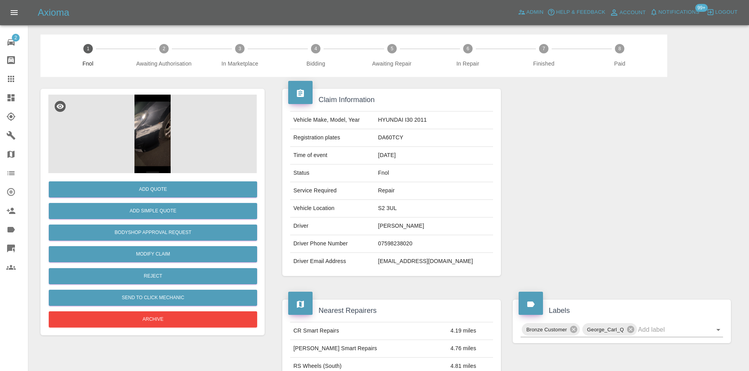
click at [138, 114] on img at bounding box center [152, 134] width 208 height 79
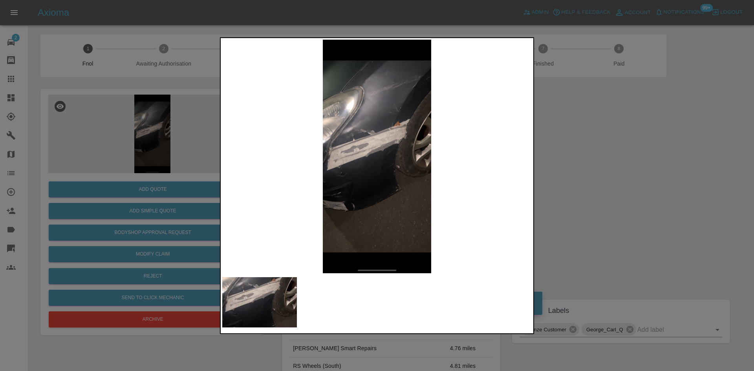
click at [377, 160] on img at bounding box center [377, 157] width 310 height 234
click at [377, 158] on img at bounding box center [377, 157] width 310 height 234
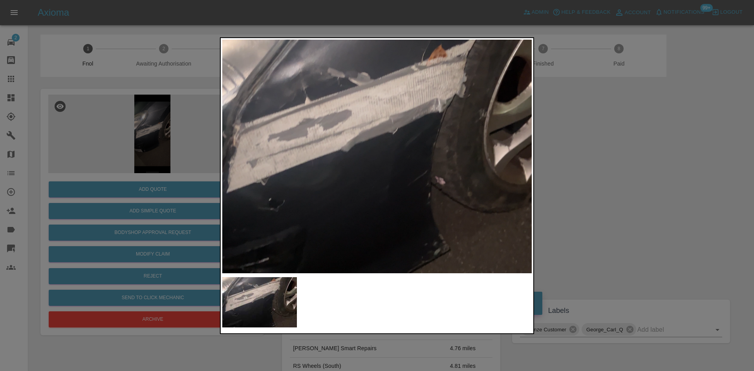
click at [131, 158] on div at bounding box center [377, 185] width 754 height 371
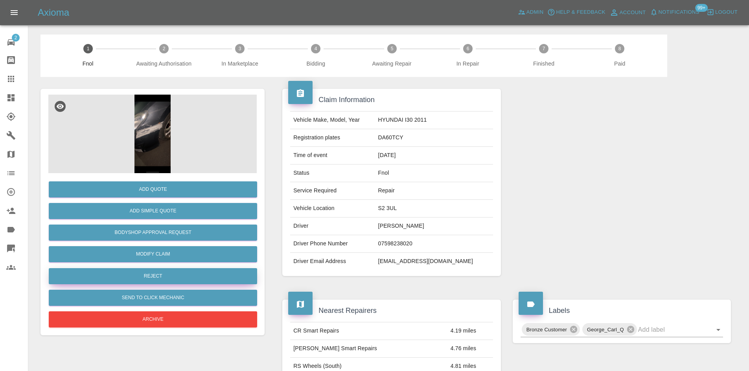
click at [144, 273] on button "Reject" at bounding box center [153, 276] width 208 height 16
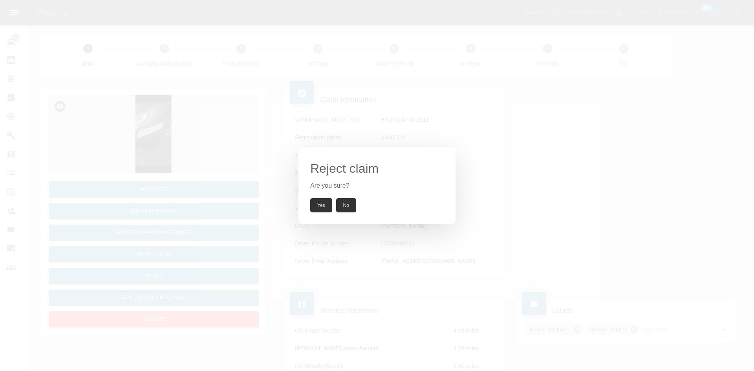
click at [316, 209] on button "Yes" at bounding box center [321, 205] width 22 height 14
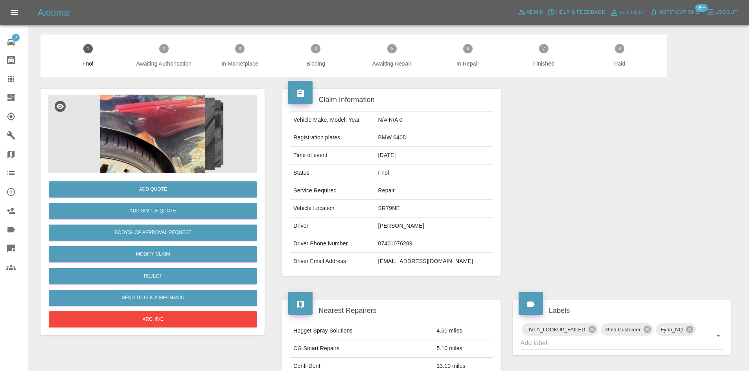
click at [175, 121] on img at bounding box center [152, 134] width 208 height 79
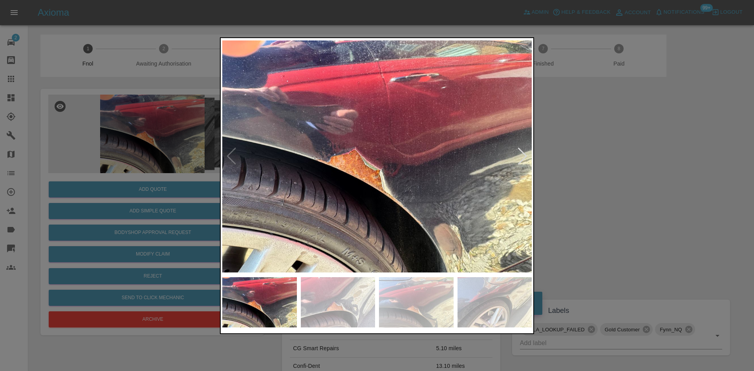
click at [313, 196] on img at bounding box center [377, 157] width 310 height 234
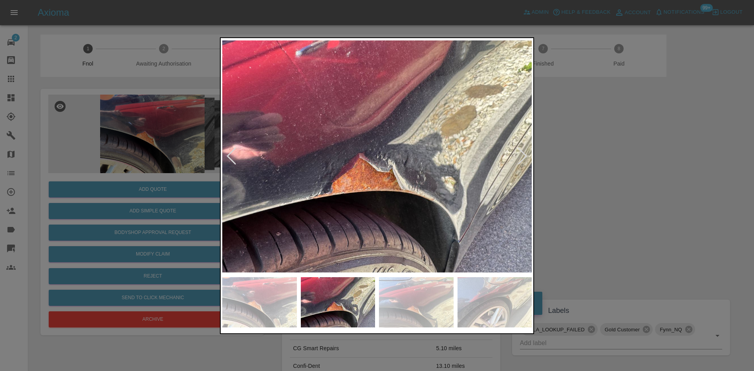
click at [317, 193] on img at bounding box center [377, 157] width 310 height 234
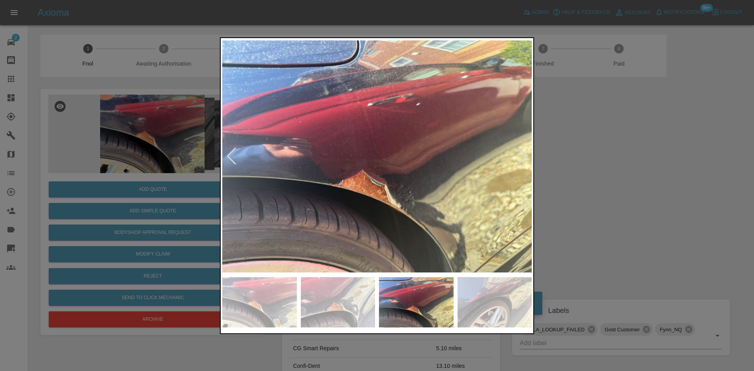
click at [315, 207] on img at bounding box center [377, 157] width 310 height 234
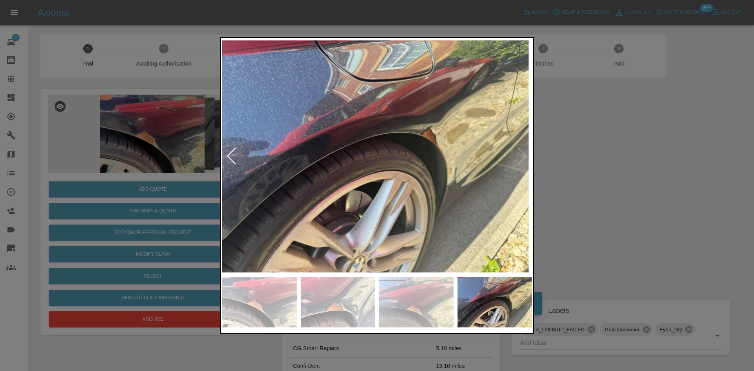
click at [259, 191] on img at bounding box center [374, 157] width 310 height 234
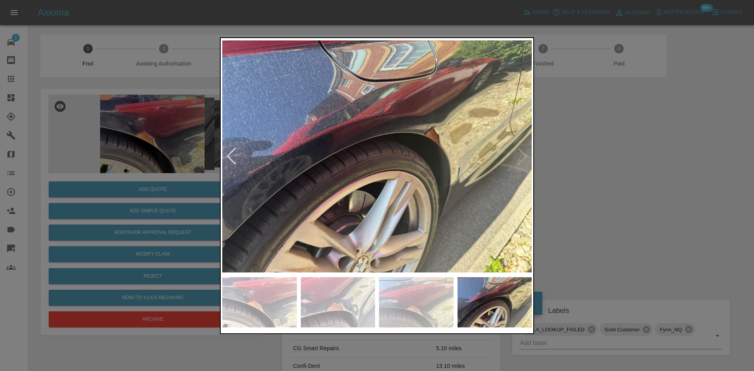
click at [297, 205] on img at bounding box center [377, 157] width 310 height 234
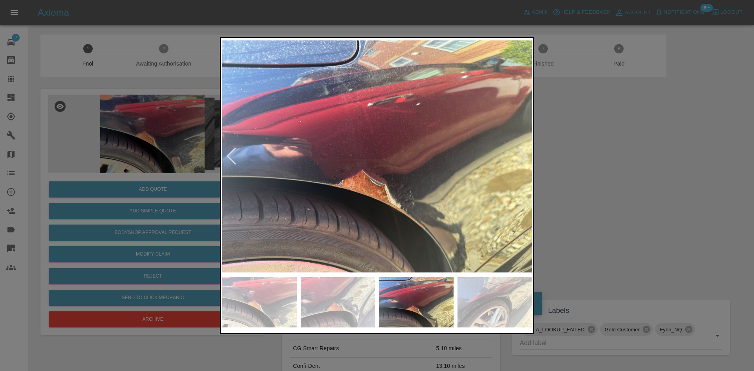
click at [350, 192] on img at bounding box center [377, 157] width 310 height 234
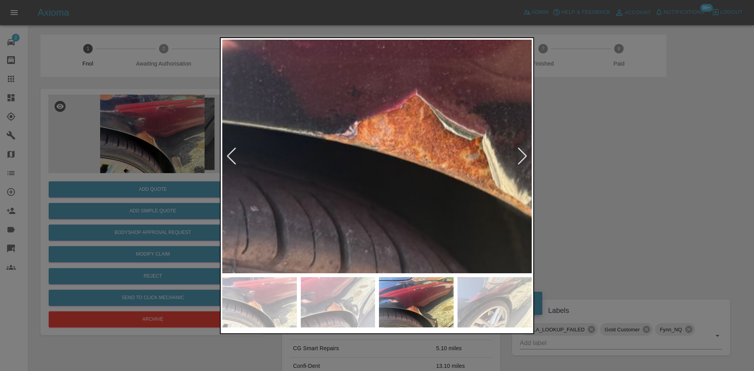
click at [395, 183] on img at bounding box center [459, 50] width 929 height 702
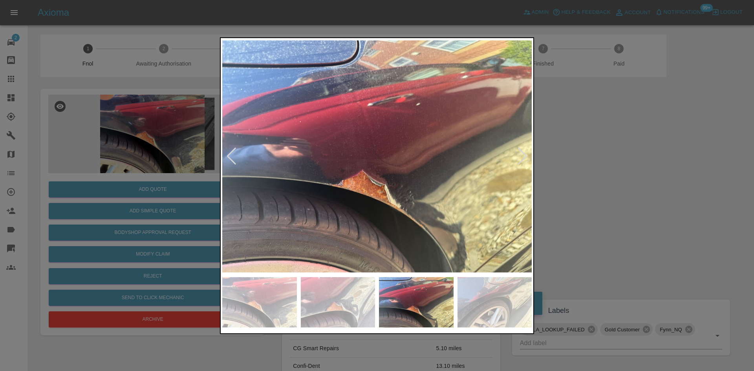
click at [132, 193] on div at bounding box center [377, 185] width 754 height 371
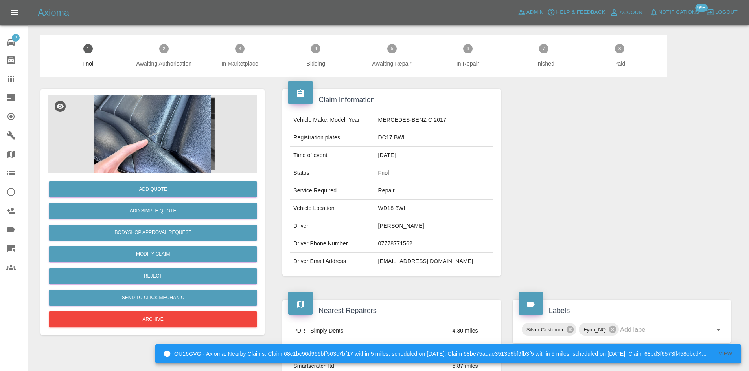
click at [147, 138] on img at bounding box center [152, 134] width 208 height 79
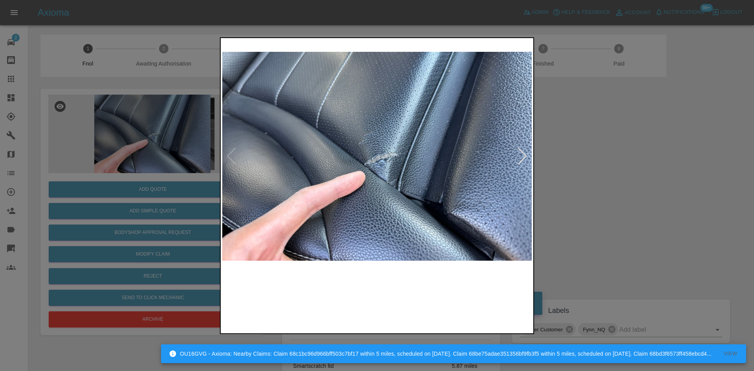
click at [297, 191] on img at bounding box center [377, 157] width 310 height 234
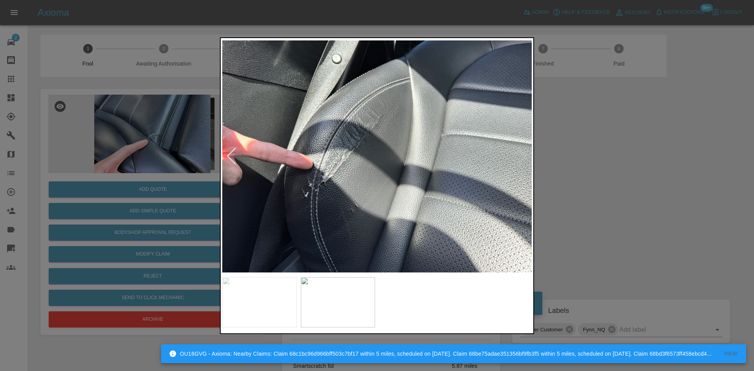
drag, startPoint x: 127, startPoint y: 178, endPoint x: 178, endPoint y: 276, distance: 110.5
click at [127, 178] on div at bounding box center [377, 185] width 754 height 371
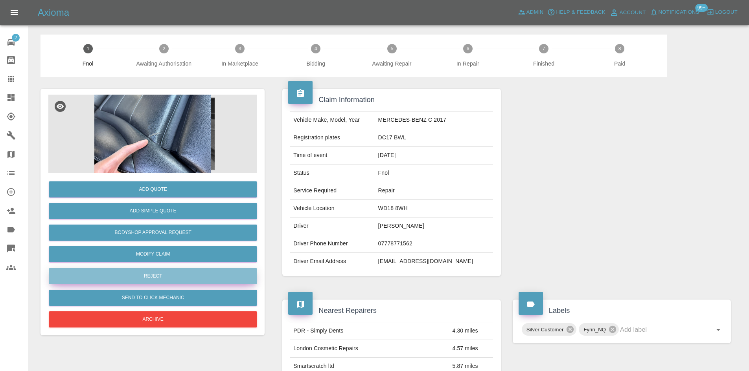
click at [165, 272] on button "Reject" at bounding box center [153, 276] width 208 height 16
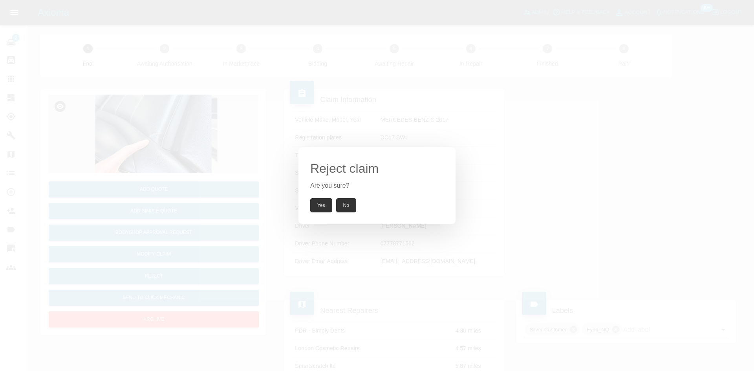
click at [319, 206] on button "Yes" at bounding box center [321, 205] width 22 height 14
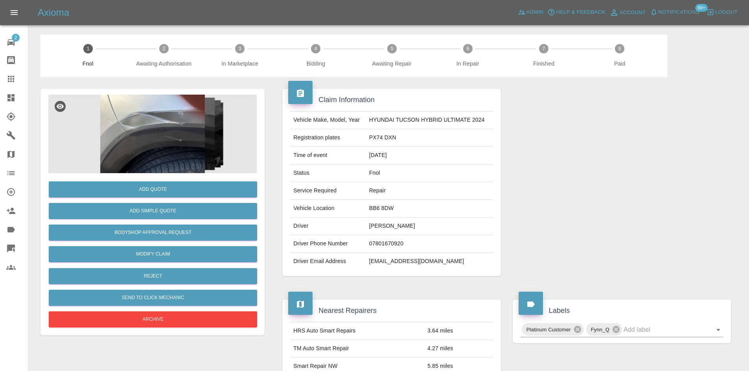
click at [158, 145] on img at bounding box center [152, 134] width 208 height 79
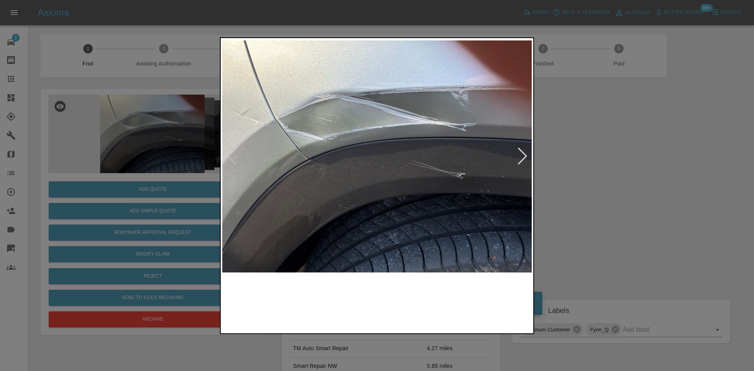
click at [330, 161] on img at bounding box center [377, 157] width 310 height 234
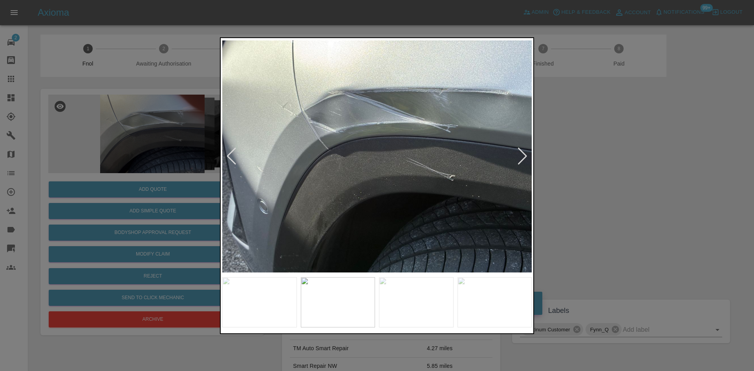
click at [267, 180] on img at bounding box center [377, 157] width 310 height 234
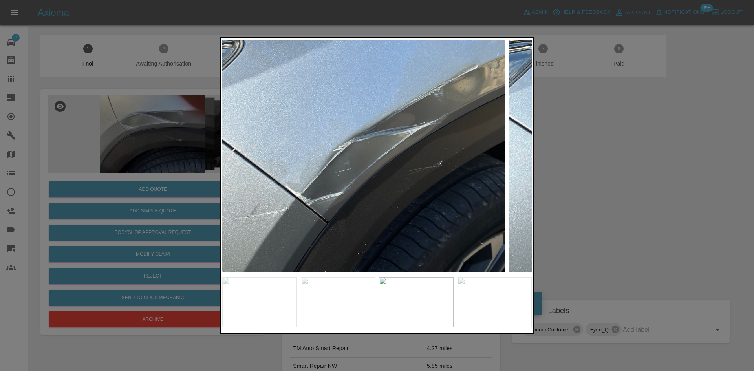
click at [296, 191] on img at bounding box center [350, 157] width 310 height 234
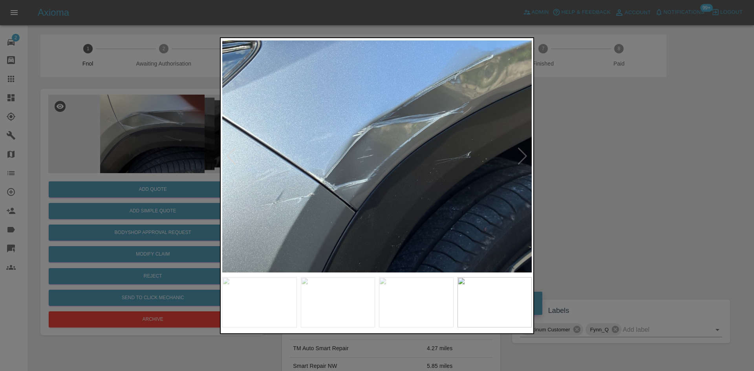
click at [163, 199] on div at bounding box center [377, 185] width 754 height 371
click at [153, 211] on div at bounding box center [377, 185] width 754 height 371
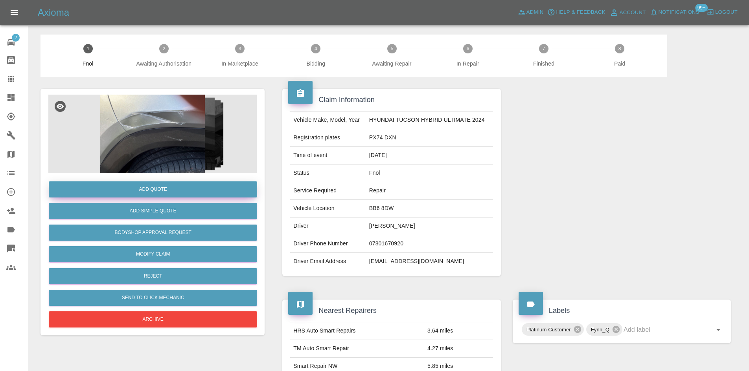
click at [162, 189] on button "Add Quote" at bounding box center [153, 190] width 208 height 16
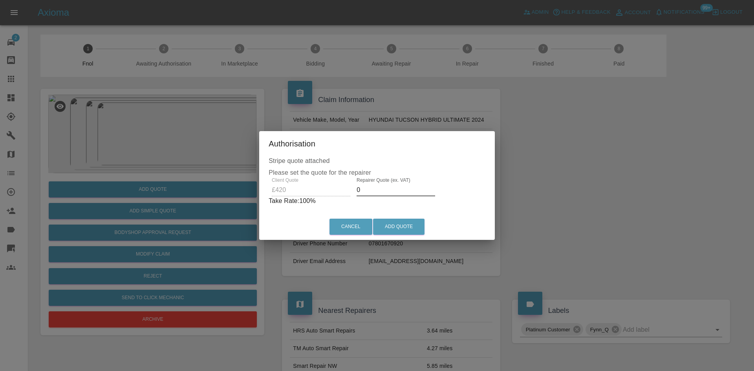
click at [330, 192] on div "Client Quote £420 Repairer Quote (ex. VAT) 0 Take Rate: 100 %" at bounding box center [377, 192] width 217 height 28
type input "240"
click at [407, 224] on button "Add Quote" at bounding box center [398, 227] width 51 height 16
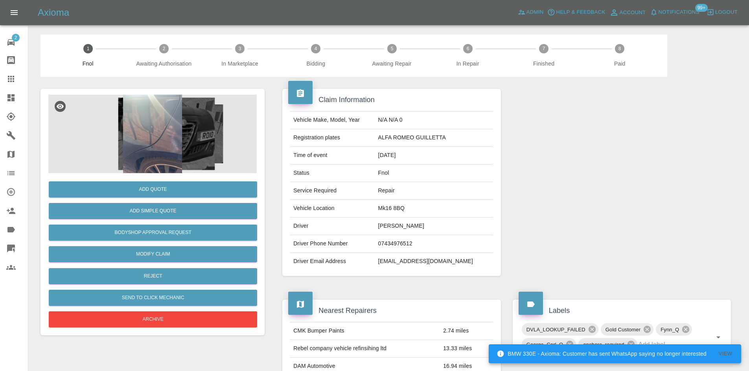
click at [172, 109] on img at bounding box center [152, 134] width 208 height 79
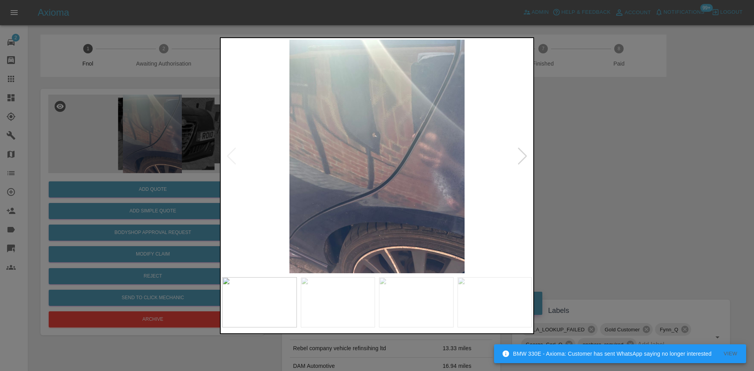
click at [717, 186] on div at bounding box center [377, 185] width 754 height 371
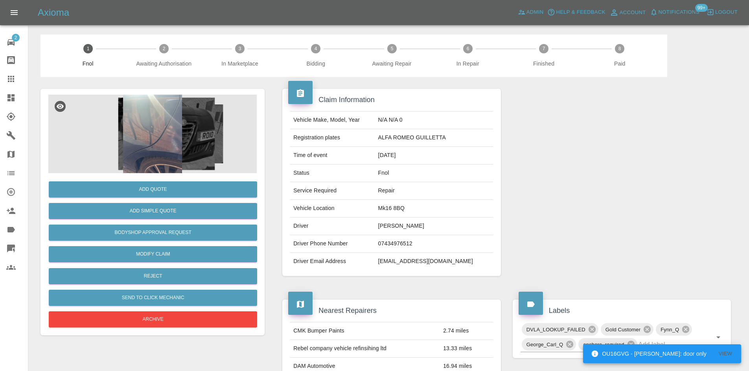
click at [160, 147] on img at bounding box center [152, 134] width 208 height 79
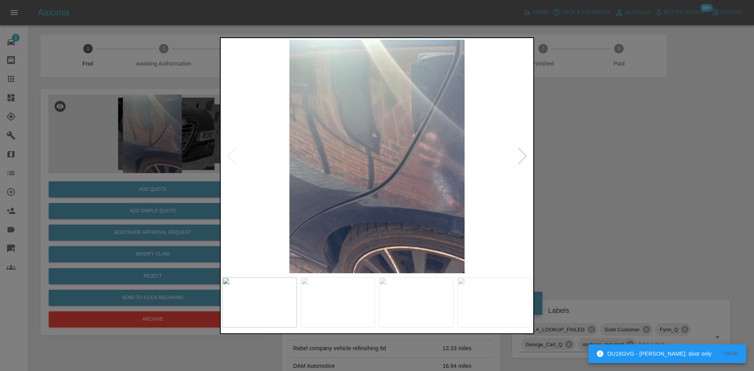
click at [297, 163] on img at bounding box center [377, 157] width 310 height 234
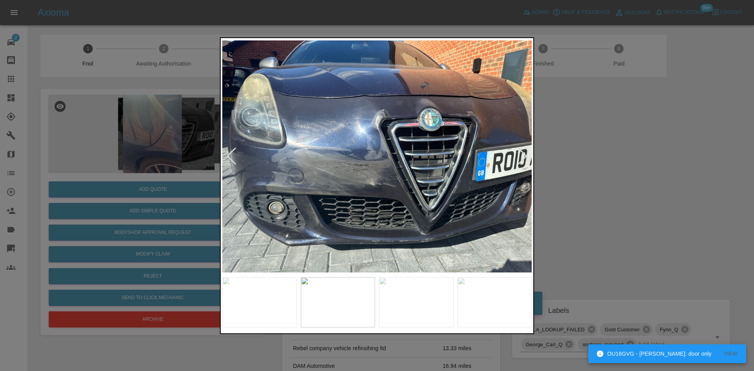
click at [322, 172] on img at bounding box center [377, 157] width 310 height 234
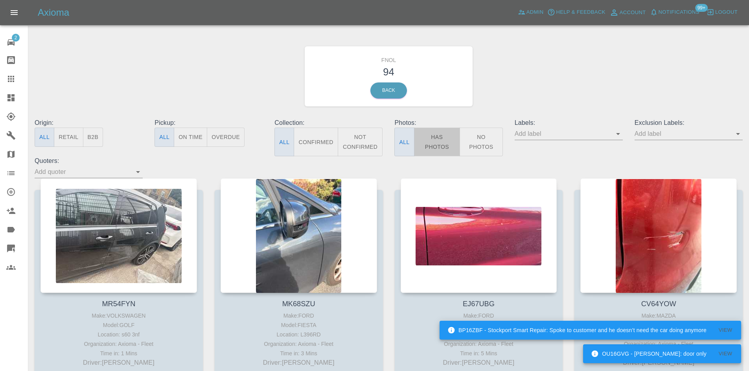
click at [432, 147] on button "Has Photos" at bounding box center [437, 142] width 46 height 29
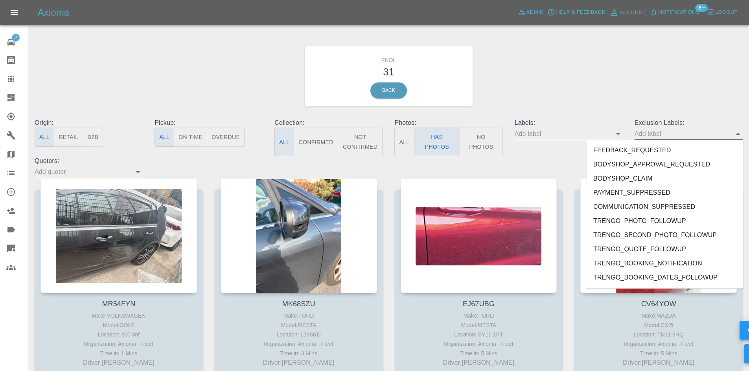
click at [636, 135] on input "text" at bounding box center [682, 134] width 96 height 12
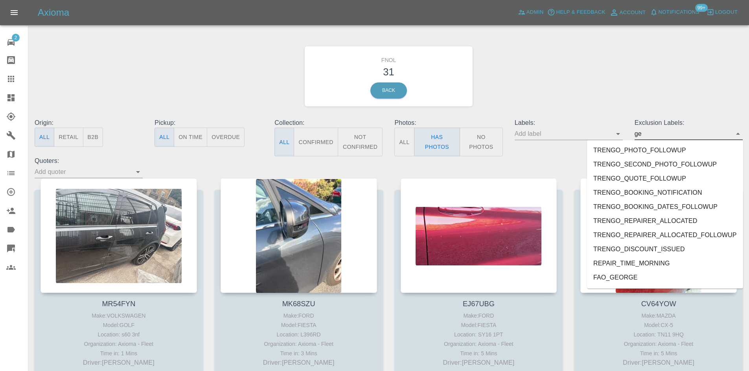
type input "geo"
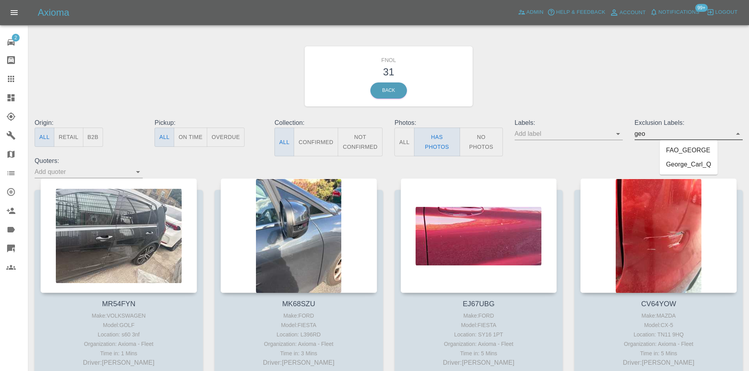
click at [695, 165] on li "George_Carl_Q" at bounding box center [688, 165] width 58 height 14
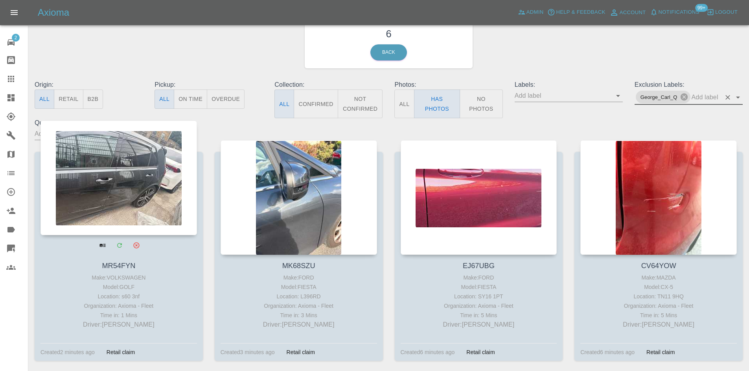
scroll to position [39, 0]
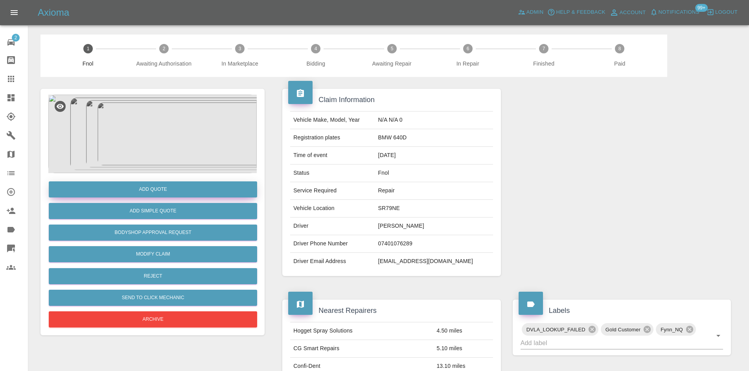
click at [171, 189] on button "Add Quote" at bounding box center [153, 190] width 208 height 16
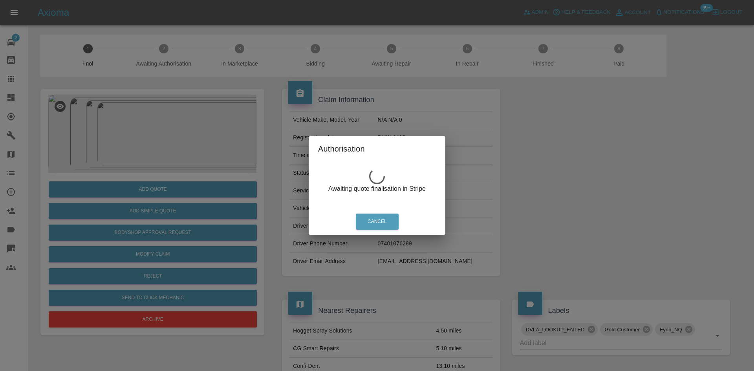
click at [156, 119] on div "Authorisation Awaiting quote finalisation in Stripe Cancel" at bounding box center [377, 185] width 754 height 371
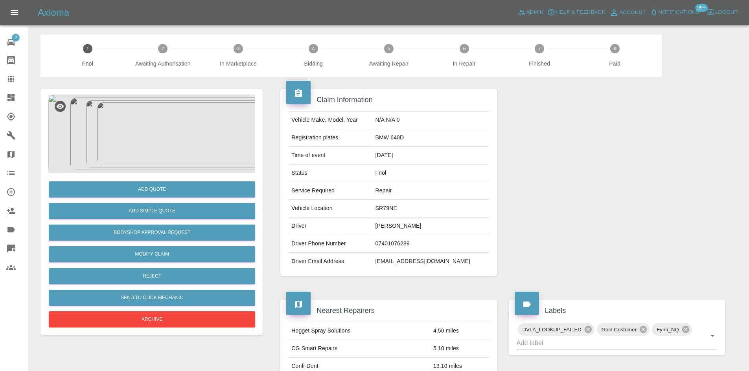
click at [155, 127] on img at bounding box center [152, 134] width 208 height 79
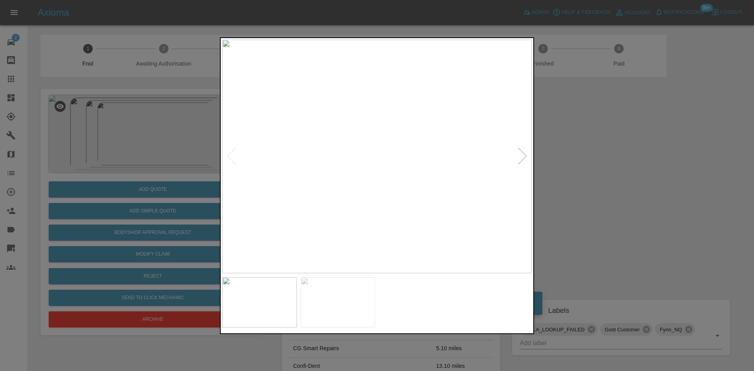
click at [374, 184] on img at bounding box center [377, 157] width 310 height 234
click at [384, 207] on img at bounding box center [377, 157] width 310 height 234
click at [179, 178] on div at bounding box center [377, 185] width 754 height 371
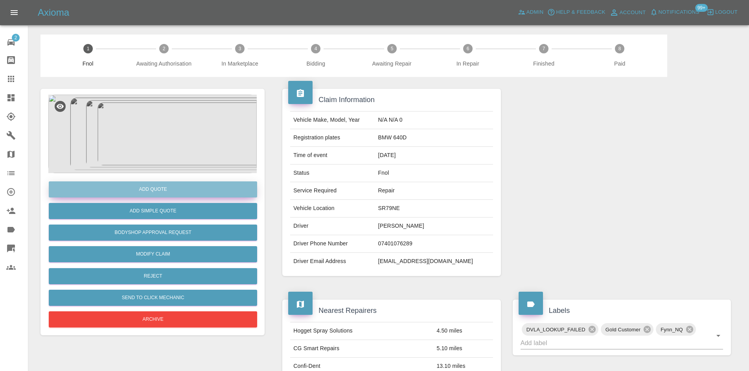
click at [185, 194] on button "Add Quote" at bounding box center [153, 190] width 208 height 16
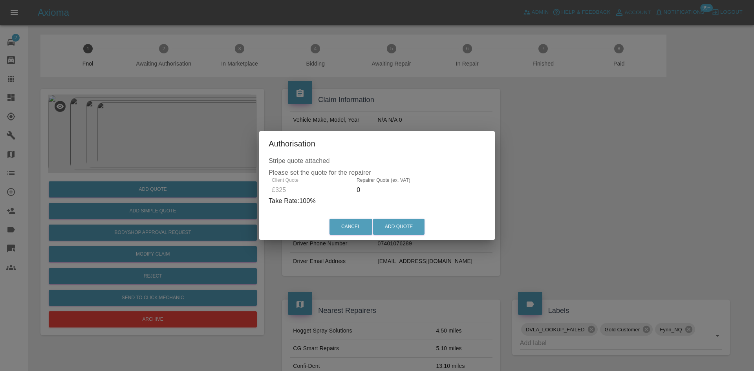
click at [322, 195] on div "Client Quote £325 Repairer Quote (ex. VAT) 0 Take Rate: 100 %" at bounding box center [377, 192] width 217 height 28
type input "200"
click at [393, 226] on button "Add Quote" at bounding box center [398, 227] width 51 height 16
